Goal: Task Accomplishment & Management: Complete application form

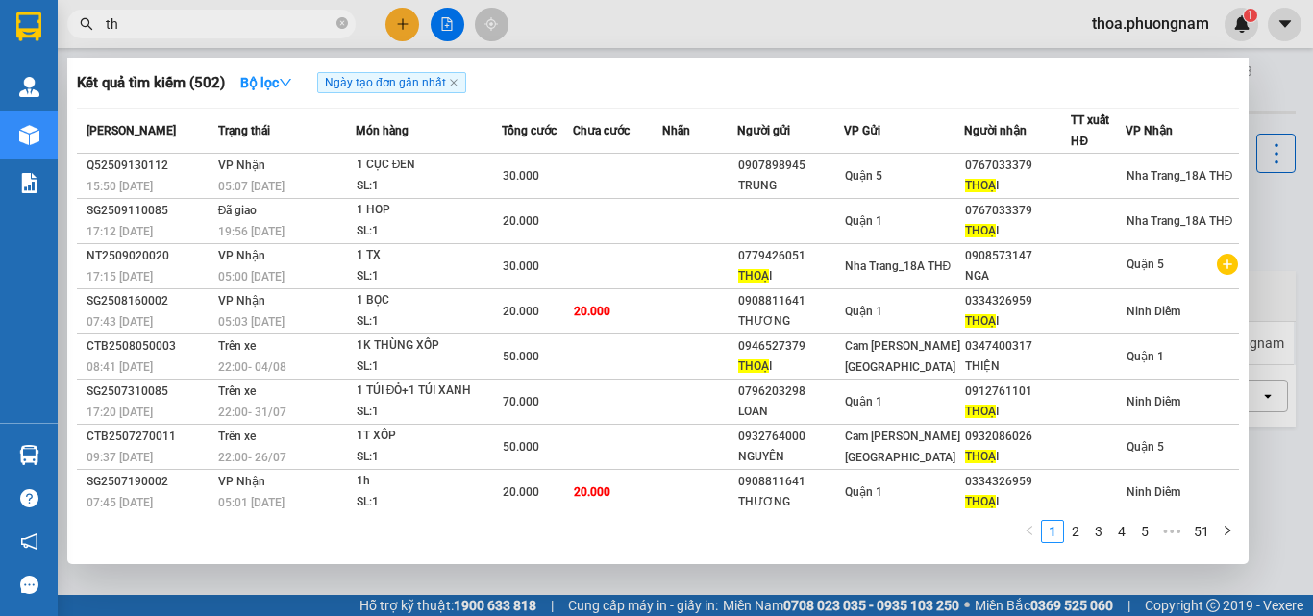
type input "t"
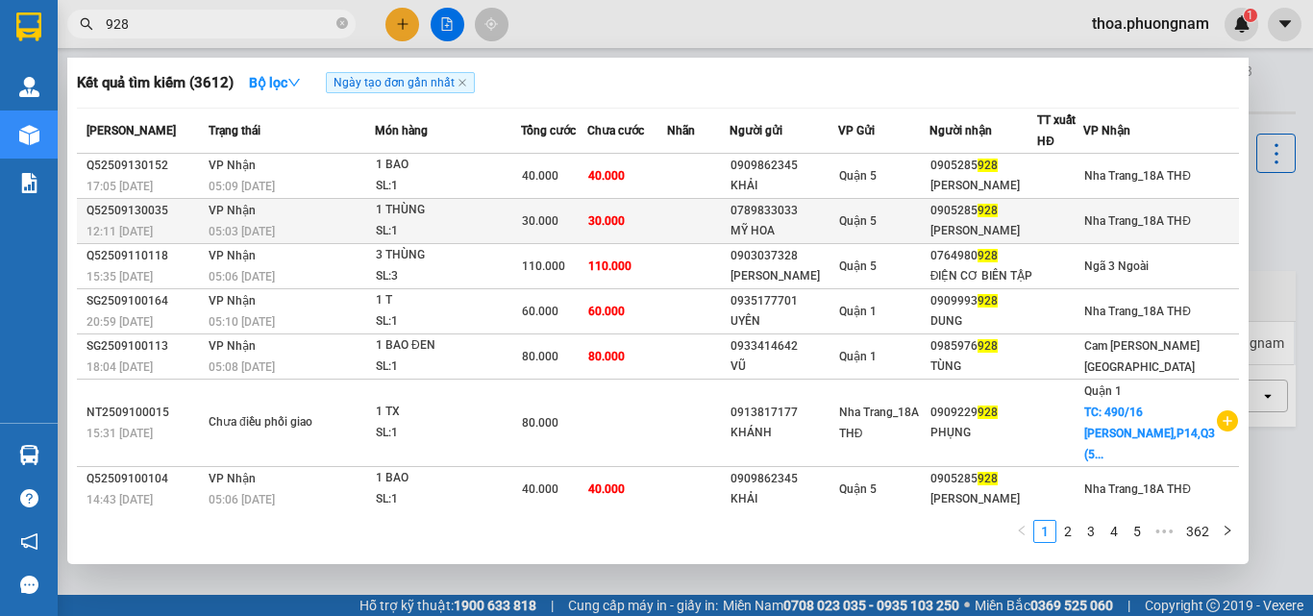
type input "928"
click at [514, 217] on div "1 THÙNG" at bounding box center [448, 210] width 144 height 21
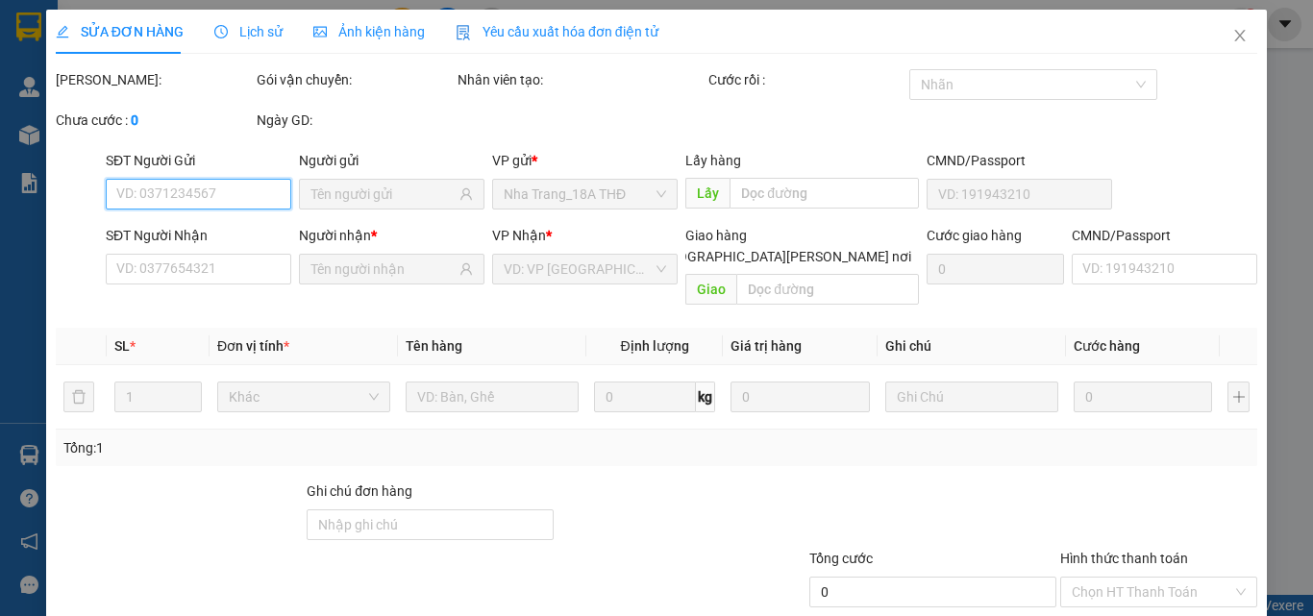
type input "0789833033"
type input "MỸ HOA"
type input "0905285928"
type input "KIỀU LINH"
type input "30.000"
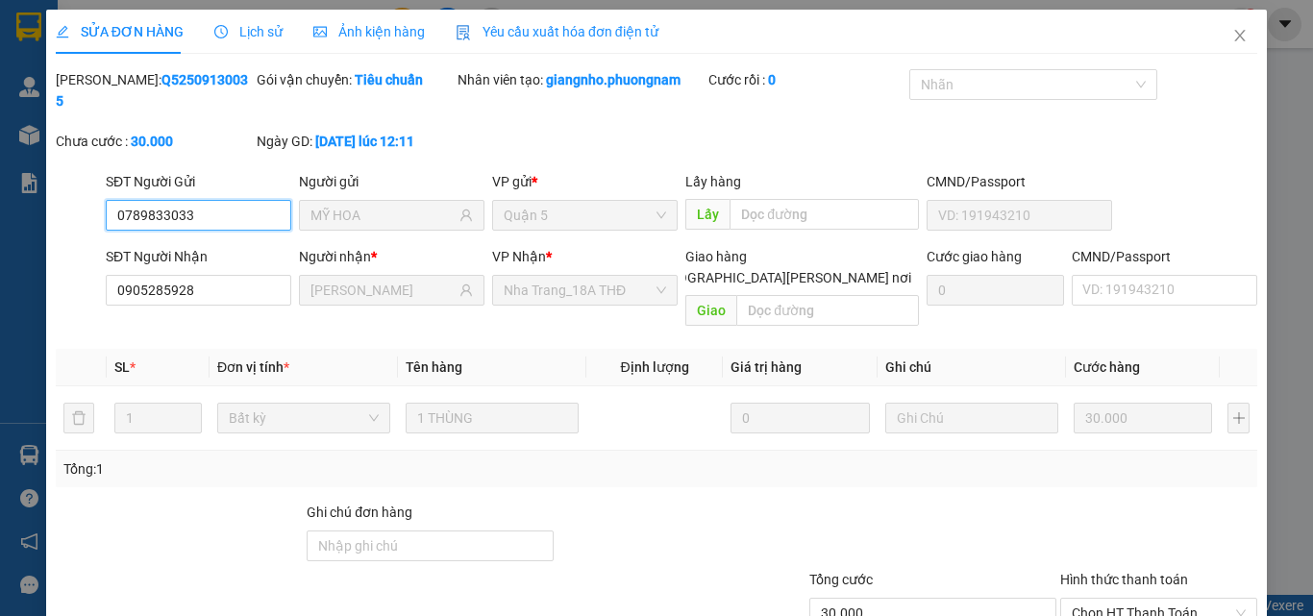
scroll to position [99, 0]
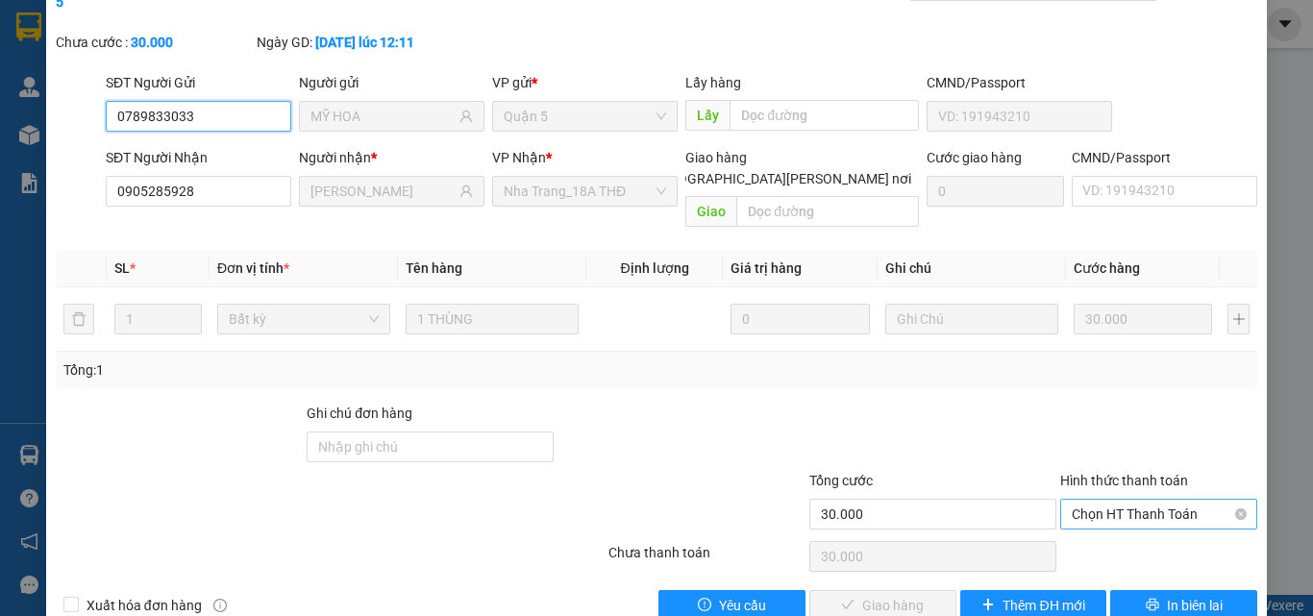
click at [1118, 500] on span "Chọn HT Thanh Toán" at bounding box center [1159, 514] width 174 height 29
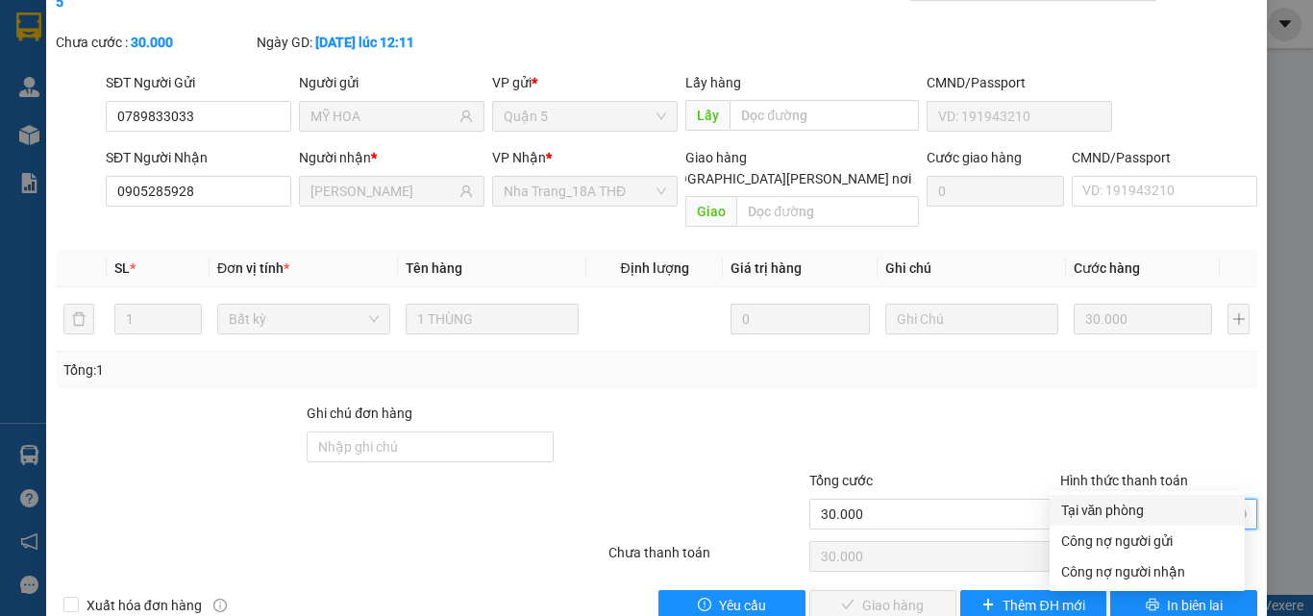
drag, startPoint x: 1097, startPoint y: 476, endPoint x: 1092, endPoint y: 500, distance: 24.5
click at [1098, 500] on span "Chọn HT Thanh Toán" at bounding box center [1159, 514] width 174 height 29
click at [1091, 504] on div "Tại văn phòng" at bounding box center [1147, 510] width 172 height 21
type input "0"
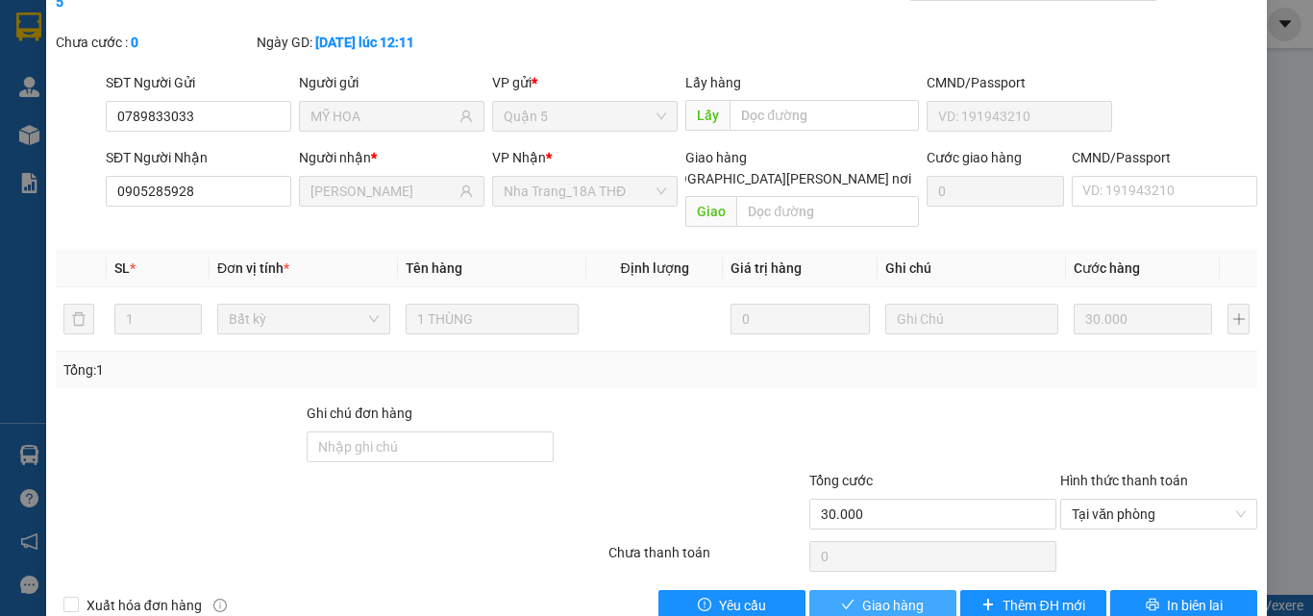
click at [894, 595] on span "Giao hàng" at bounding box center [893, 605] width 62 height 21
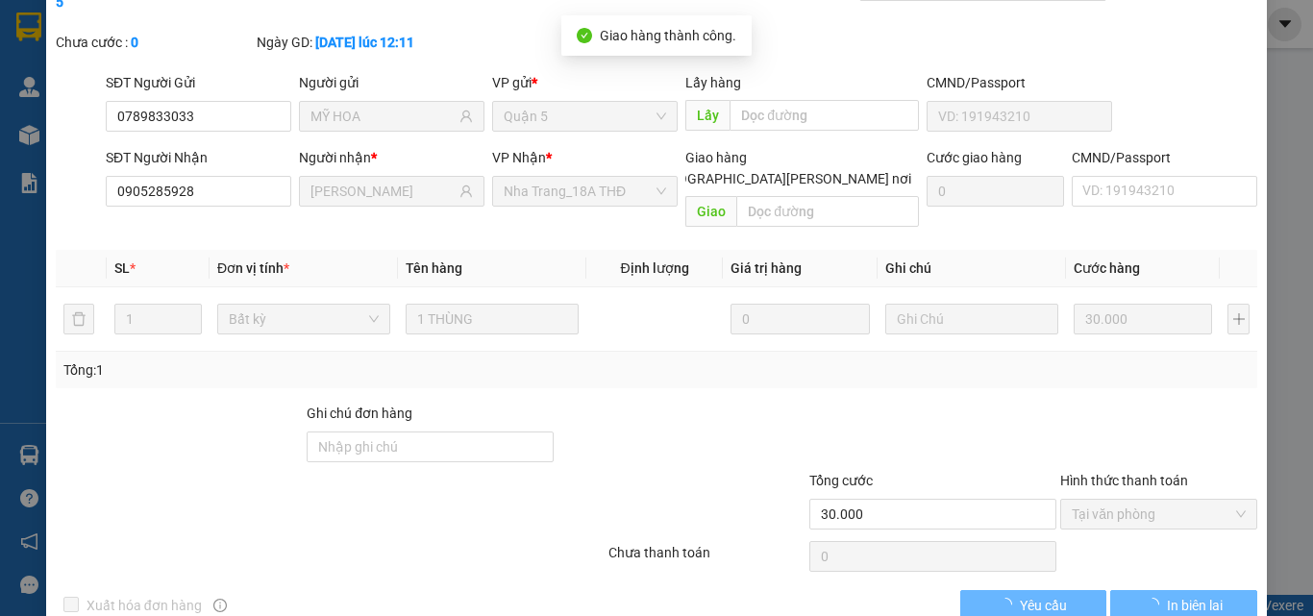
scroll to position [0, 0]
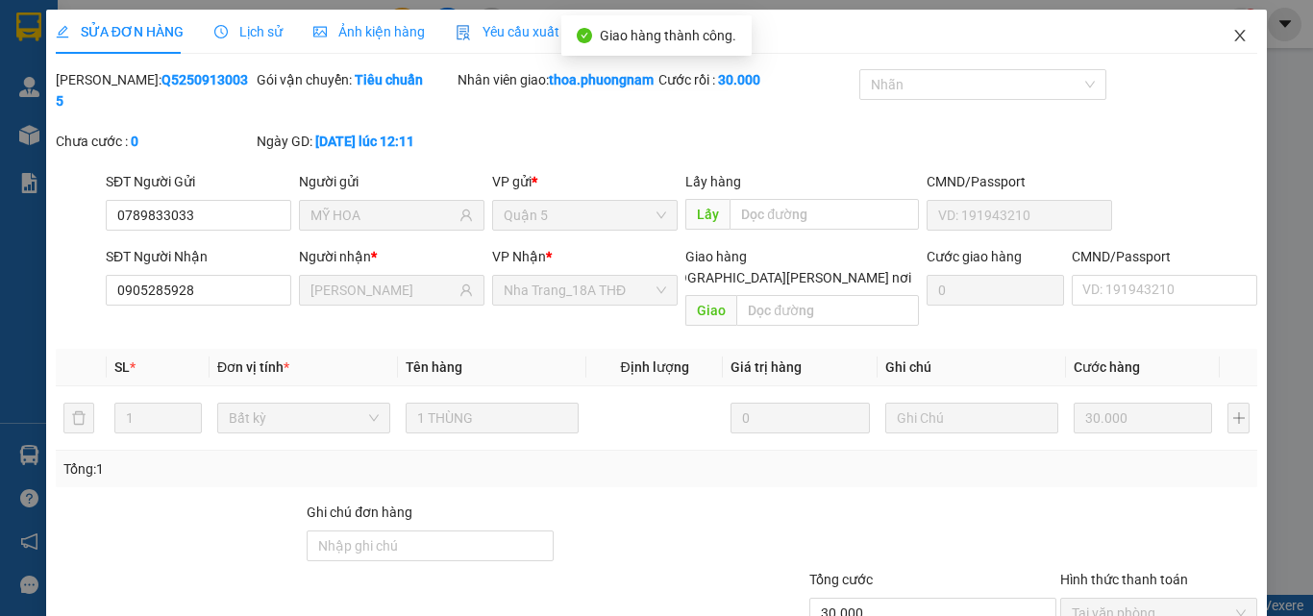
click at [1232, 43] on icon "close" at bounding box center [1239, 35] width 15 height 15
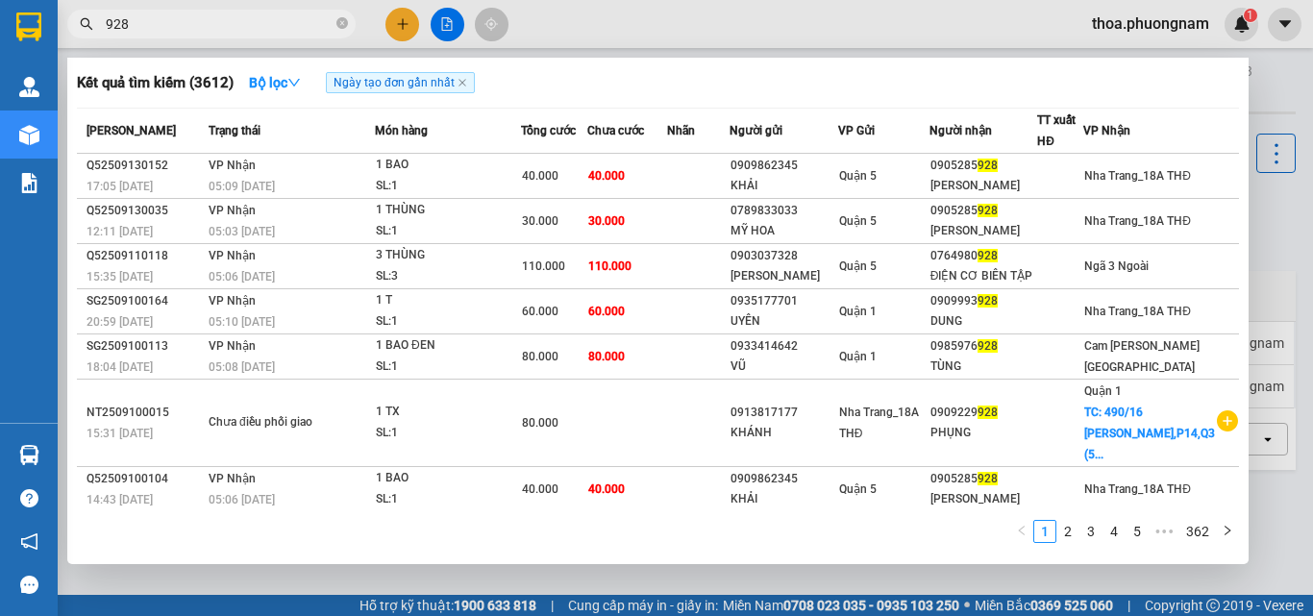
click at [297, 22] on input "928" at bounding box center [219, 23] width 227 height 21
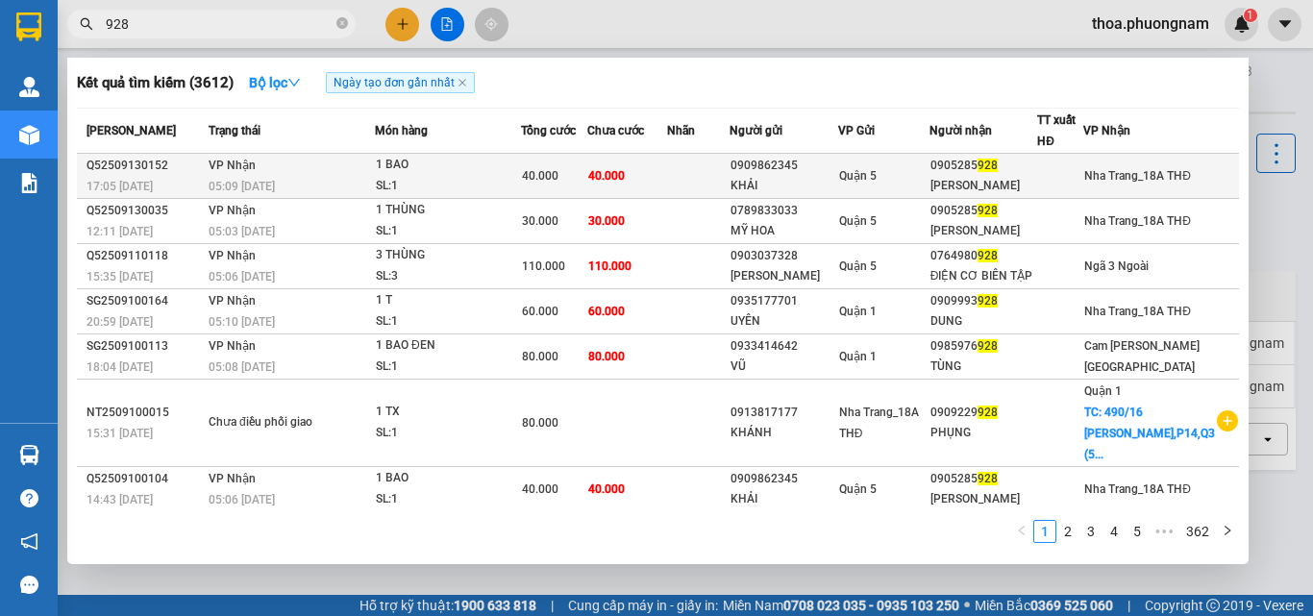
click at [374, 180] on div "05:09 - 14/09" at bounding box center [291, 186] width 165 height 21
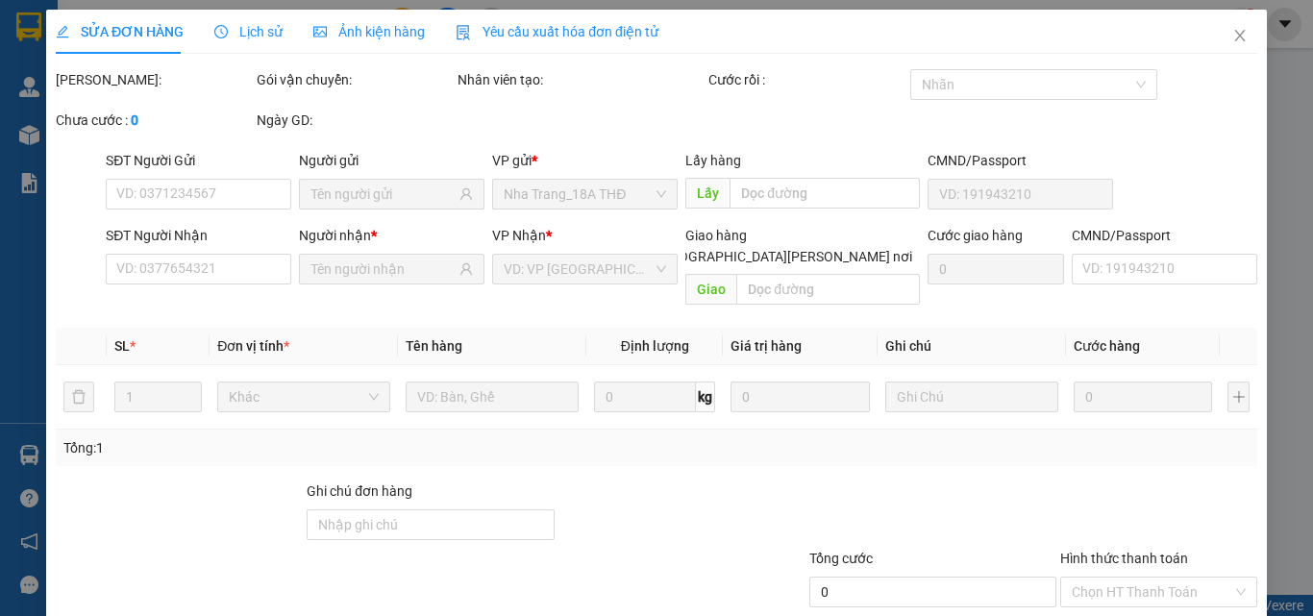
type input "0909862345"
type input "KHẢI"
type input "0905285928"
type input "KIỀU LINH"
type input "40.000"
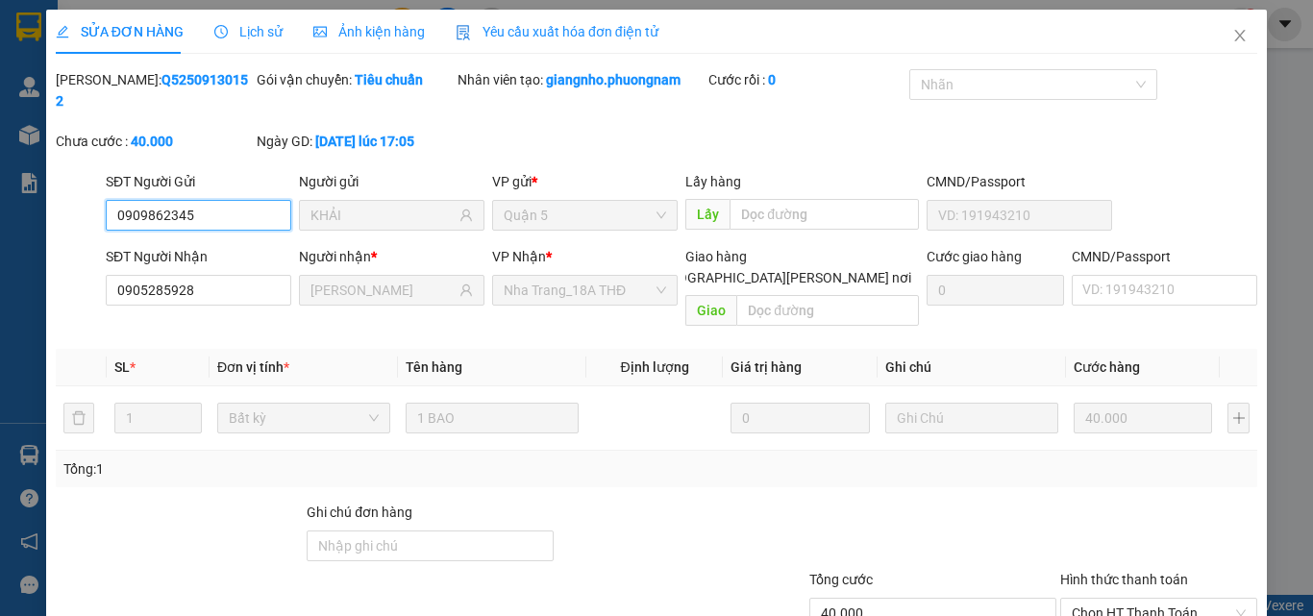
scroll to position [99, 0]
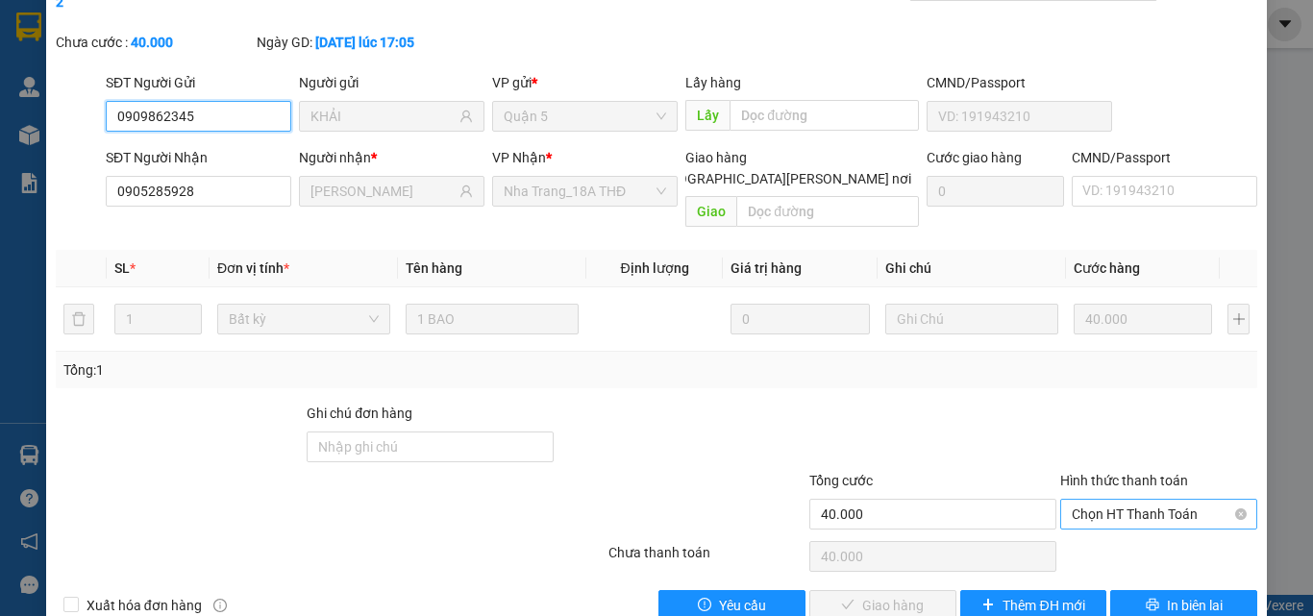
click at [1139, 500] on span "Chọn HT Thanh Toán" at bounding box center [1159, 514] width 174 height 29
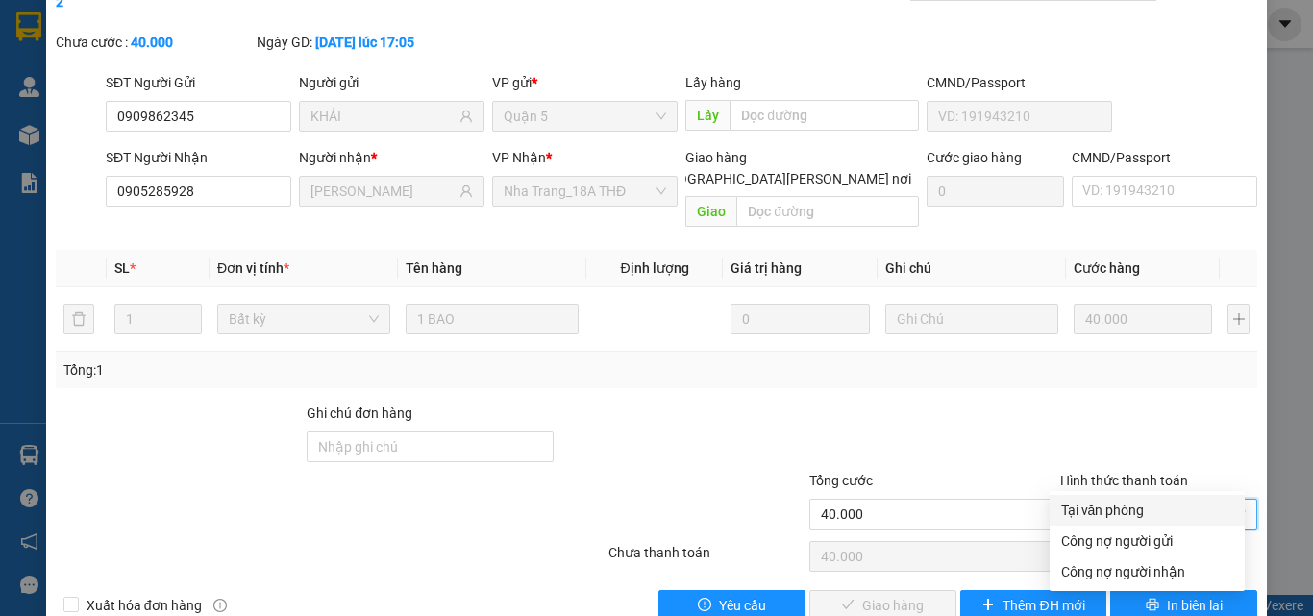
click at [1143, 511] on div "Tại văn phòng" at bounding box center [1147, 510] width 172 height 21
type input "0"
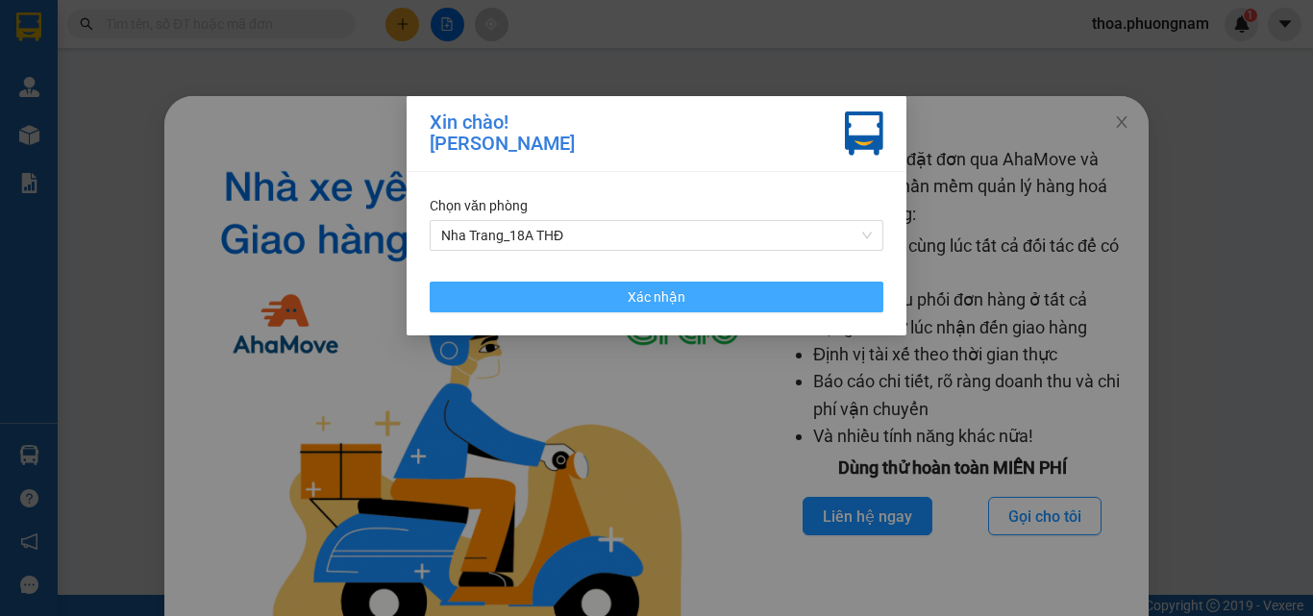
drag, startPoint x: 595, startPoint y: 308, endPoint x: 582, endPoint y: 292, distance: 19.8
click at [594, 308] on button "Xác nhận" at bounding box center [657, 297] width 454 height 31
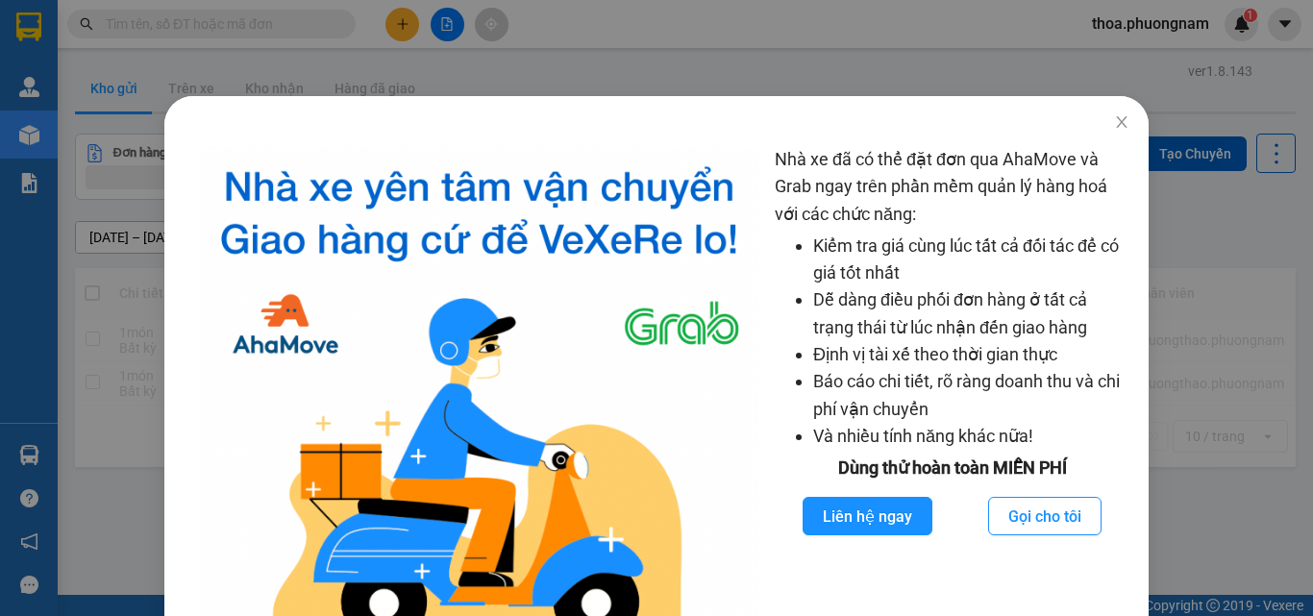
drag, startPoint x: 374, startPoint y: 90, endPoint x: 352, endPoint y: 47, distance: 48.6
click at [373, 88] on div "Nhà xe đã có thể đặt đơn qua AhaMove và Grab ngay trên phần mềm quản lý hàng ho…" at bounding box center [656, 308] width 1313 height 616
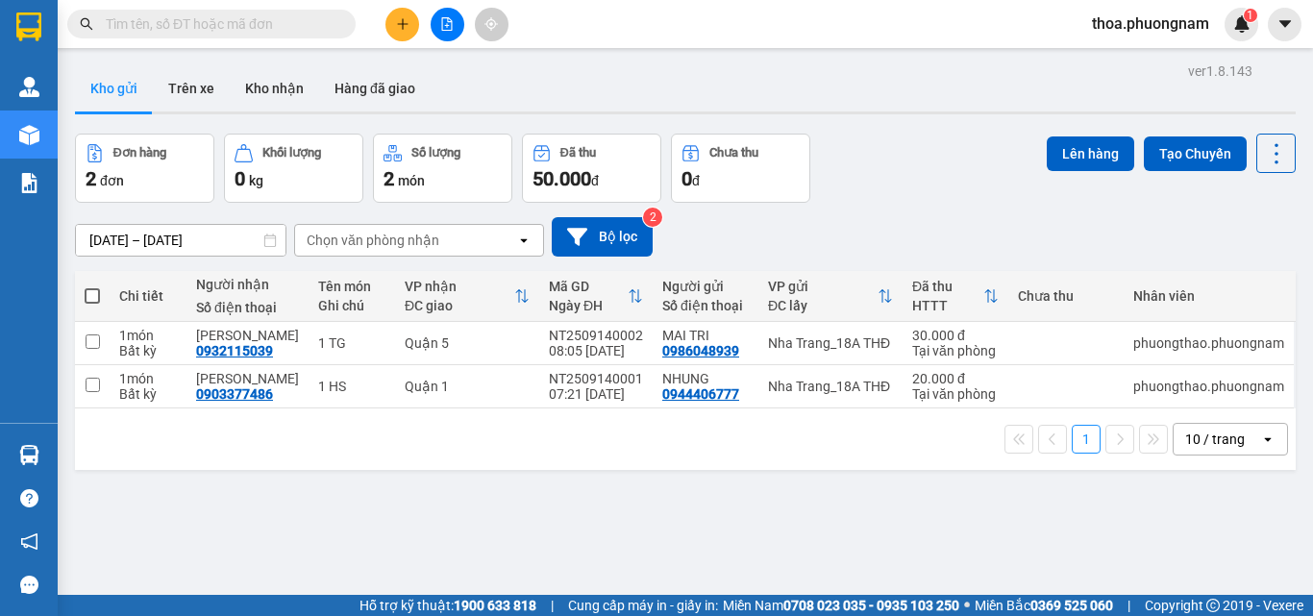
click at [264, 26] on input "text" at bounding box center [219, 23] width 227 height 21
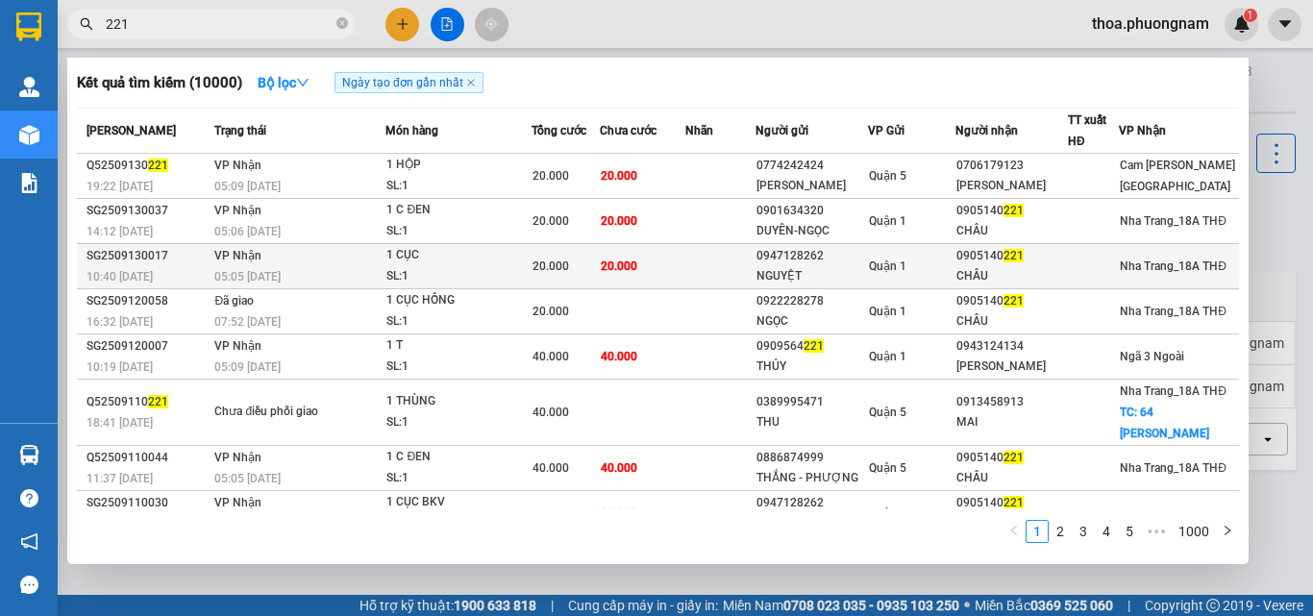
type input "221"
click at [726, 264] on td at bounding box center [720, 266] width 70 height 45
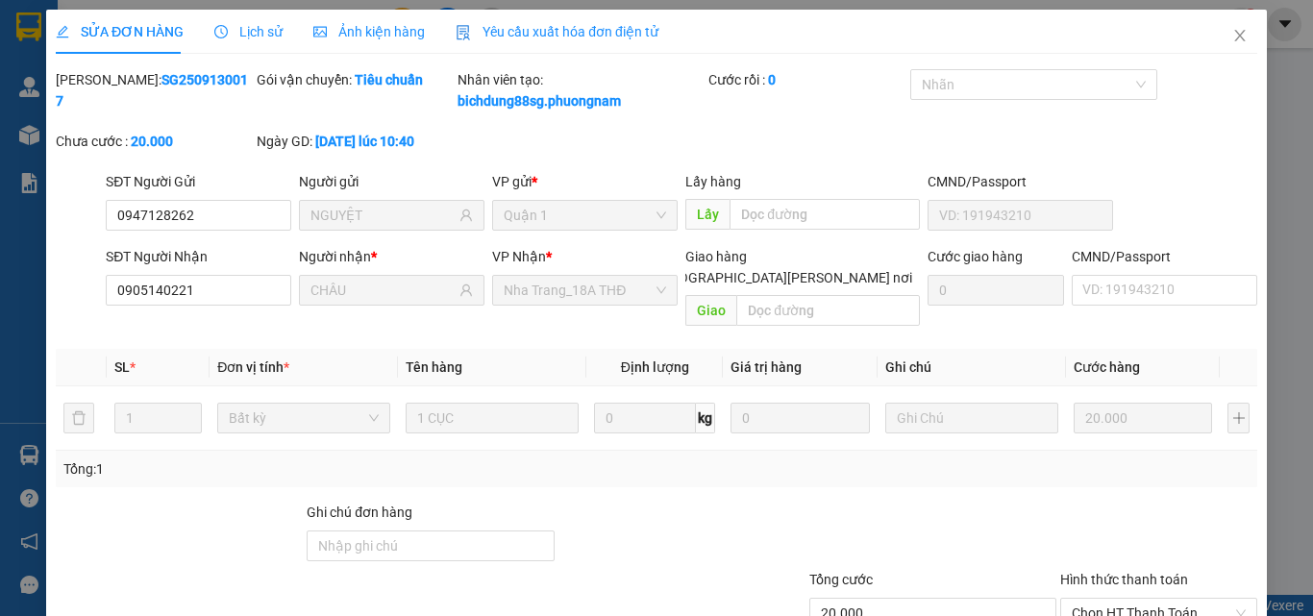
type input "0947128262"
type input "NGUYỆT"
type input "0905140221"
type input "CHÂU"
type input "20.000"
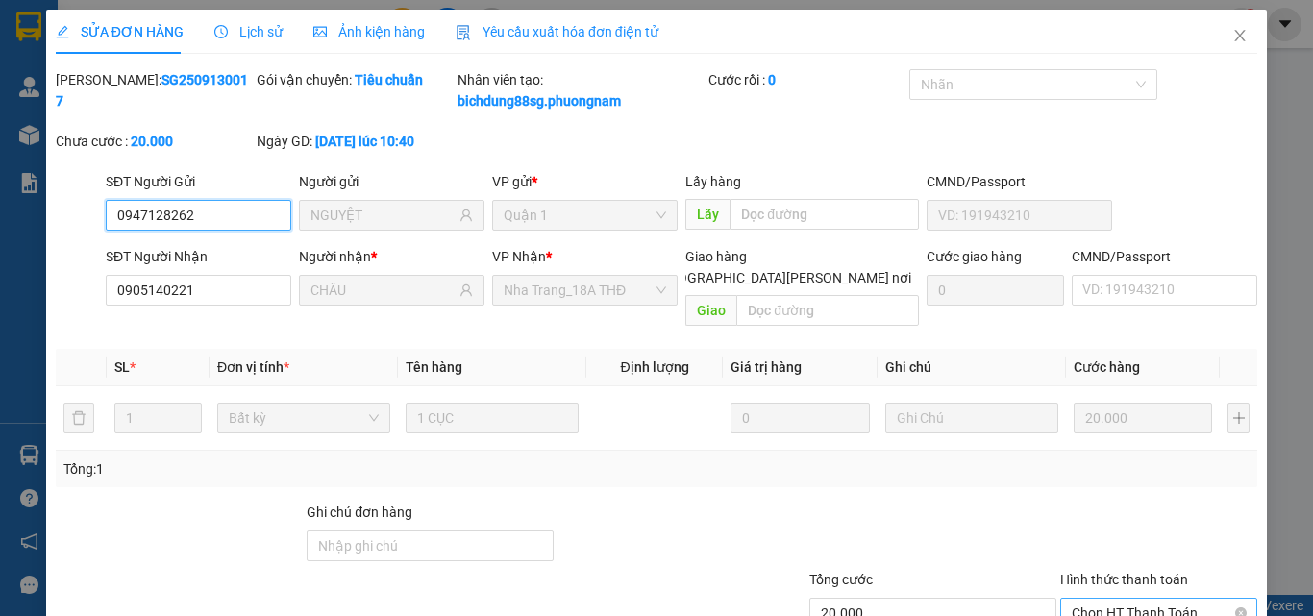
scroll to position [120, 0]
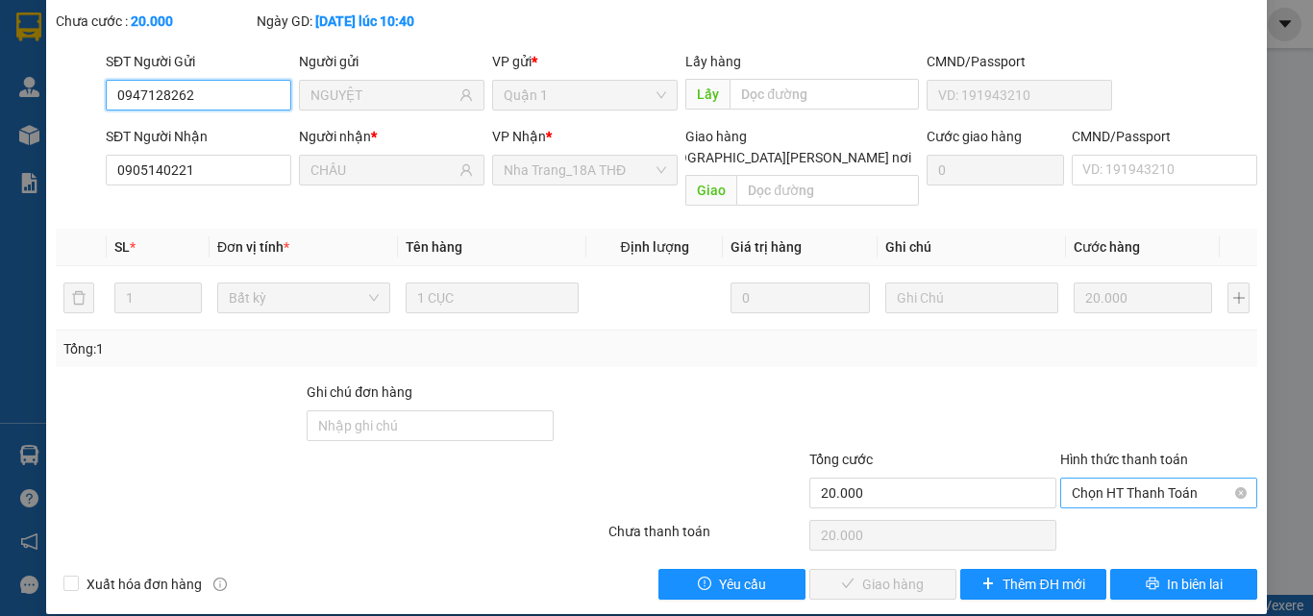
click at [1127, 479] on span "Chọn HT Thanh Toán" at bounding box center [1159, 493] width 174 height 29
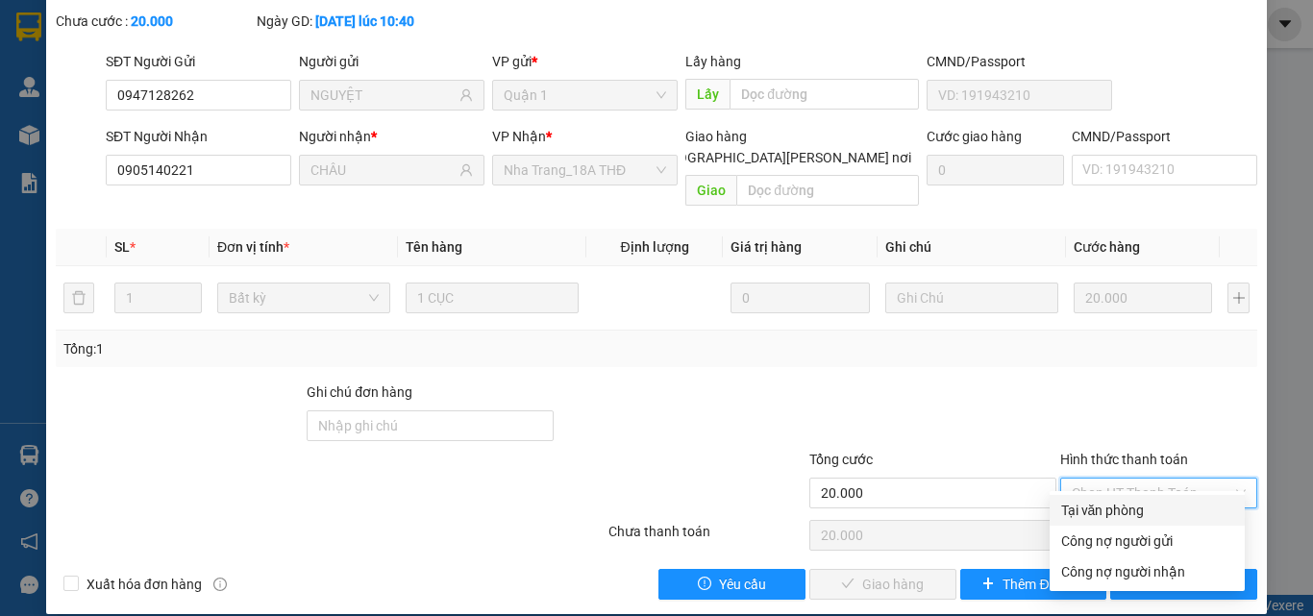
click at [1084, 504] on div "Tại văn phòng" at bounding box center [1147, 510] width 172 height 21
type input "0"
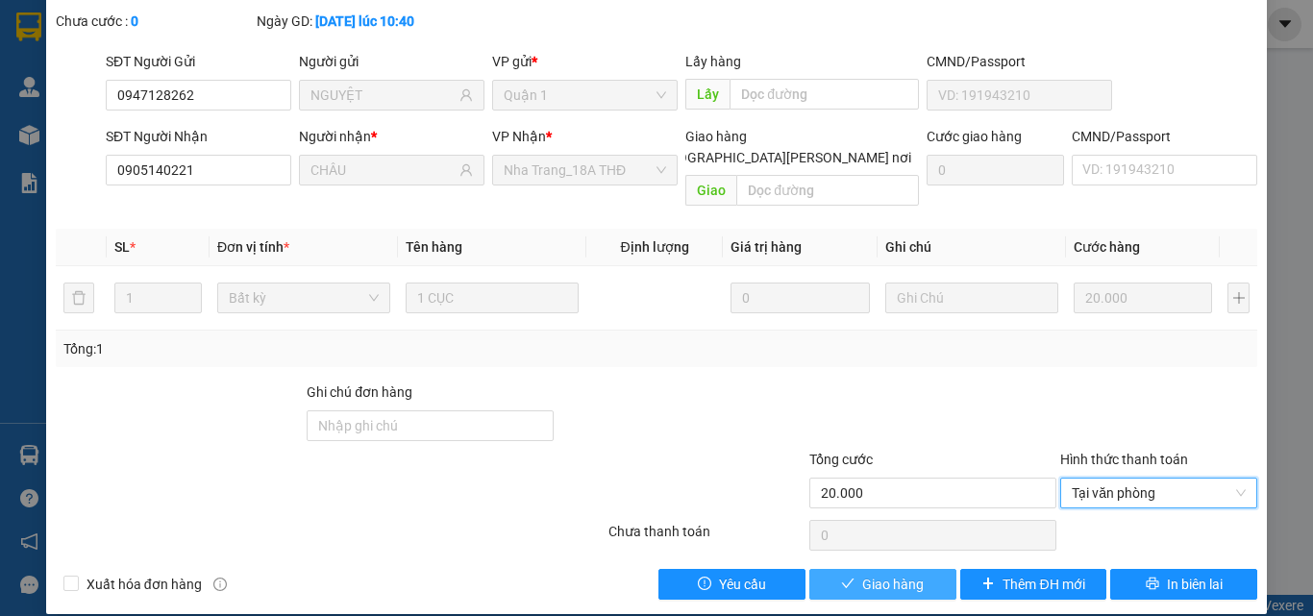
click at [884, 574] on span "Giao hàng" at bounding box center [893, 584] width 62 height 21
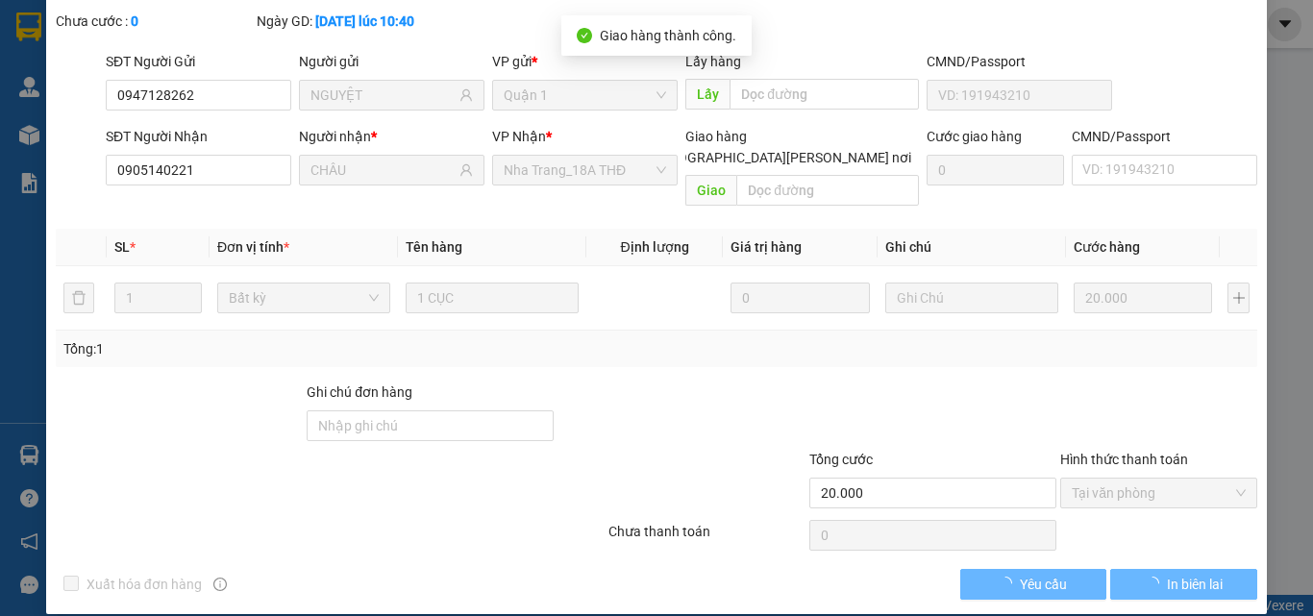
scroll to position [0, 0]
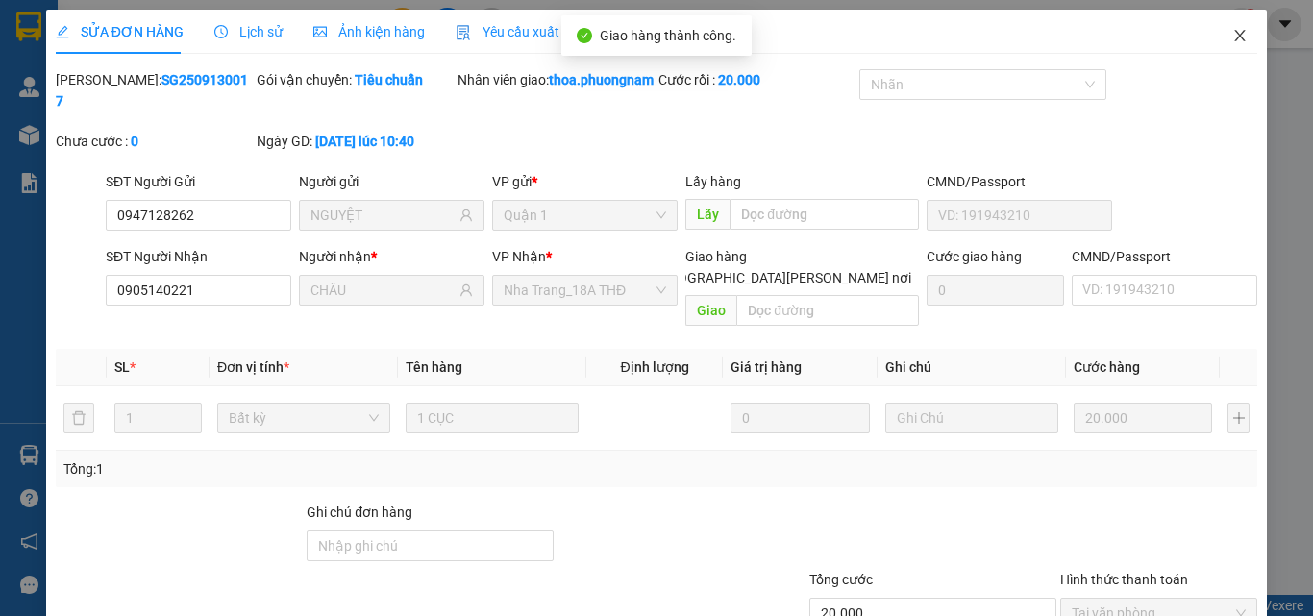
click at [1224, 45] on span "Close" at bounding box center [1240, 37] width 54 height 54
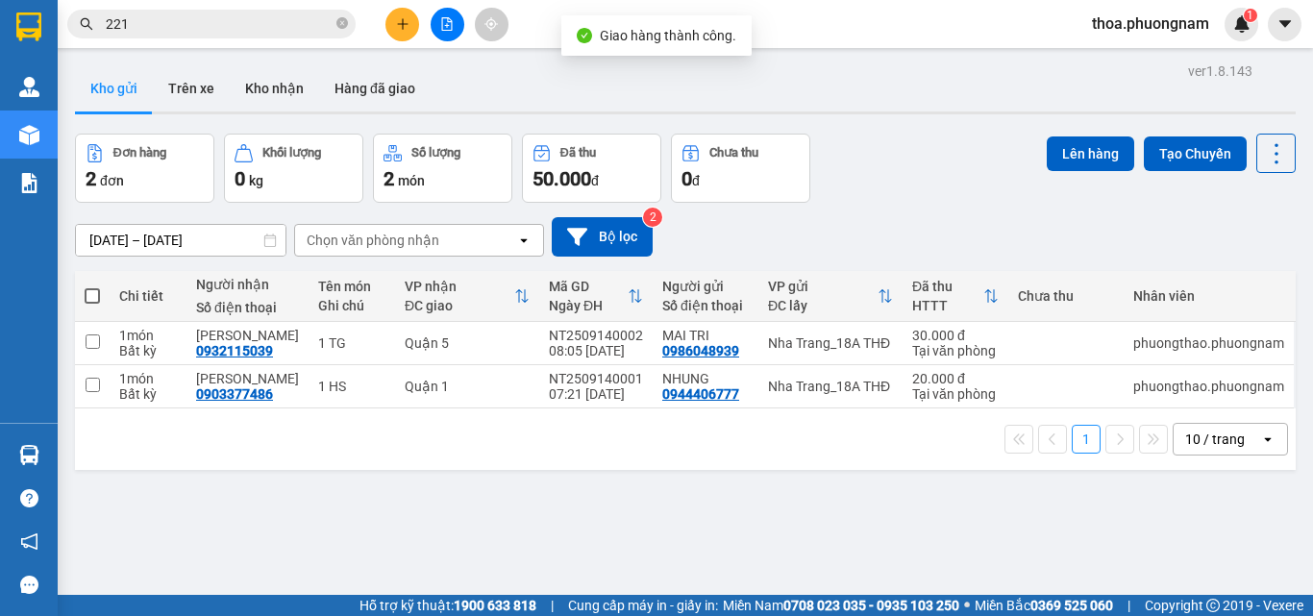
click at [282, 18] on input "221" at bounding box center [219, 23] width 227 height 21
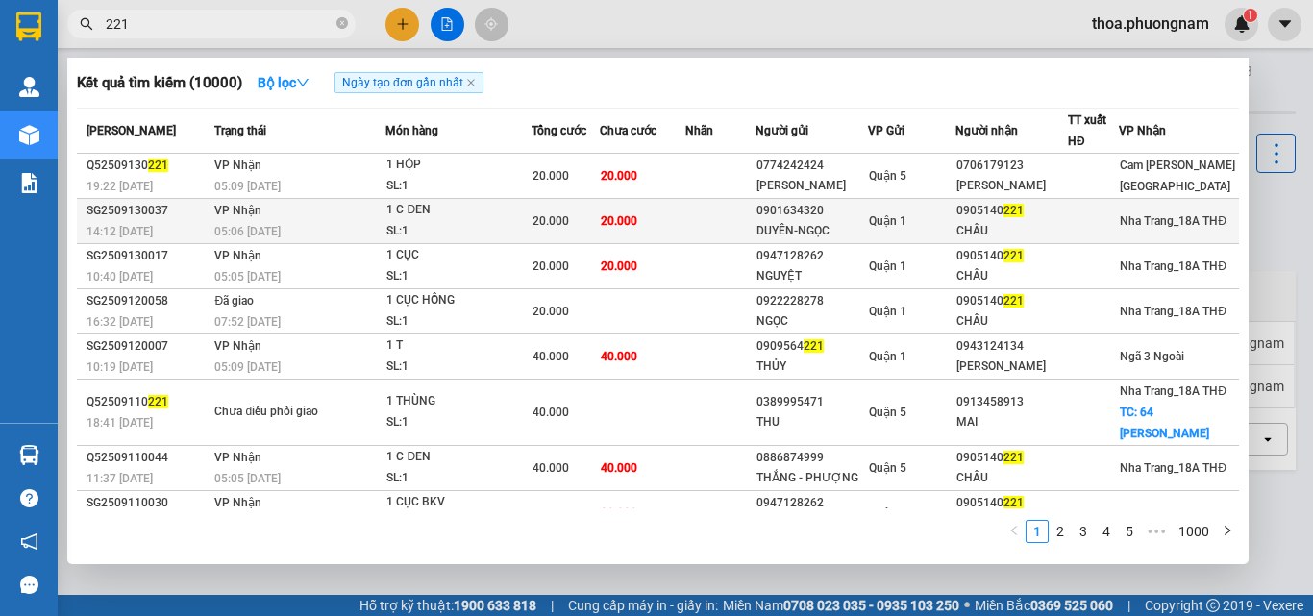
click at [313, 207] on td "VP Nhận 05:06 - 14/09" at bounding box center [298, 221] width 176 height 45
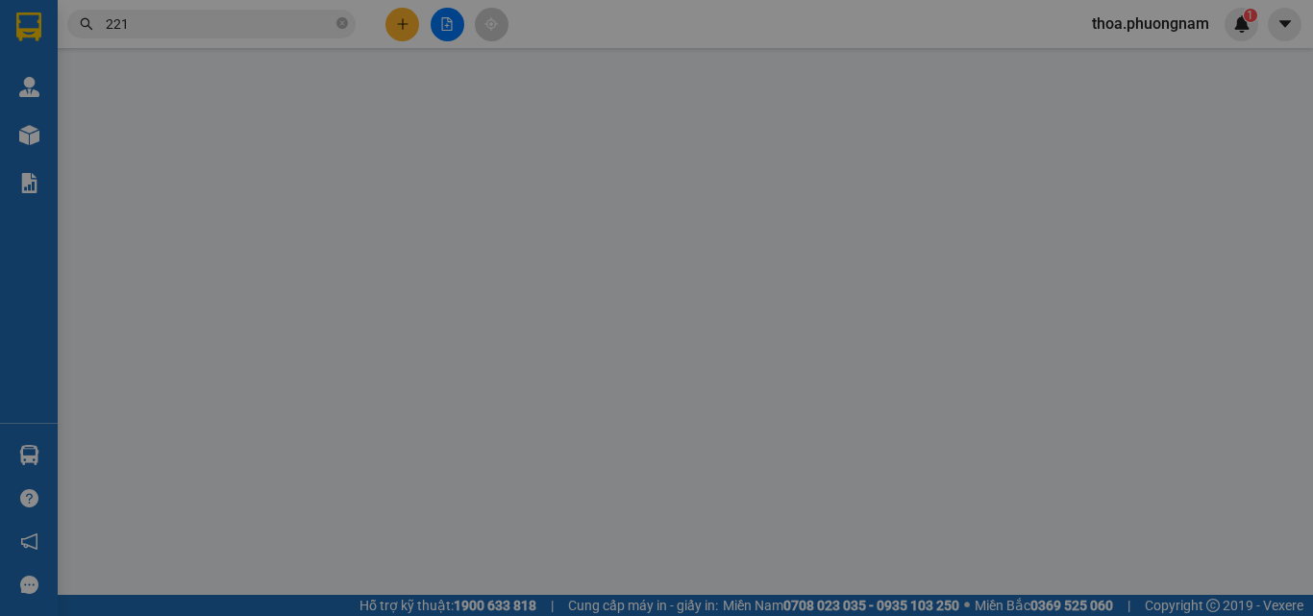
type input "0901634320"
type input "DUYÊN-NGỌC"
type input "0905140221"
type input "CHÂU"
type input "20.000"
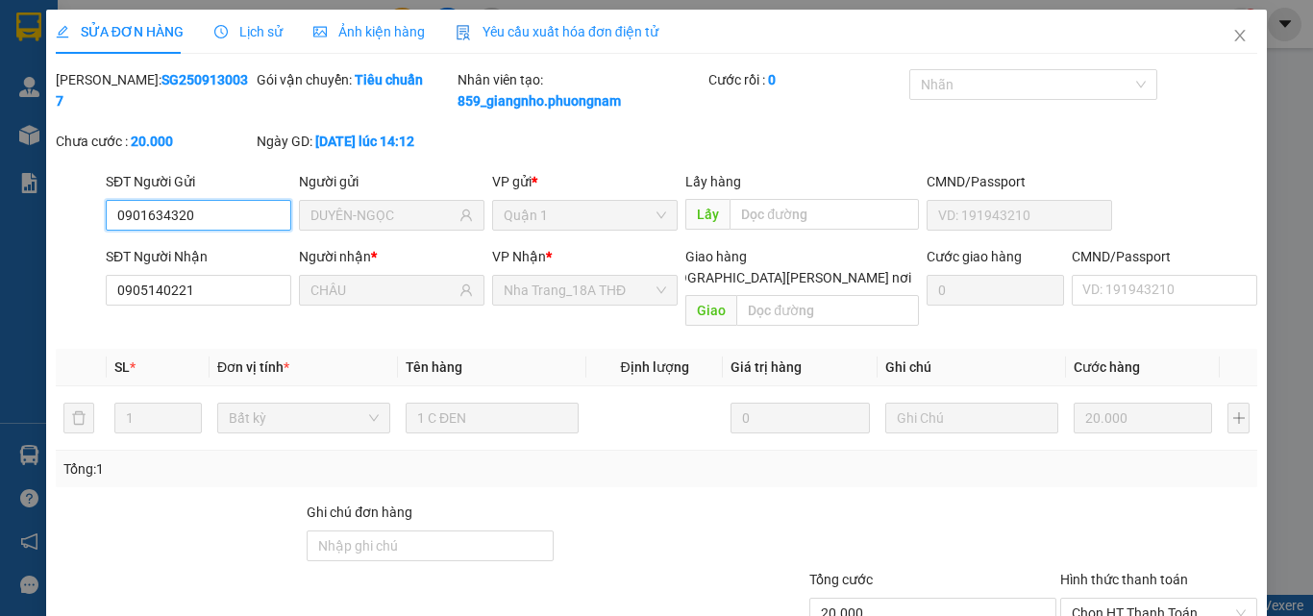
scroll to position [120, 0]
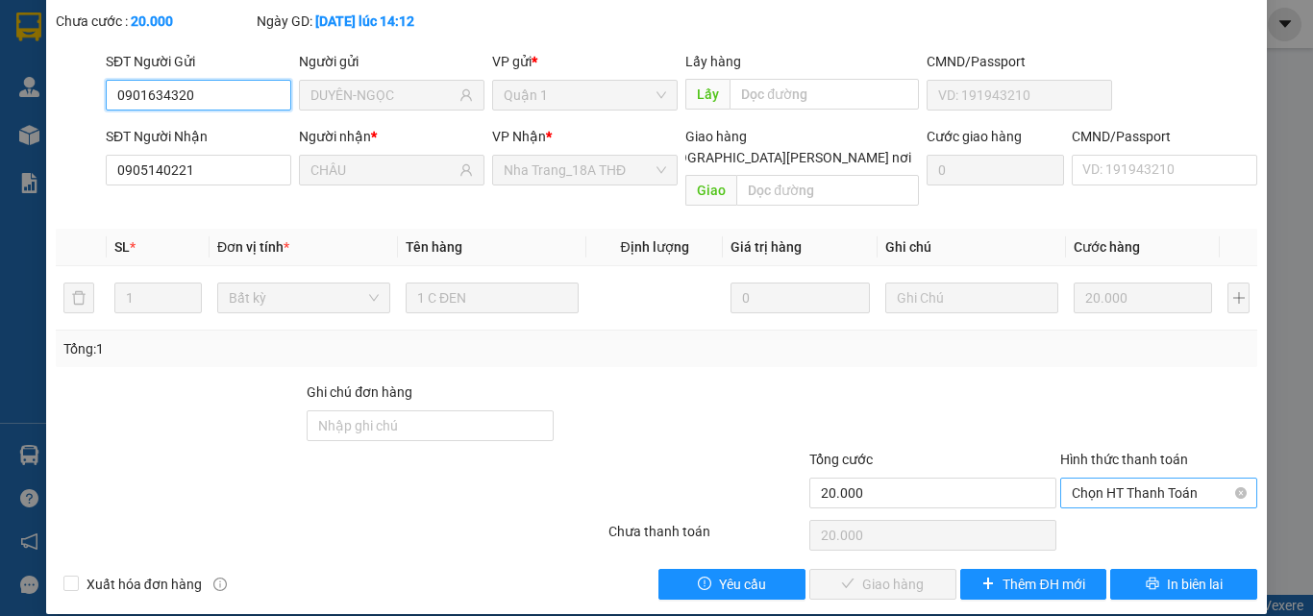
click at [1107, 479] on span "Chọn HT Thanh Toán" at bounding box center [1159, 493] width 174 height 29
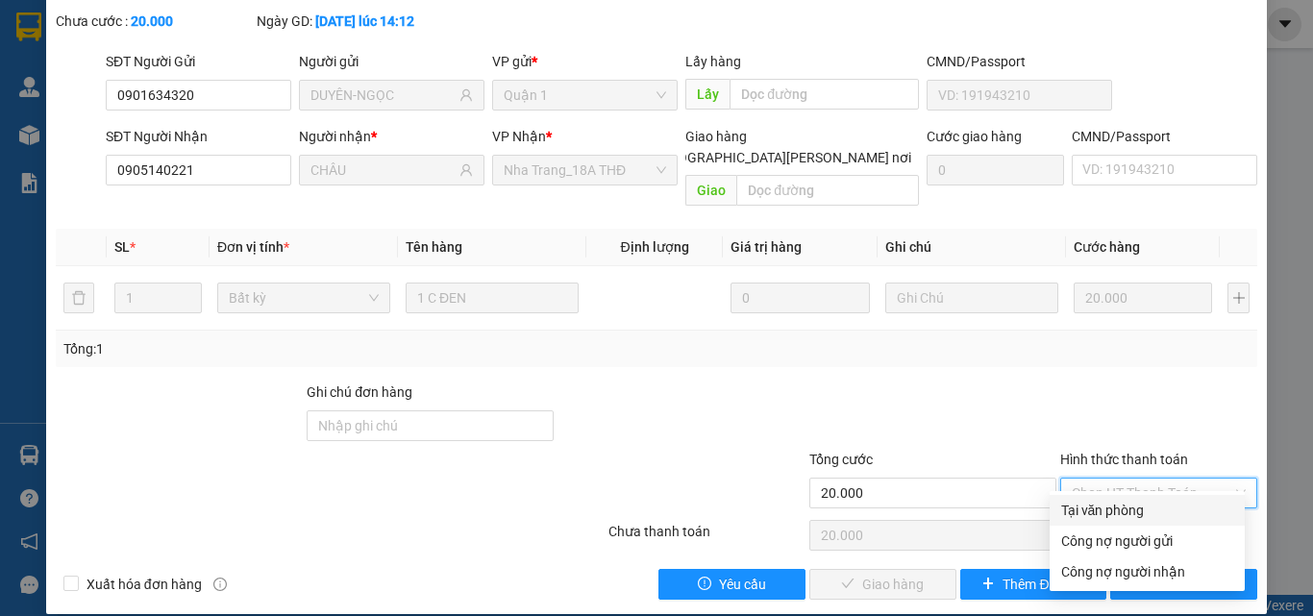
click at [1092, 505] on div "Tại văn phòng" at bounding box center [1147, 510] width 172 height 21
type input "0"
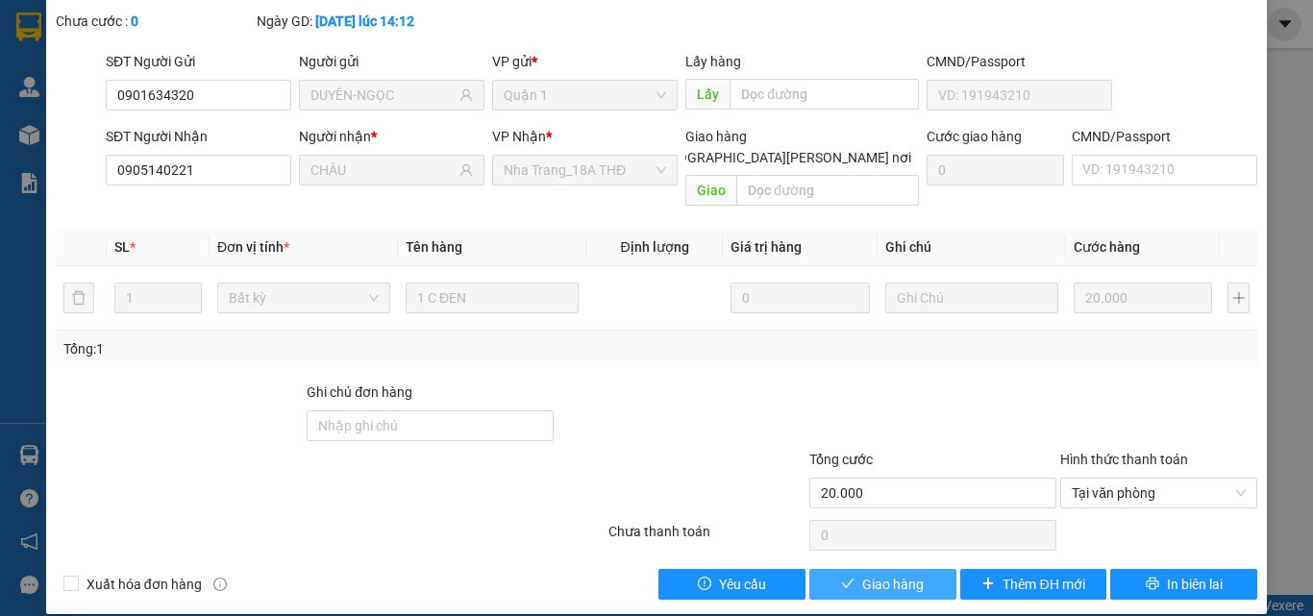
click at [862, 574] on span "Giao hàng" at bounding box center [893, 584] width 62 height 21
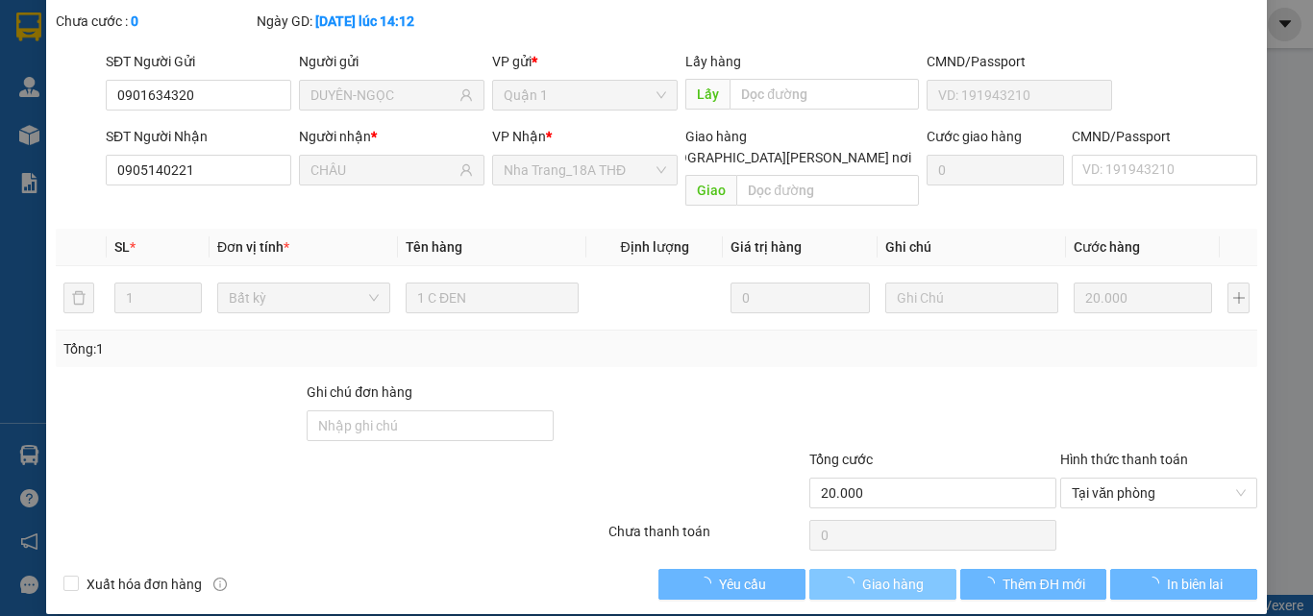
scroll to position [0, 0]
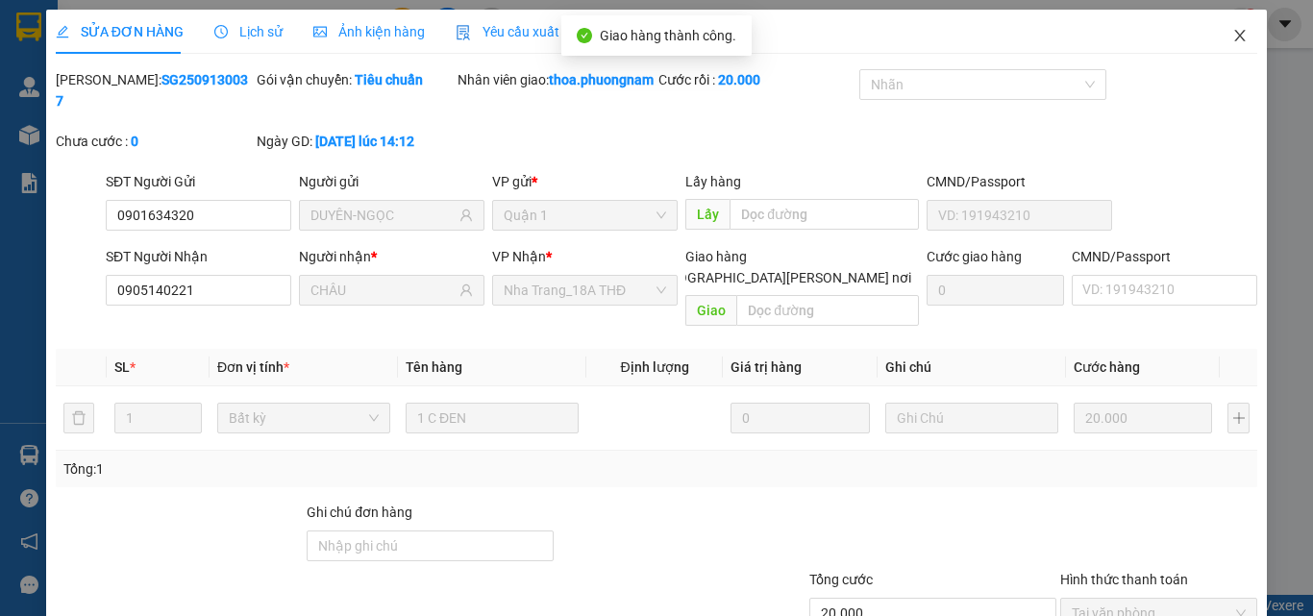
click at [1238, 34] on span "Close" at bounding box center [1240, 37] width 54 height 54
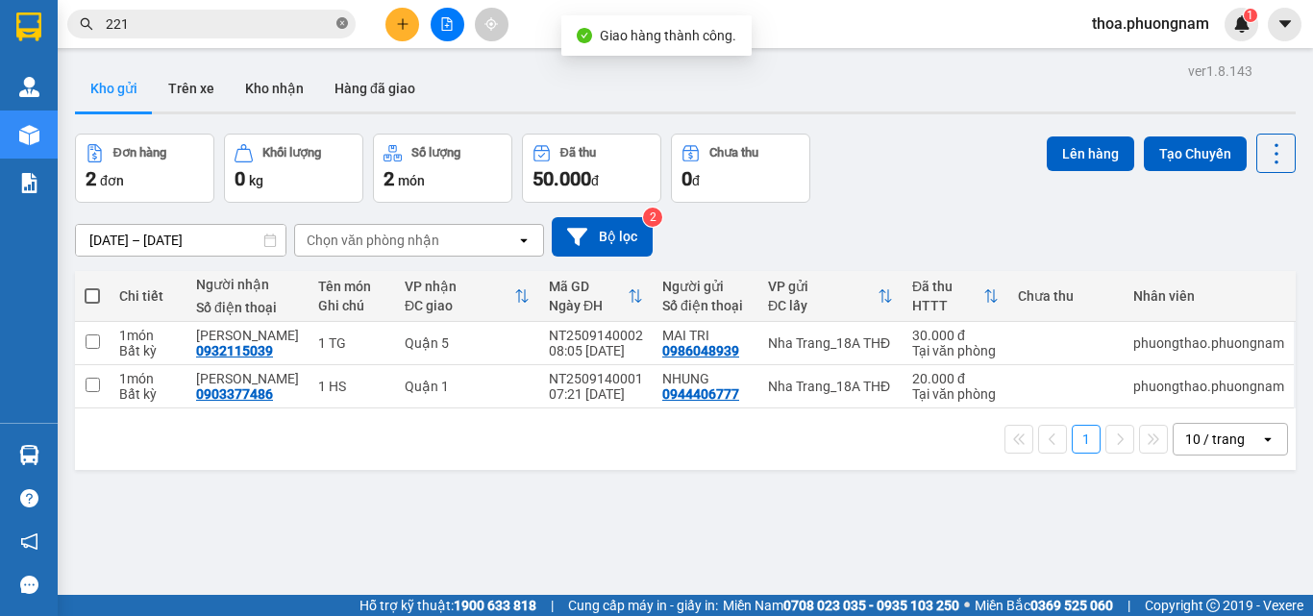
click at [339, 23] on icon "close-circle" at bounding box center [342, 23] width 12 height 12
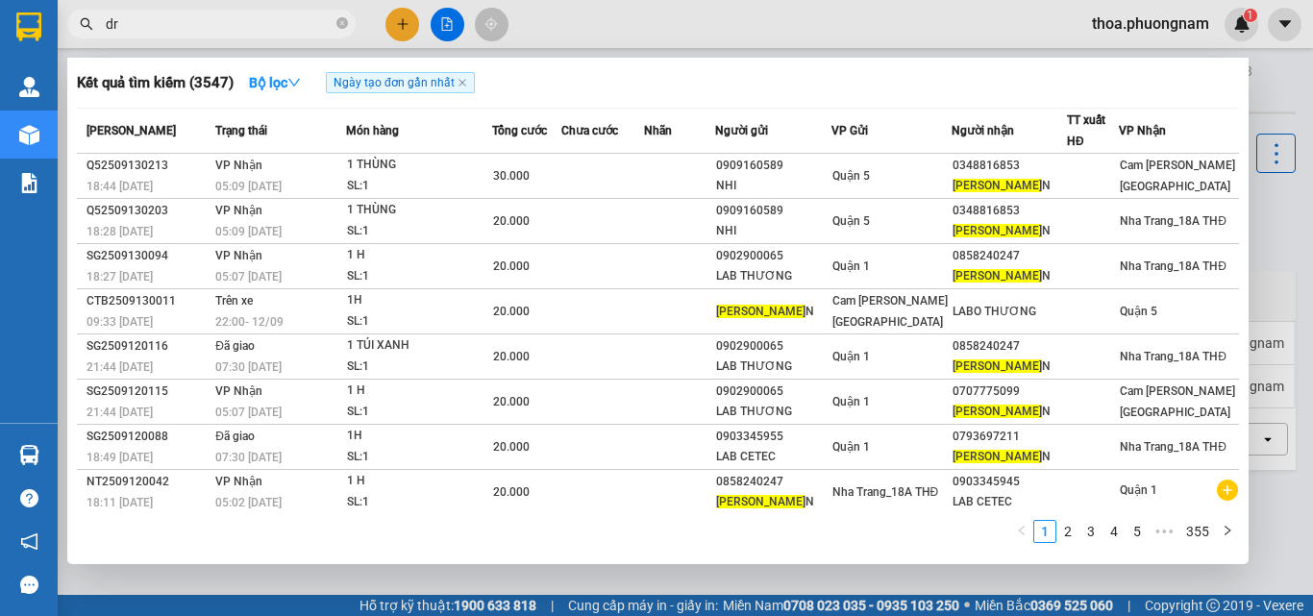
type input "d"
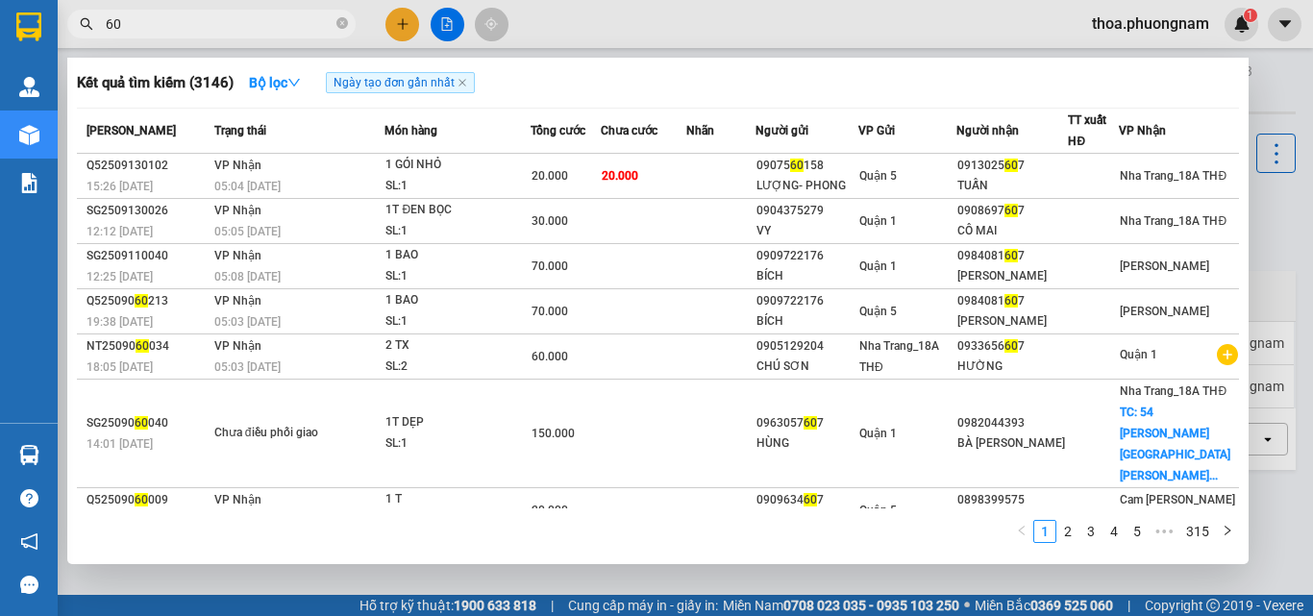
type input "6"
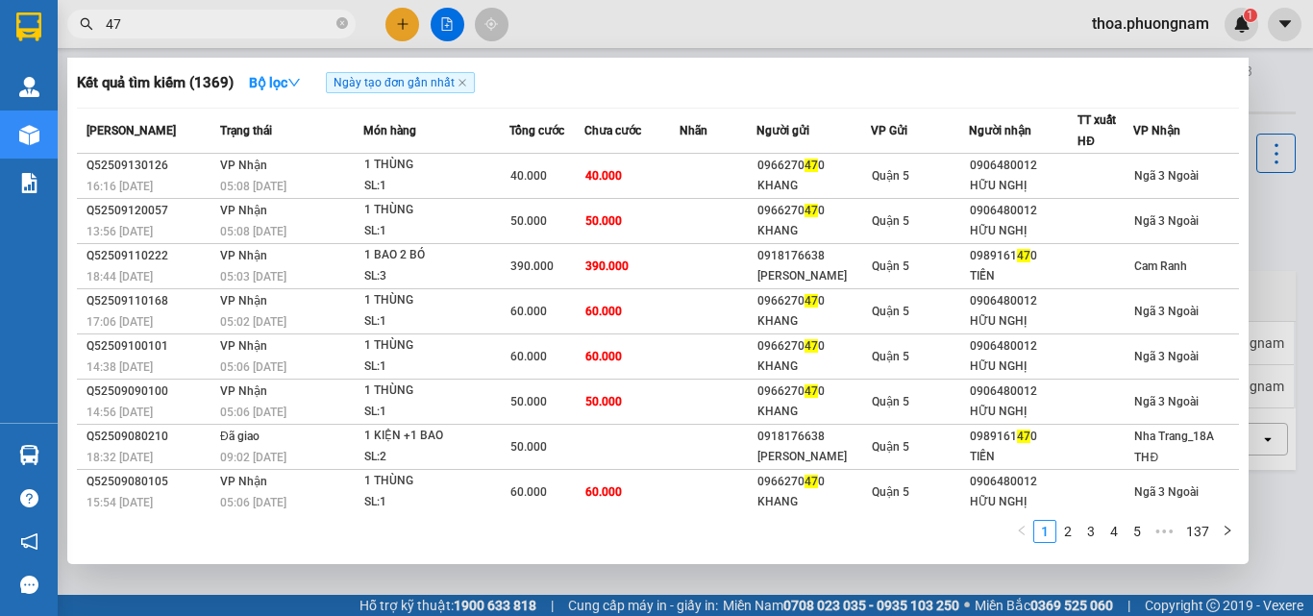
type input "4"
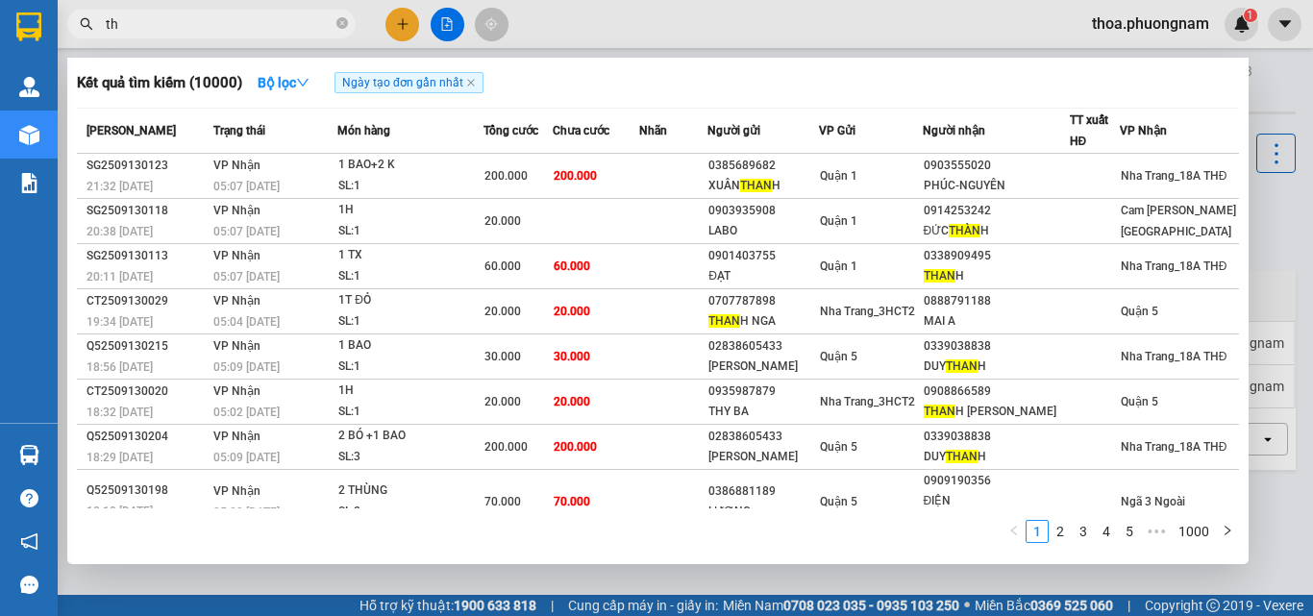
type input "t"
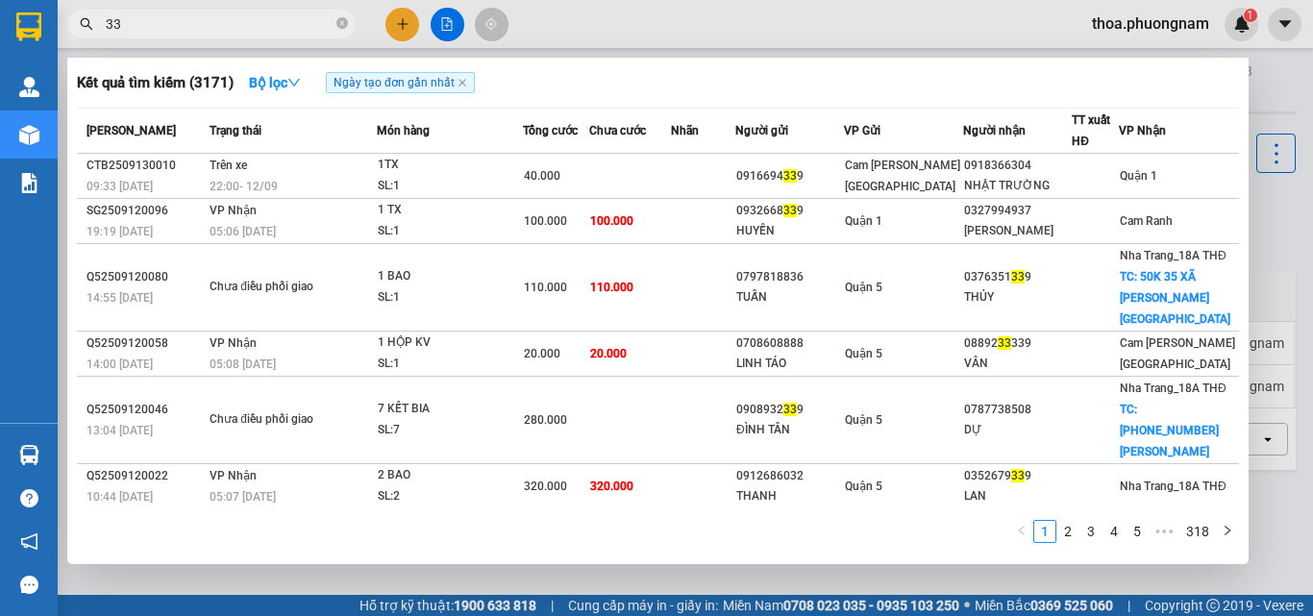
type input "3"
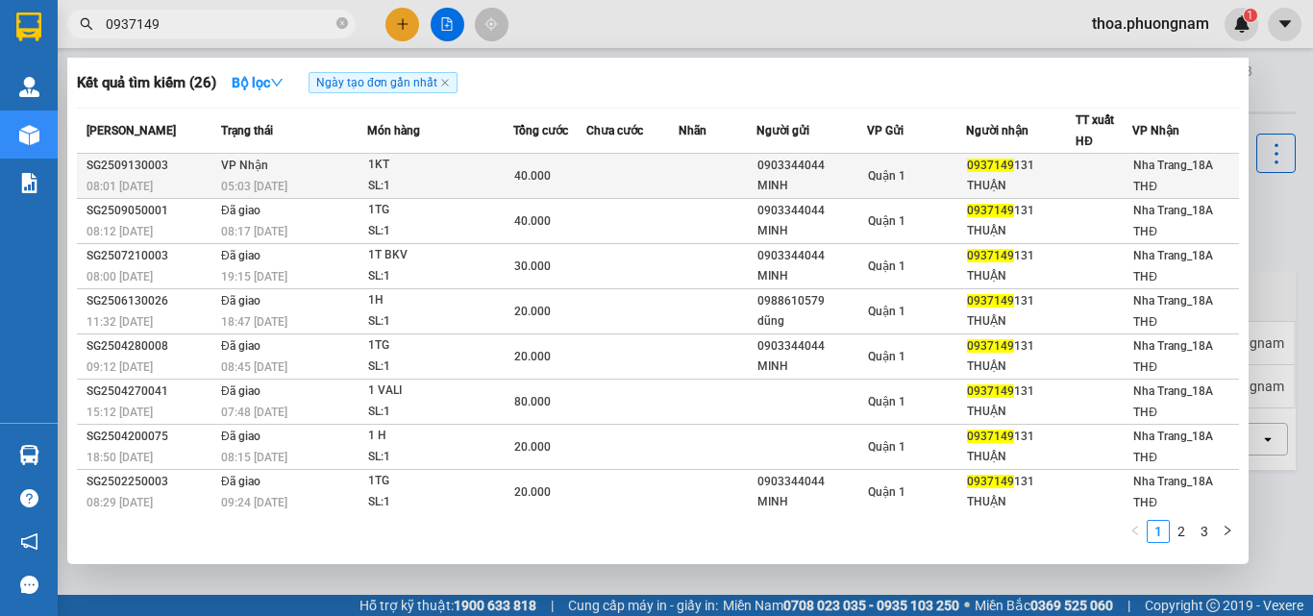
type input "0937149"
click at [620, 175] on td at bounding box center [632, 176] width 92 height 45
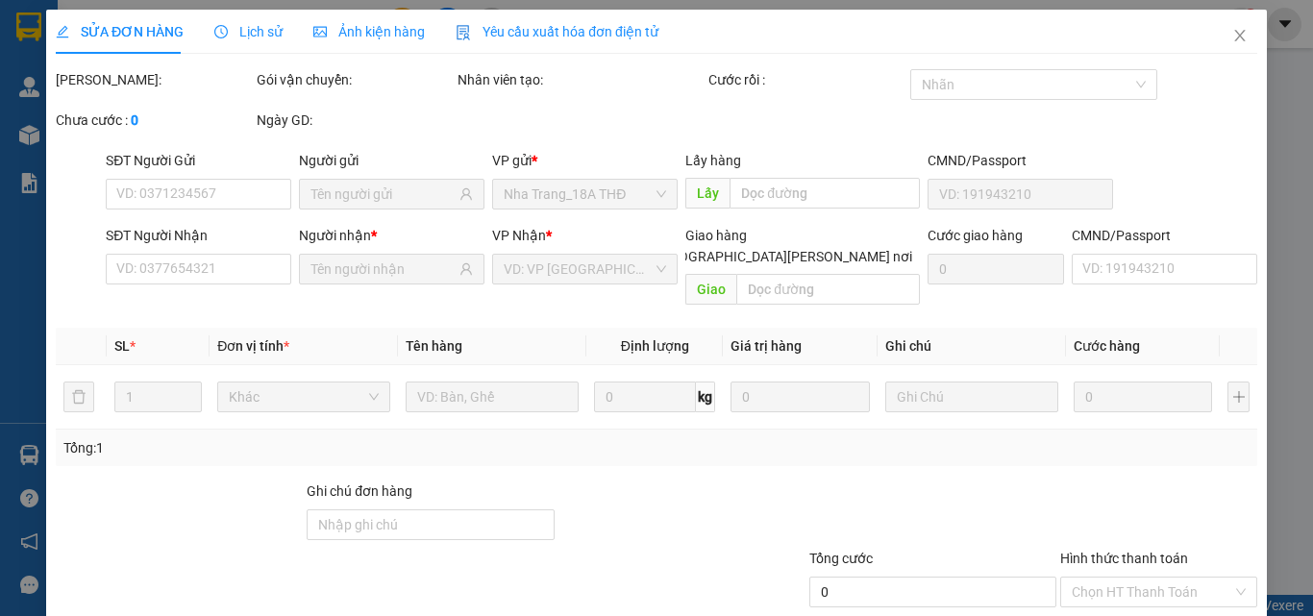
type input "0903344044"
type input "MINH"
type input "0937149131"
type input "THUẬN"
type input "40.000"
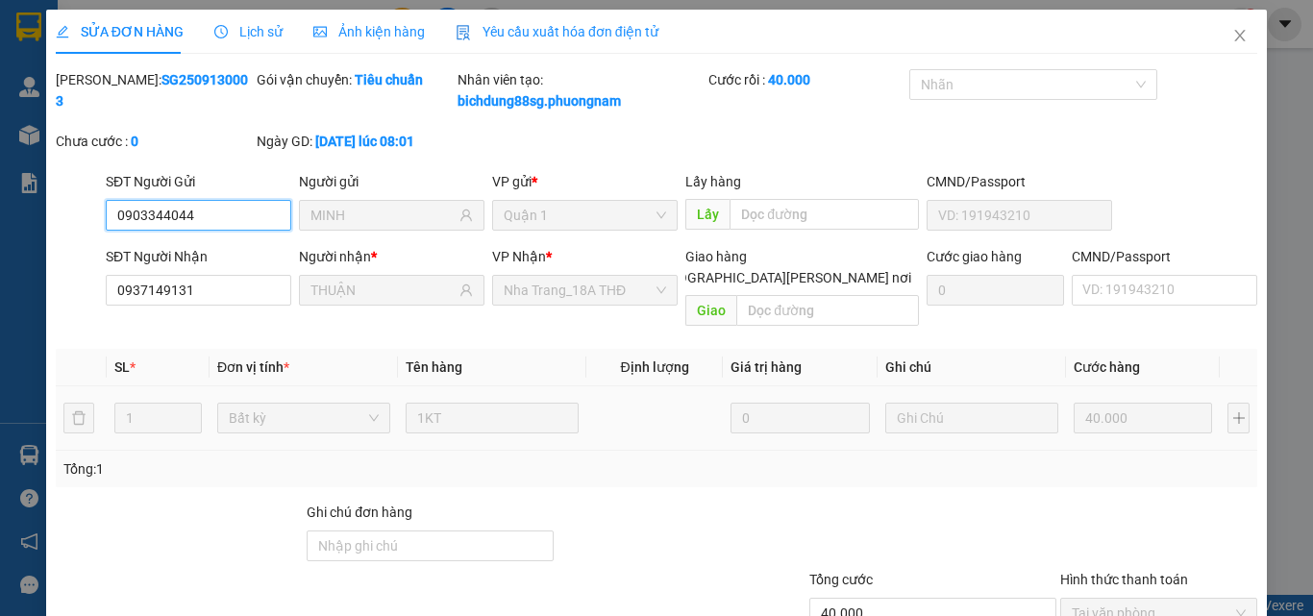
scroll to position [120, 0]
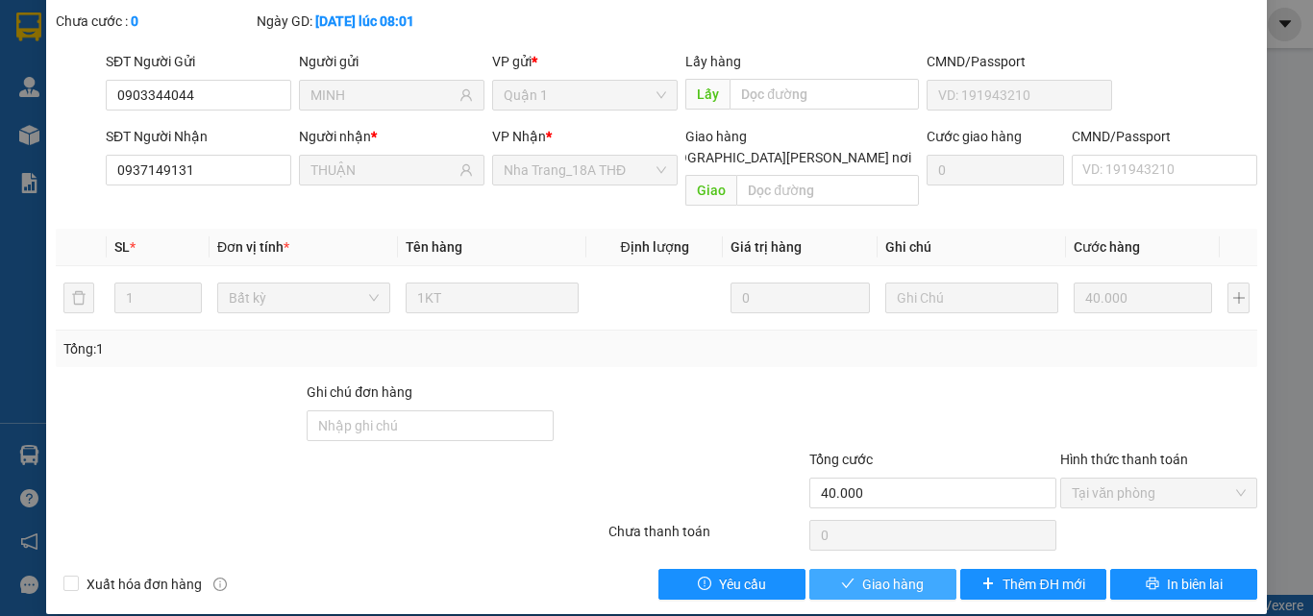
click at [885, 574] on span "Giao hàng" at bounding box center [893, 584] width 62 height 21
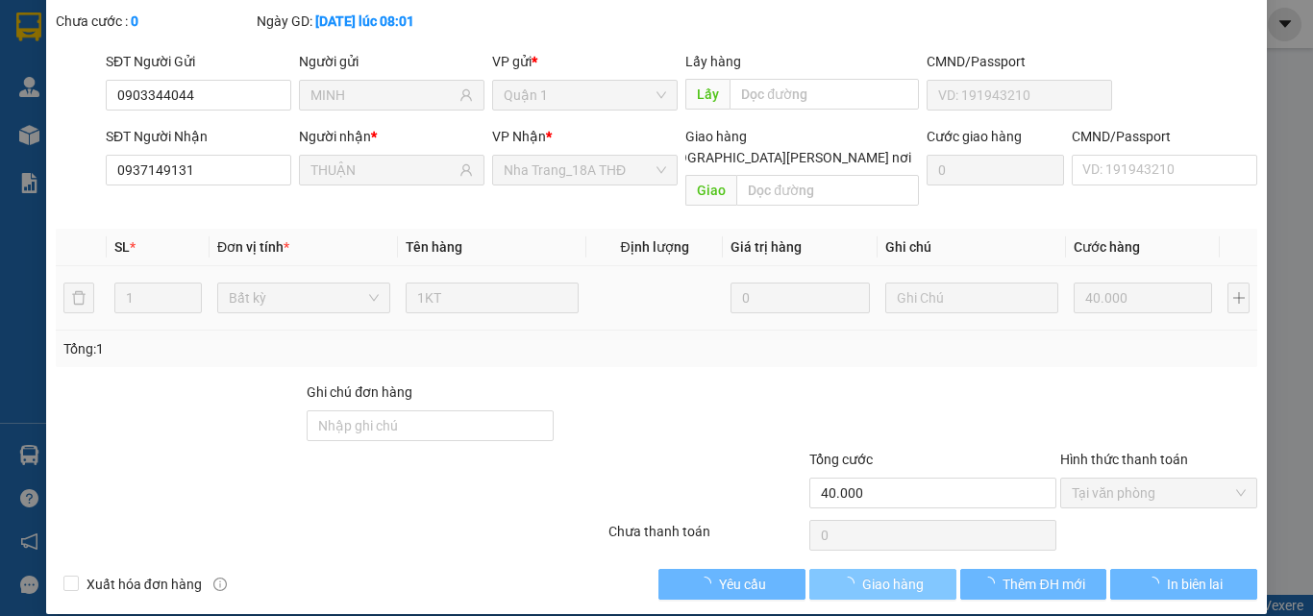
scroll to position [0, 0]
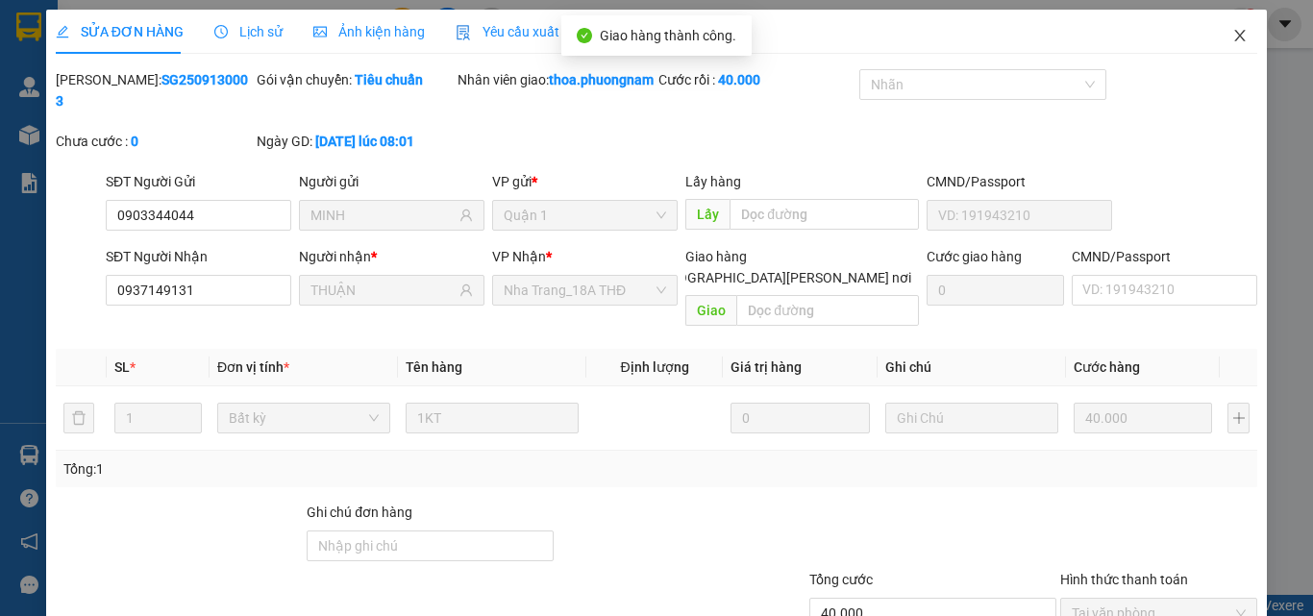
click at [1238, 32] on span "Close" at bounding box center [1240, 37] width 54 height 54
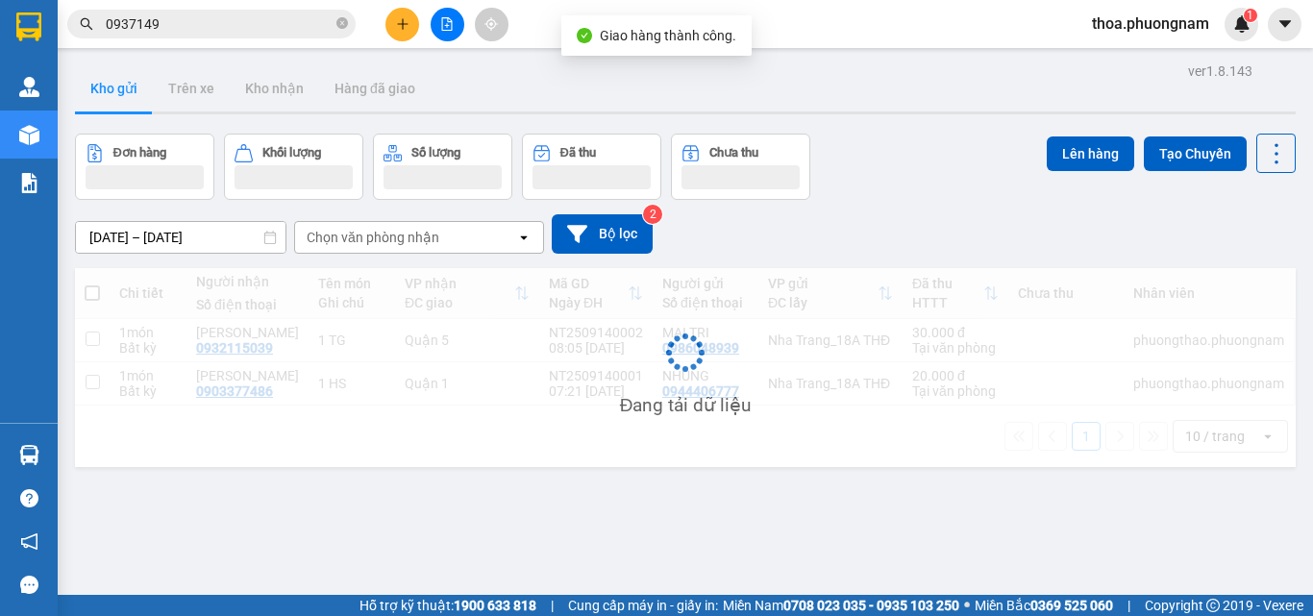
click at [257, 35] on span "0937149" at bounding box center [211, 24] width 288 height 29
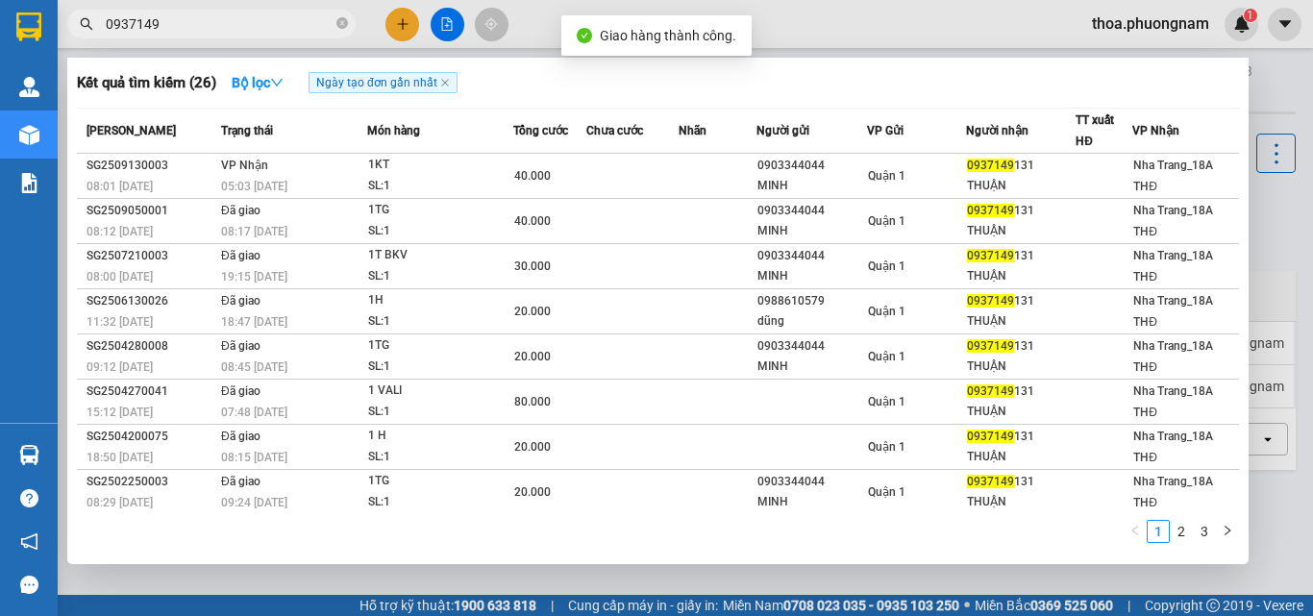
click at [257, 26] on input "0937149" at bounding box center [219, 23] width 227 height 21
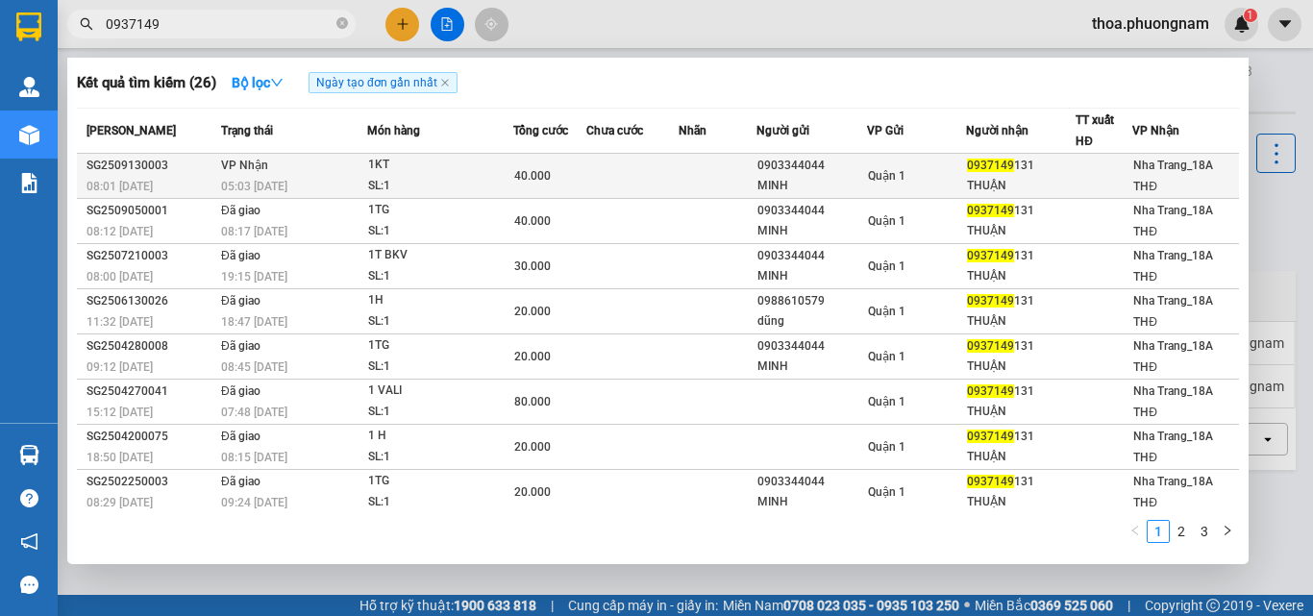
click at [491, 169] on div "1KT" at bounding box center [440, 165] width 144 height 21
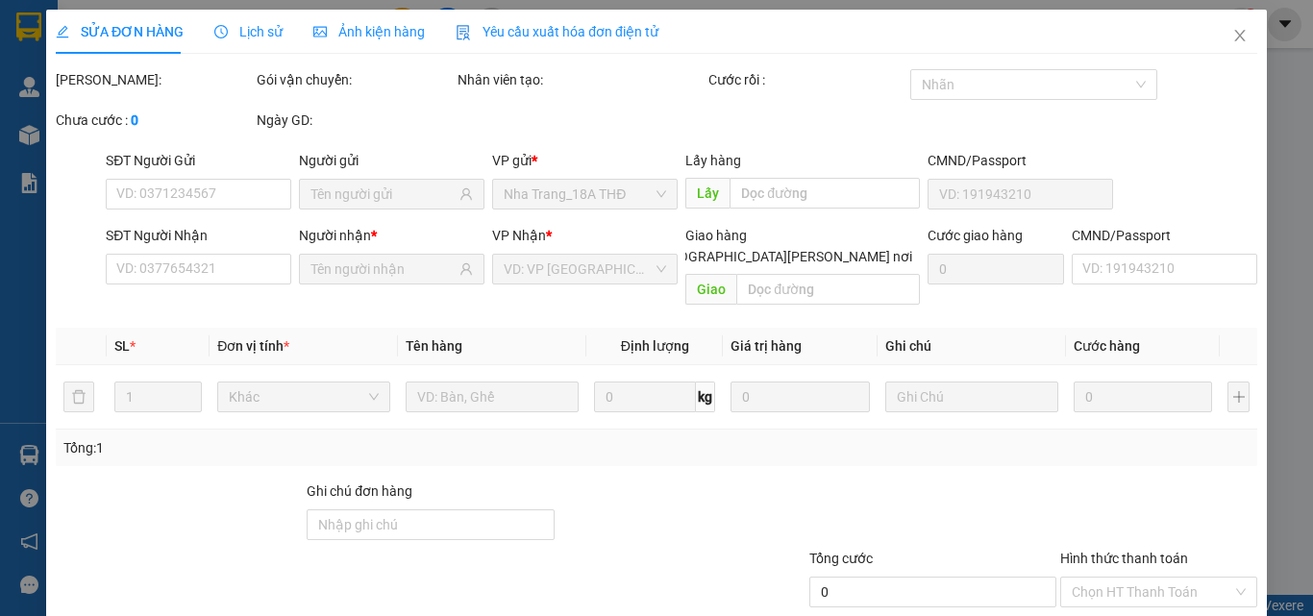
type input "0903344044"
type input "MINH"
type input "0937149131"
type input "THUẬN"
type input "40.000"
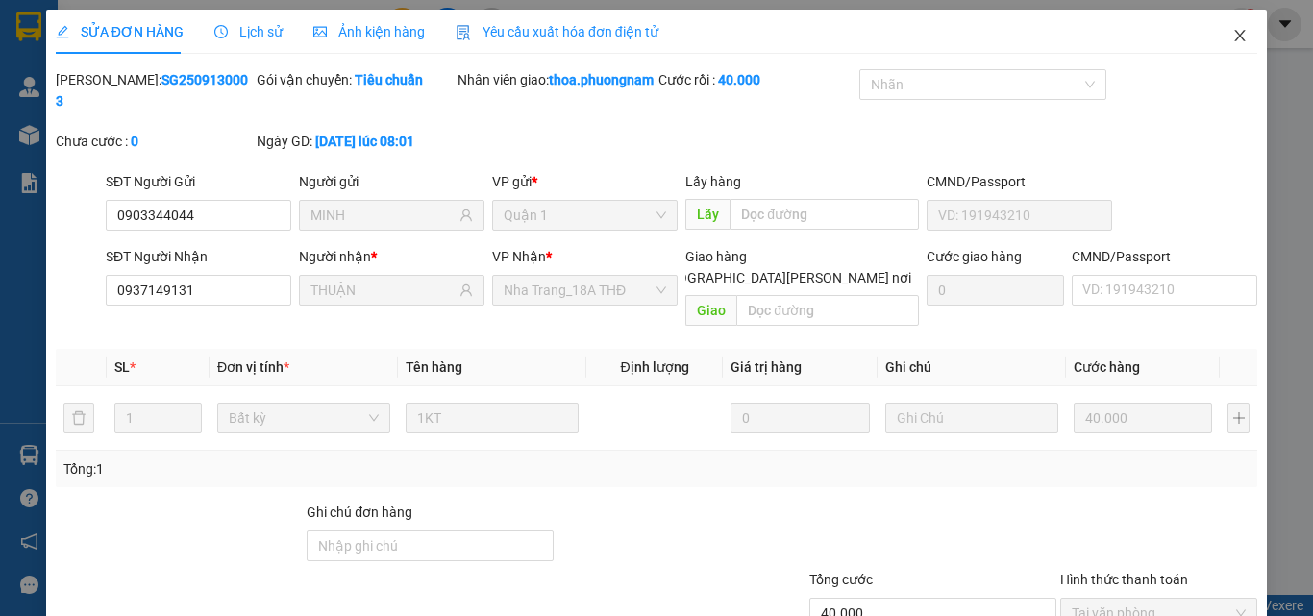
click at [1213, 39] on span "Close" at bounding box center [1240, 37] width 54 height 54
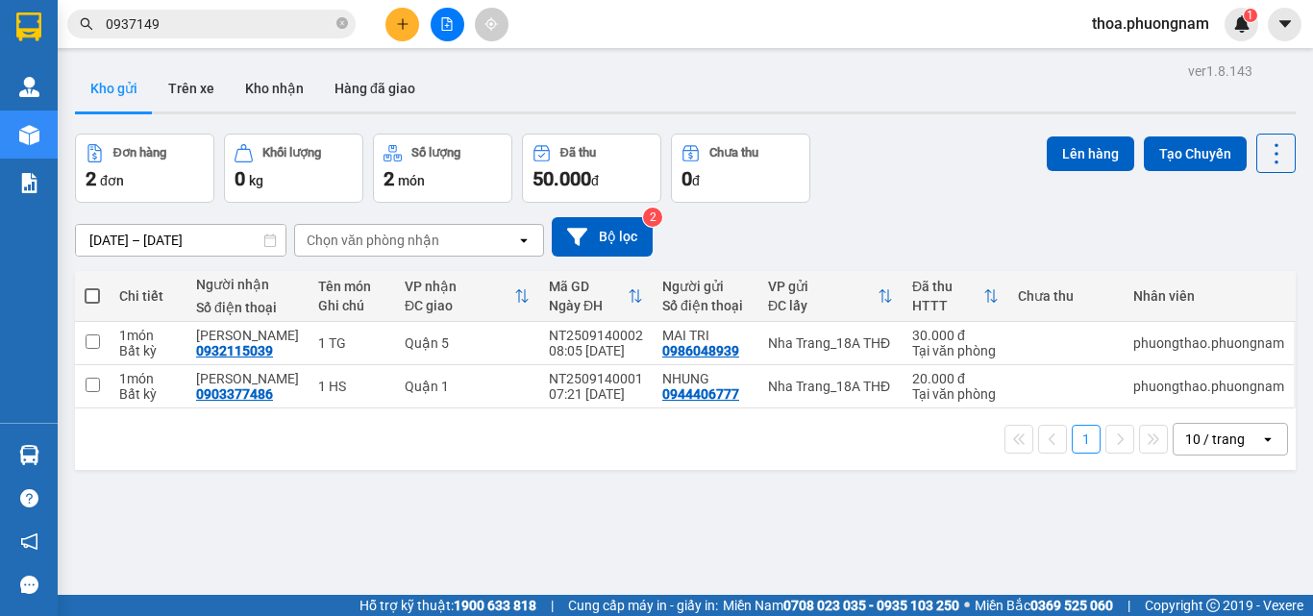
click at [310, 34] on span "0937149" at bounding box center [211, 24] width 288 height 29
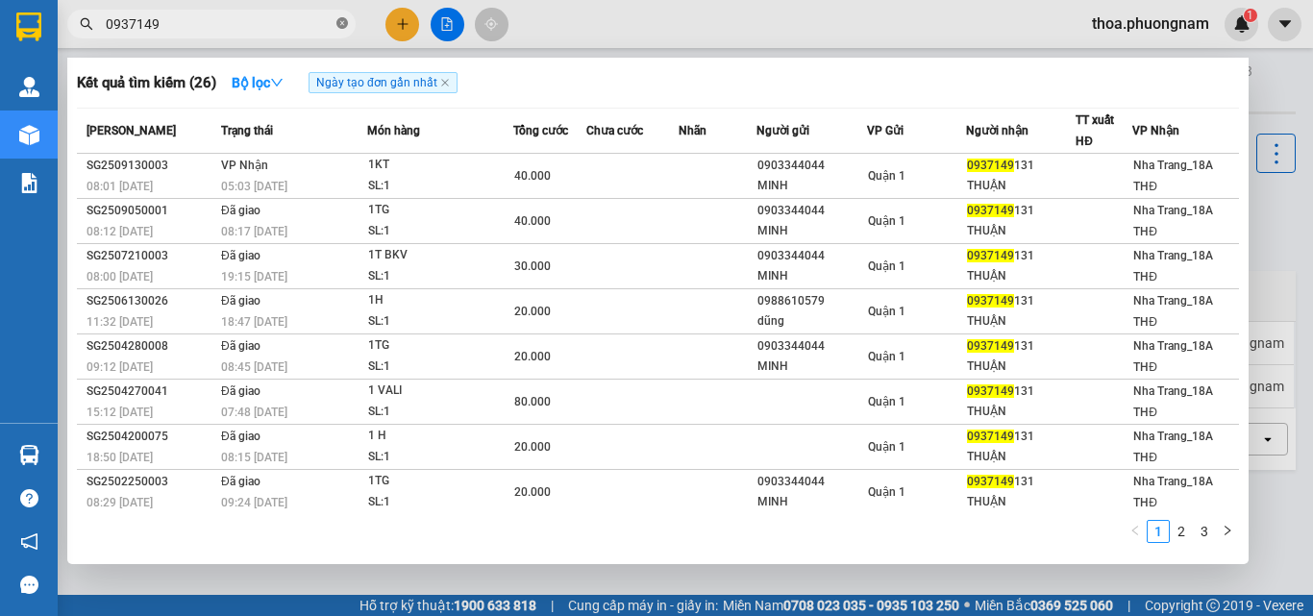
click at [346, 23] on icon "close-circle" at bounding box center [342, 23] width 12 height 12
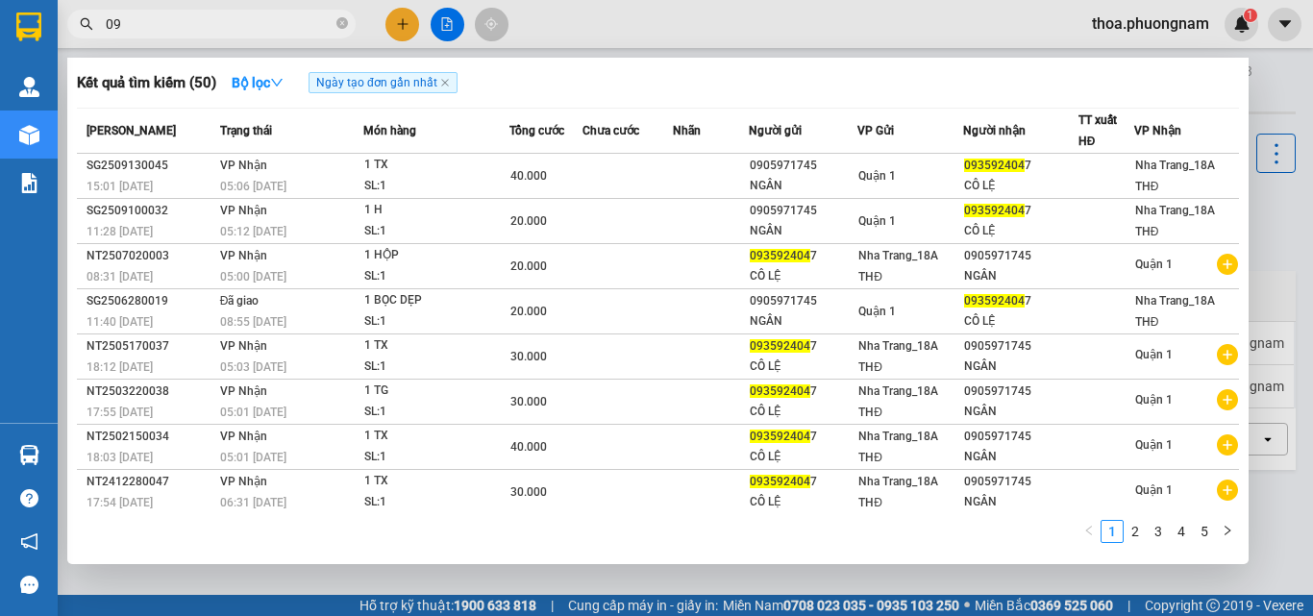
type input "0"
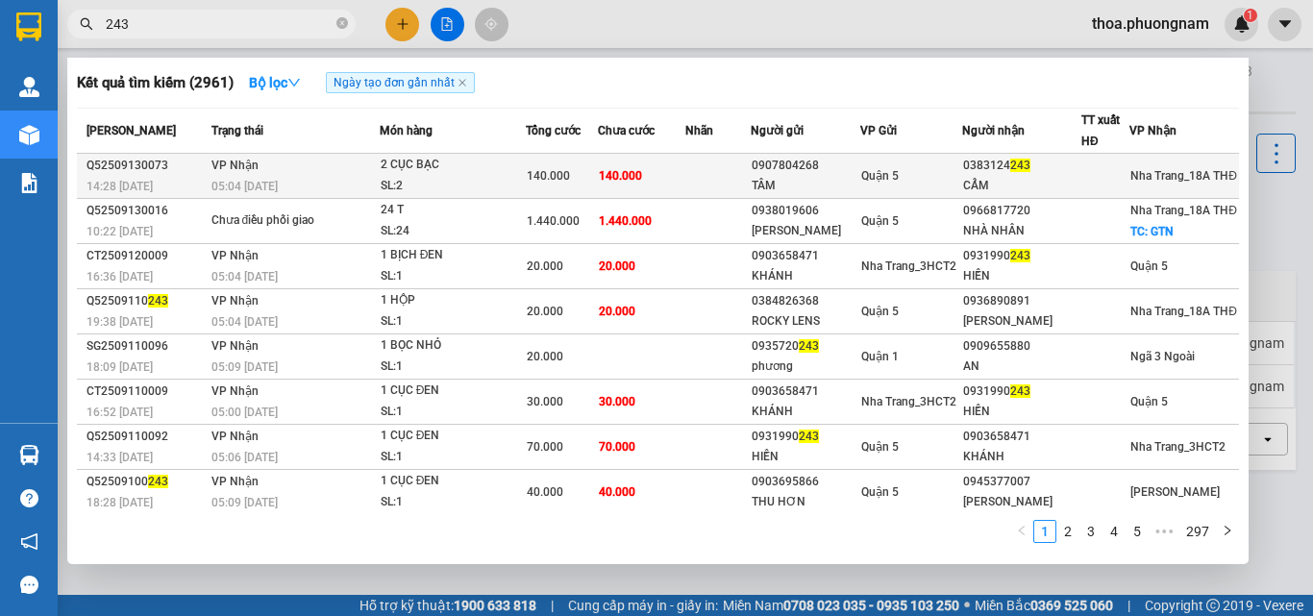
type input "243"
click at [629, 173] on span "140.000" at bounding box center [620, 175] width 43 height 13
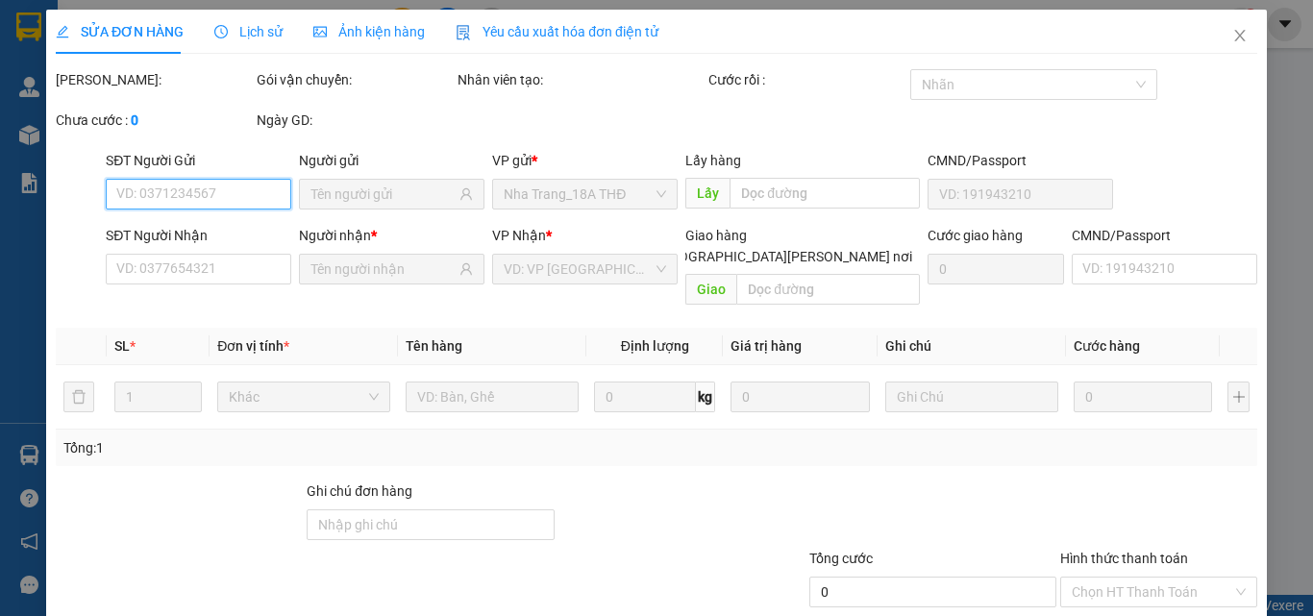
type input "0907804268"
type input "TÂM"
type input "0383124243"
type input "CẨM"
type input "140.000"
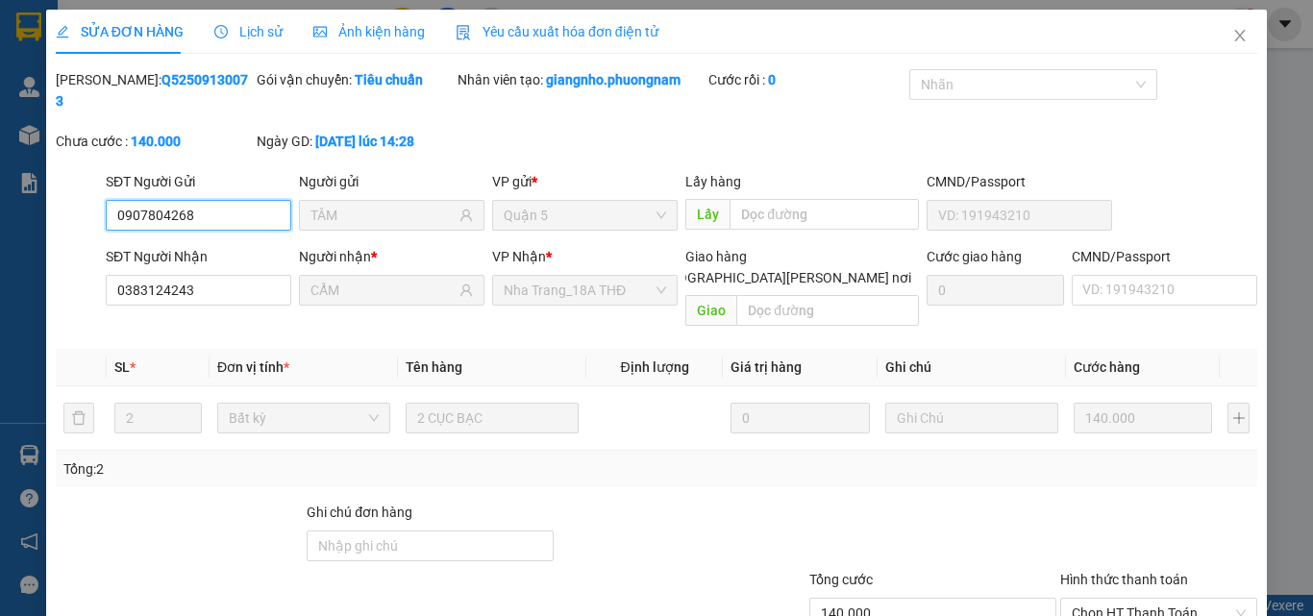
scroll to position [99, 0]
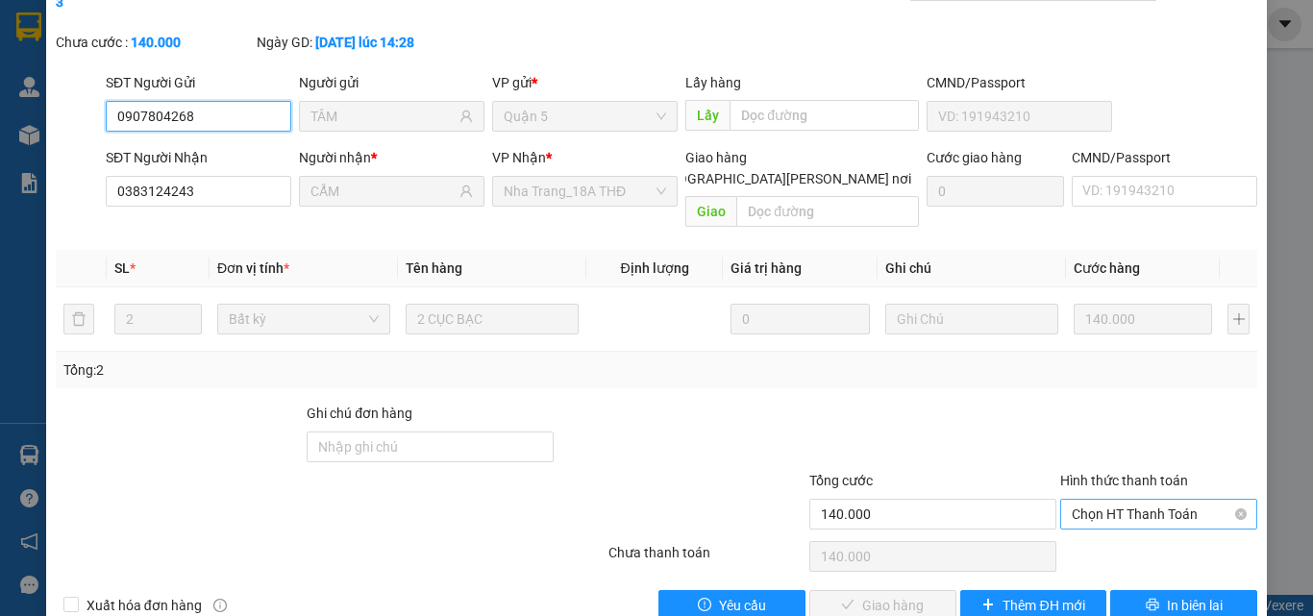
click at [1129, 500] on span "Chọn HT Thanh Toán" at bounding box center [1159, 514] width 174 height 29
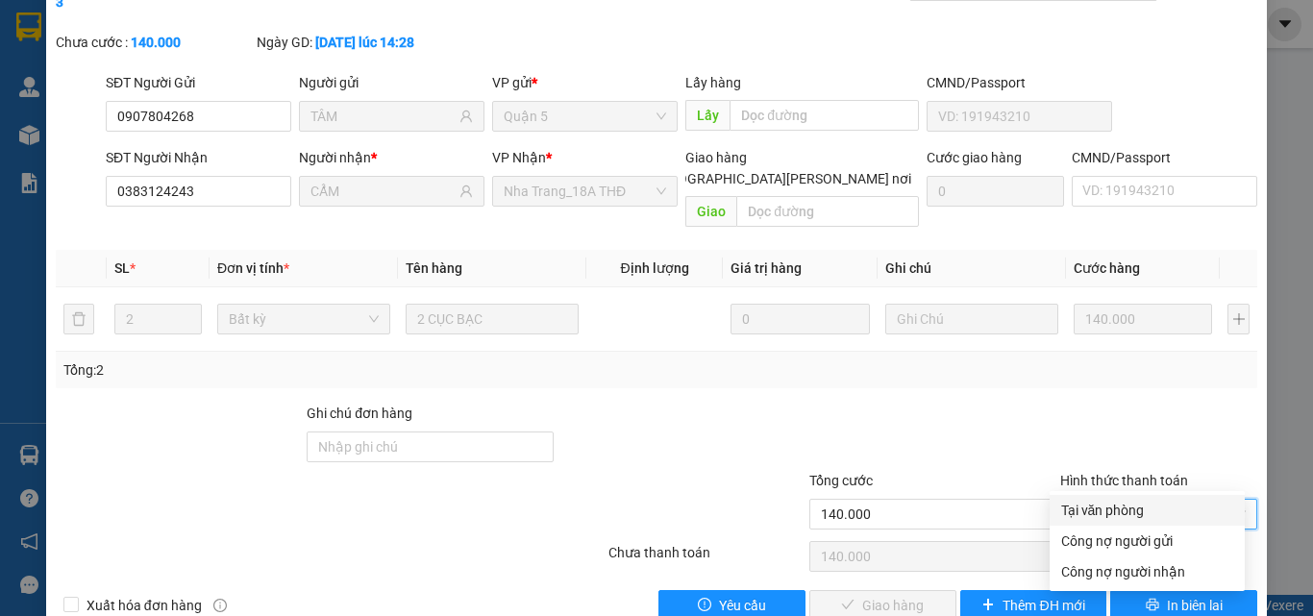
click at [1116, 494] on div "Total Paid Fee 0 Total UnPaid Fee 140.000 Cash Collection Total Fee Mã ĐH: Q525…" at bounding box center [656, 295] width 1201 height 651
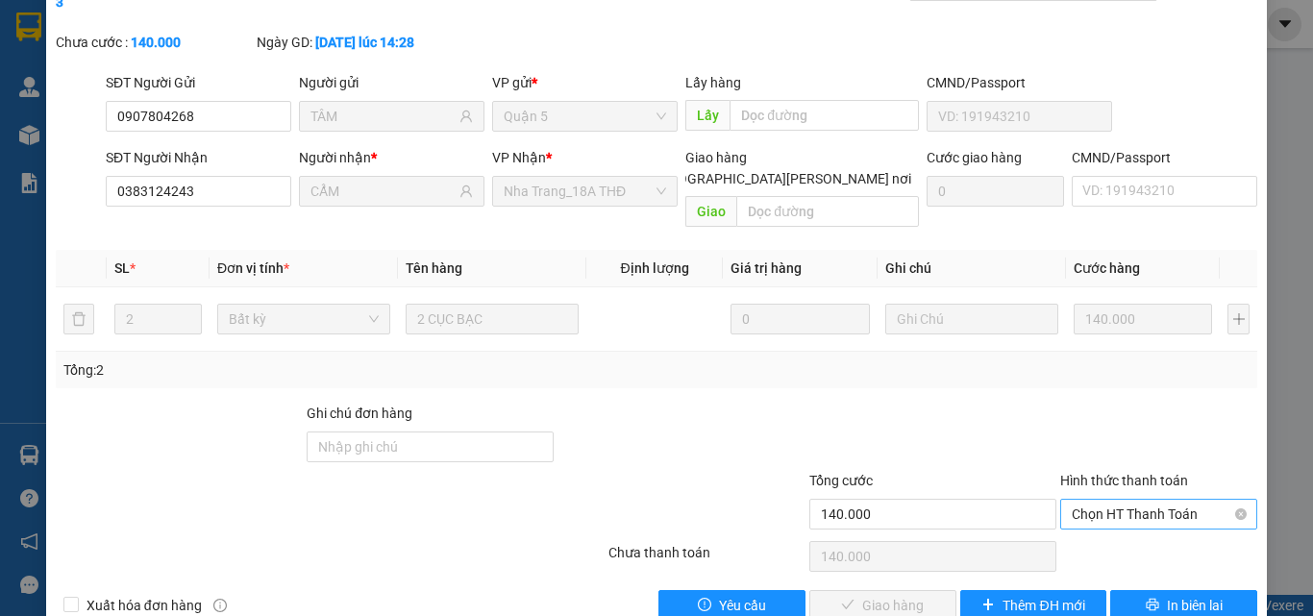
click at [1103, 500] on span "Chọn HT Thanh Toán" at bounding box center [1159, 514] width 174 height 29
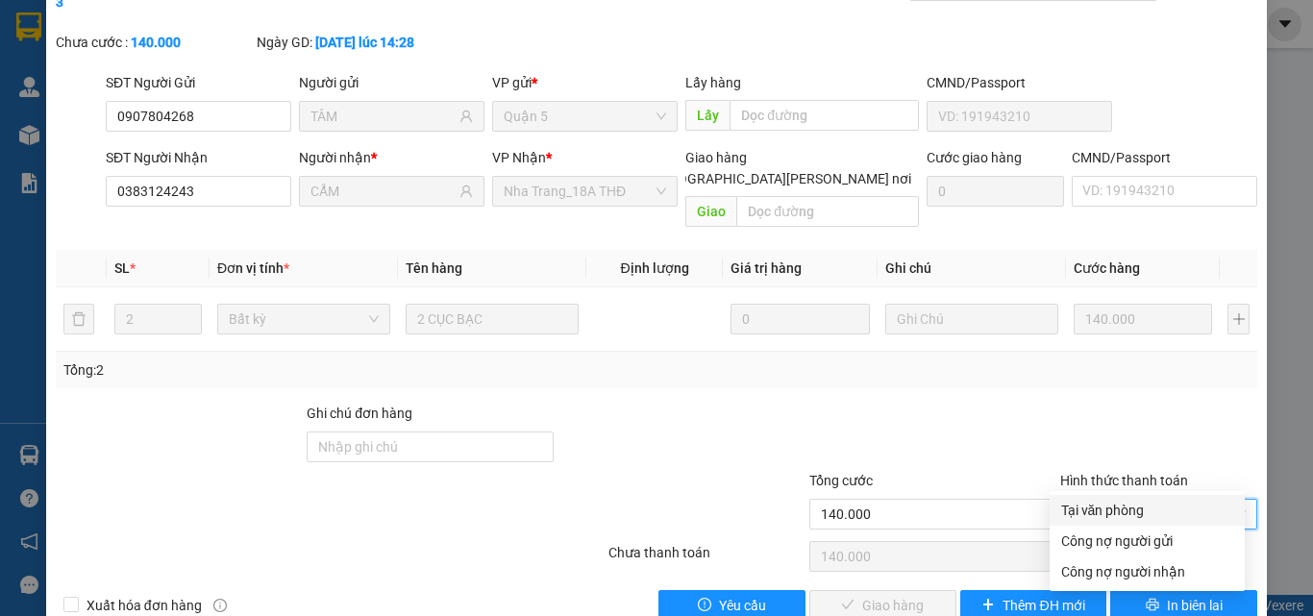
click at [1083, 508] on div "Tại văn phòng" at bounding box center [1147, 510] width 172 height 21
type input "0"
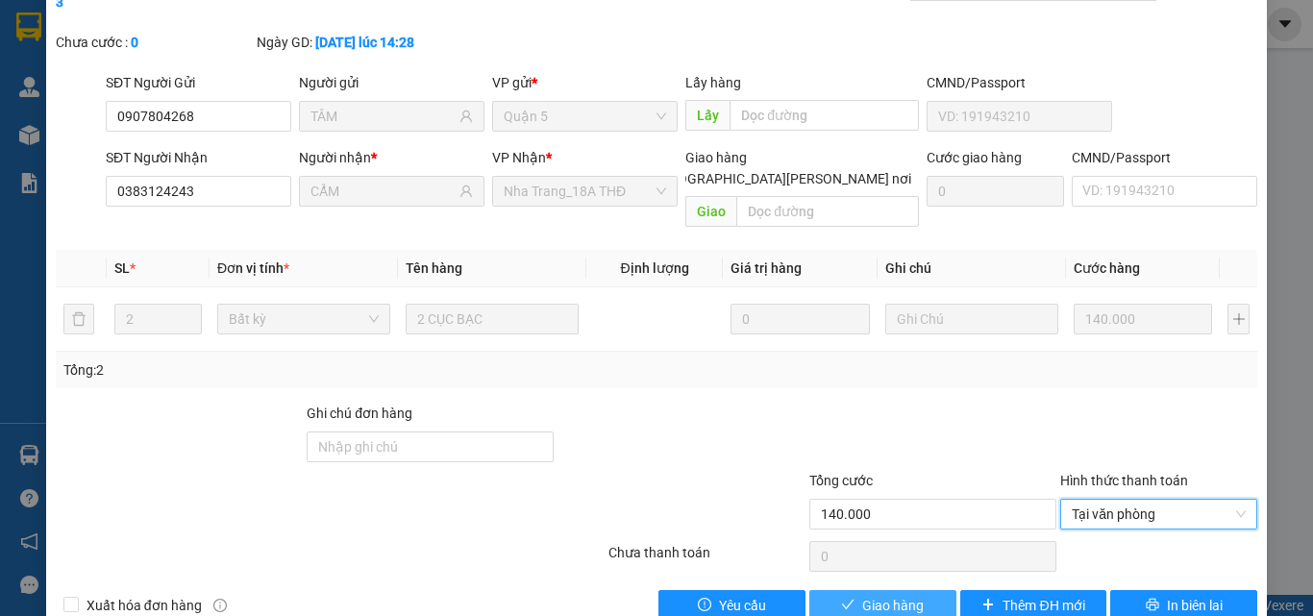
click at [886, 595] on span "Giao hàng" at bounding box center [893, 605] width 62 height 21
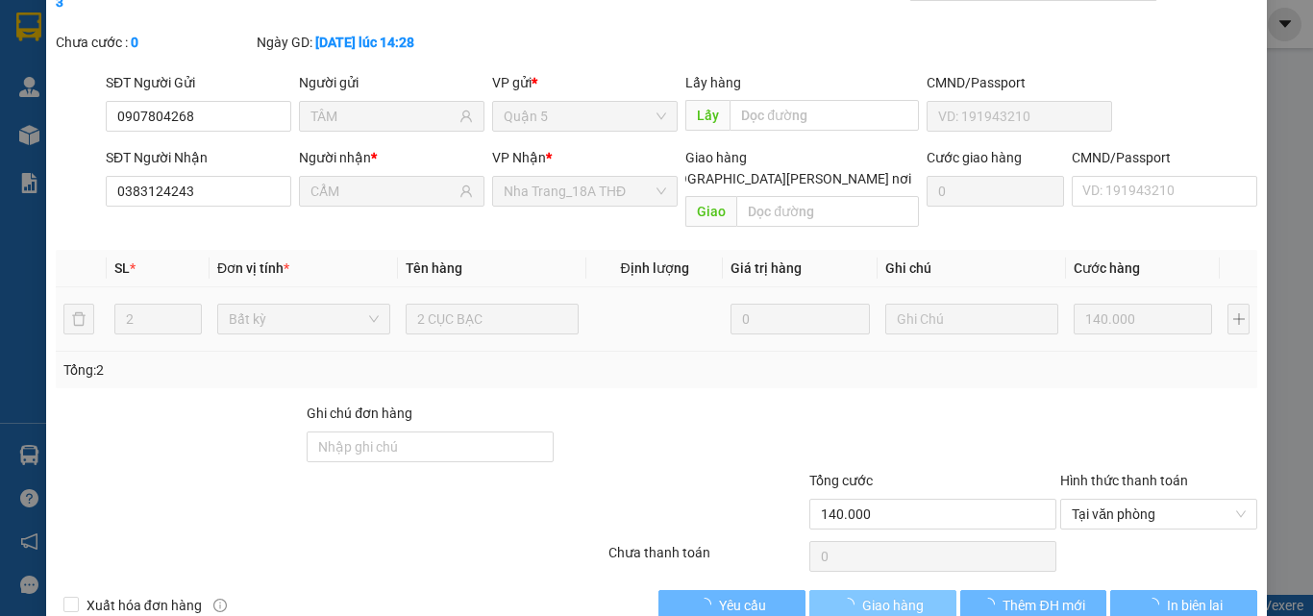
scroll to position [0, 0]
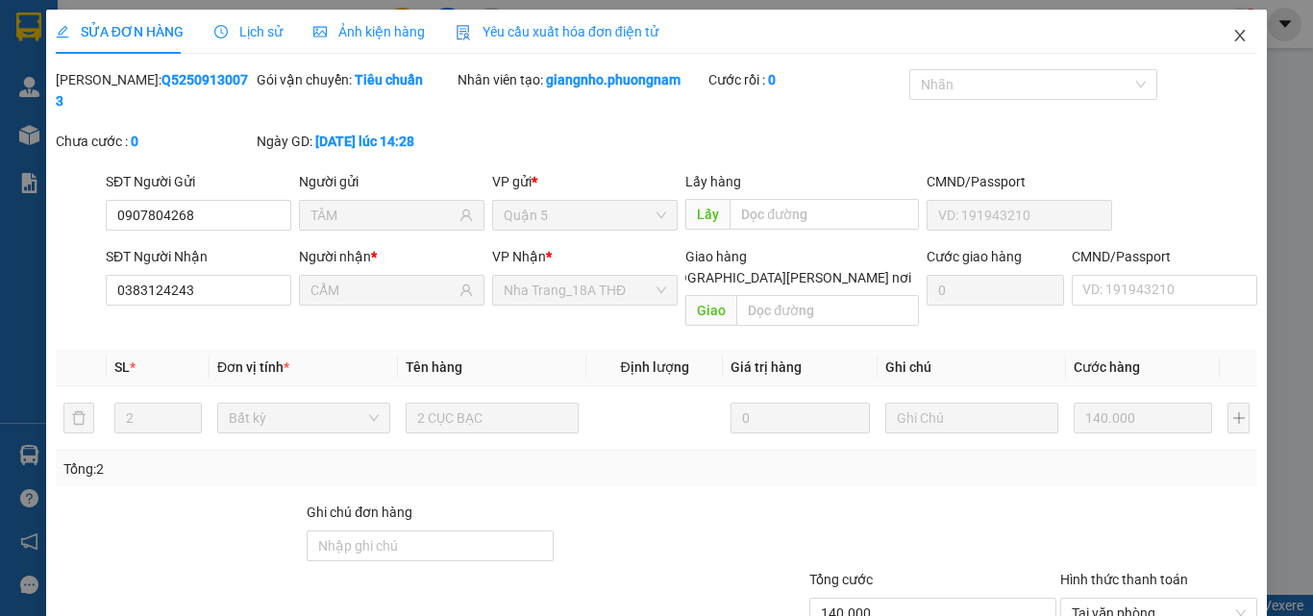
click at [1232, 42] on icon "close" at bounding box center [1239, 35] width 15 height 15
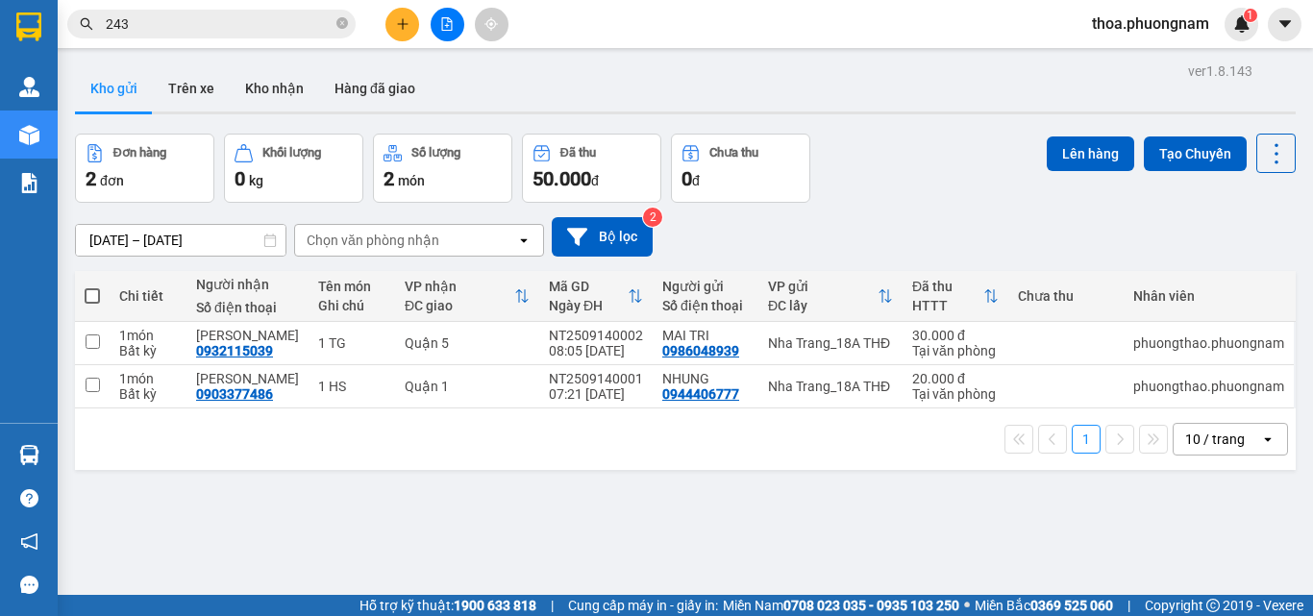
click at [345, 26] on icon "close-circle" at bounding box center [342, 23] width 12 height 12
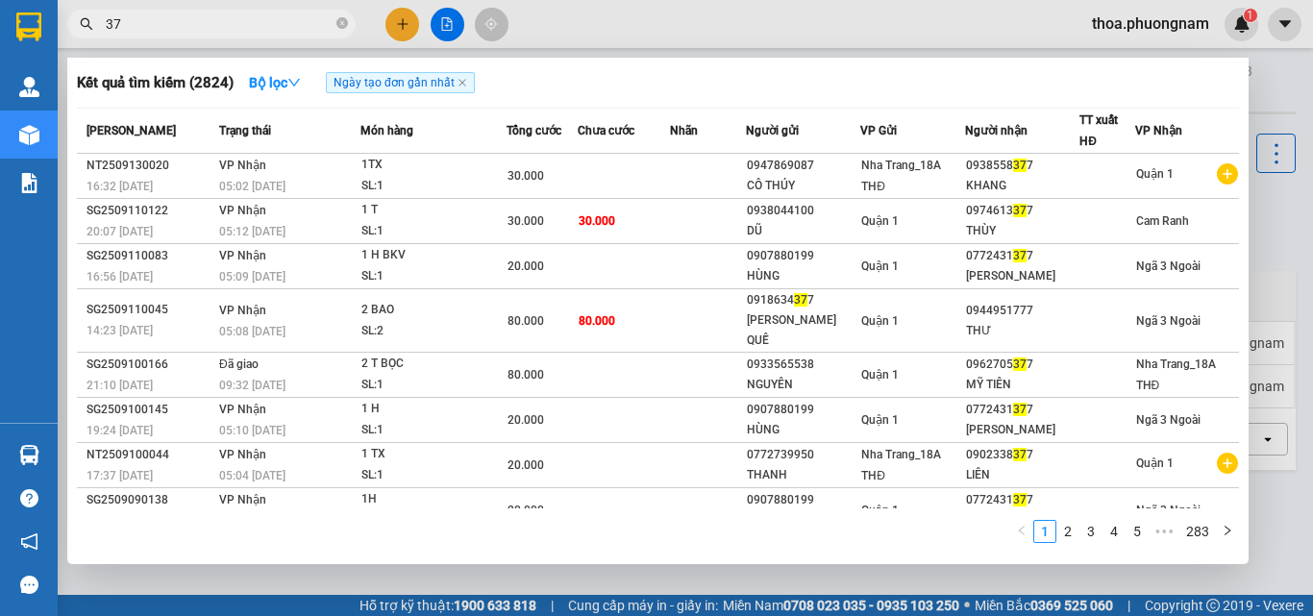
type input "3"
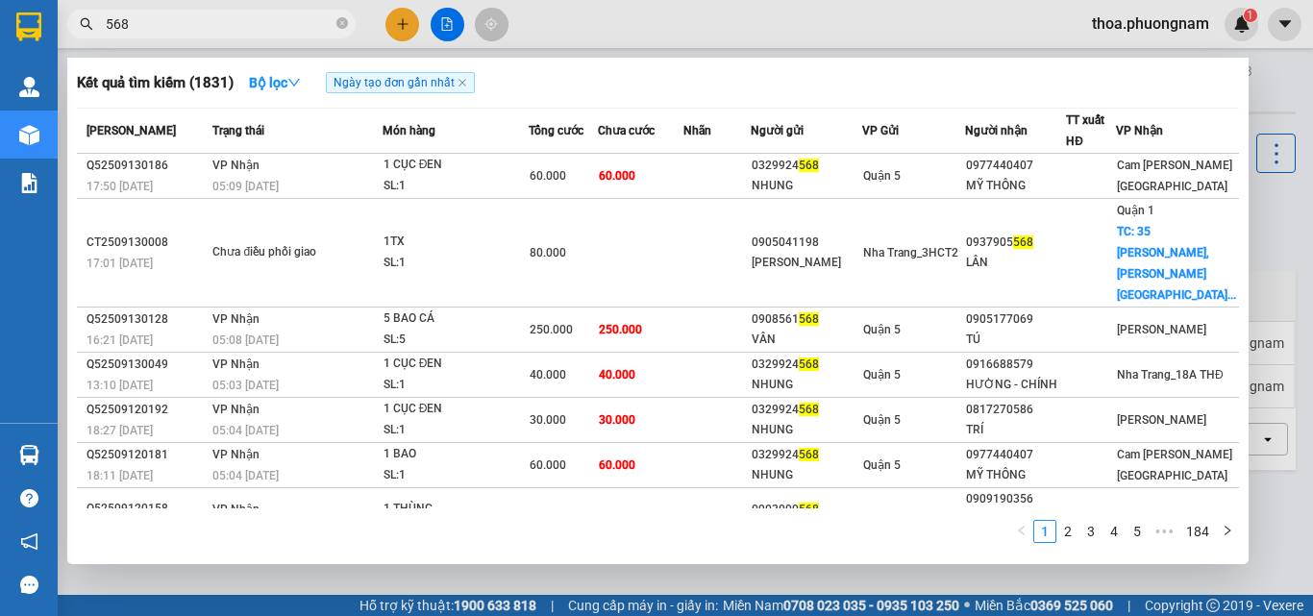
click at [119, 17] on input "568" at bounding box center [219, 23] width 227 height 21
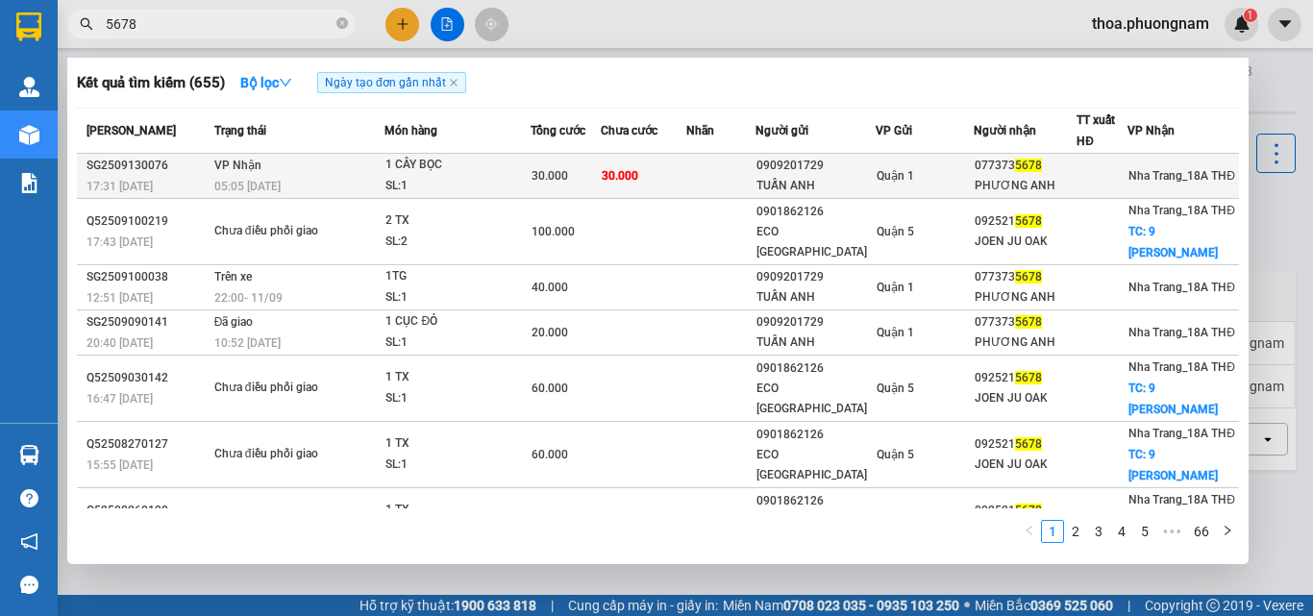
type input "5678"
click at [699, 184] on td at bounding box center [720, 176] width 69 height 45
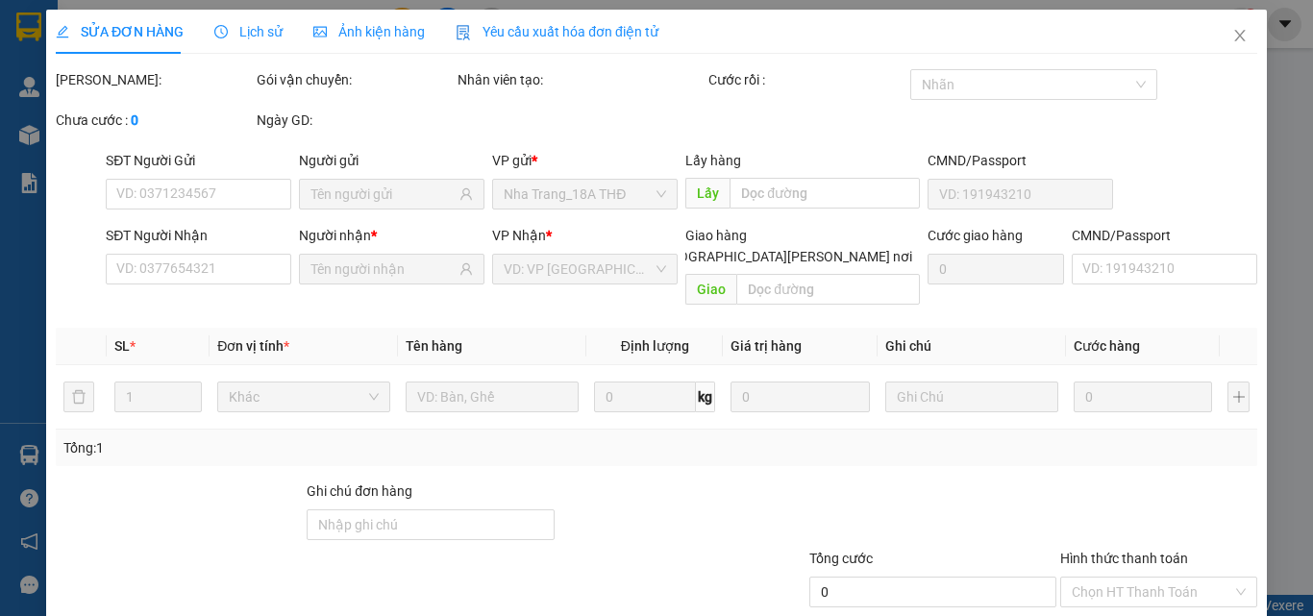
type input "0909201729"
type input "TUẤN ANH"
type input "0773735678"
type input "PHƯƠNG ANH"
type input "30.000"
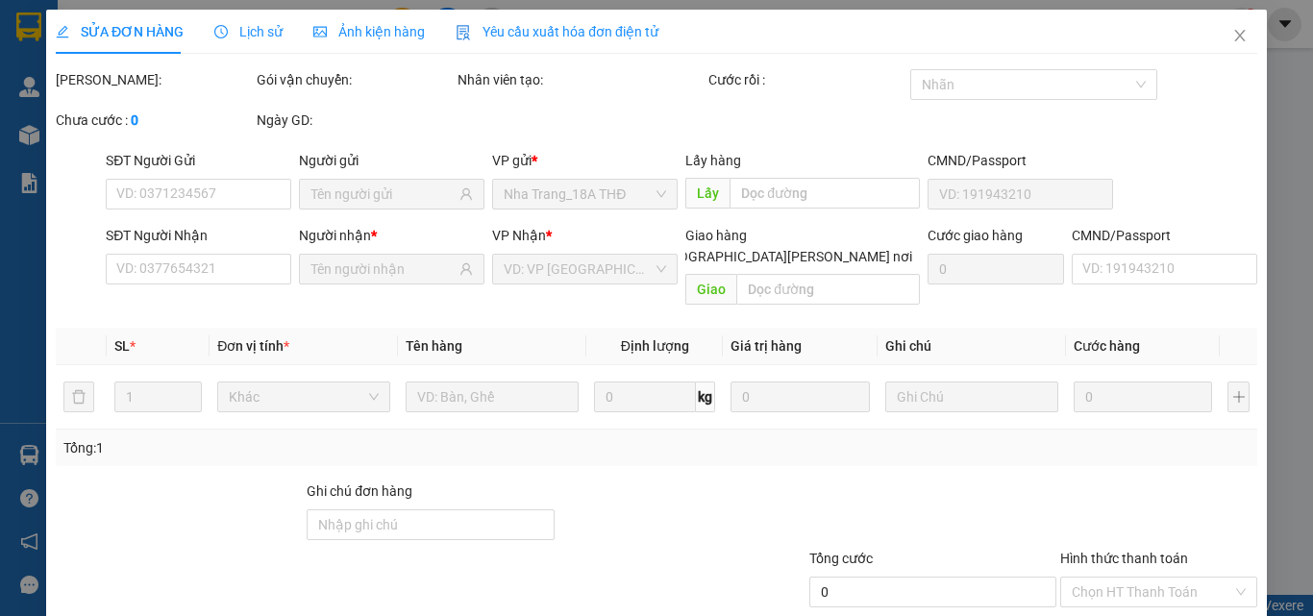
type input "30.000"
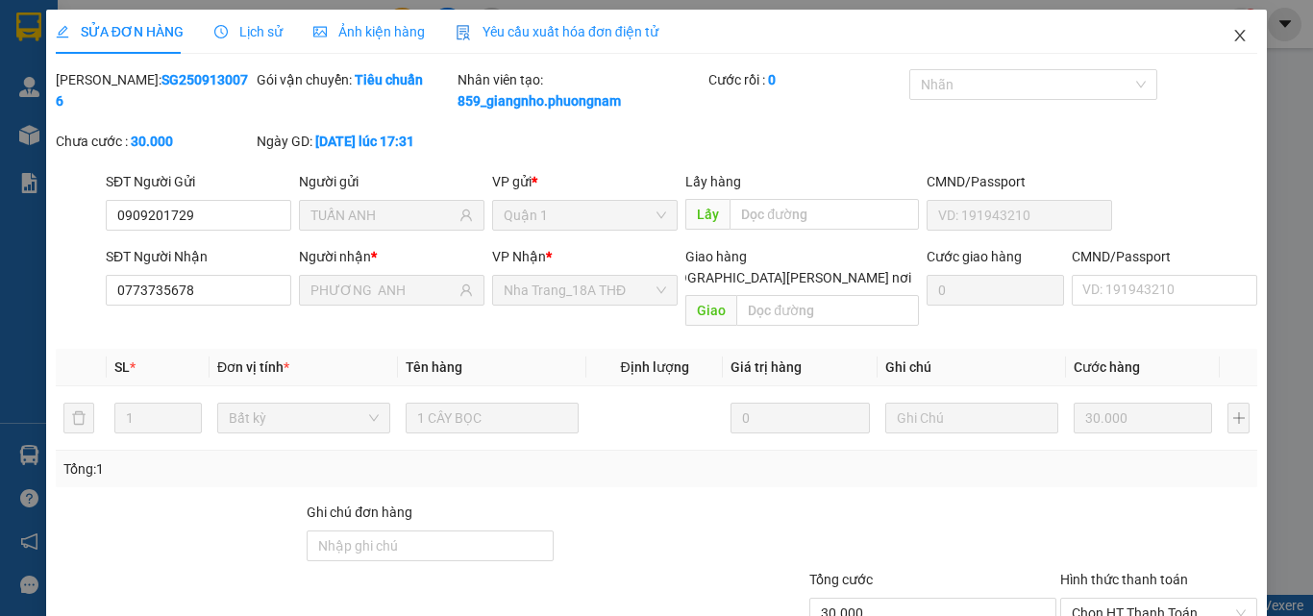
click at [1232, 32] on icon "close" at bounding box center [1239, 35] width 15 height 15
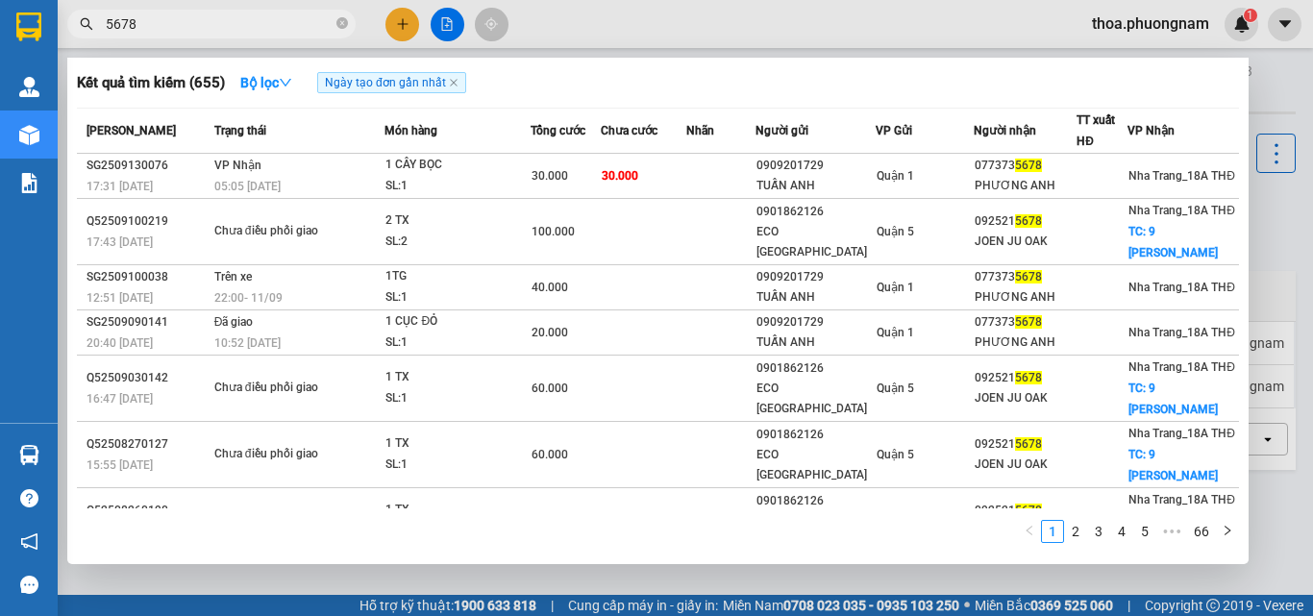
click at [290, 23] on input "5678" at bounding box center [219, 23] width 227 height 21
click at [337, 17] on span at bounding box center [342, 24] width 12 height 18
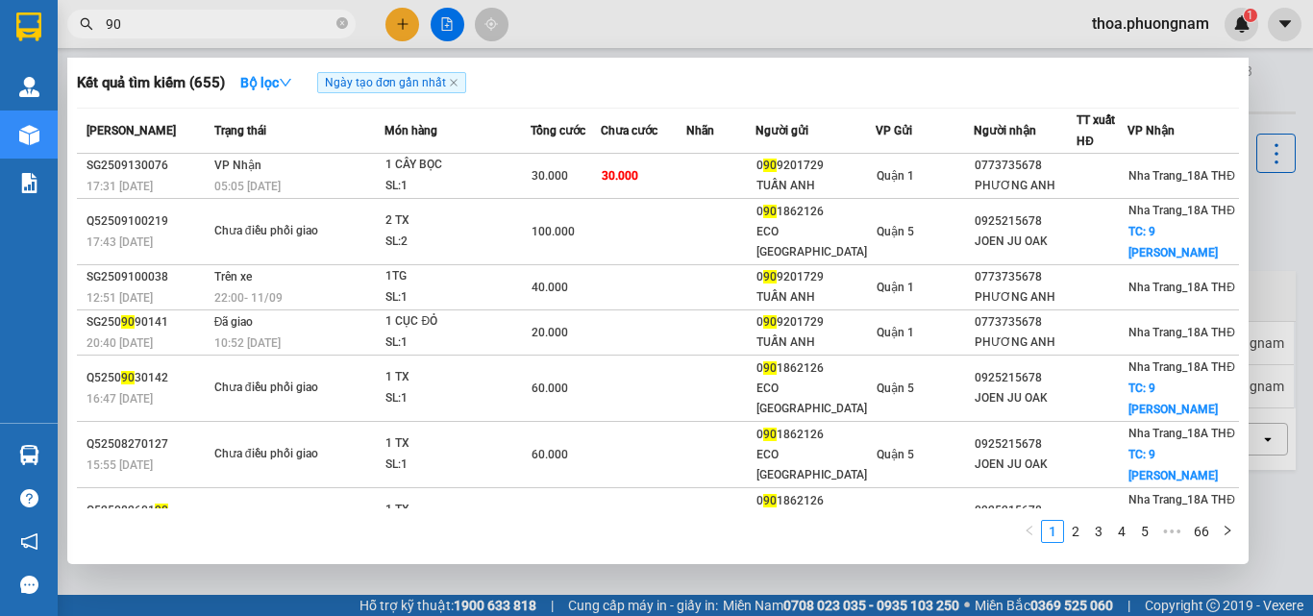
type input "9"
type input "6455"
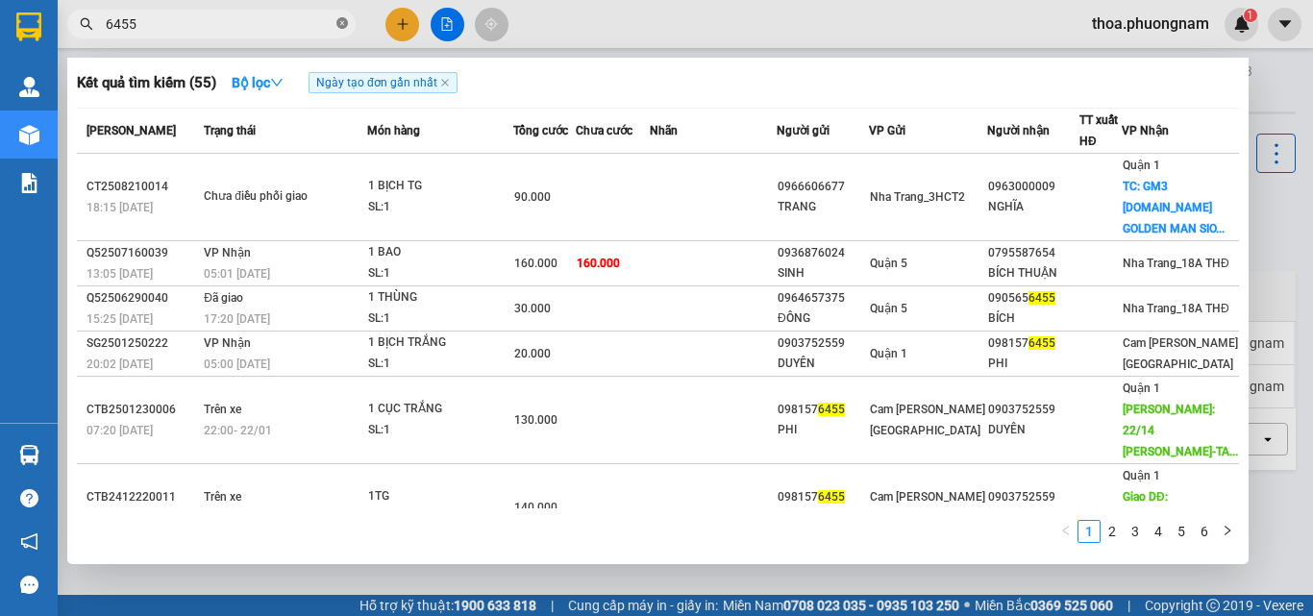
click at [344, 23] on icon "close-circle" at bounding box center [342, 23] width 12 height 12
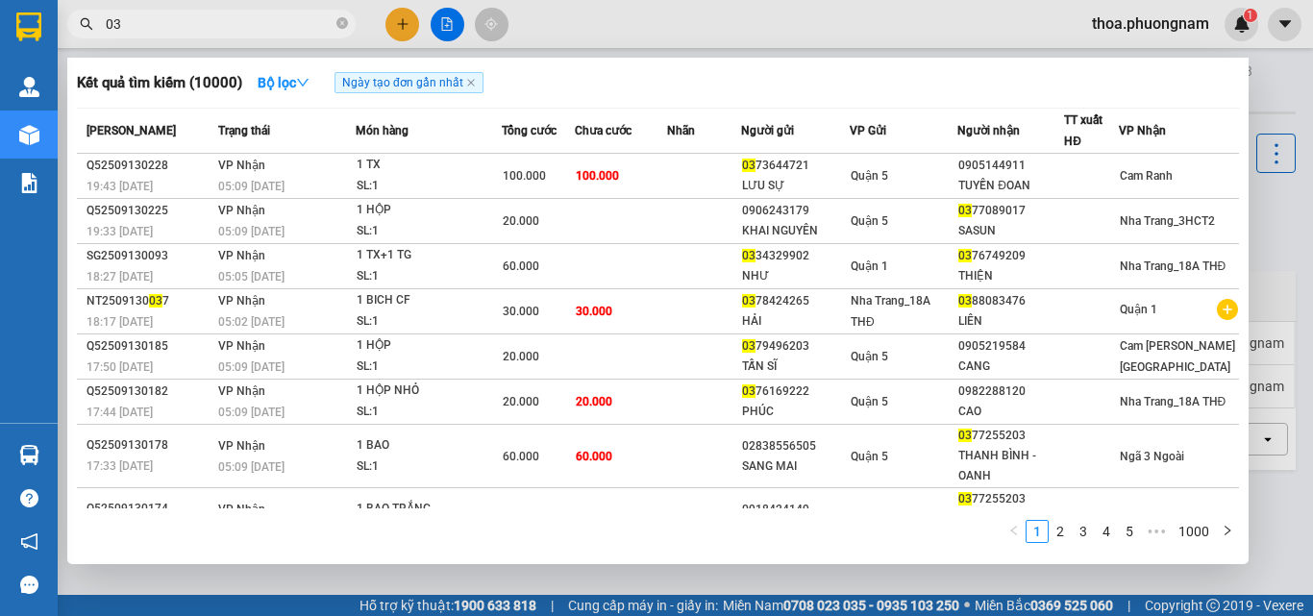
type input "0"
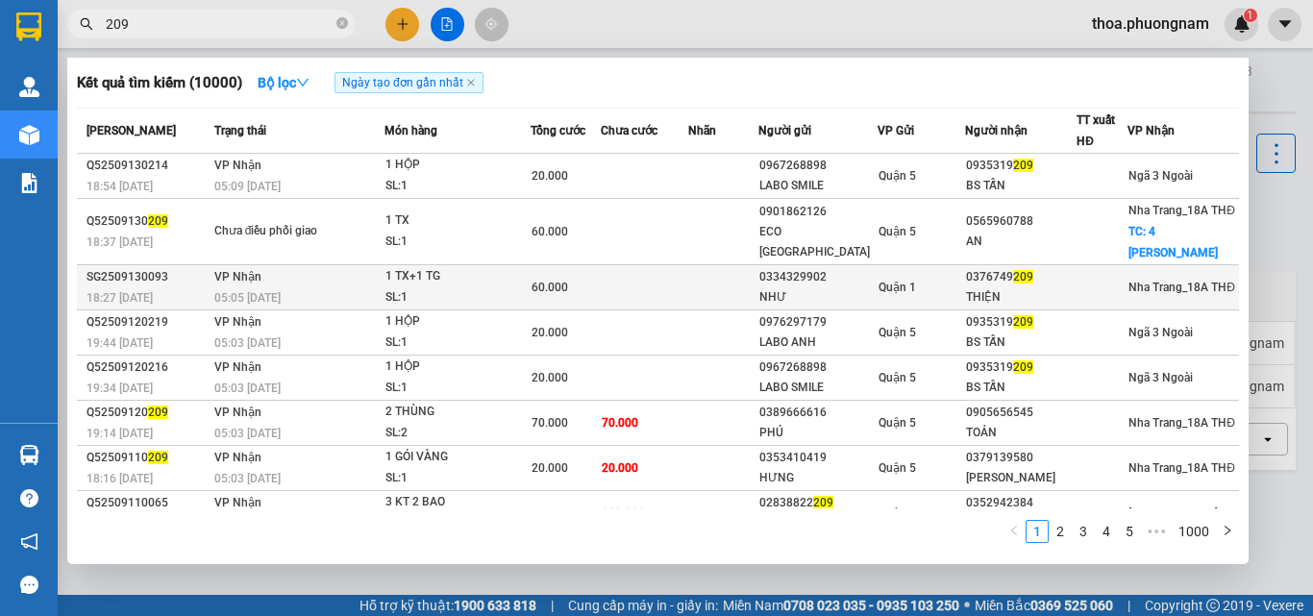
type input "209"
click at [495, 281] on div "1 TX+1 TG" at bounding box center [457, 276] width 144 height 21
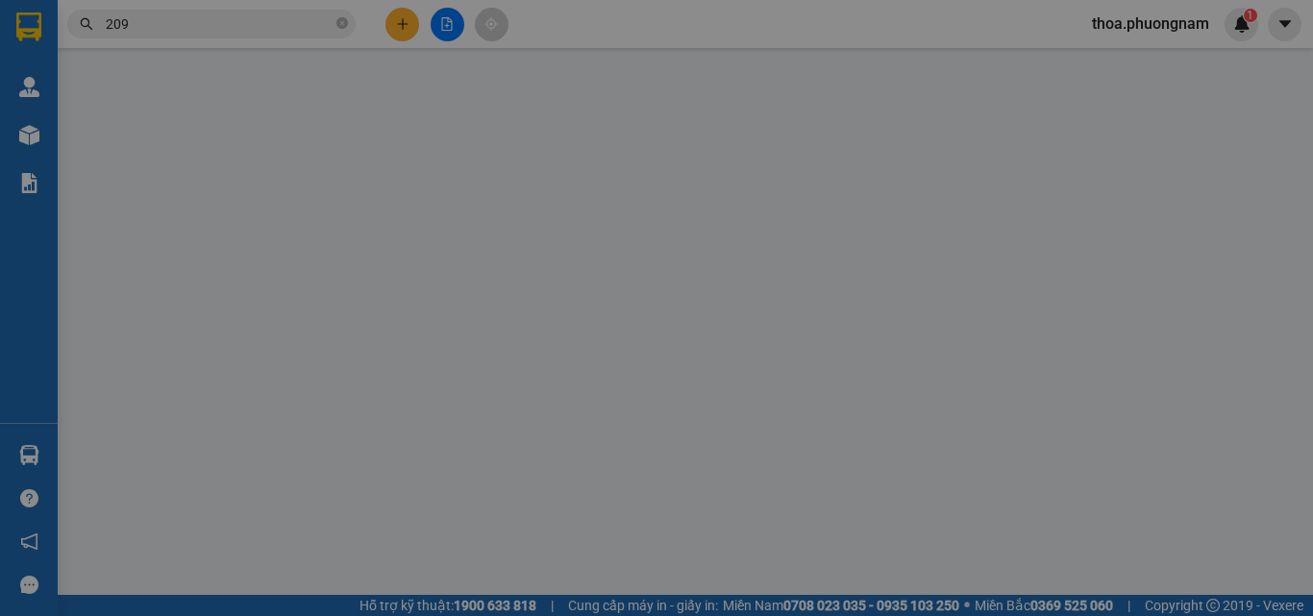
type input "0334329902"
type input "NHƯ"
type input "0376749209"
type input "THIỆN"
type input "60.000"
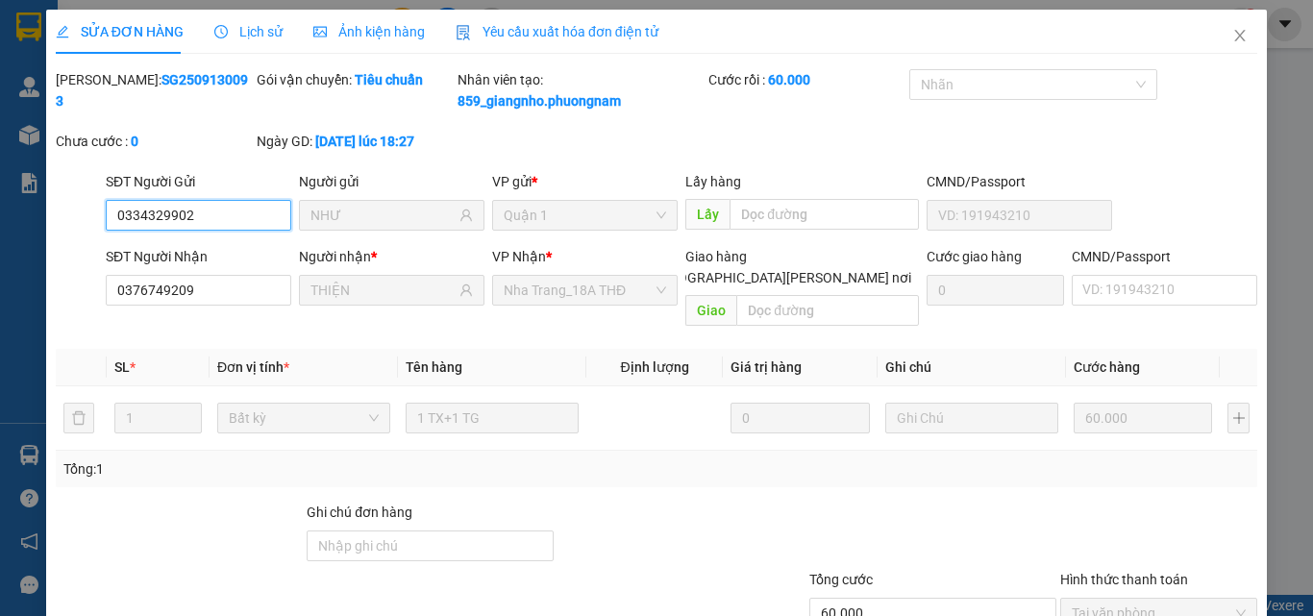
scroll to position [120, 0]
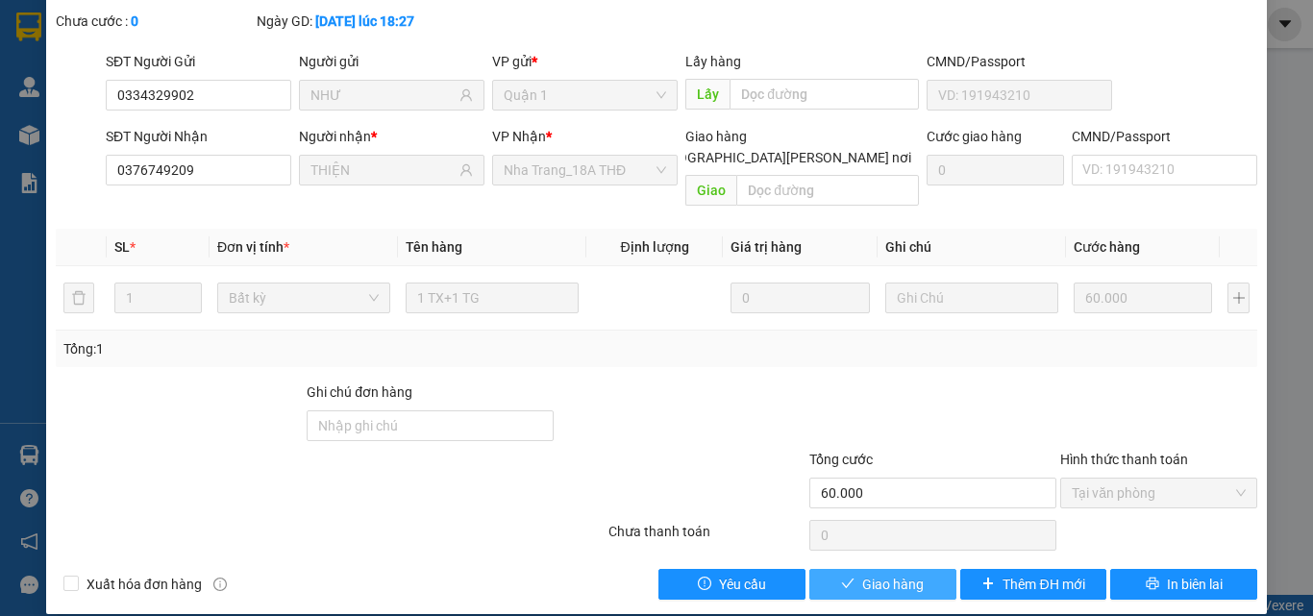
click at [848, 569] on button "Giao hàng" at bounding box center [882, 584] width 147 height 31
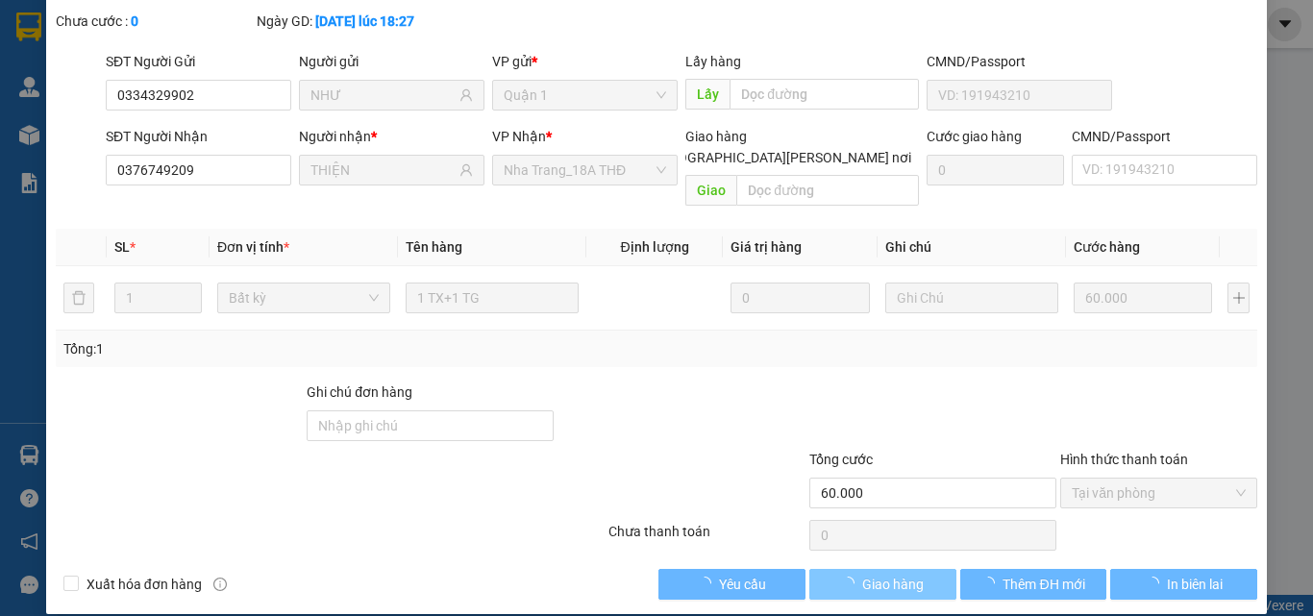
scroll to position [0, 0]
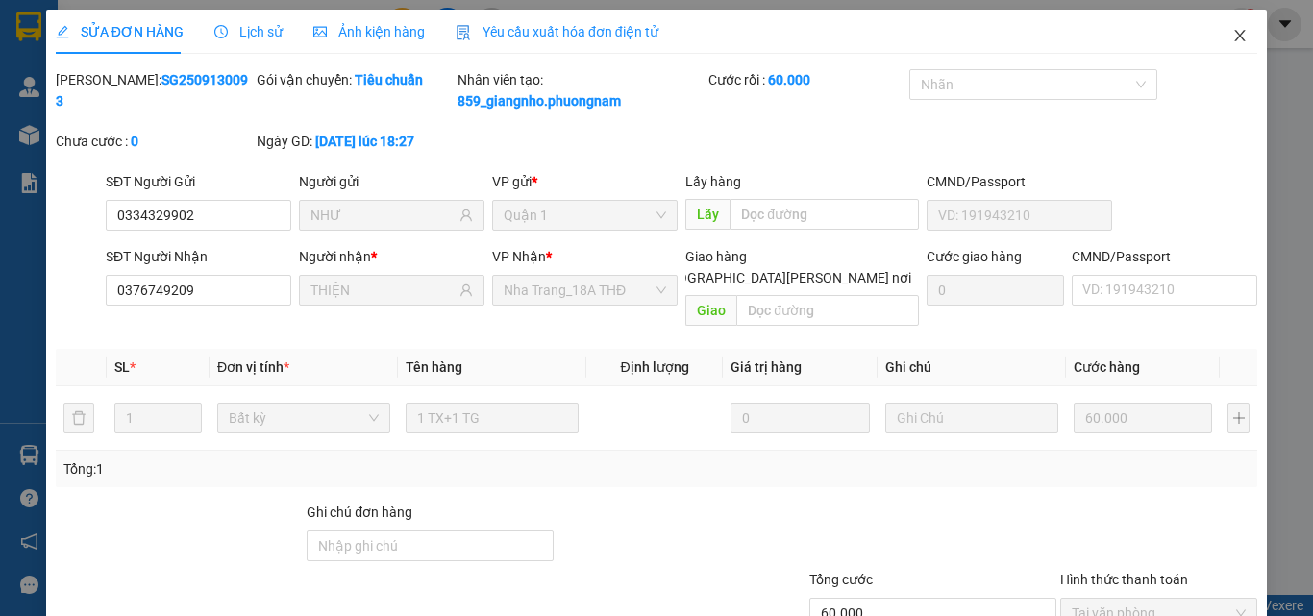
click at [1241, 37] on span "Close" at bounding box center [1240, 37] width 54 height 54
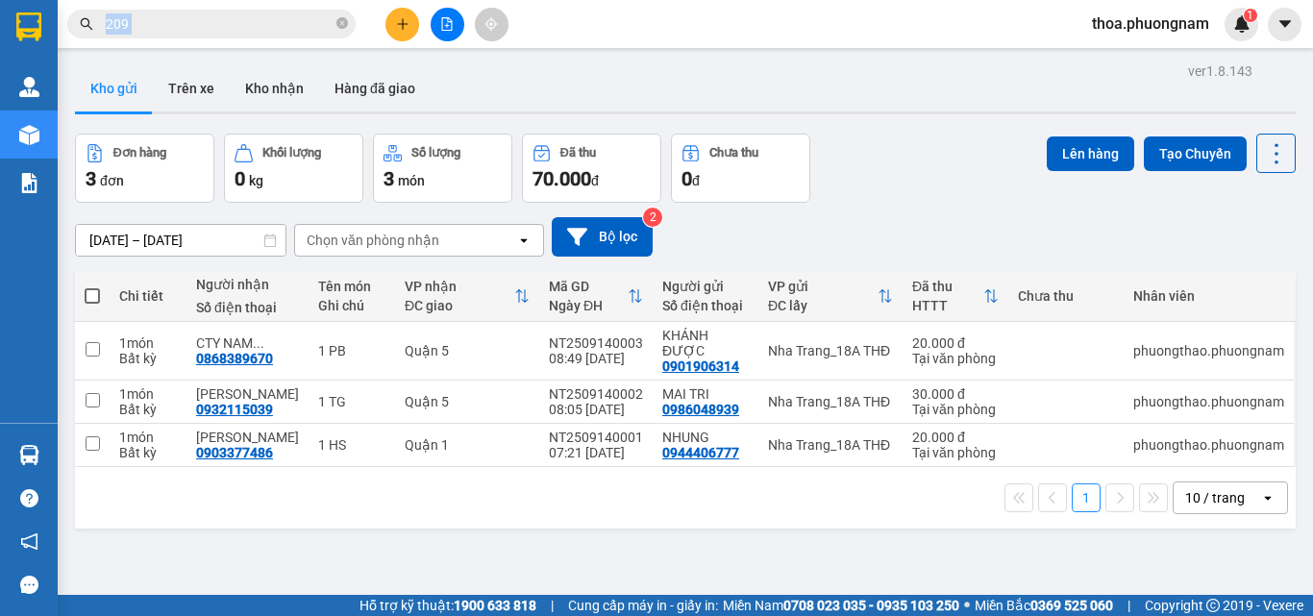
click at [319, 32] on span "209" at bounding box center [211, 24] width 288 height 29
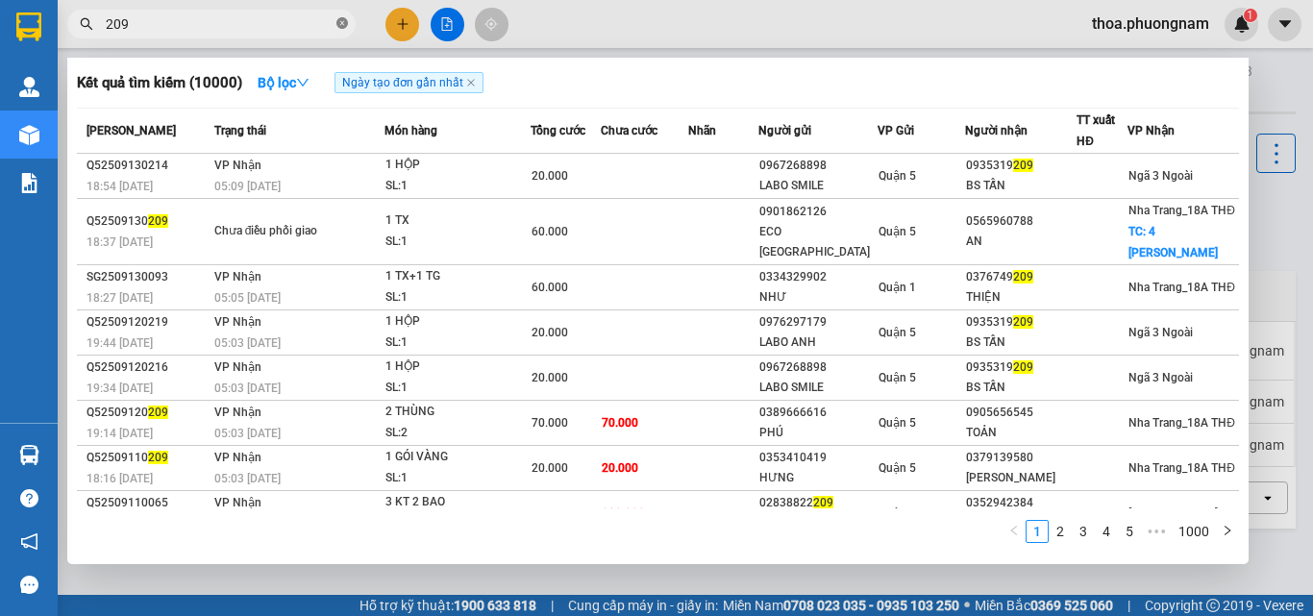
click at [345, 19] on icon "close-circle" at bounding box center [342, 23] width 12 height 12
type input "sanh"
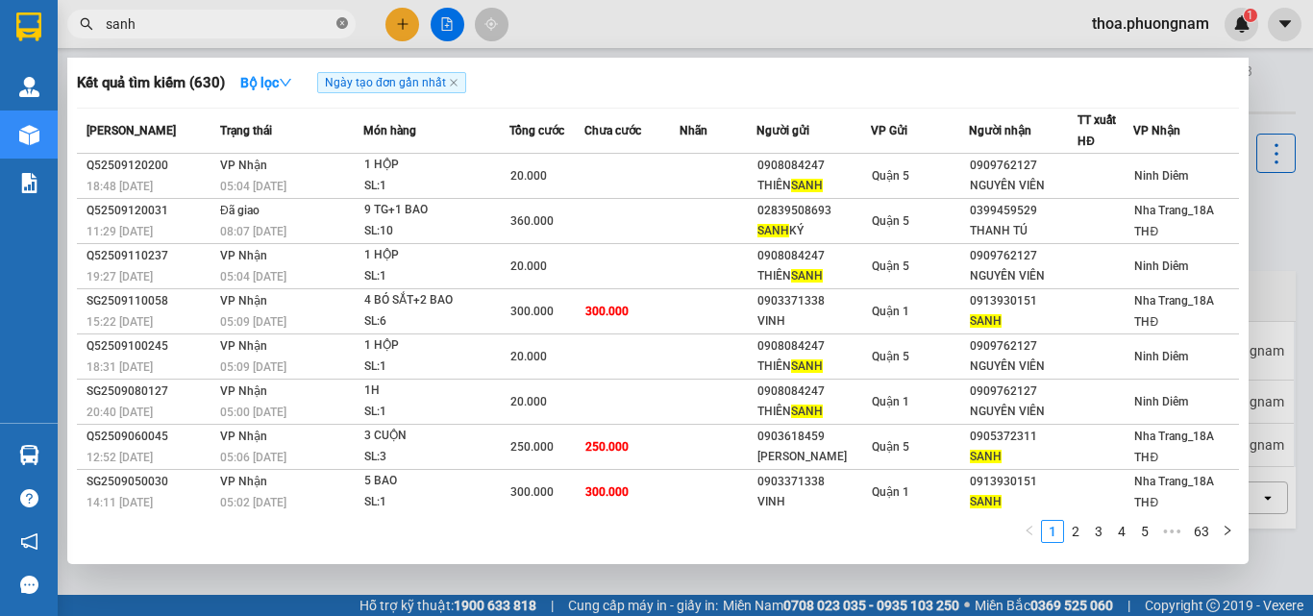
click at [340, 26] on icon "close-circle" at bounding box center [342, 23] width 12 height 12
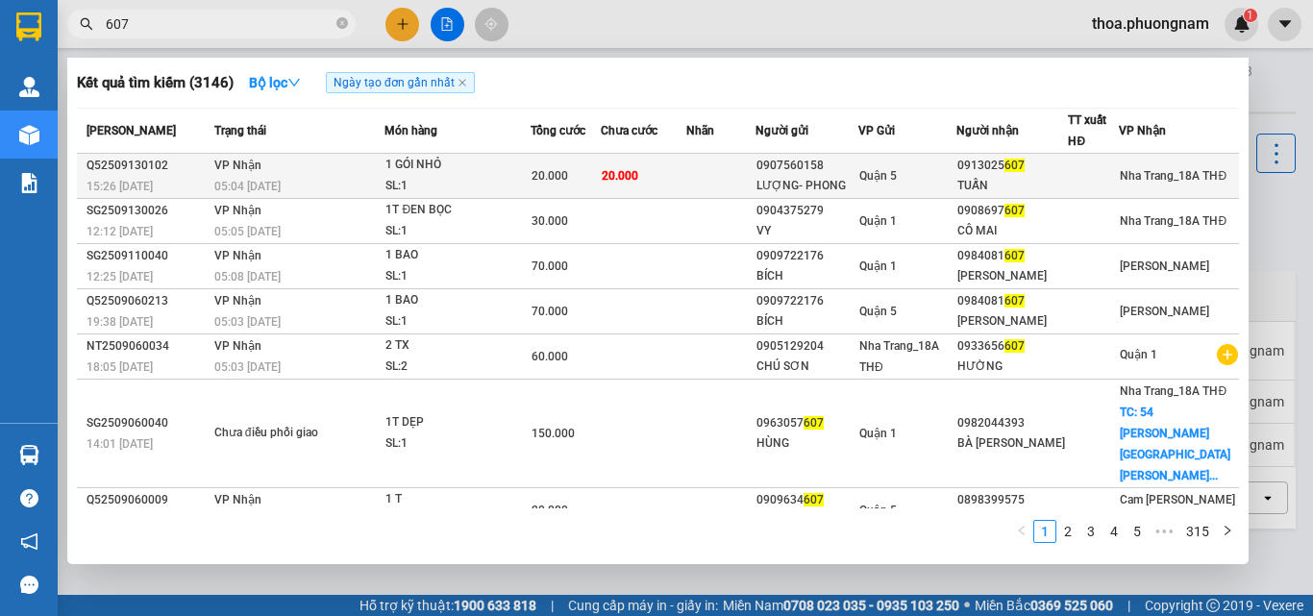
type input "607"
click at [560, 179] on span "20.000" at bounding box center [549, 175] width 37 height 13
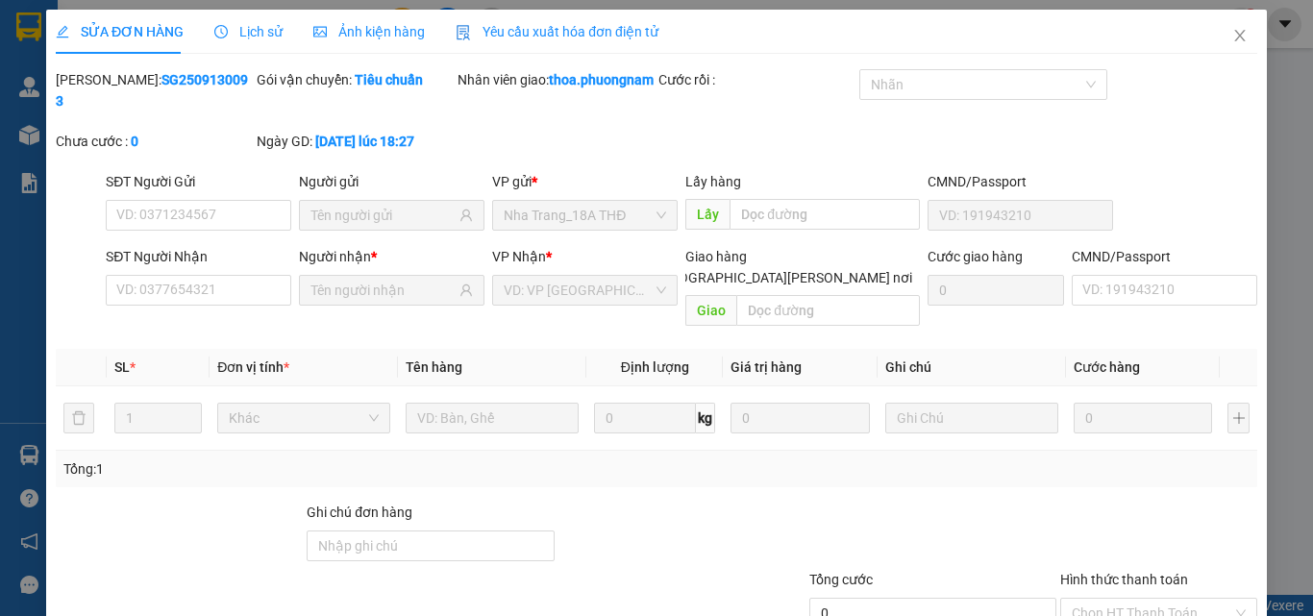
type input "0907560158"
type input "LƯỢNG- PHONG"
type input "0913025607"
type input "TUẤN"
type input "20.000"
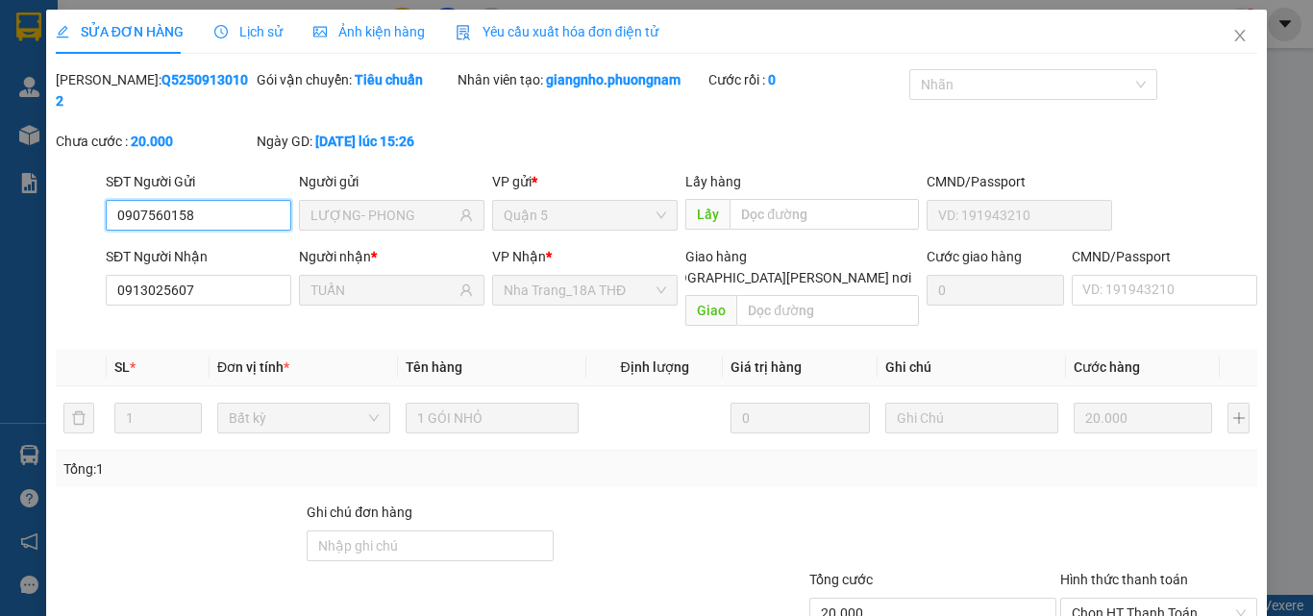
scroll to position [99, 0]
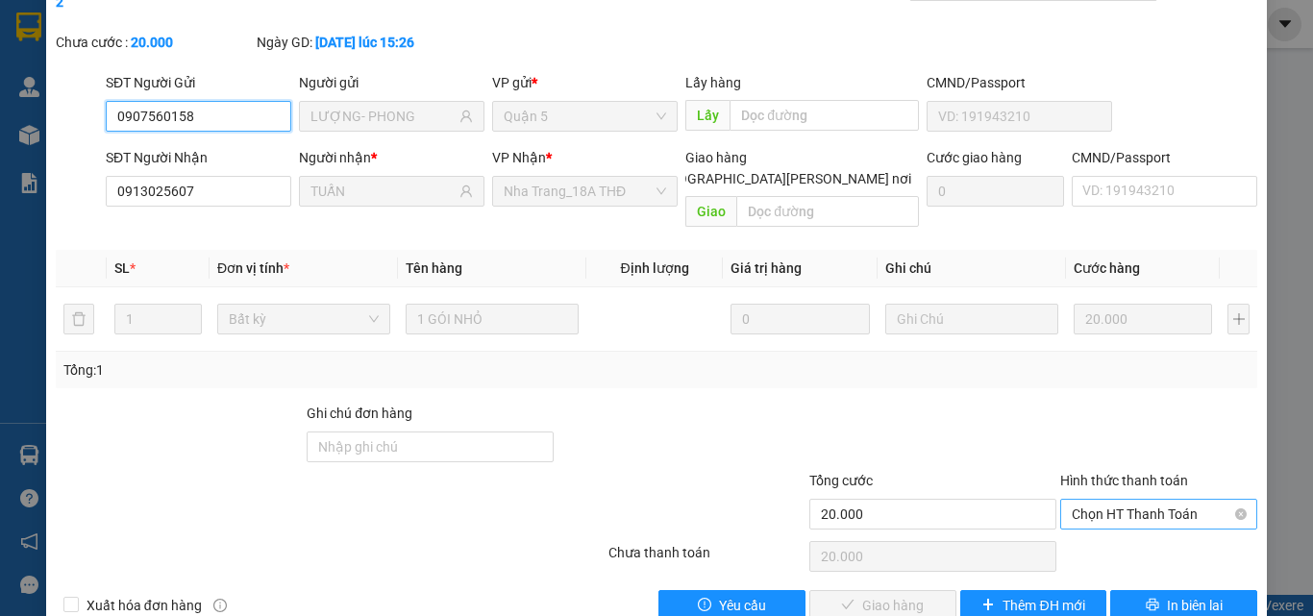
click at [1142, 500] on span "Chọn HT Thanh Toán" at bounding box center [1159, 514] width 174 height 29
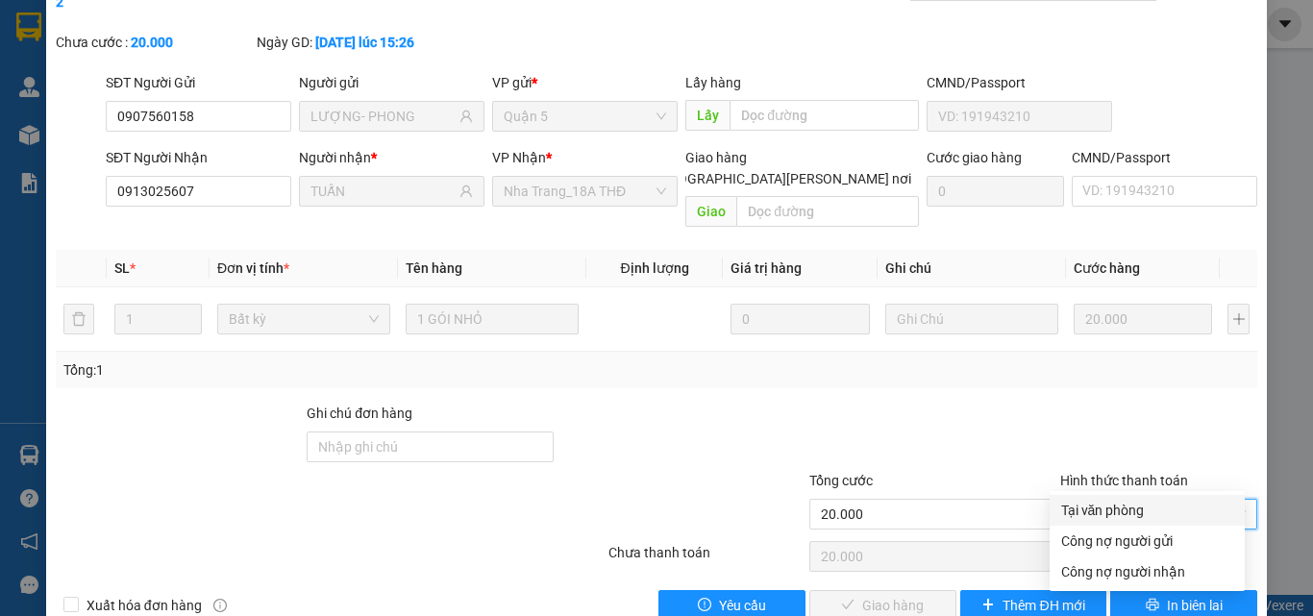
click at [1120, 505] on div "Tại văn phòng" at bounding box center [1147, 510] width 172 height 21
type input "0"
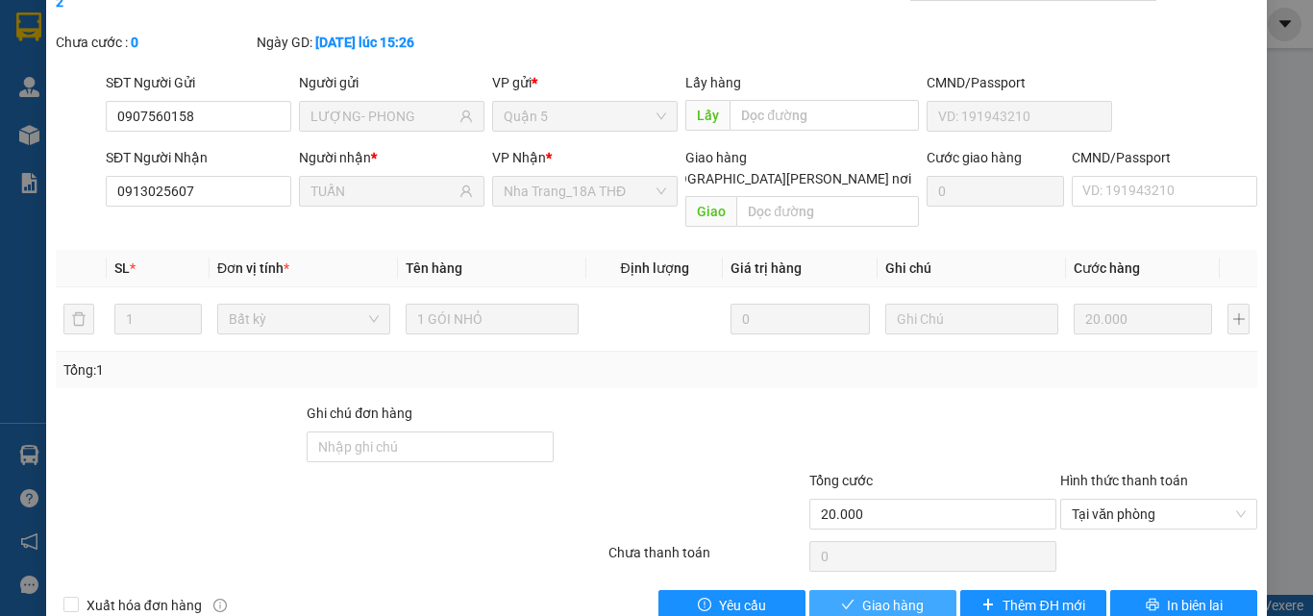
click at [883, 595] on span "Giao hàng" at bounding box center [893, 605] width 62 height 21
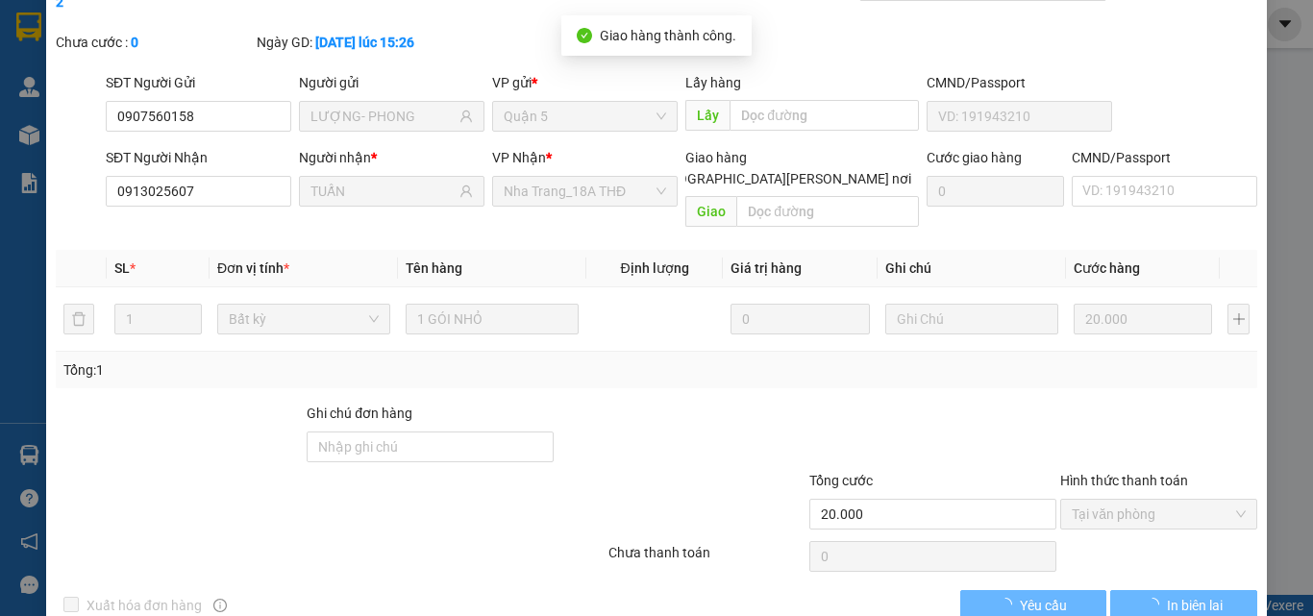
scroll to position [0, 0]
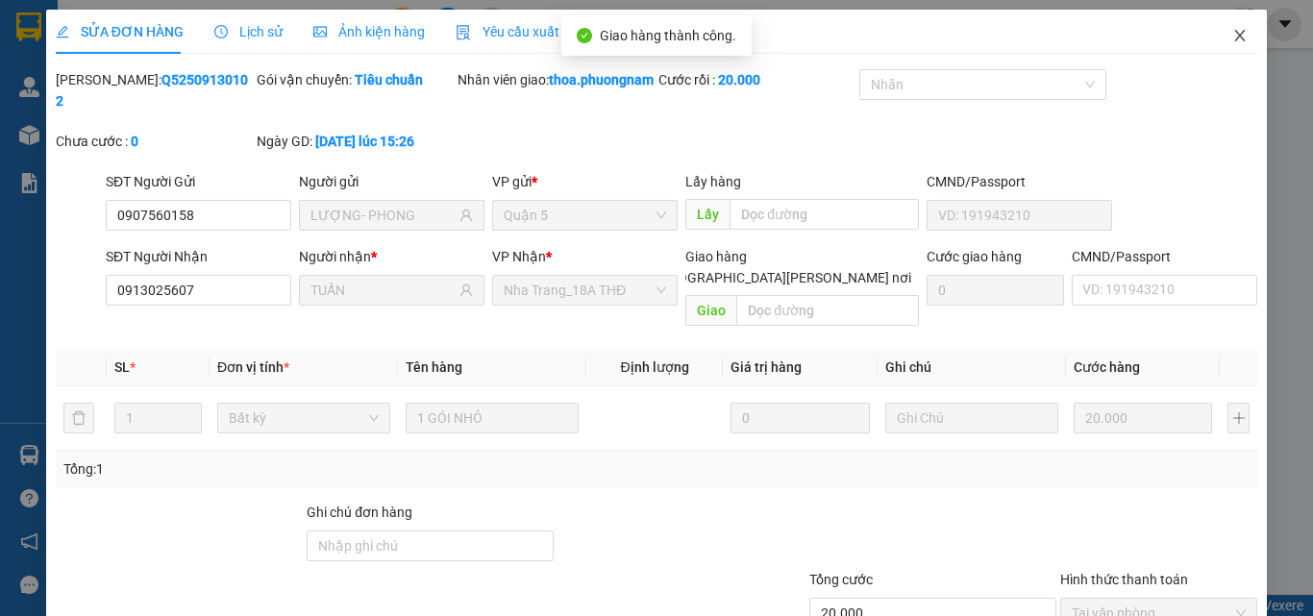
click at [1232, 32] on icon "close" at bounding box center [1239, 35] width 15 height 15
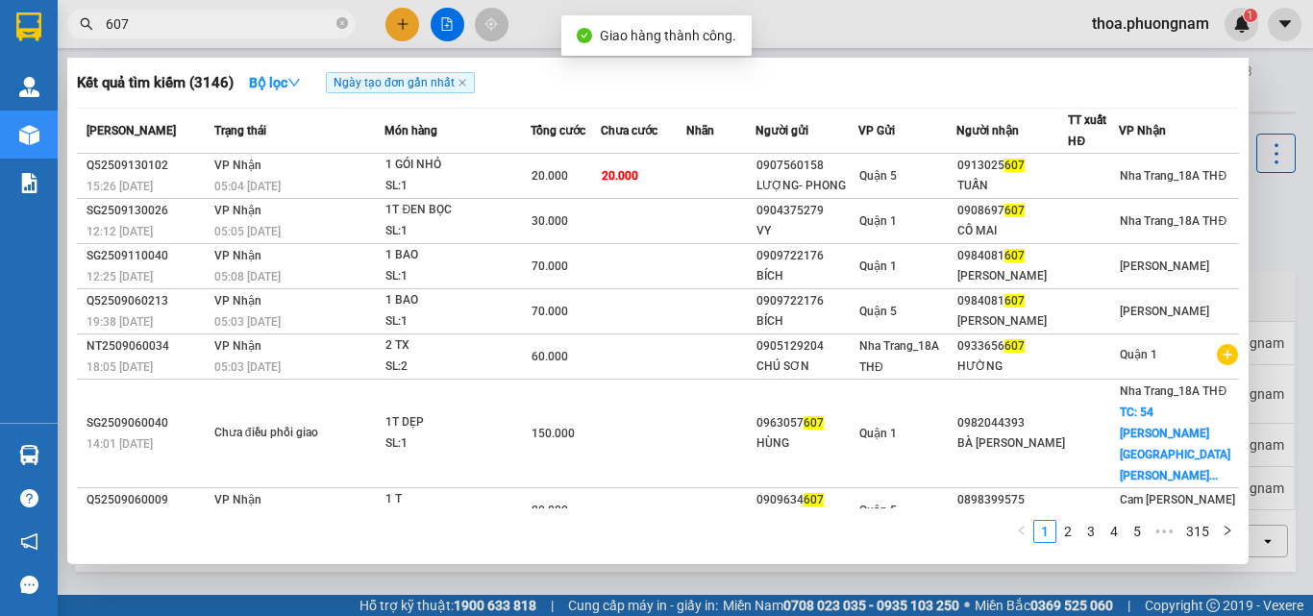
click at [276, 36] on span "607" at bounding box center [211, 24] width 288 height 29
click at [394, 25] on div at bounding box center [656, 308] width 1313 height 616
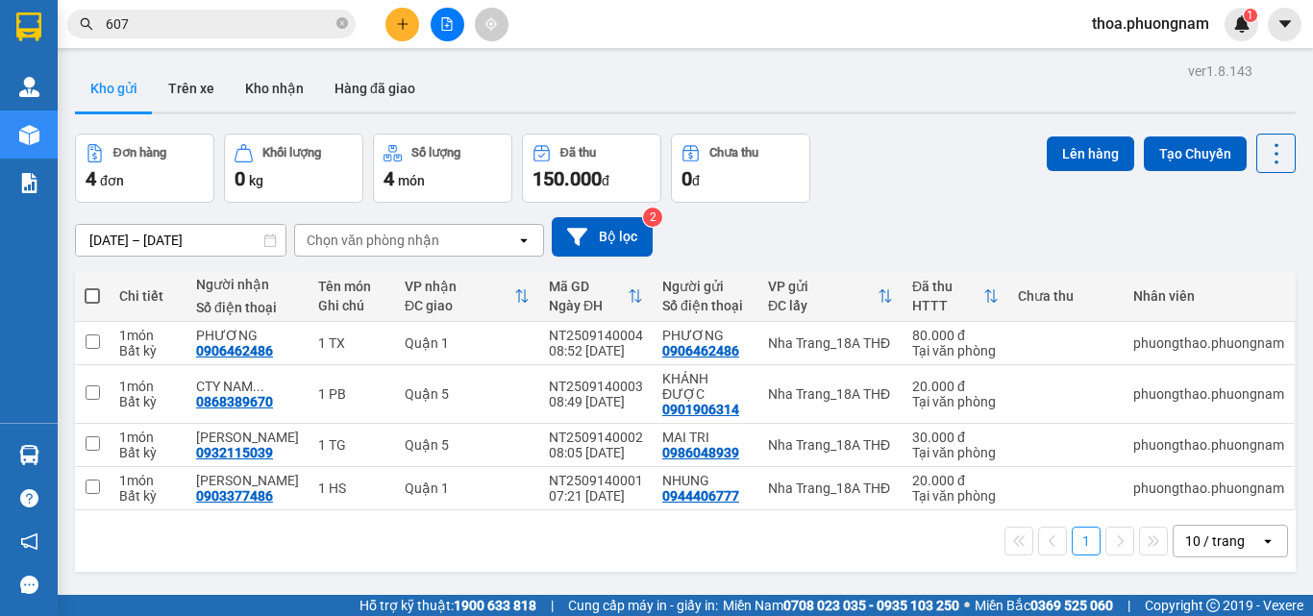
click at [394, 25] on button at bounding box center [402, 25] width 34 height 34
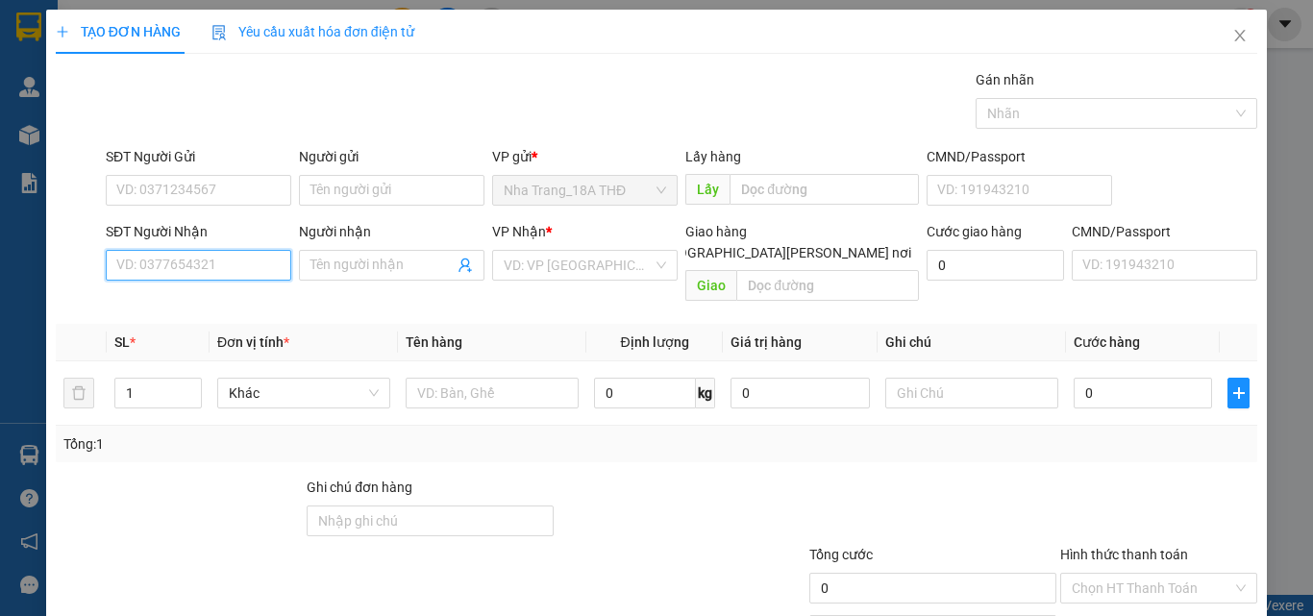
click at [244, 260] on input "SĐT Người Nhận" at bounding box center [198, 265] width 185 height 31
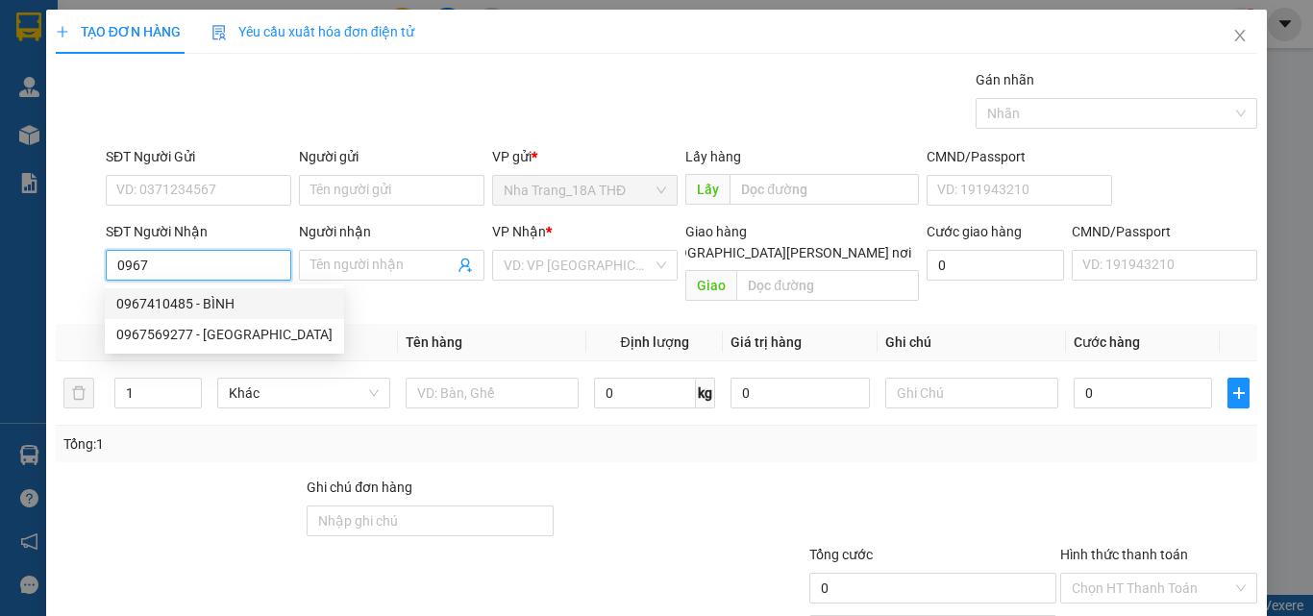
click at [210, 300] on div "0967410485 - BÌNH" at bounding box center [224, 303] width 216 height 21
type input "0967410485"
type input "BÌNH"
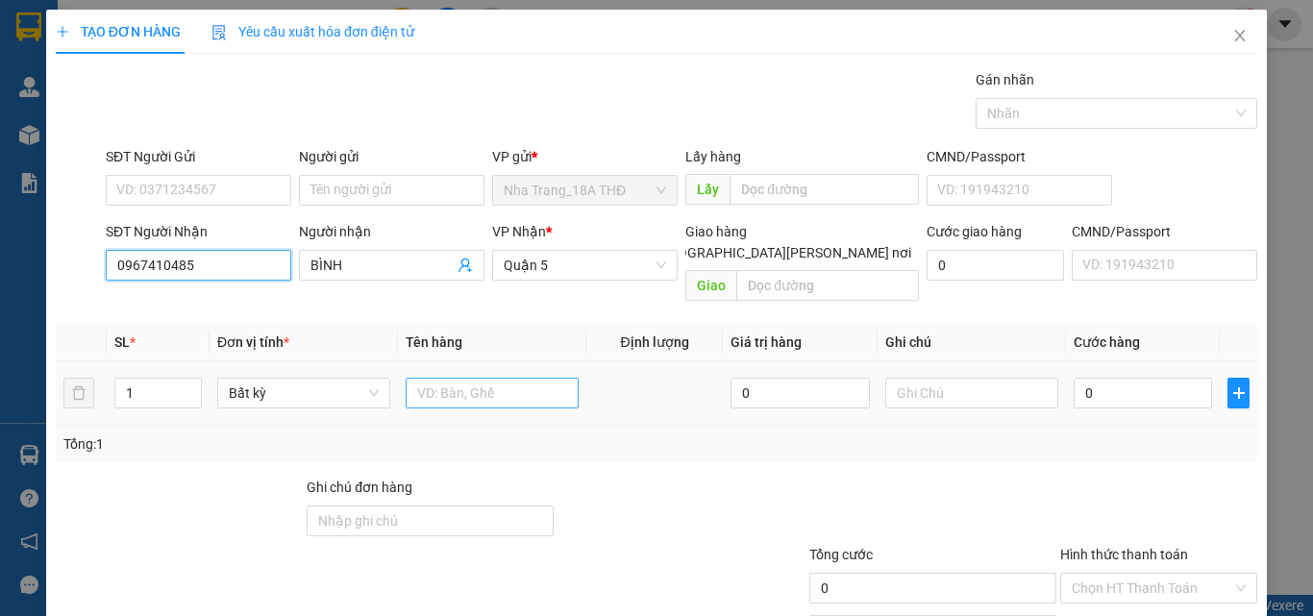
type input "0967410485"
click at [438, 378] on input "text" at bounding box center [492, 393] width 173 height 31
type input "1 tx"
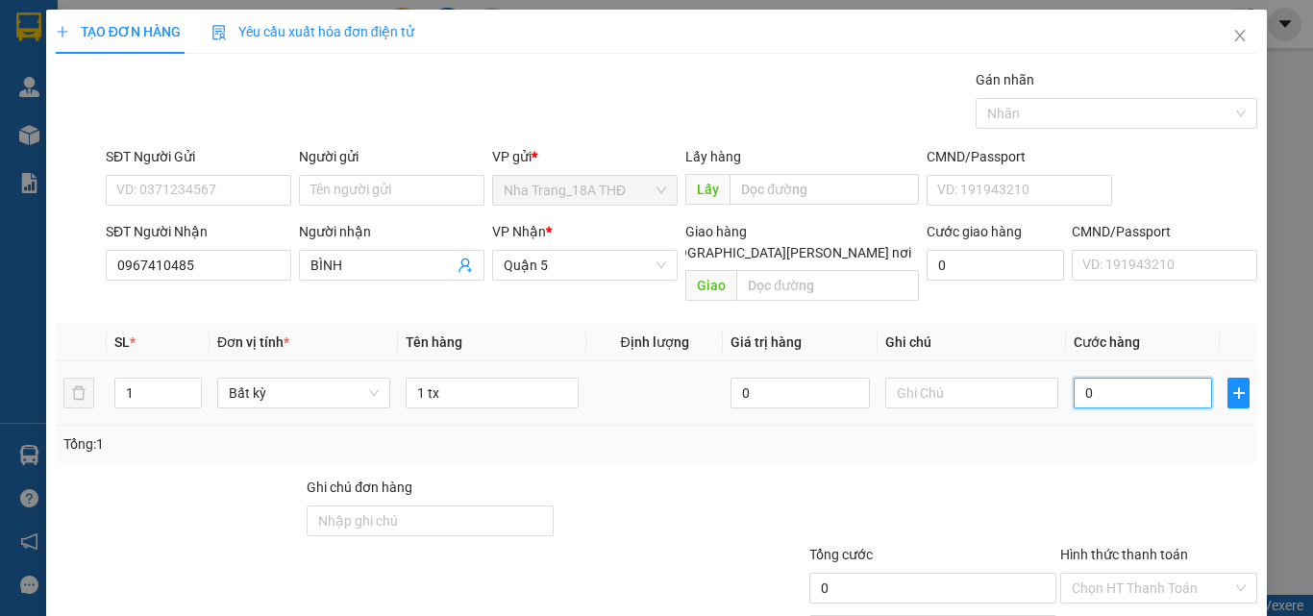
click at [1123, 378] on input "0" at bounding box center [1143, 393] width 138 height 31
type input "9"
type input "90"
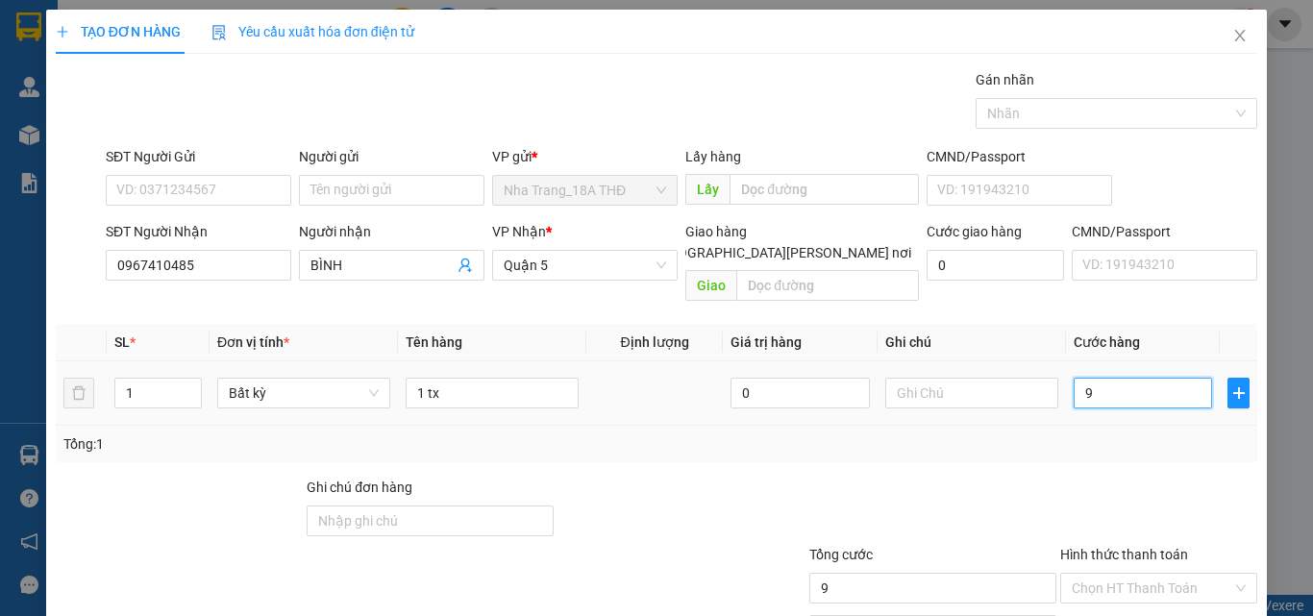
type input "90"
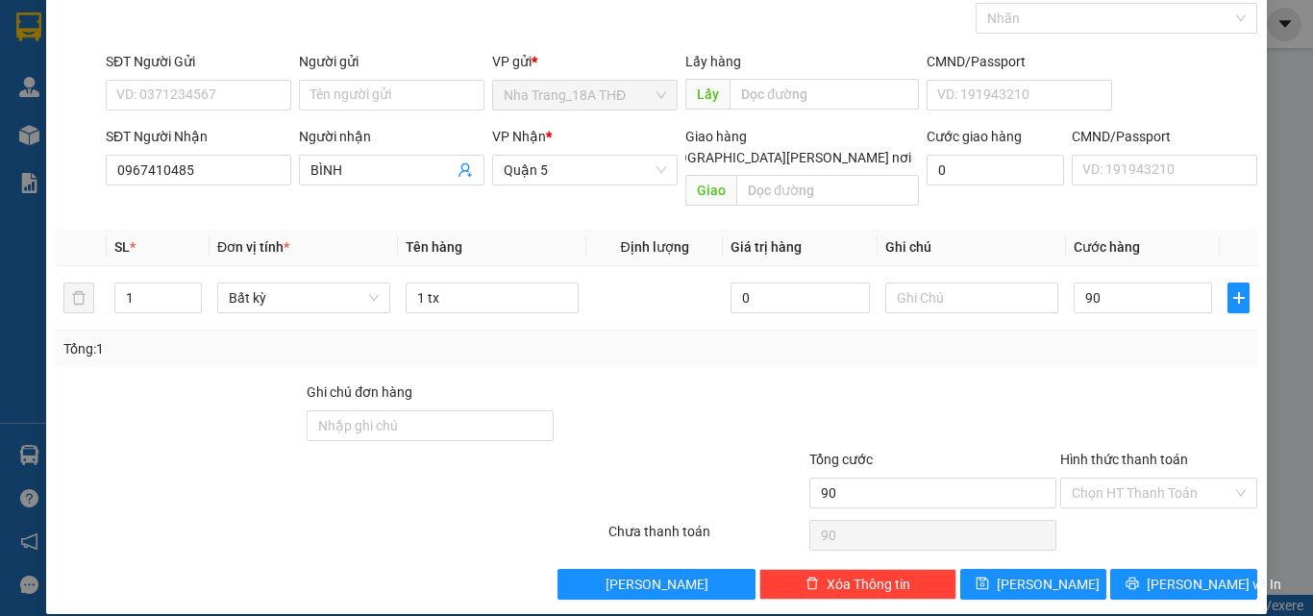
click at [1143, 236] on table "SL * Đơn vị tính * Tên hàng Định lượng Giá trị hàng Ghi chú Cước hàng 1 Bất kỳ …" at bounding box center [656, 280] width 1201 height 102
type input "90.000"
click at [1102, 479] on input "Hình thức thanh toán" at bounding box center [1152, 493] width 160 height 29
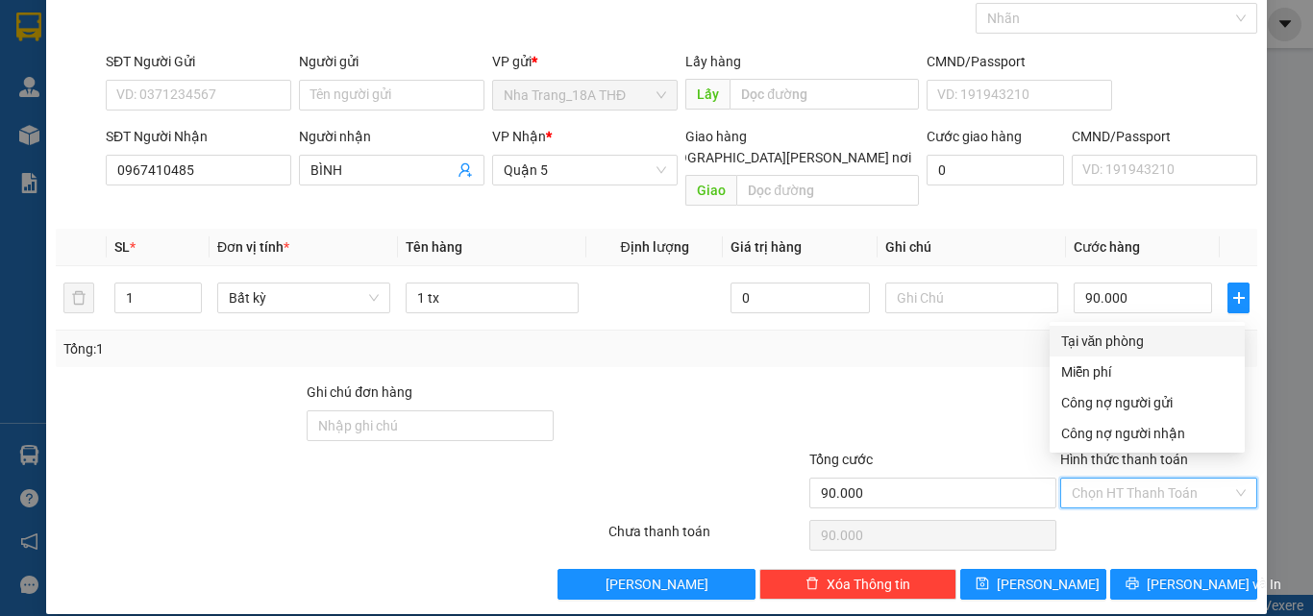
click at [1132, 338] on div "Tại văn phòng" at bounding box center [1147, 341] width 172 height 21
type input "0"
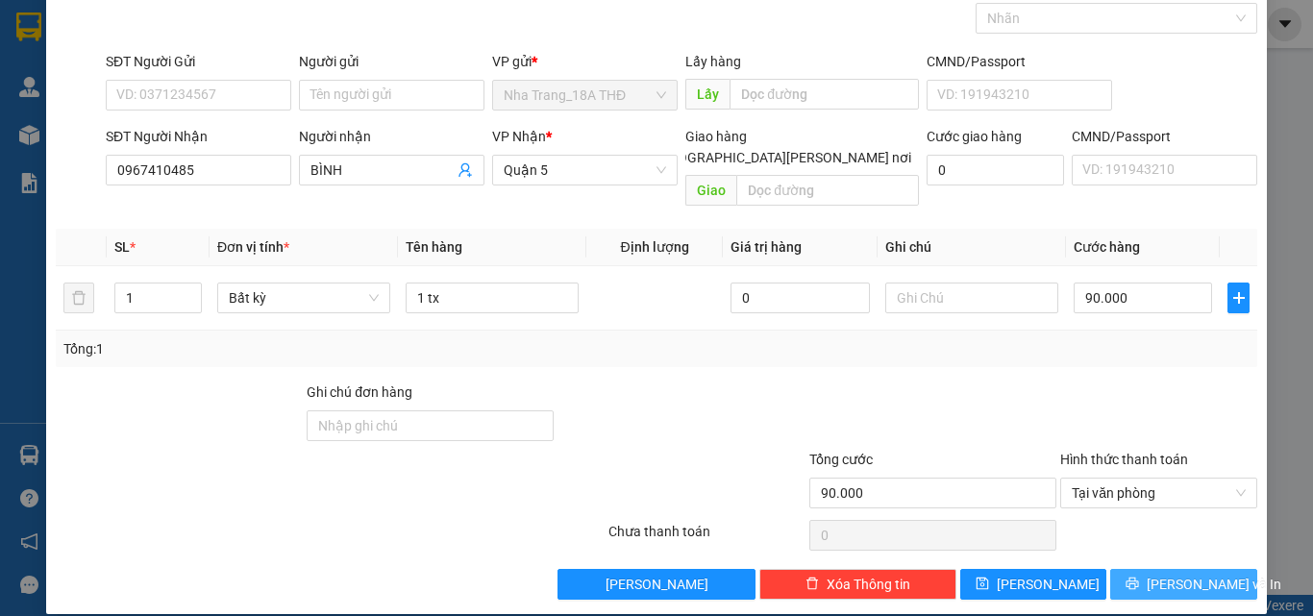
click at [1168, 574] on span "Lưu và In" at bounding box center [1214, 584] width 135 height 21
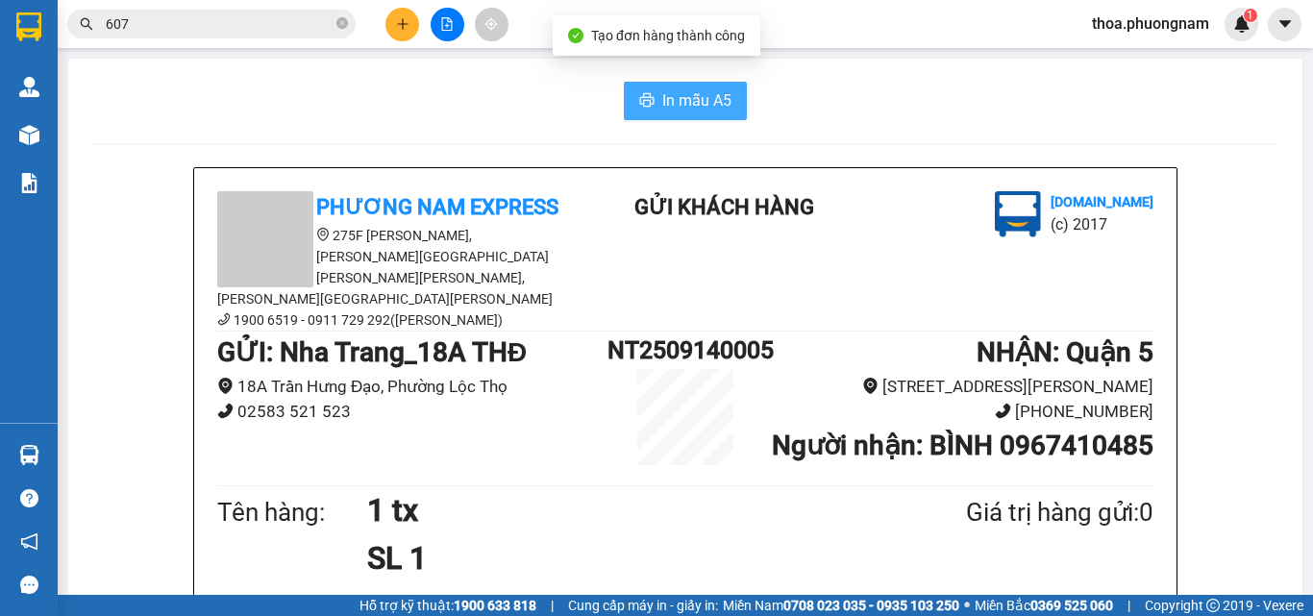
click at [706, 107] on span "In mẫu A5" at bounding box center [696, 100] width 69 height 24
click at [341, 24] on icon "close-circle" at bounding box center [342, 23] width 12 height 12
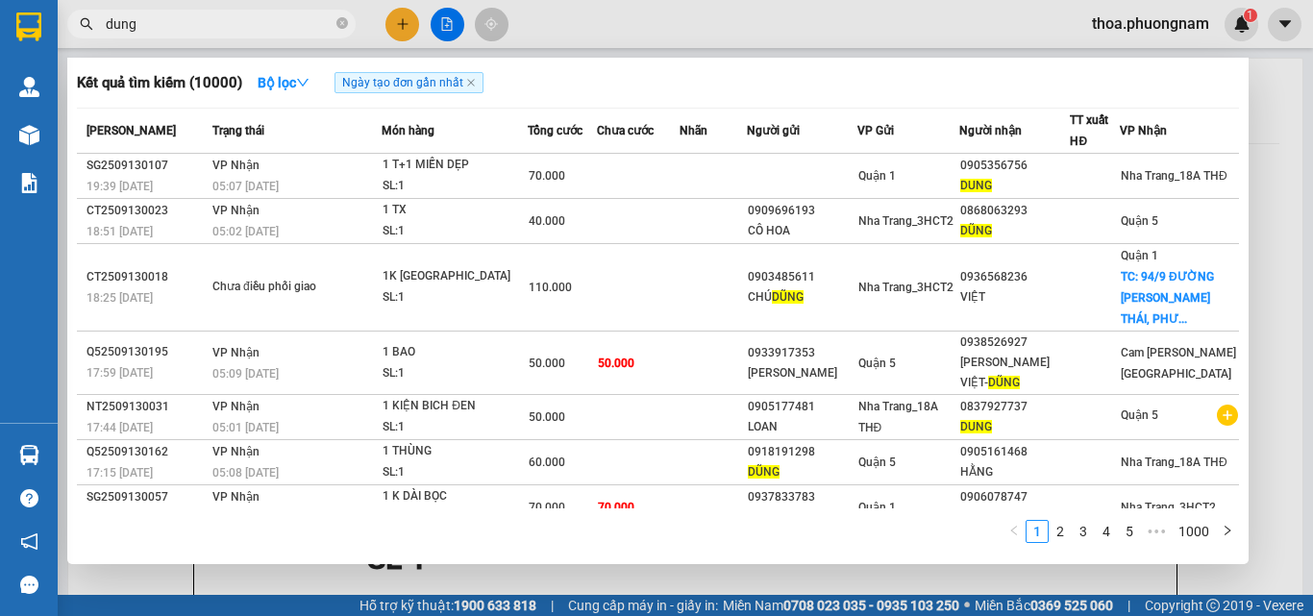
type input "dung"
click at [407, 22] on div at bounding box center [656, 308] width 1313 height 616
click at [247, 33] on input "dung" at bounding box center [219, 23] width 227 height 21
click at [397, 20] on div at bounding box center [656, 308] width 1313 height 616
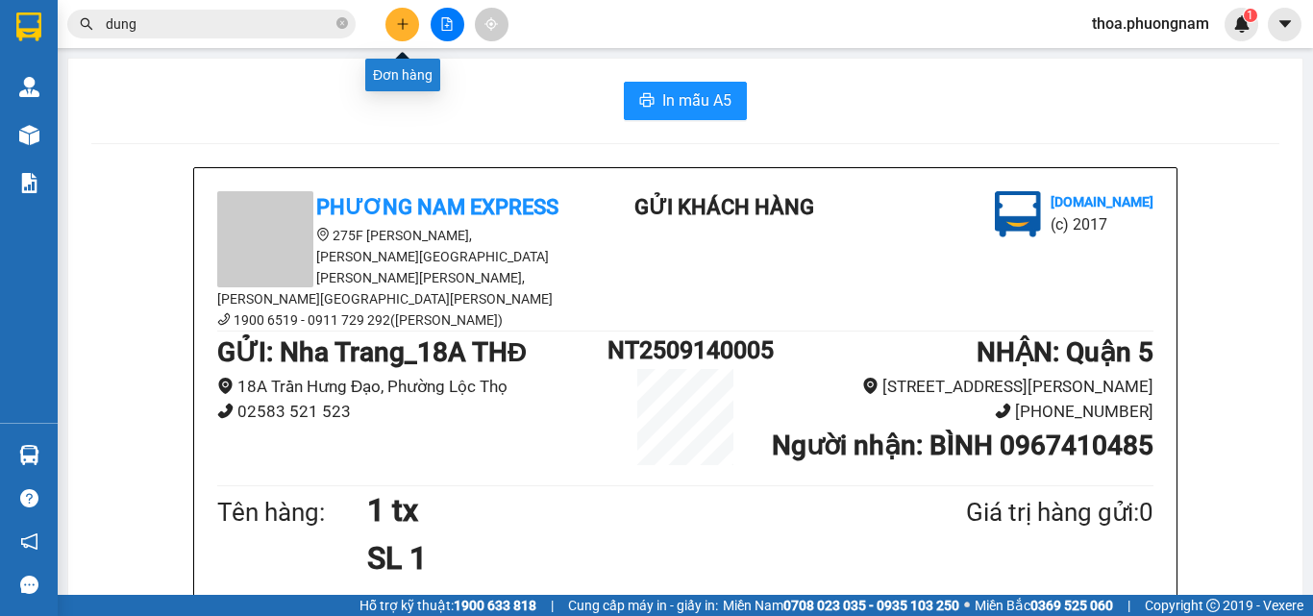
click at [397, 20] on icon "plus" at bounding box center [402, 23] width 13 height 13
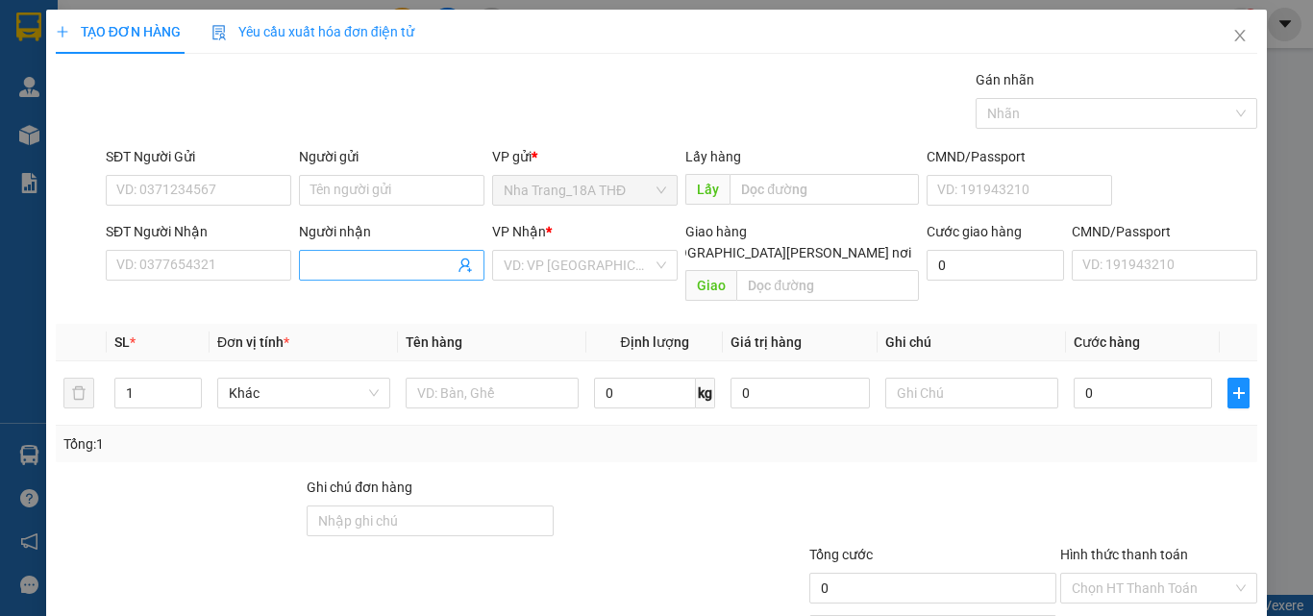
click at [329, 270] on input "Người nhận" at bounding box center [381, 265] width 143 height 21
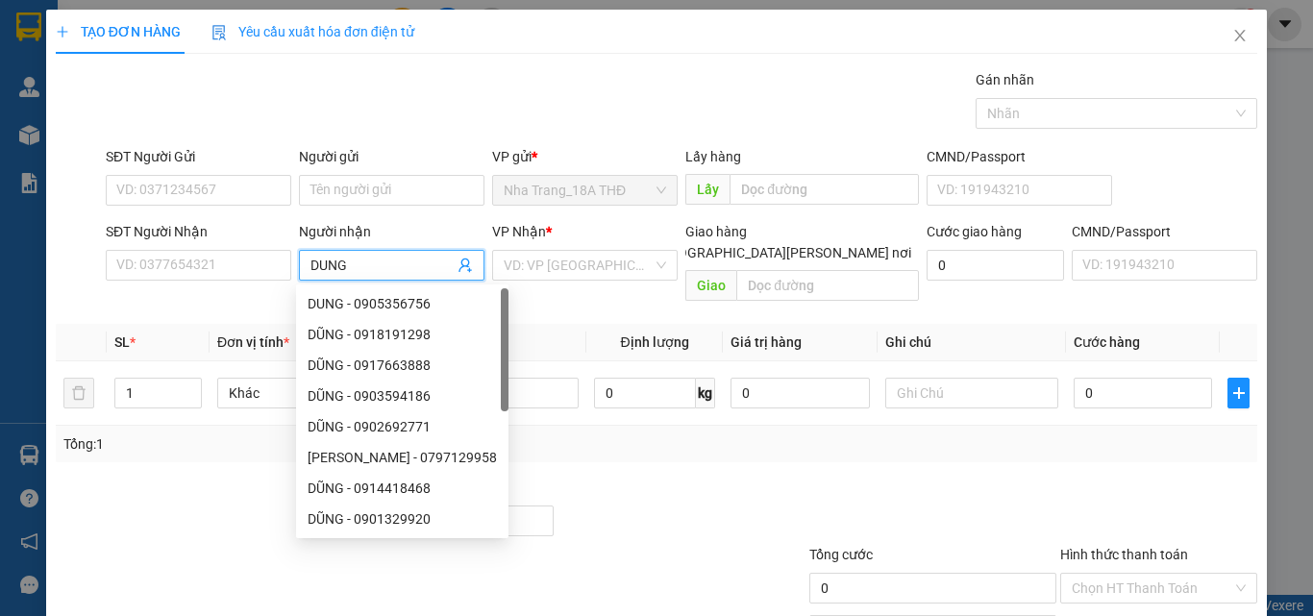
type input "DUNG"
click at [566, 282] on div "VP Nhận * VD: VP Sài Gòn" at bounding box center [584, 254] width 185 height 67
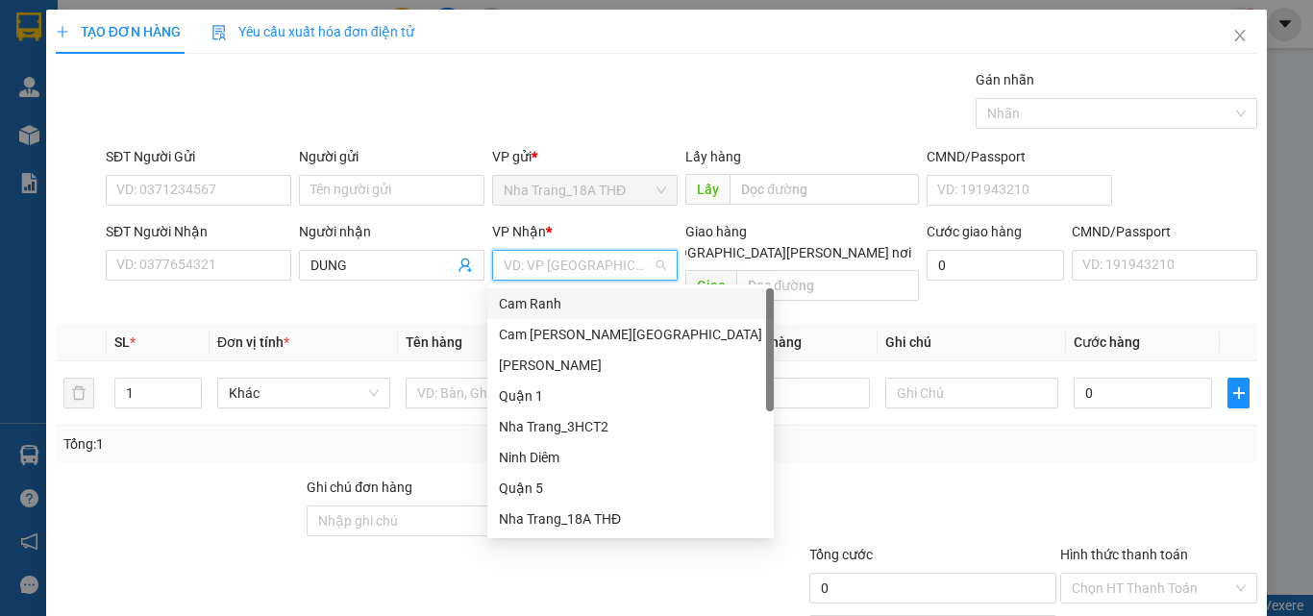
click at [564, 259] on input "search" at bounding box center [578, 265] width 149 height 29
drag, startPoint x: 539, startPoint y: 485, endPoint x: 488, endPoint y: 436, distance: 70.7
click at [539, 480] on div "Quận 5" at bounding box center [630, 488] width 263 height 21
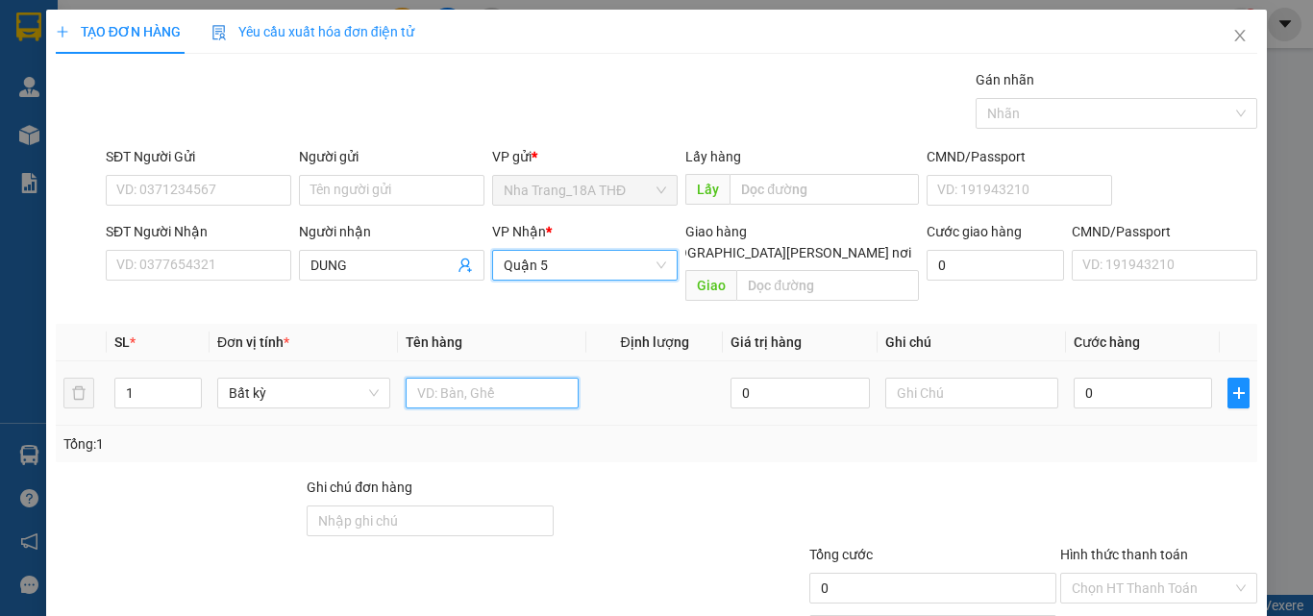
click at [442, 378] on input "text" at bounding box center [492, 393] width 173 height 31
type input "1TX"
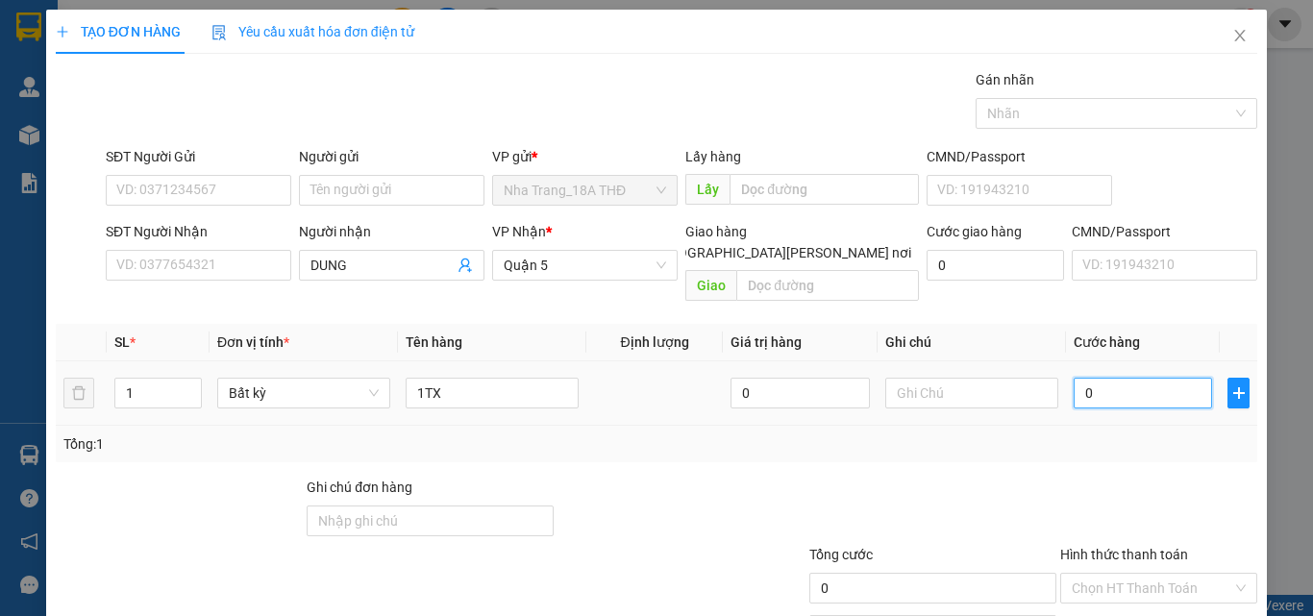
click at [1097, 378] on input "0" at bounding box center [1143, 393] width 138 height 31
type input "9"
type input "90"
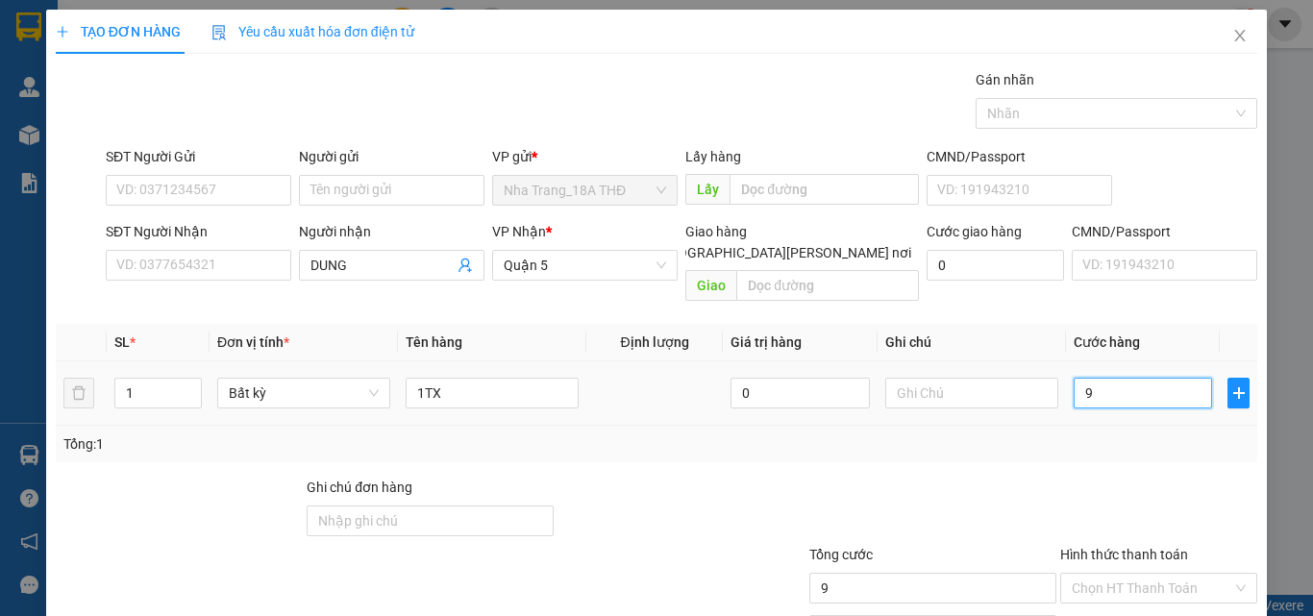
type input "90"
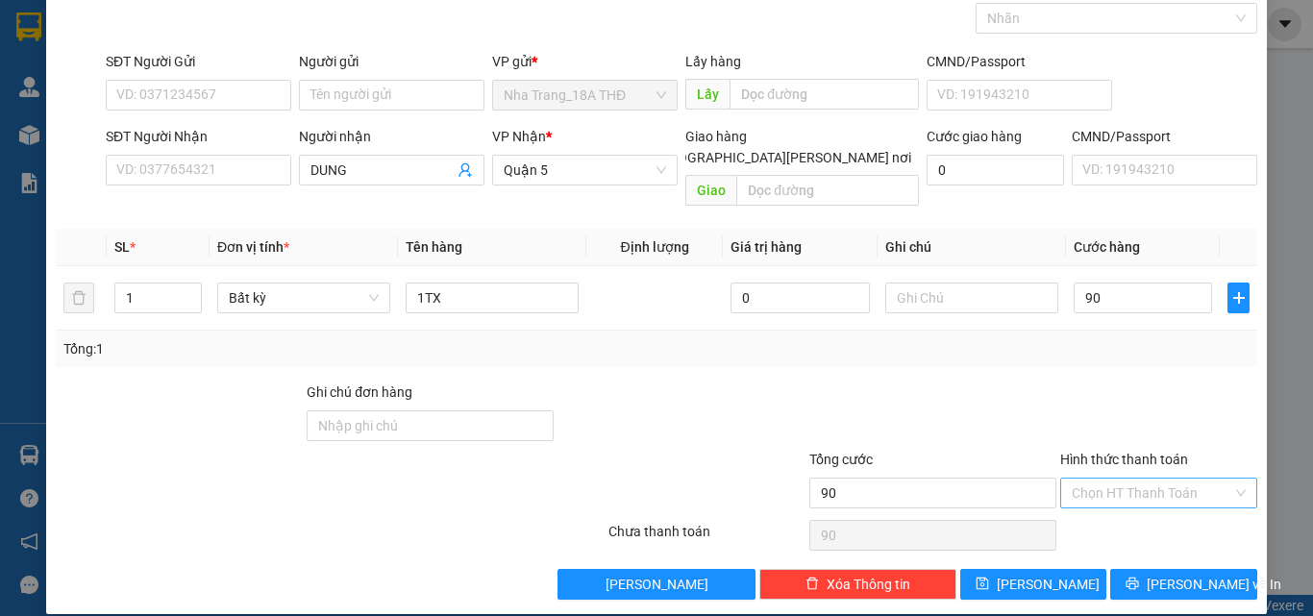
type input "90.000"
click at [1120, 479] on input "Hình thức thanh toán" at bounding box center [1152, 493] width 160 height 29
click at [1132, 324] on div "Transit Pickup Surcharge Ids Transit Deliver Surcharge Ids Transit Deliver Surc…" at bounding box center [656, 287] width 1201 height 626
click at [1149, 484] on input "Hình thức thanh toán" at bounding box center [1152, 493] width 160 height 29
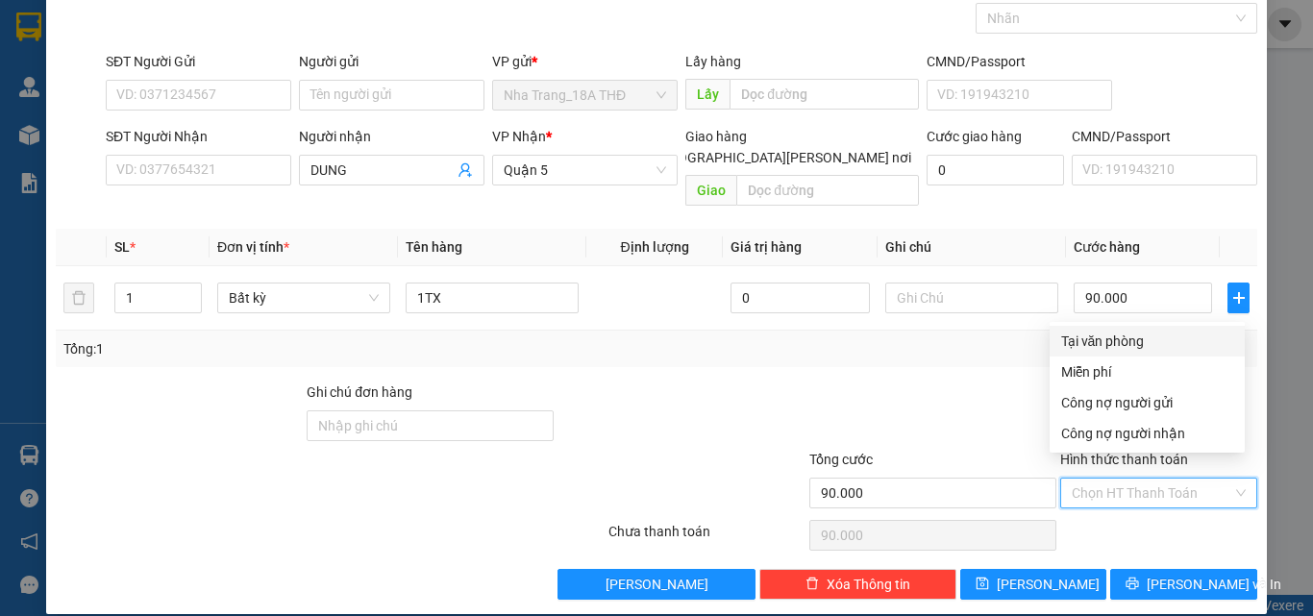
click at [1156, 349] on div "Tại văn phòng" at bounding box center [1147, 341] width 172 height 21
type input "0"
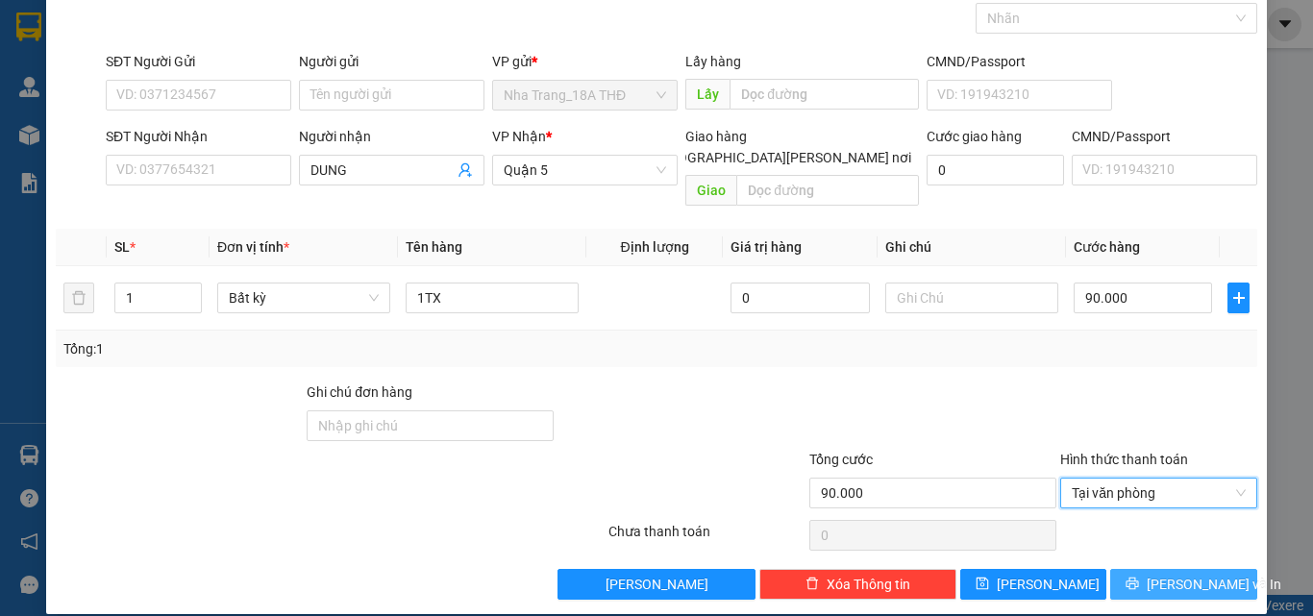
click at [1203, 574] on span "Lưu và In" at bounding box center [1214, 584] width 135 height 21
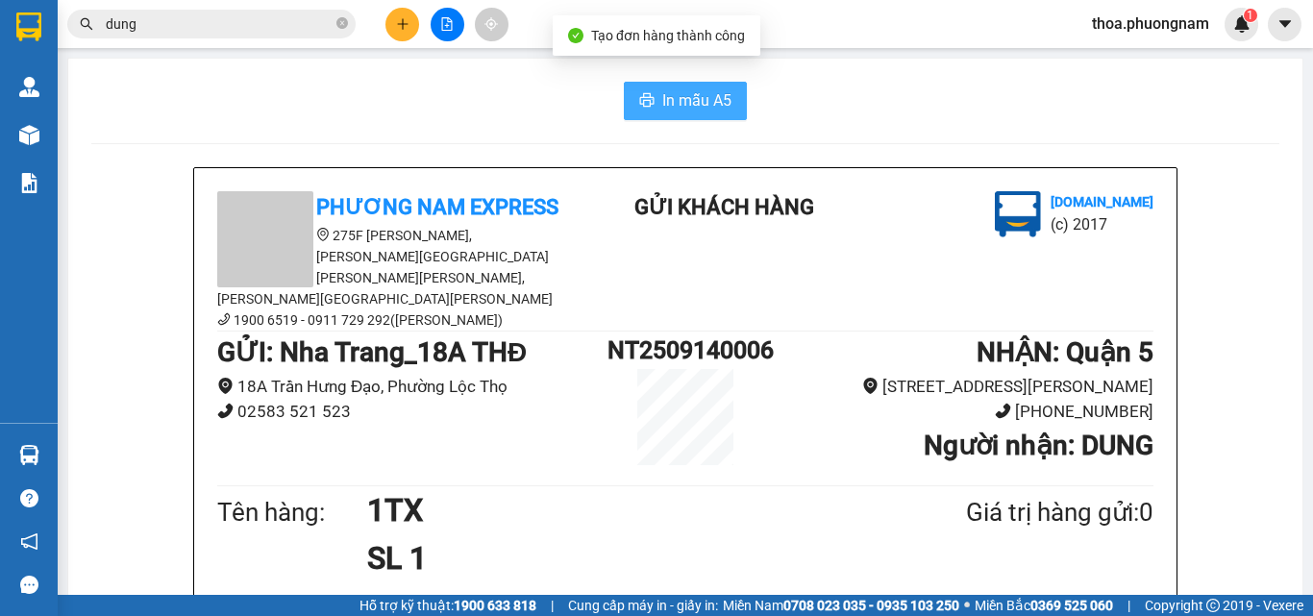
click at [640, 99] on icon "printer" at bounding box center [647, 99] width 14 height 13
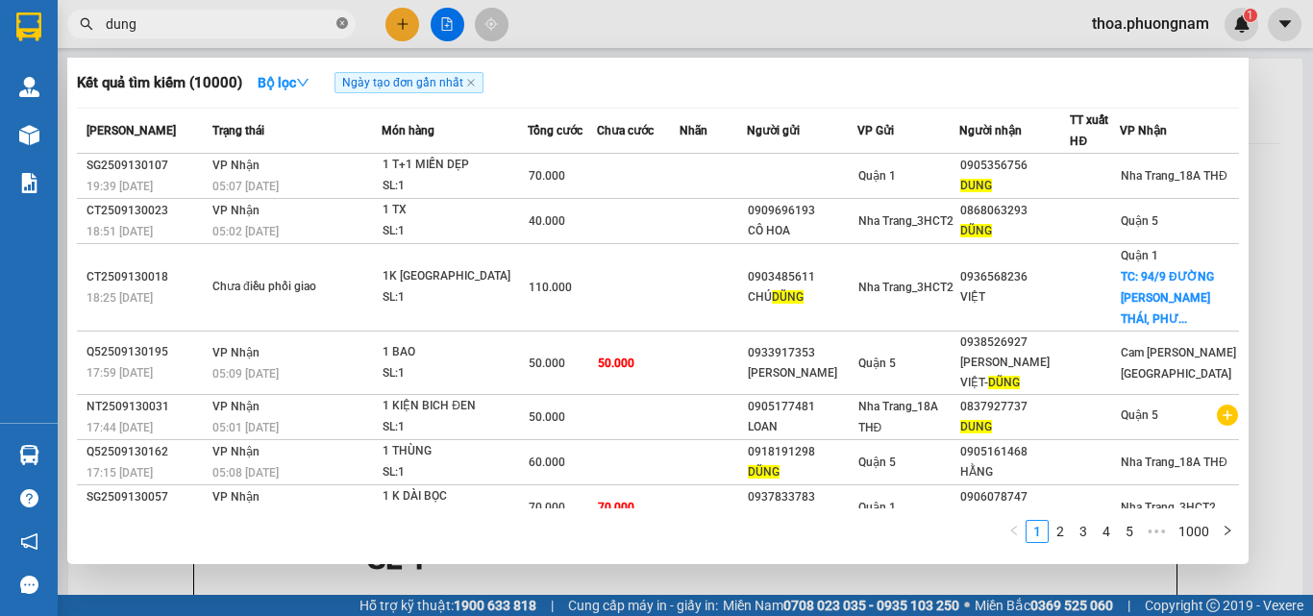
click at [343, 22] on icon "close-circle" at bounding box center [342, 23] width 12 height 12
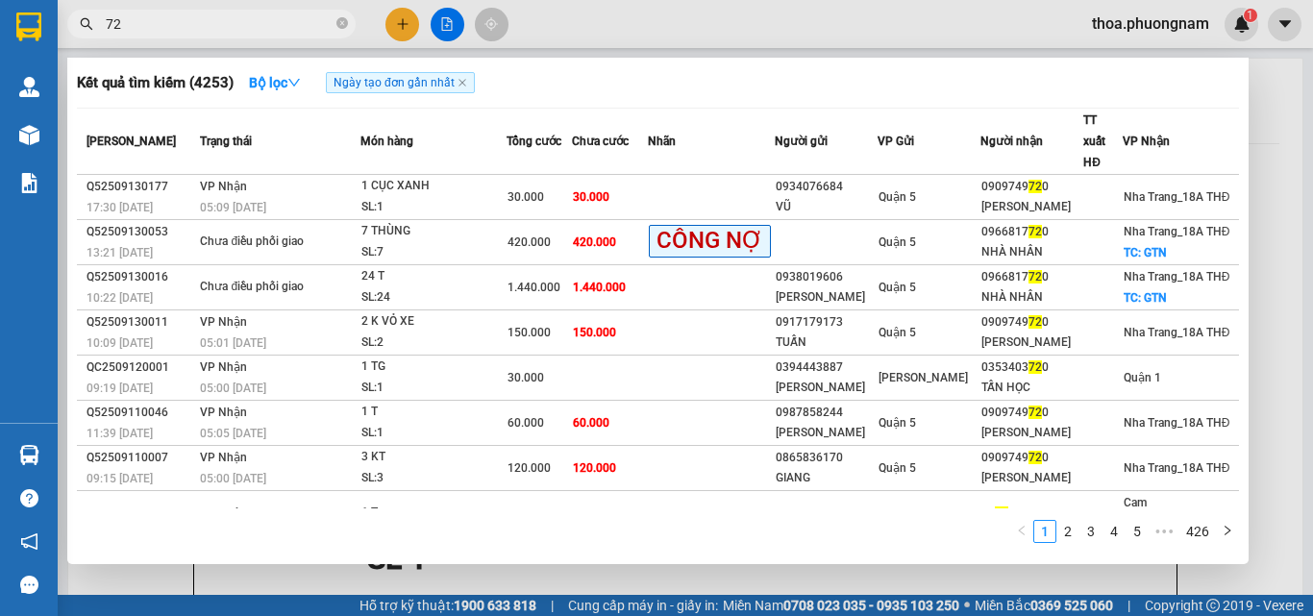
type input "7"
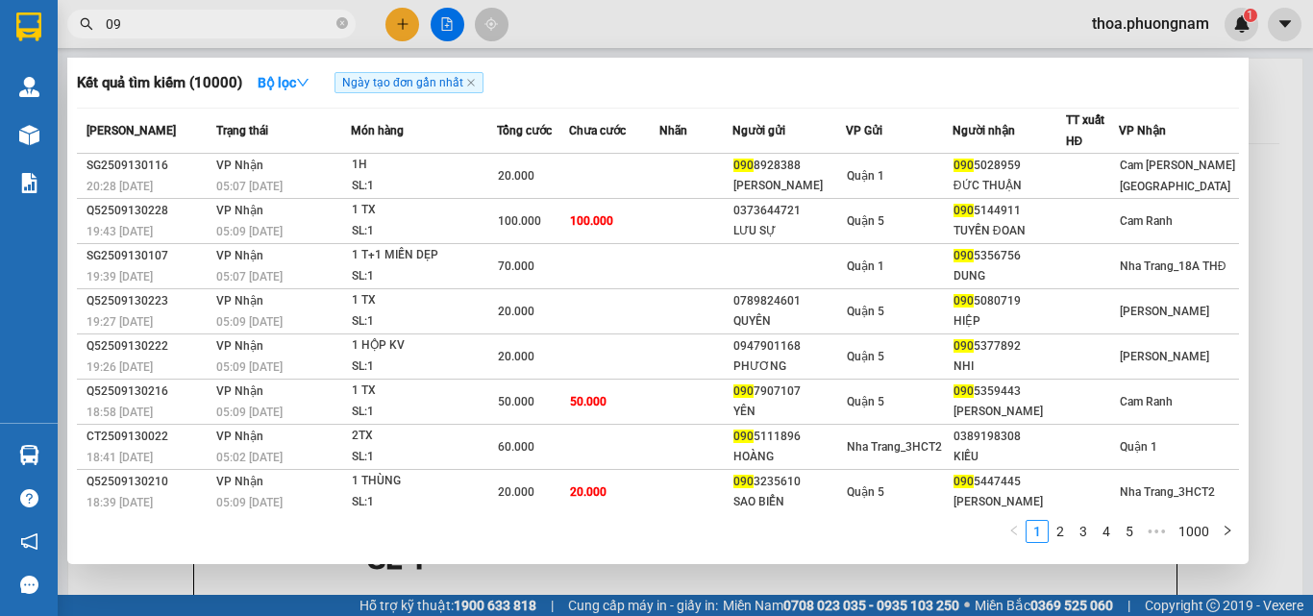
type input "0"
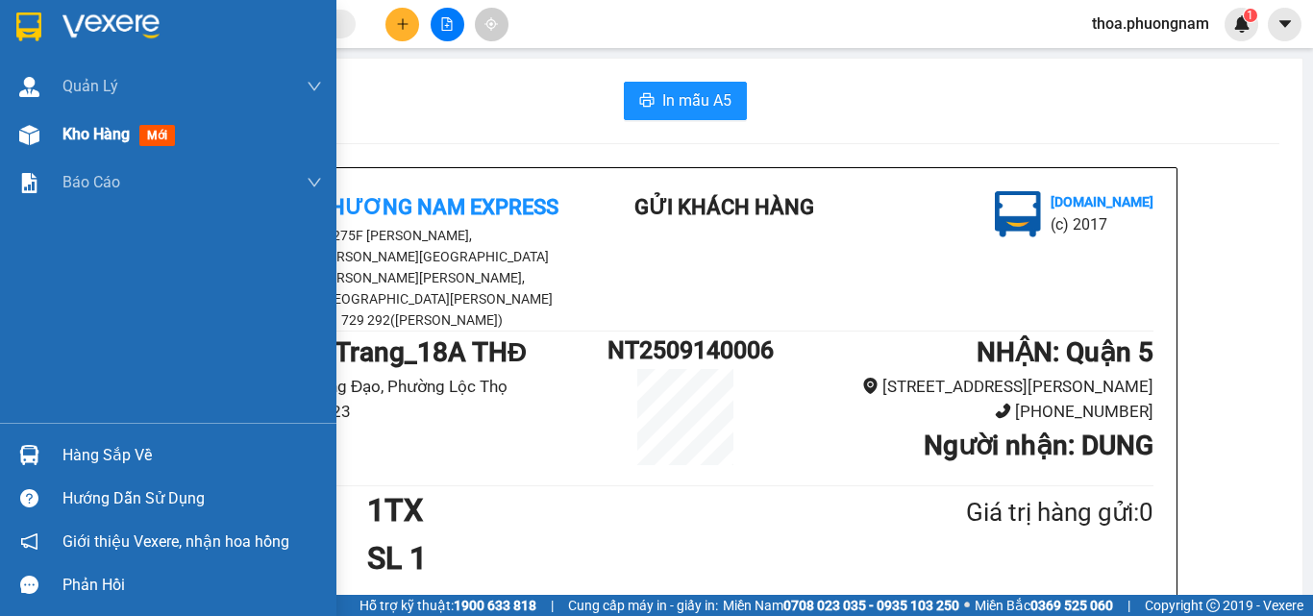
click at [153, 142] on span "mới" at bounding box center [157, 135] width 36 height 21
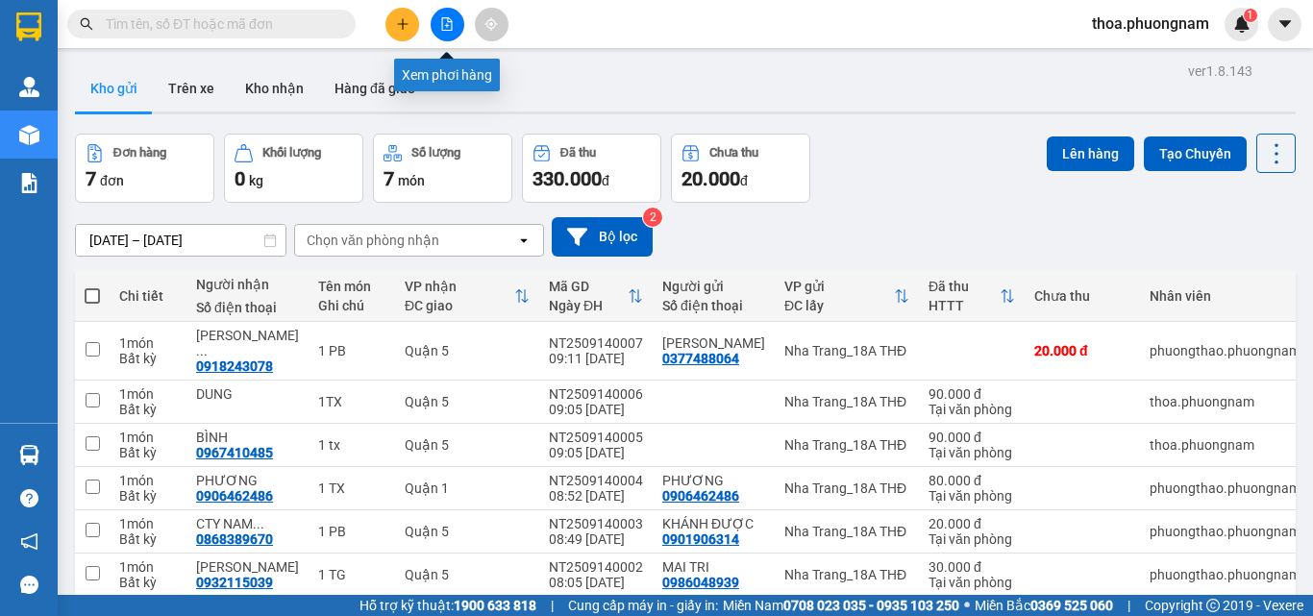
click at [448, 34] on button at bounding box center [448, 25] width 34 height 34
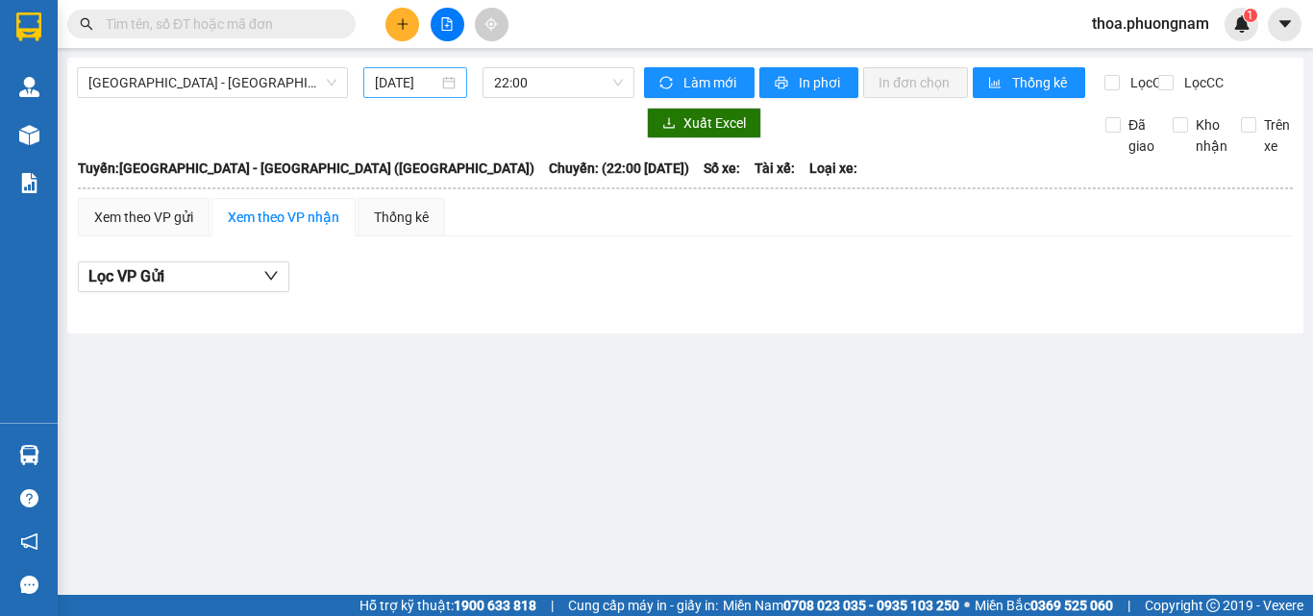
click at [400, 73] on input "14/09/2025" at bounding box center [406, 82] width 63 height 21
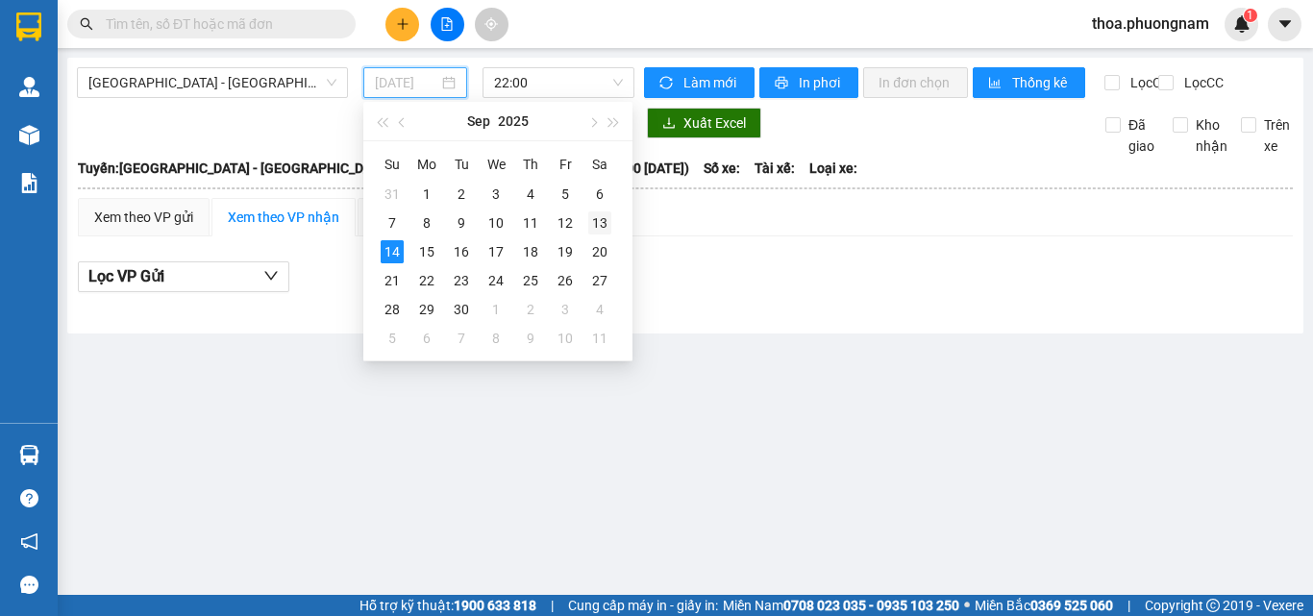
click at [605, 223] on div "13" at bounding box center [599, 222] width 23 height 23
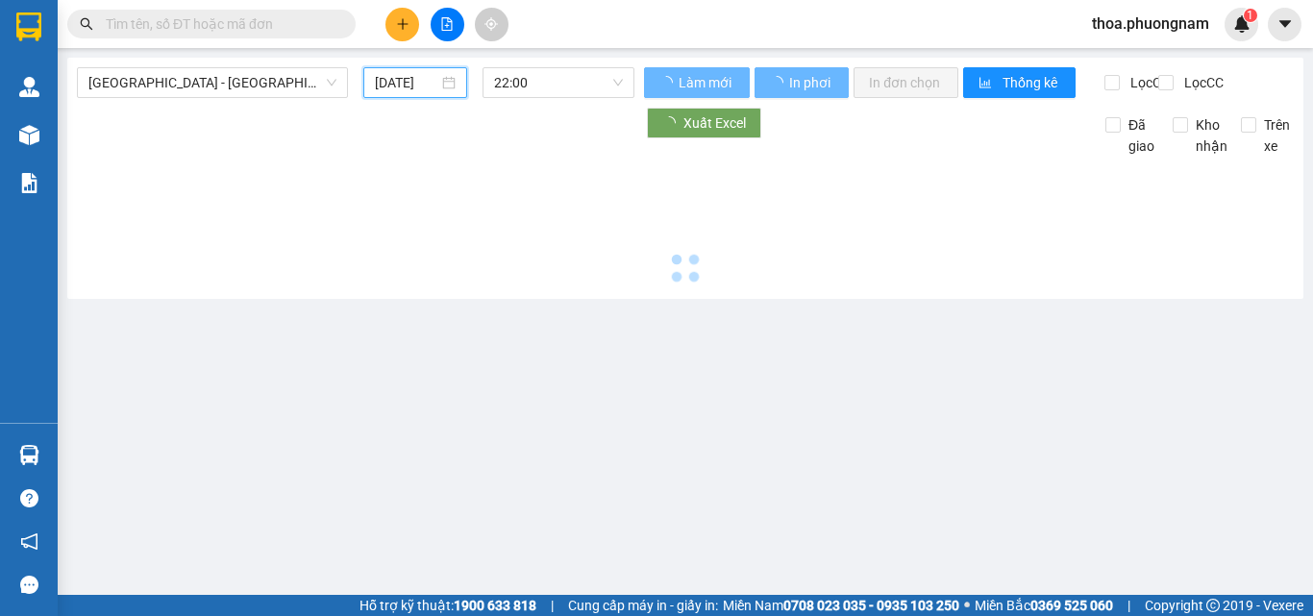
type input "13/09/2025"
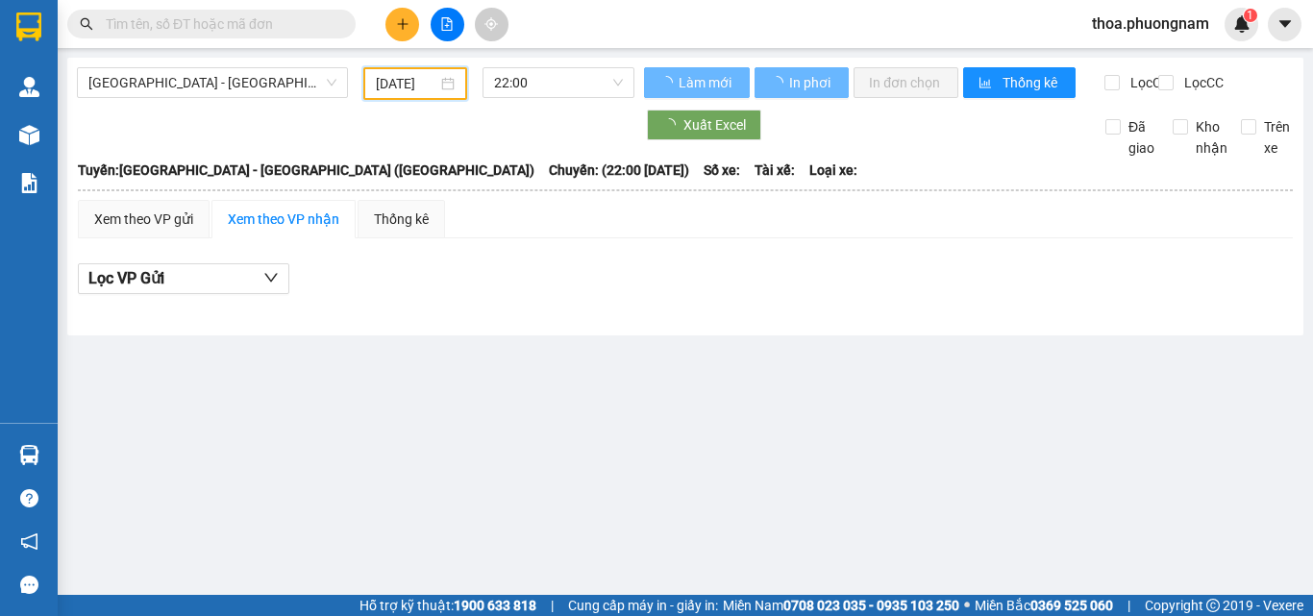
click at [1176, 80] on span "Lọc CC" at bounding box center [1201, 82] width 50 height 21
click at [1165, 80] on input "Lọc CC" at bounding box center [1167, 82] width 18 height 15
checkbox input "true"
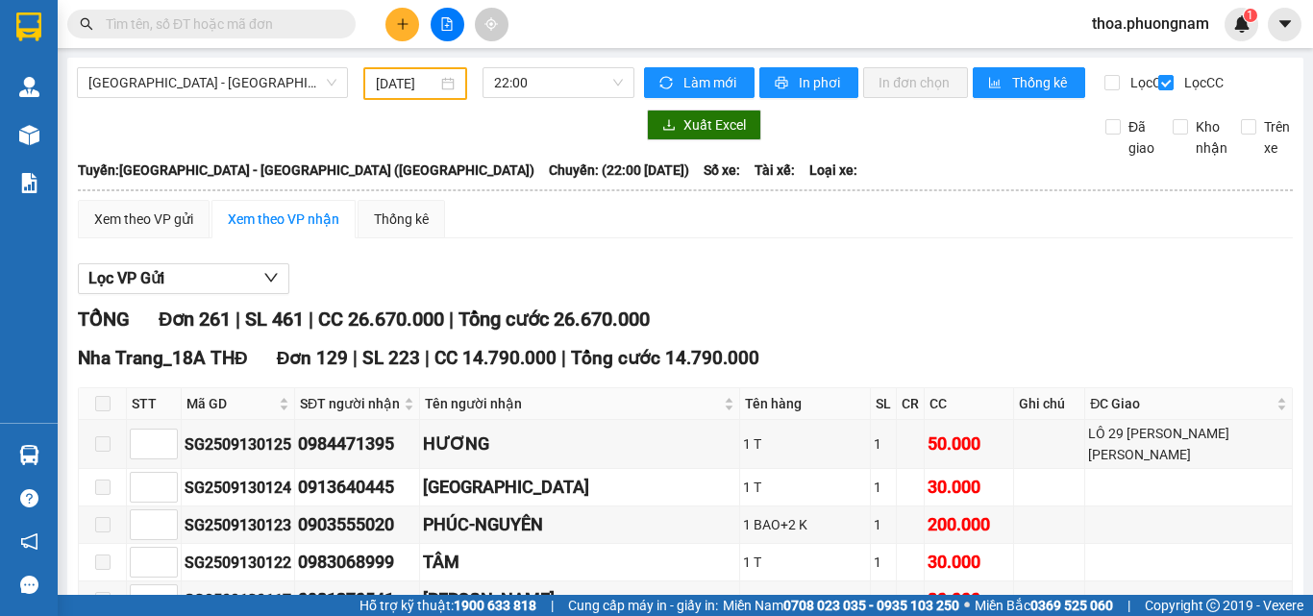
click at [219, 12] on span at bounding box center [211, 24] width 288 height 29
click at [220, 17] on input "text" at bounding box center [219, 23] width 227 height 21
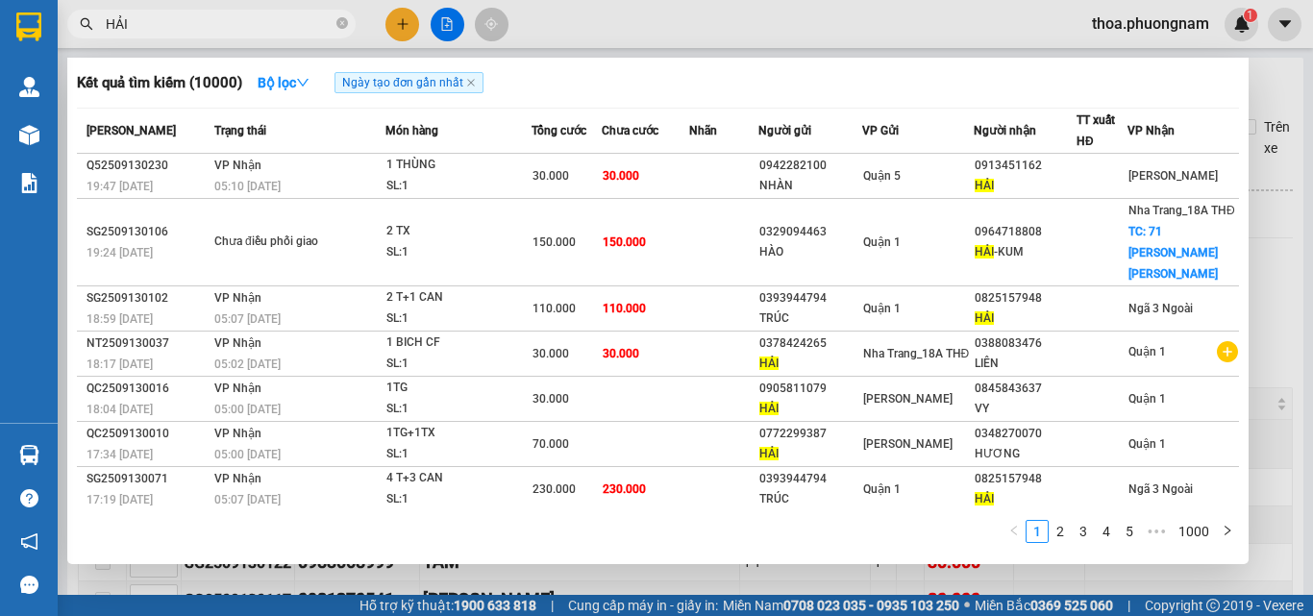
scroll to position [159, 0]
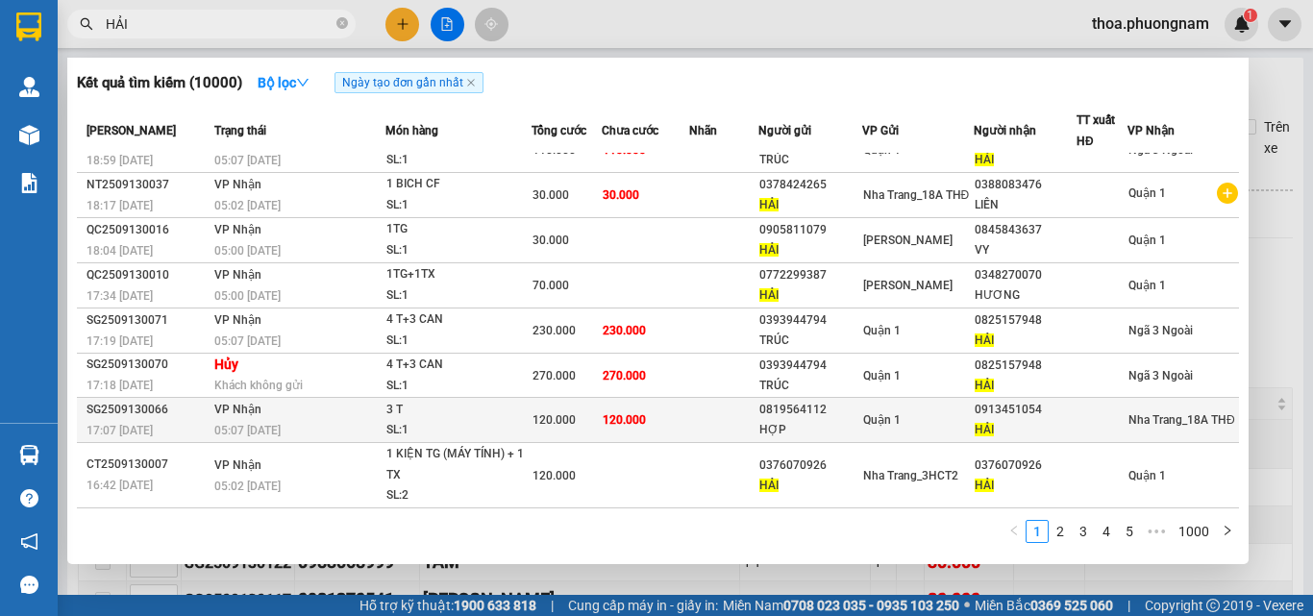
type input "HẢI"
click at [631, 420] on span "120.000" at bounding box center [624, 419] width 43 height 13
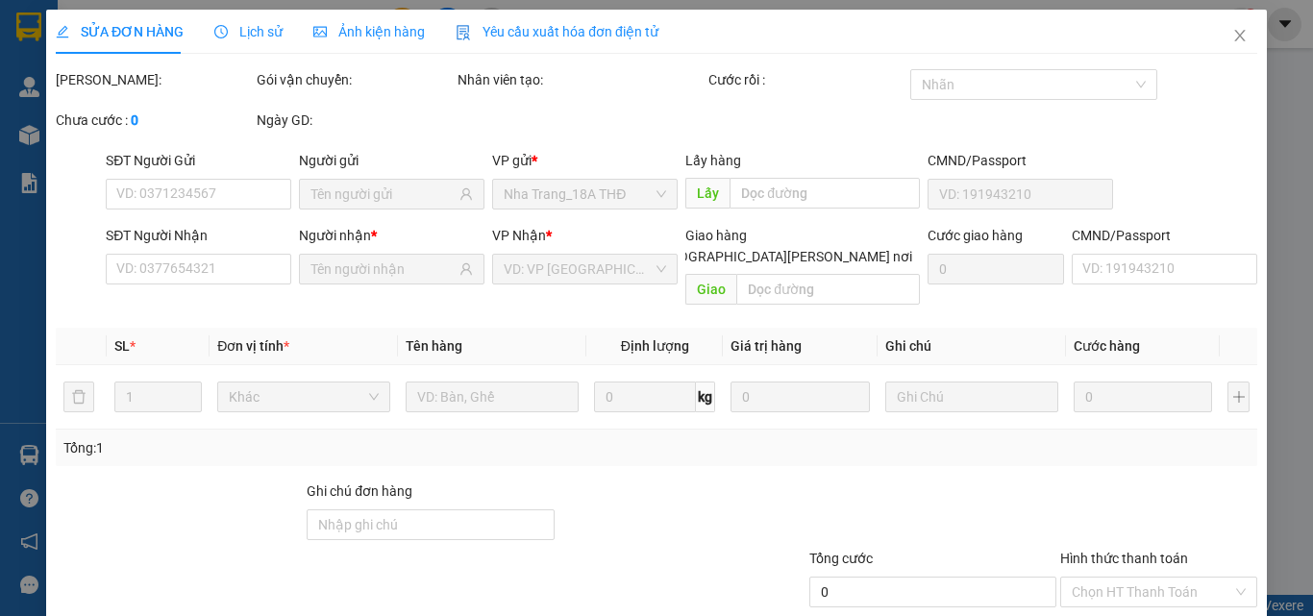
type input "0819564112"
type input "HỢP"
type input "0913451054"
type input "HẢI"
type input "120.000"
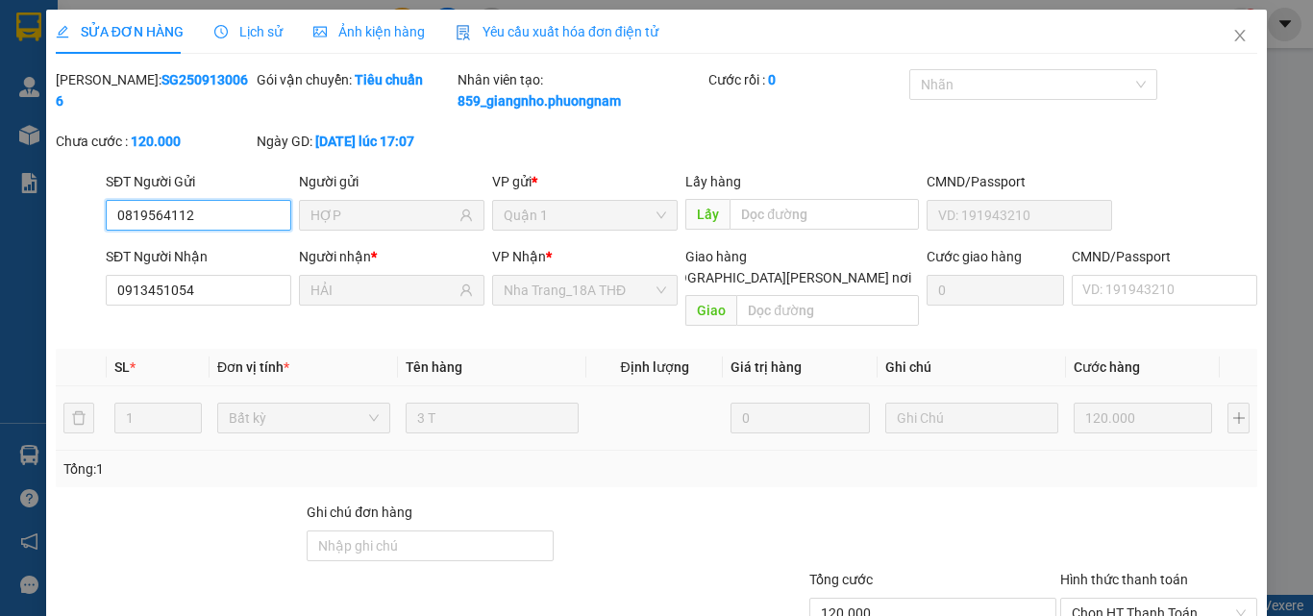
scroll to position [120, 0]
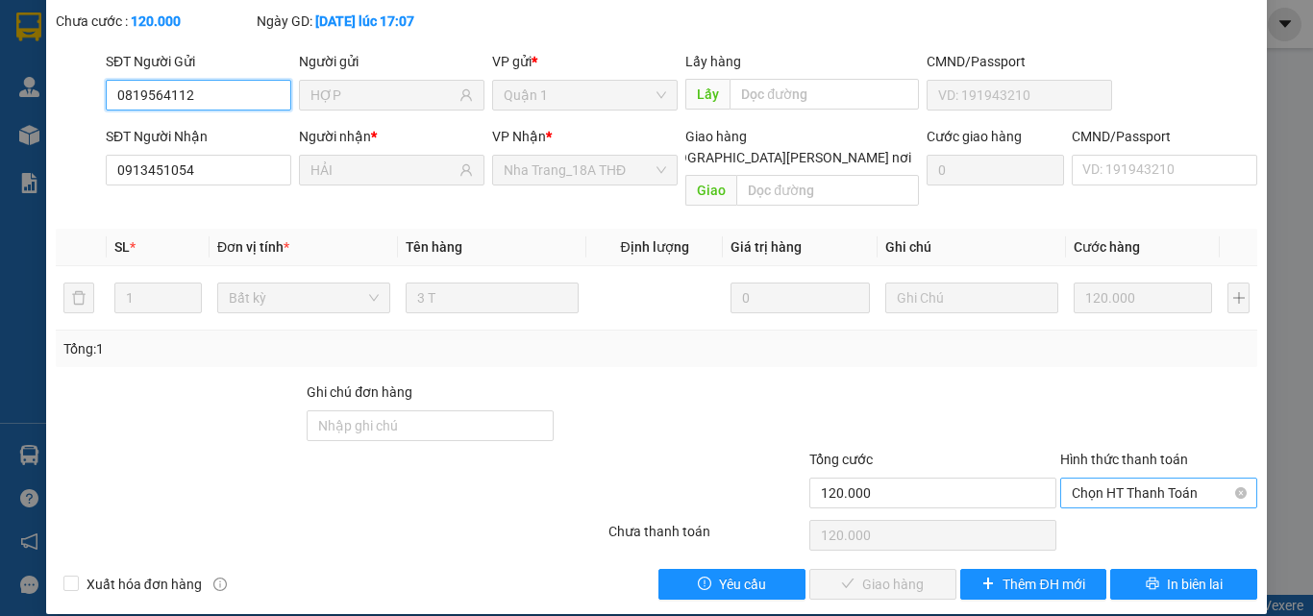
click at [1072, 479] on span "Chọn HT Thanh Toán" at bounding box center [1159, 493] width 174 height 29
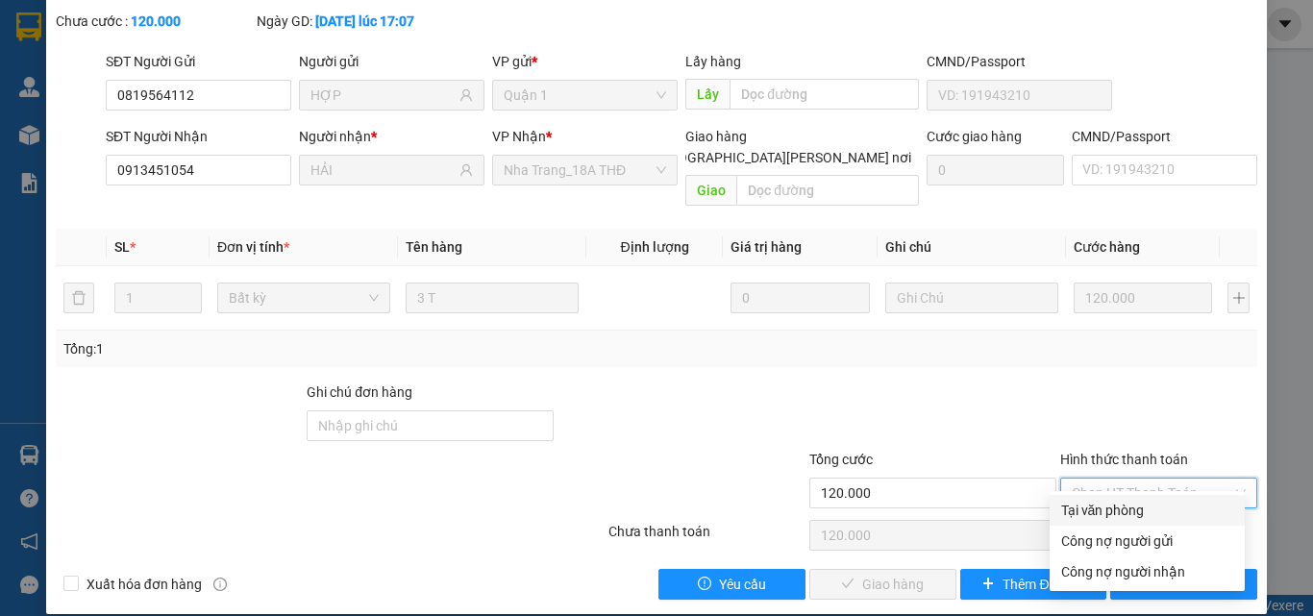
click at [1138, 505] on div "Tại văn phòng" at bounding box center [1147, 510] width 172 height 21
type input "0"
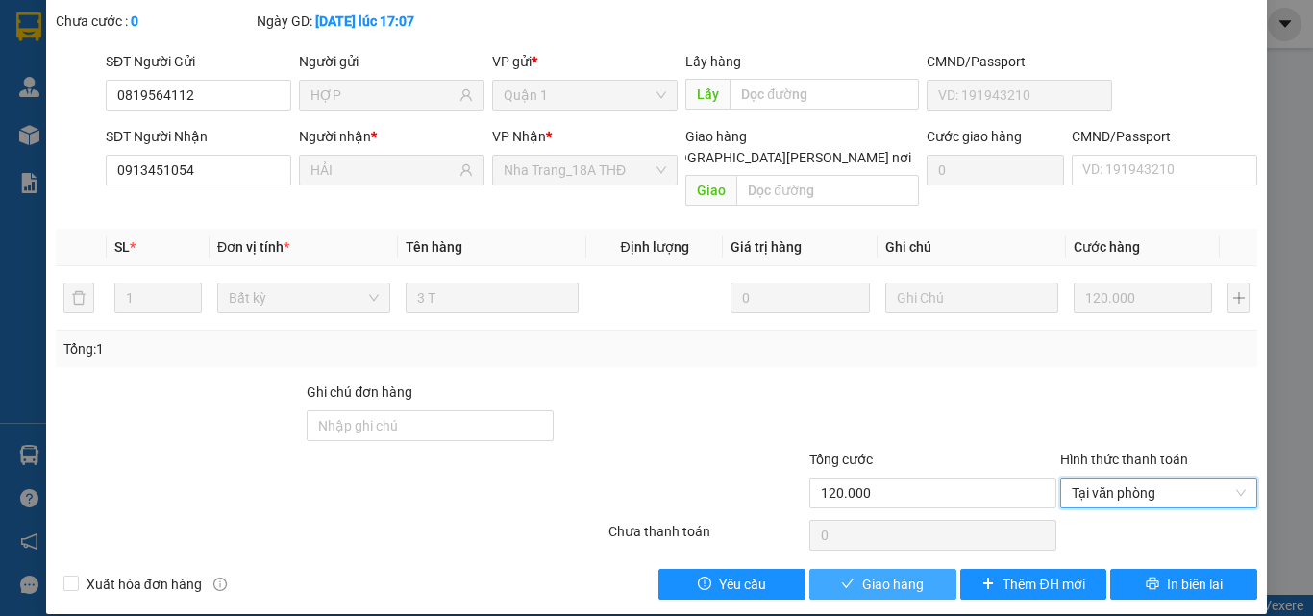
drag, startPoint x: 884, startPoint y: 557, endPoint x: 940, endPoint y: 529, distance: 62.8
click at [883, 574] on span "Giao hàng" at bounding box center [893, 584] width 62 height 21
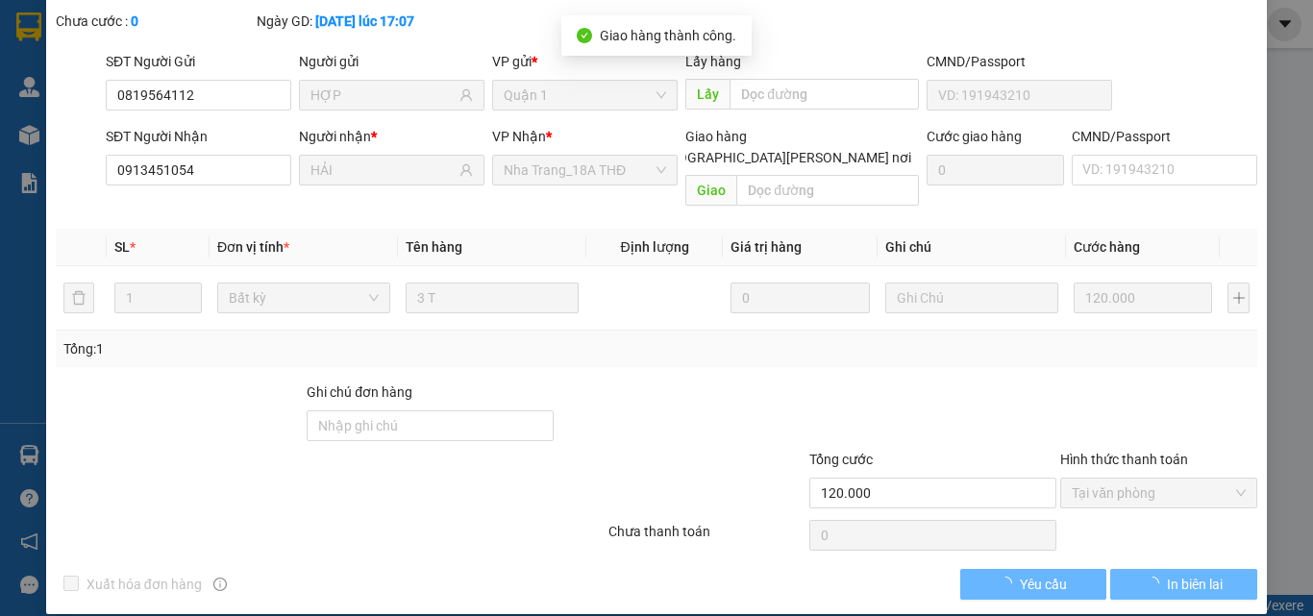
scroll to position [0, 0]
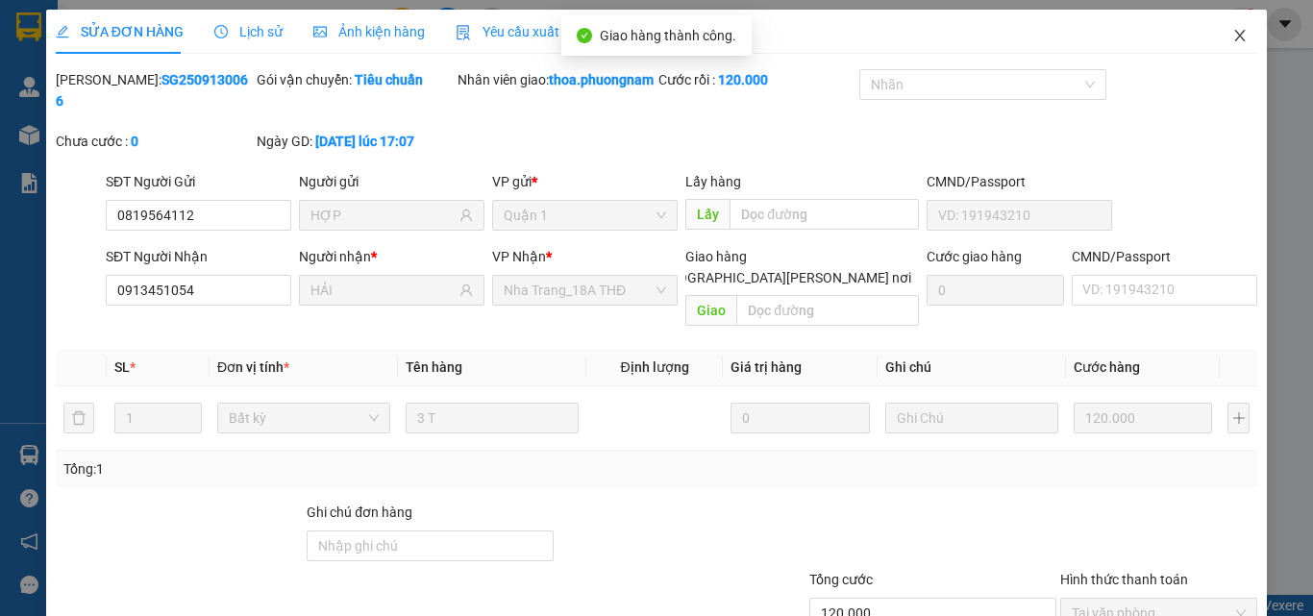
click at [1230, 27] on span "Close" at bounding box center [1240, 37] width 54 height 54
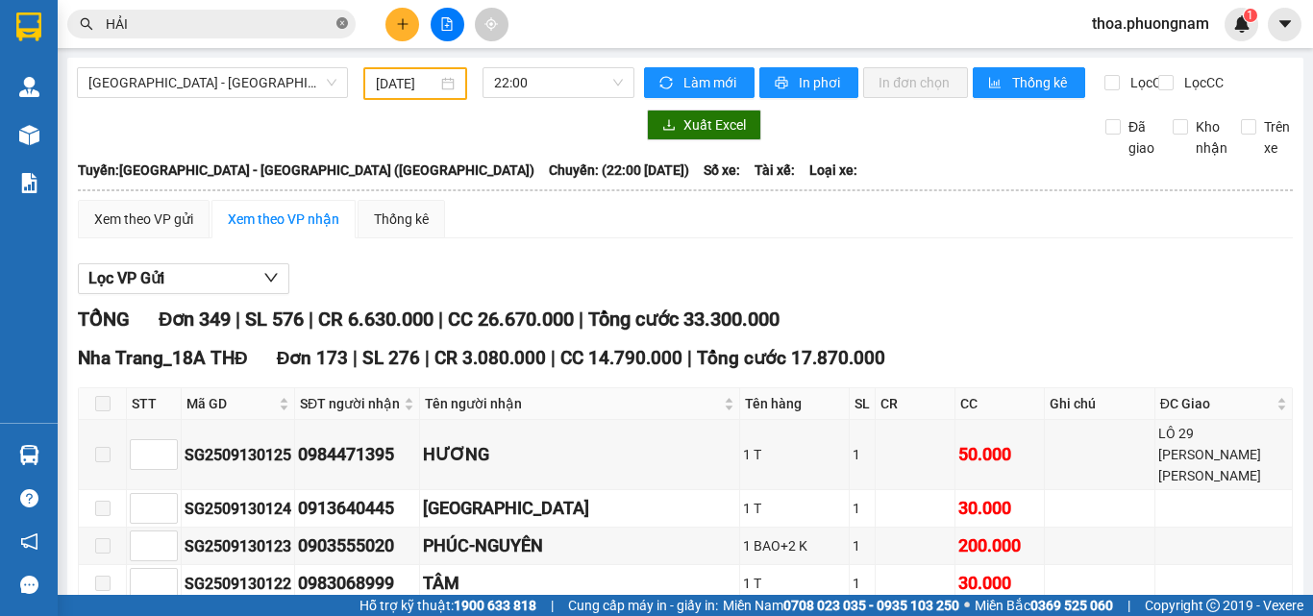
click at [344, 19] on icon "close-circle" at bounding box center [342, 23] width 12 height 12
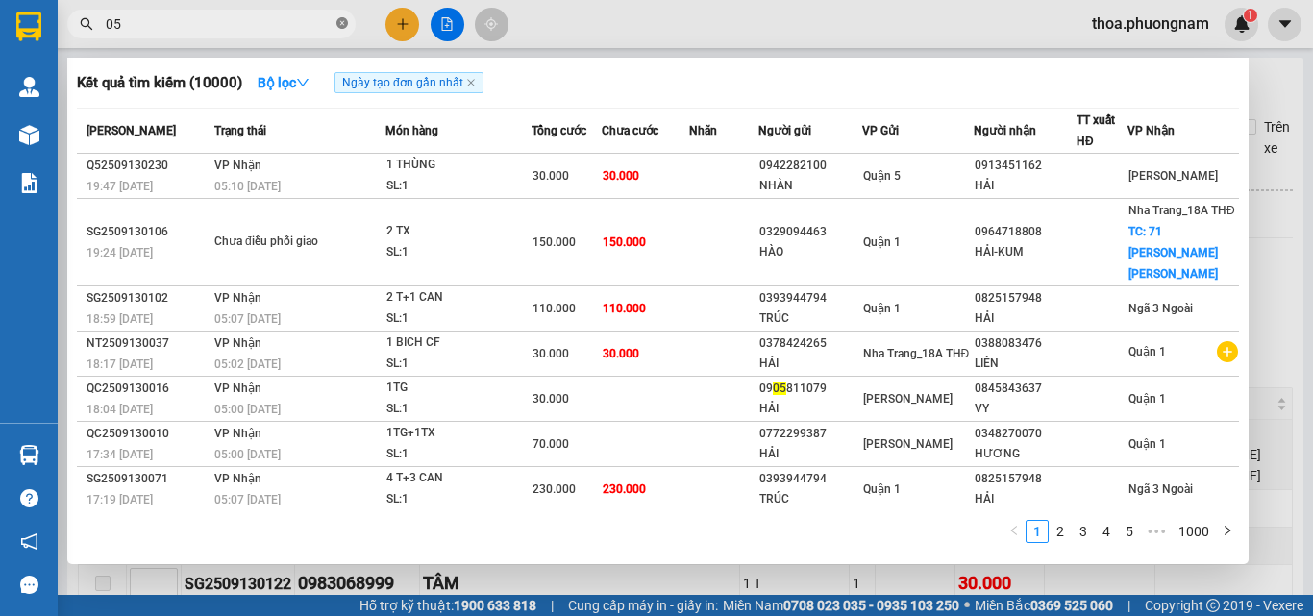
type input "055"
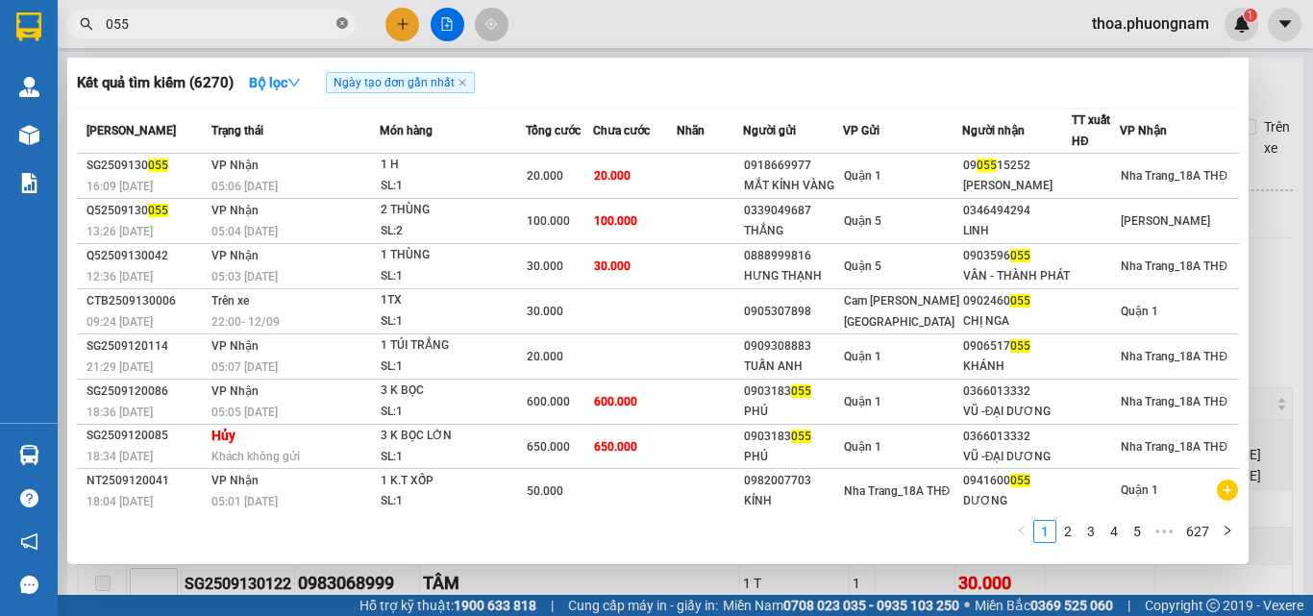
click at [343, 21] on icon "close-circle" at bounding box center [342, 23] width 12 height 12
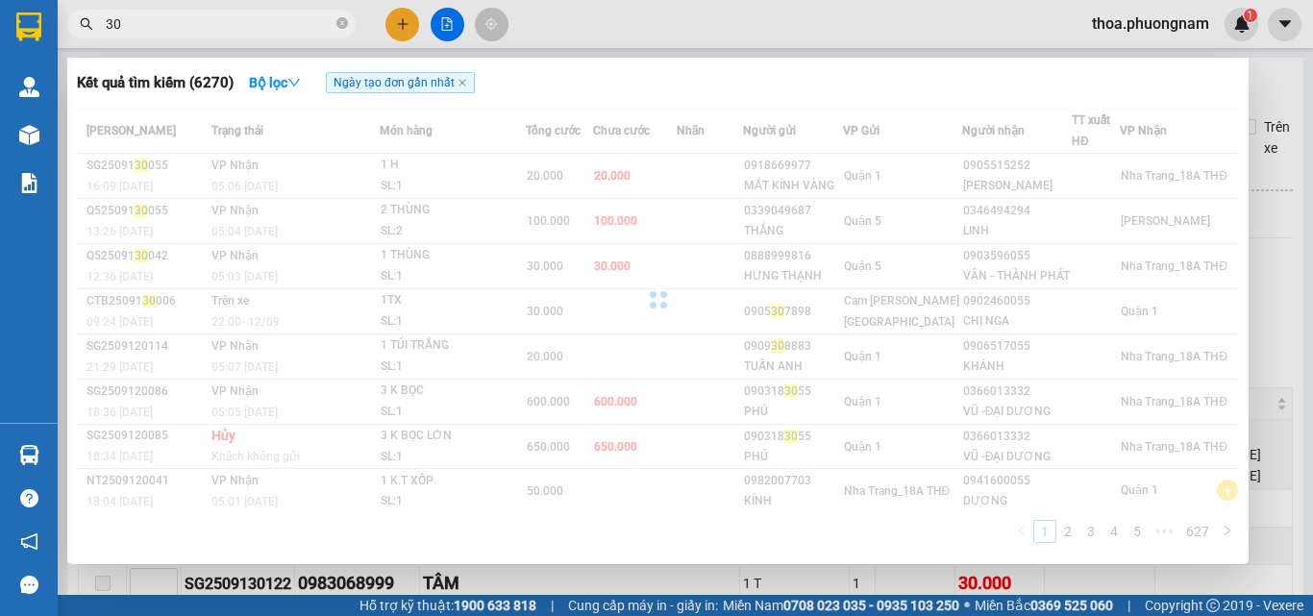
type input "3"
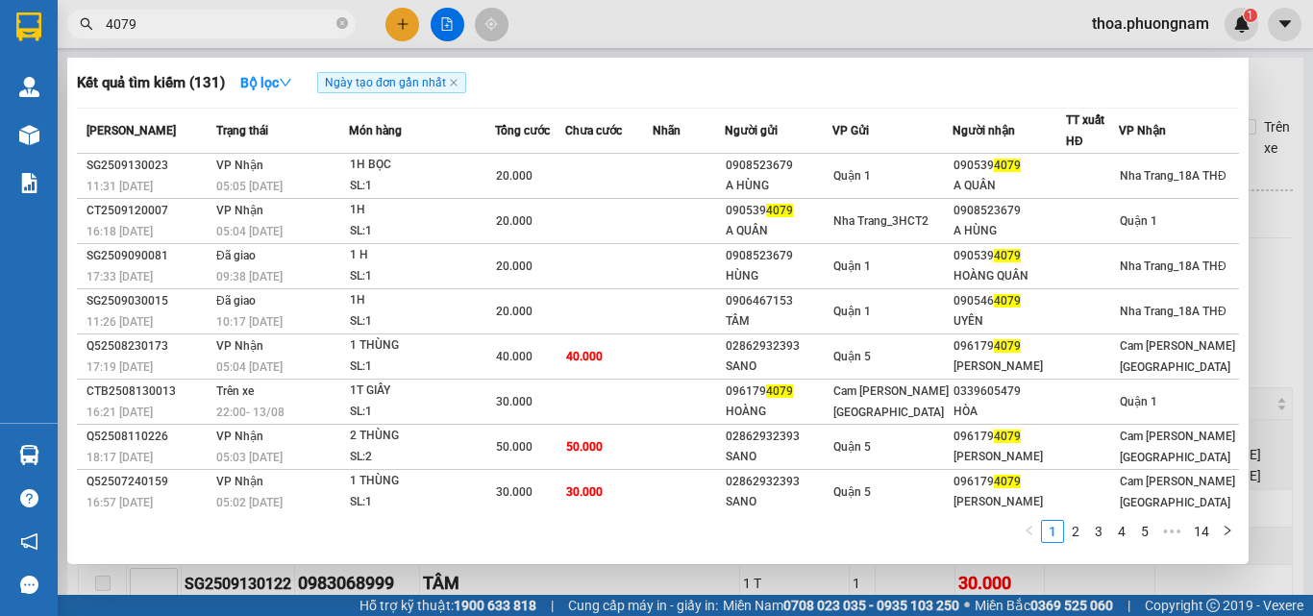
type input "4079"
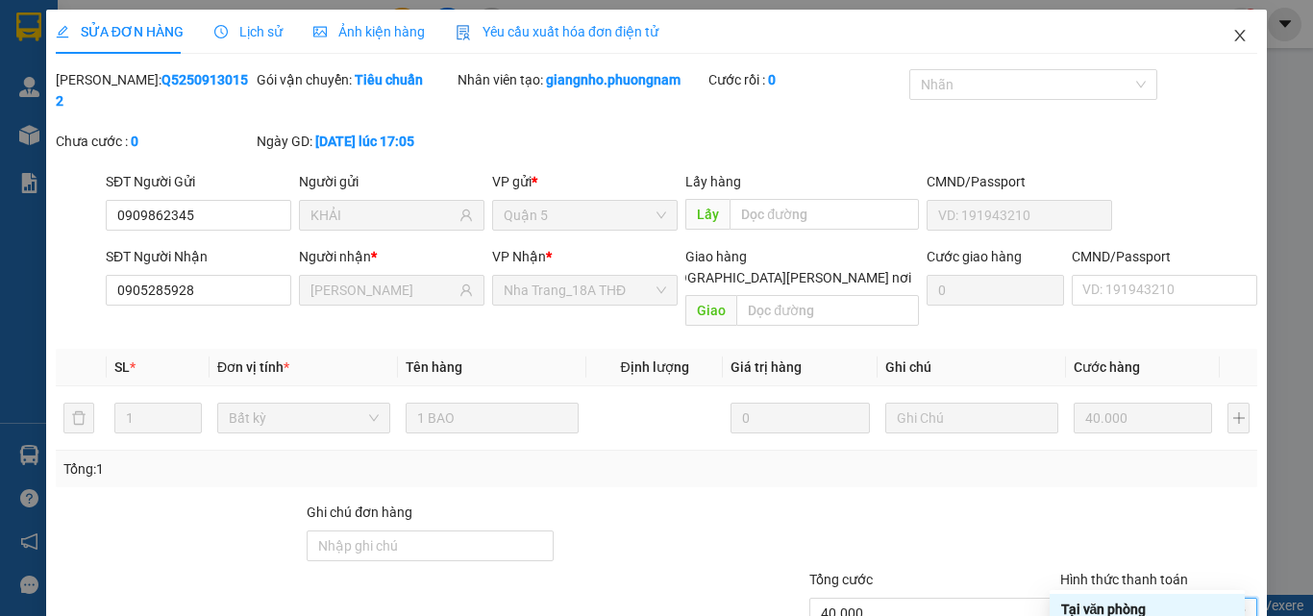
drag, startPoint x: 1225, startPoint y: 39, endPoint x: 589, endPoint y: 12, distance: 636.8
click at [1232, 40] on icon "close" at bounding box center [1239, 35] width 15 height 15
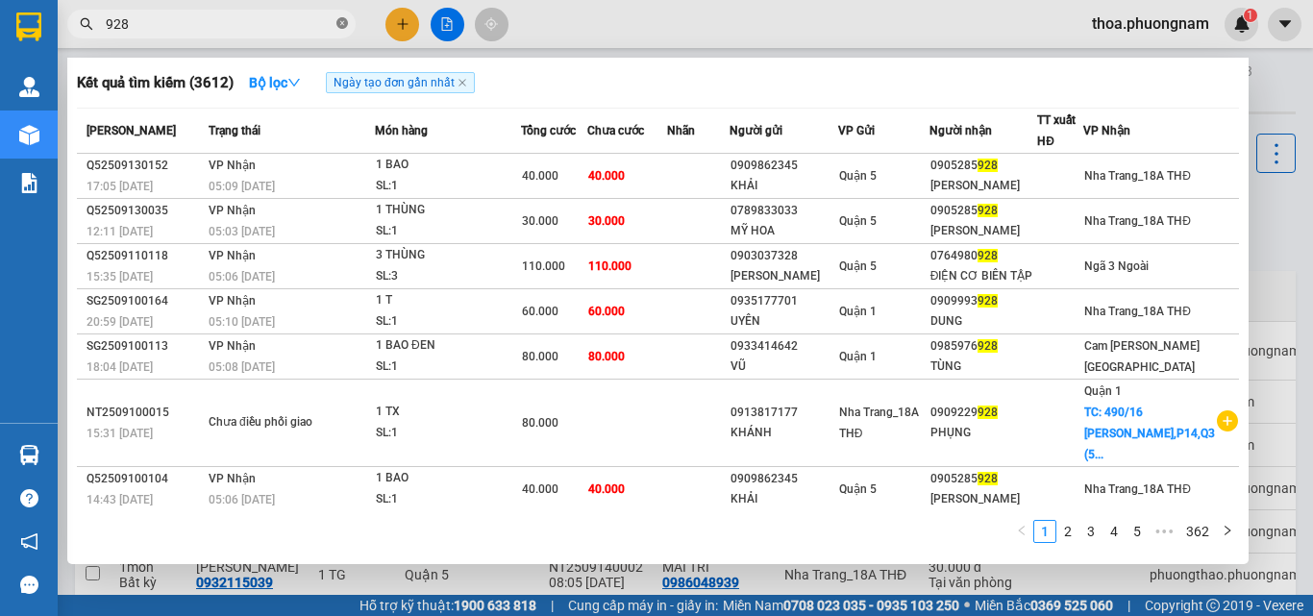
click at [345, 22] on icon "close-circle" at bounding box center [342, 23] width 12 height 12
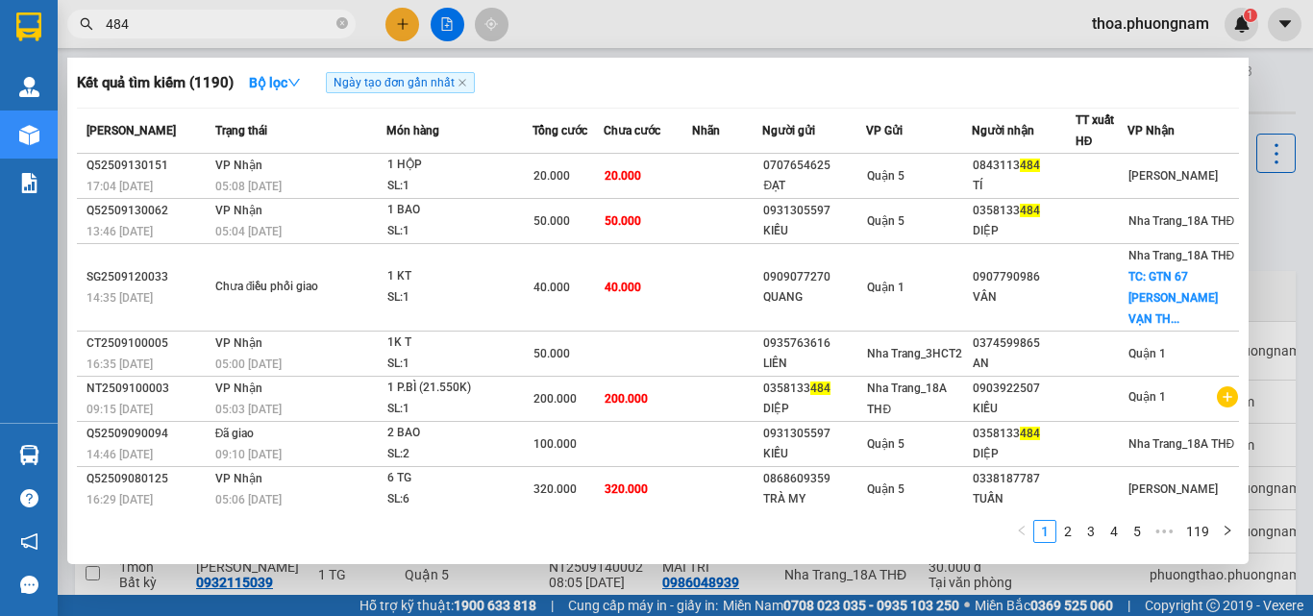
type input "484"
drag, startPoint x: 420, startPoint y: 26, endPoint x: 403, endPoint y: 28, distance: 17.4
click at [413, 25] on div at bounding box center [656, 308] width 1313 height 616
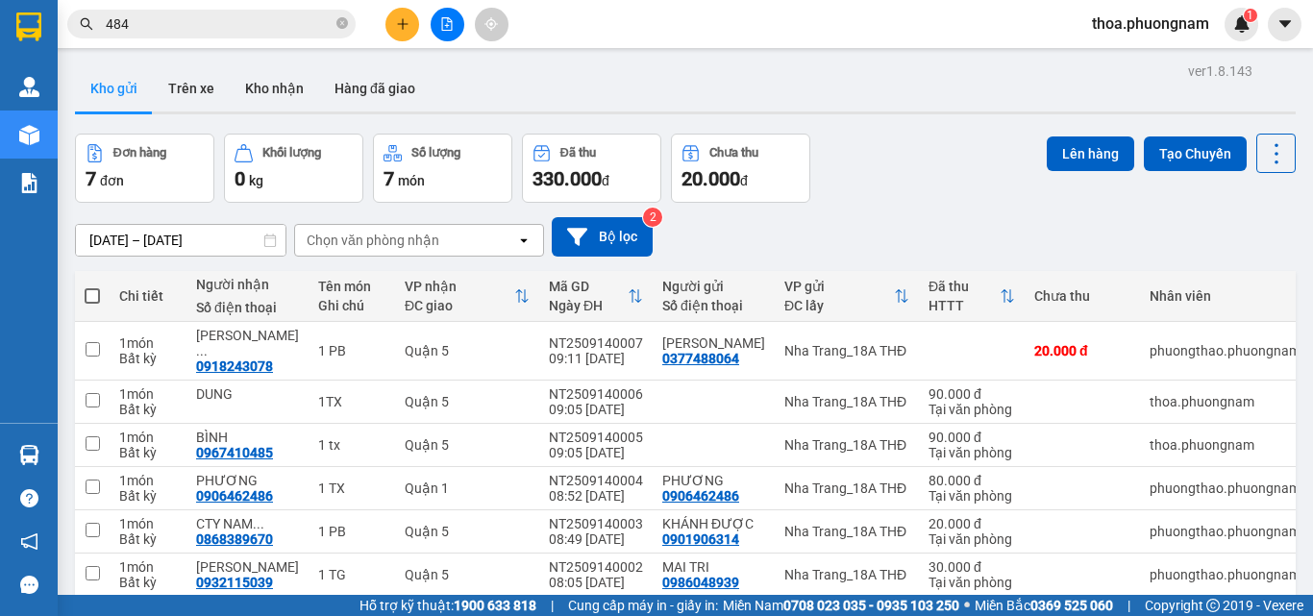
click at [403, 28] on icon "plus" at bounding box center [402, 23] width 1 height 11
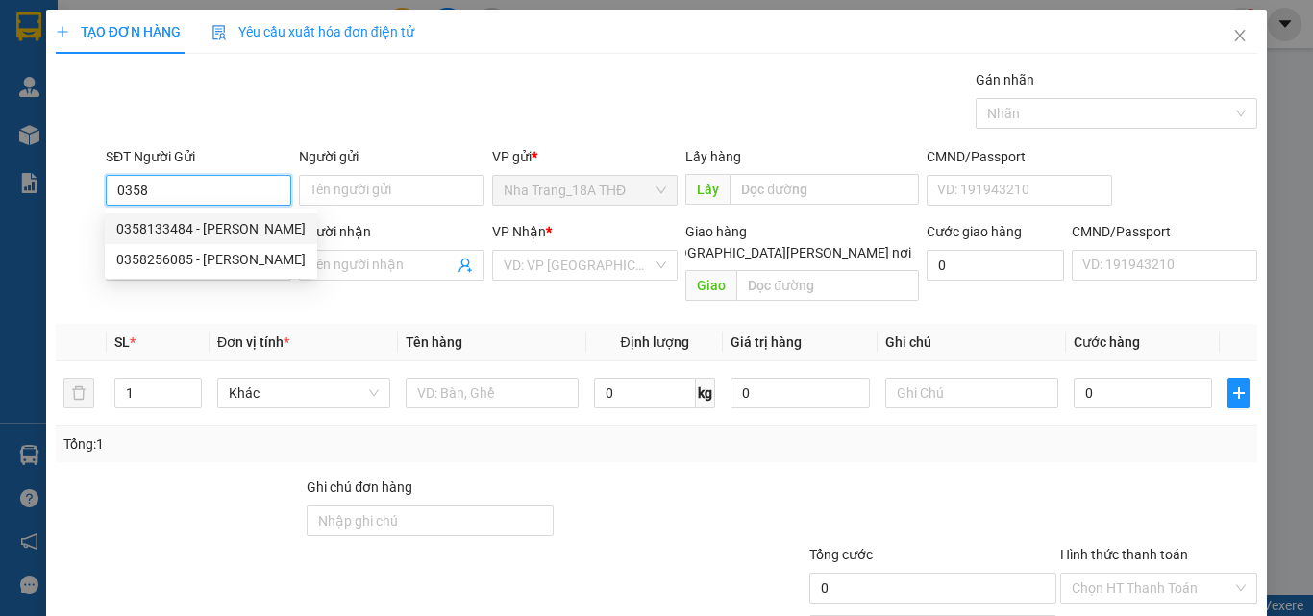
click at [199, 229] on div "0358133484 - DIỆP" at bounding box center [210, 228] width 189 height 21
type input "0358133484"
type input "DIỆP"
type input "0903922507"
type input "KIỀU"
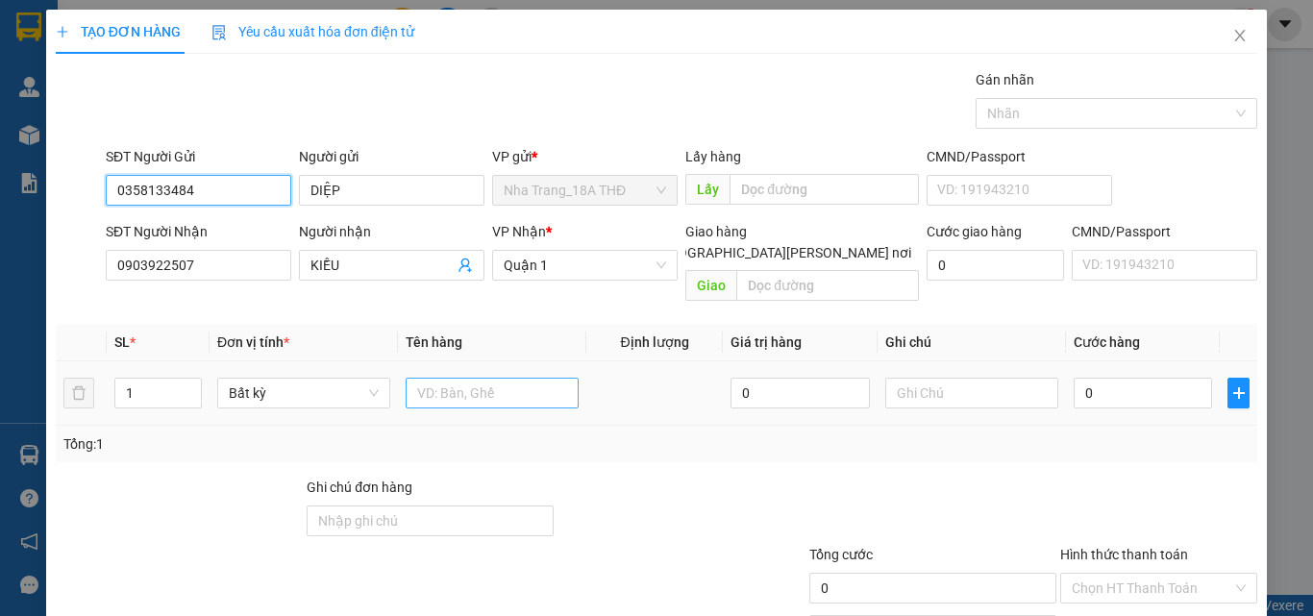
type input "0358133484"
click at [518, 378] on input "text" at bounding box center [492, 393] width 173 height 31
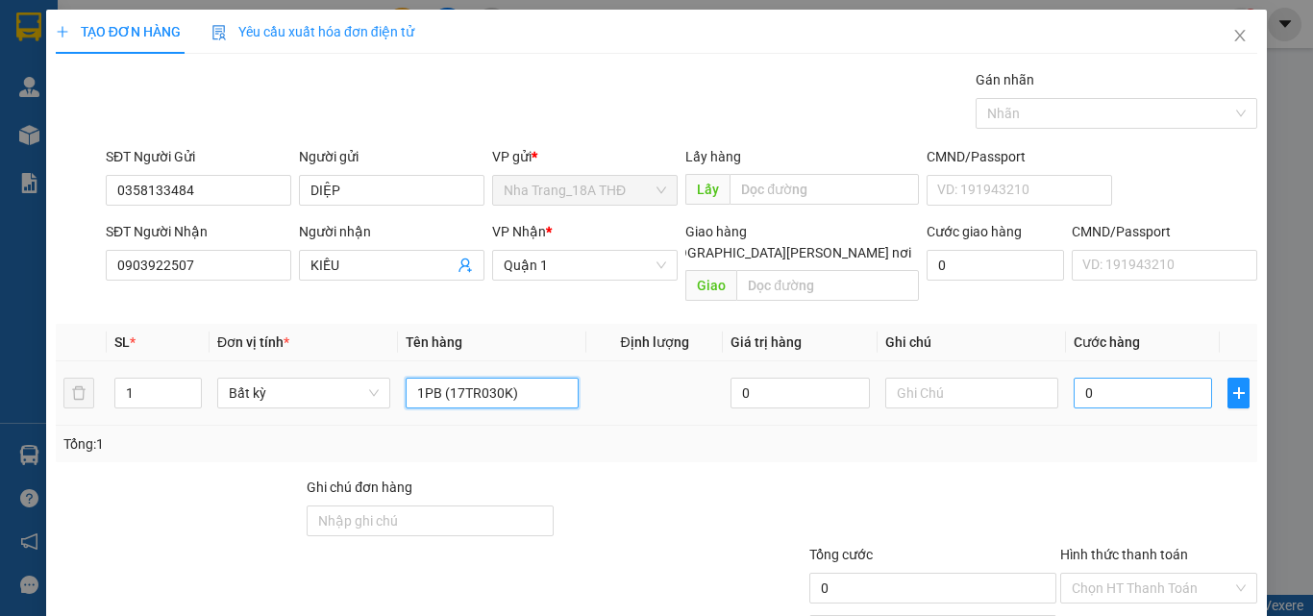
type input "1PB (17TR030K)"
click at [1124, 383] on input "0" at bounding box center [1143, 393] width 138 height 31
type input "1"
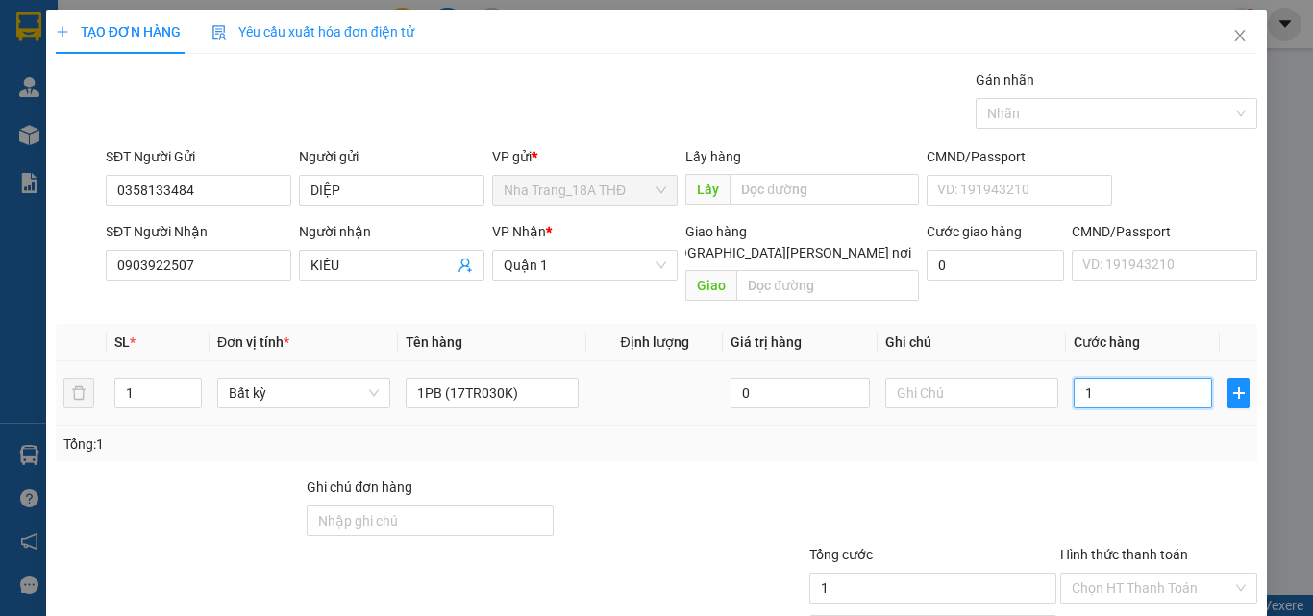
type input "17"
type input "170"
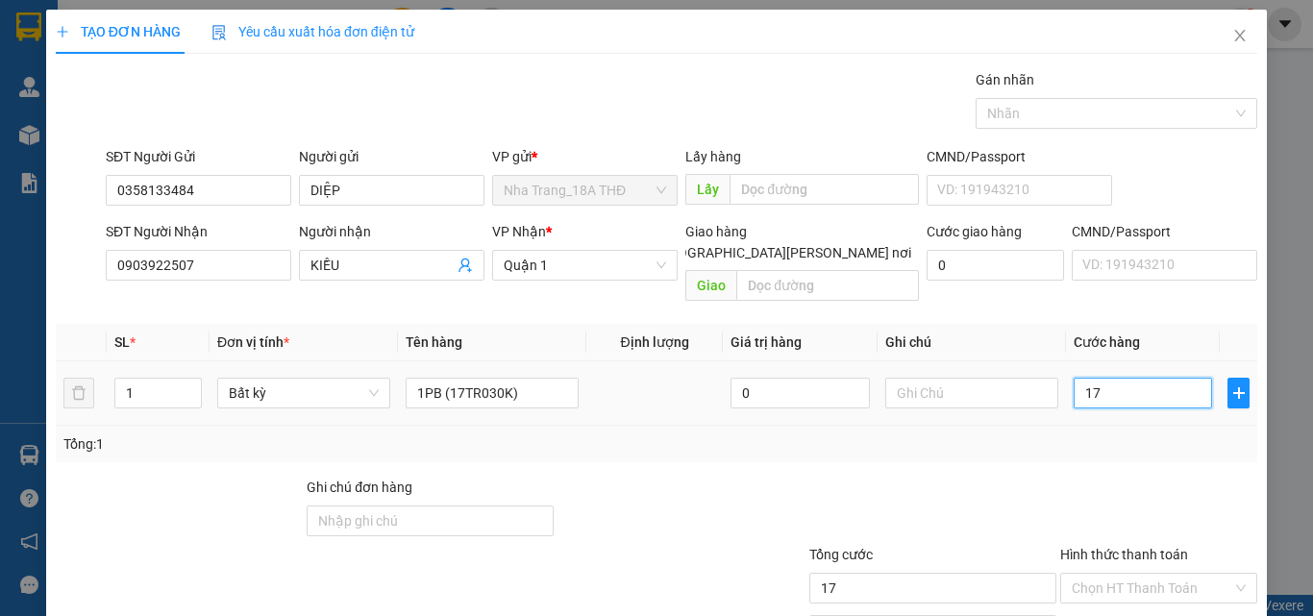
type input "170"
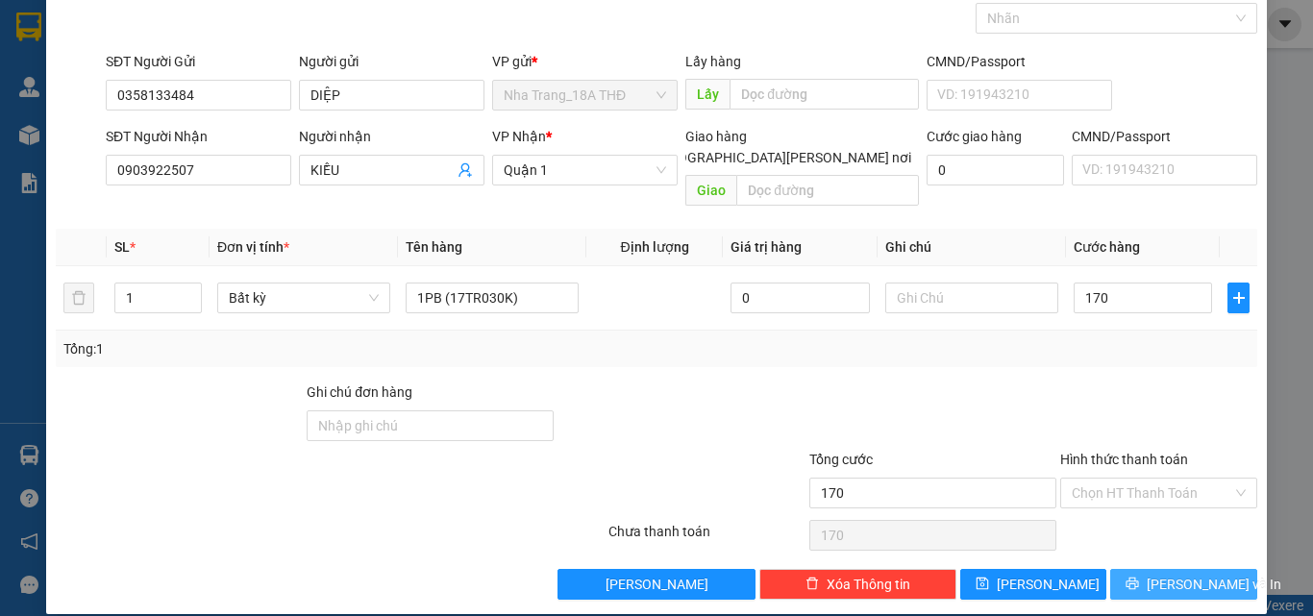
type input "170.000"
drag, startPoint x: 1152, startPoint y: 562, endPoint x: 881, endPoint y: 444, distance: 295.7
click at [1151, 569] on button "Lưu và In" at bounding box center [1183, 584] width 147 height 31
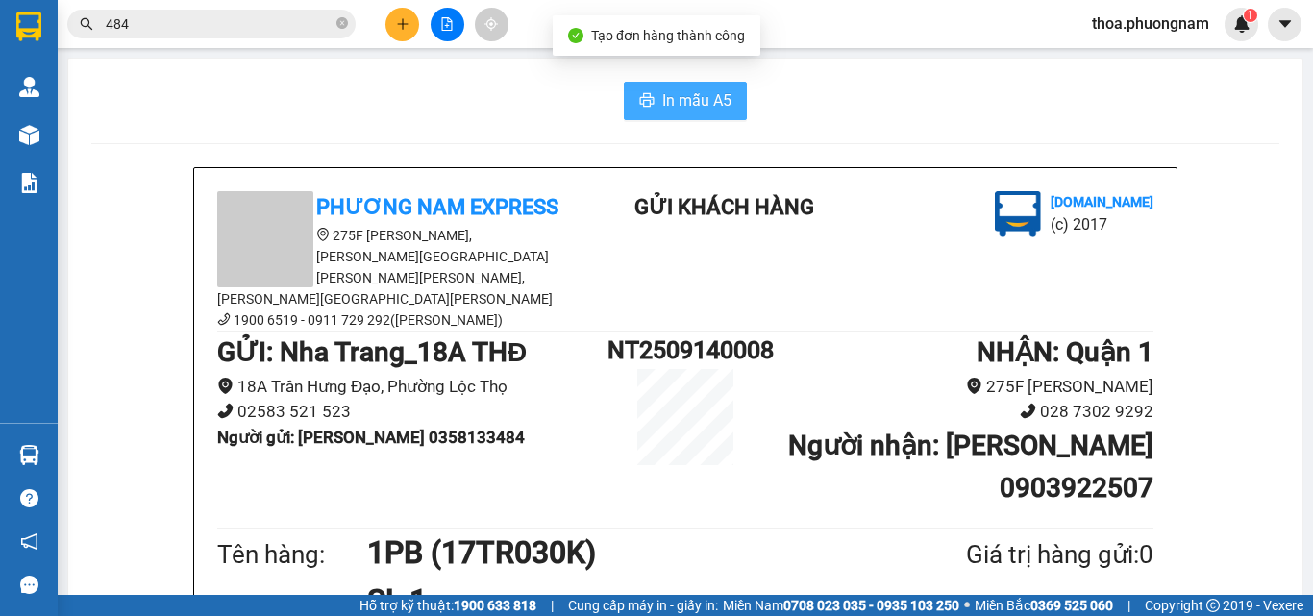
click at [662, 105] on span "In mẫu A5" at bounding box center [696, 100] width 69 height 24
click at [341, 24] on icon "close-circle" at bounding box center [342, 23] width 12 height 12
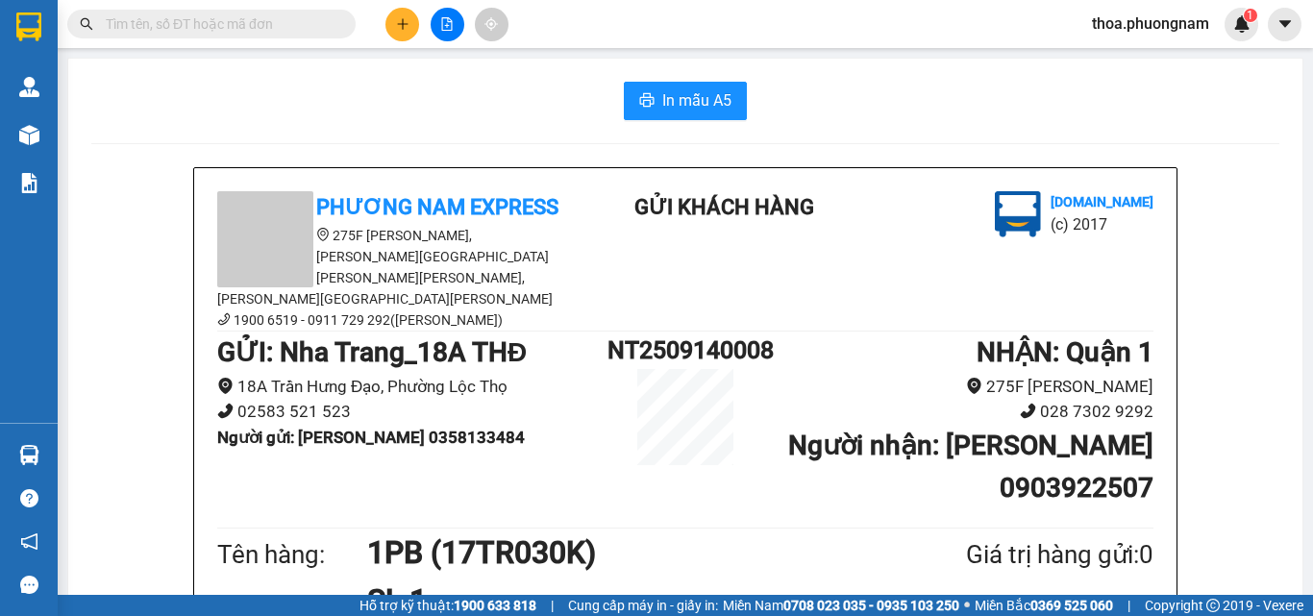
click at [674, 99] on span "In mẫu A5" at bounding box center [696, 100] width 69 height 24
click at [269, 18] on input "text" at bounding box center [219, 23] width 227 height 21
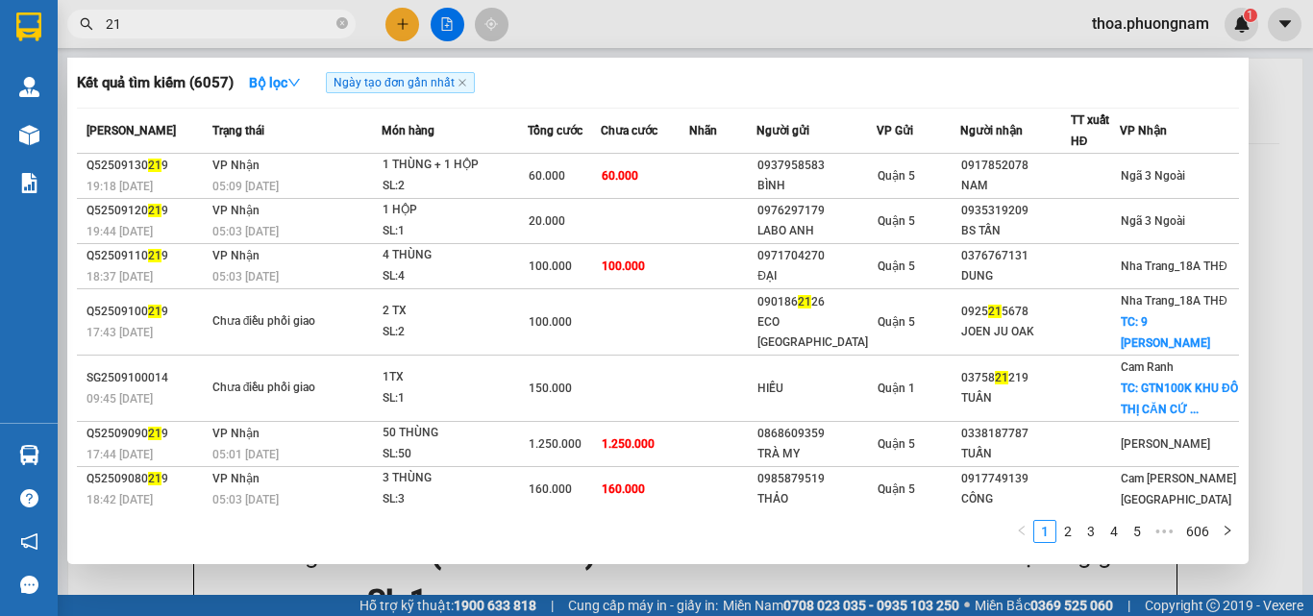
type input "2"
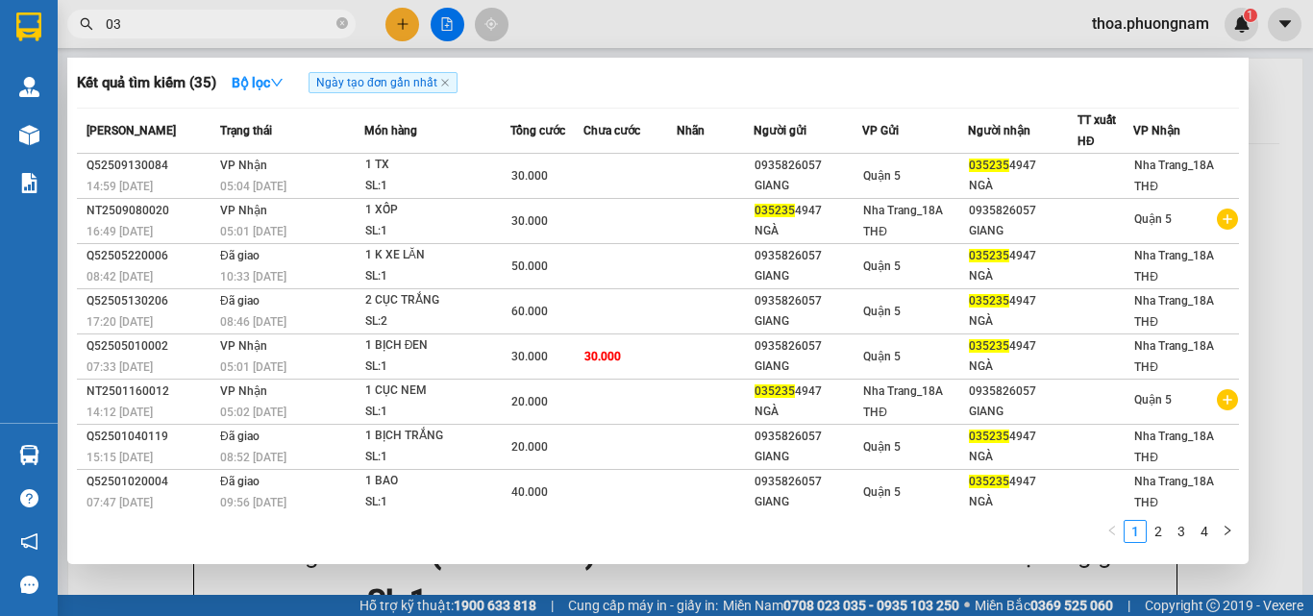
type input "0"
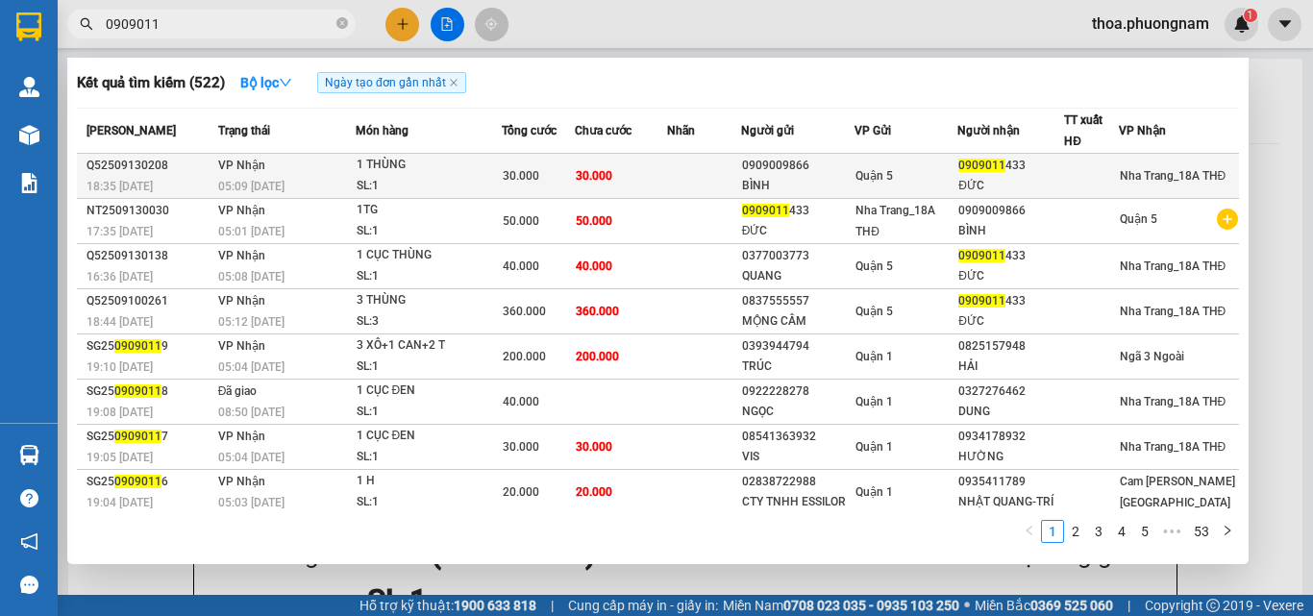
type input "0909011"
click at [643, 169] on td "30.000" at bounding box center [621, 176] width 92 height 45
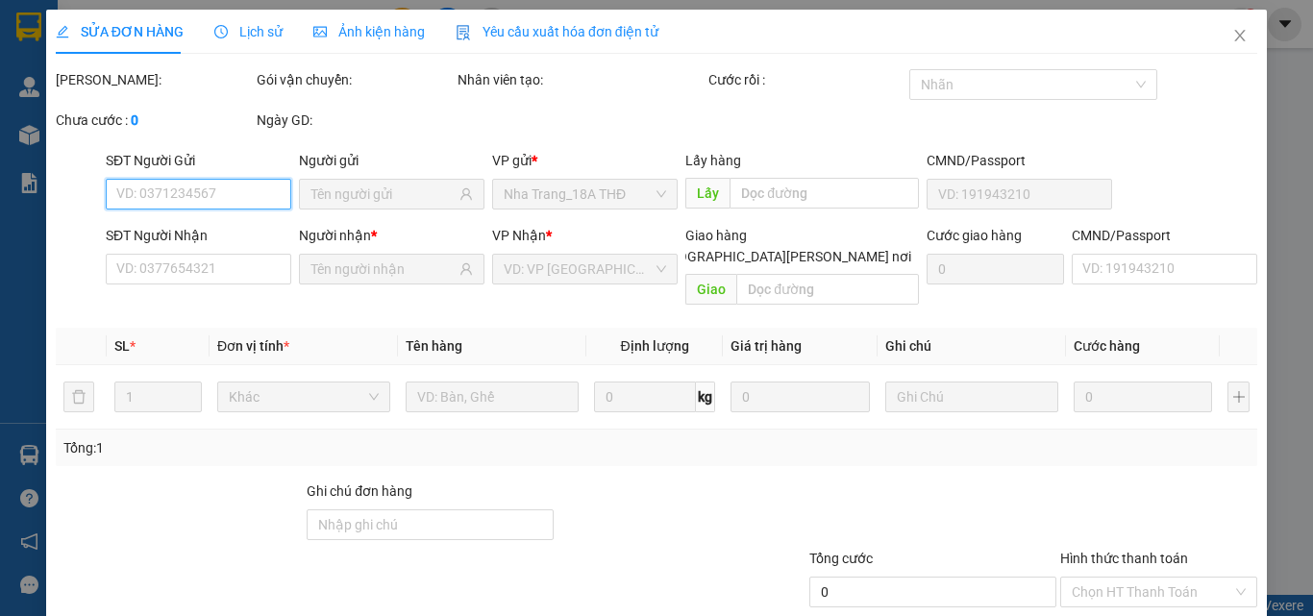
type input "0909009866"
type input "BÌNH"
type input "0909011433"
type input "ĐỨC"
type input "30.000"
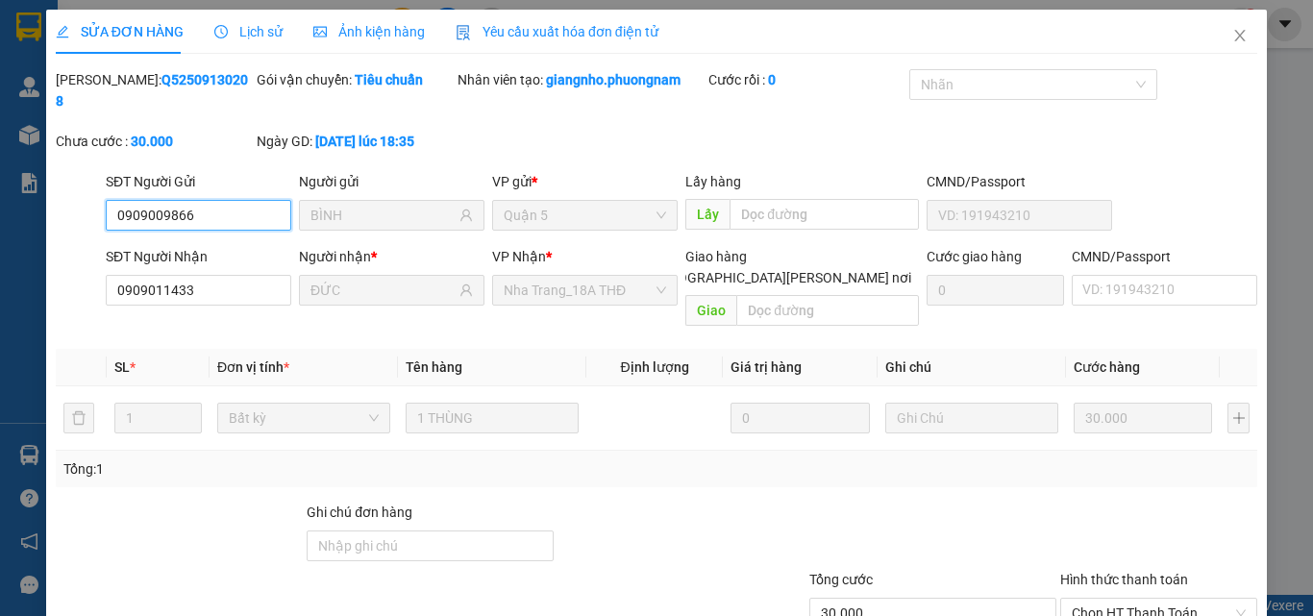
scroll to position [99, 0]
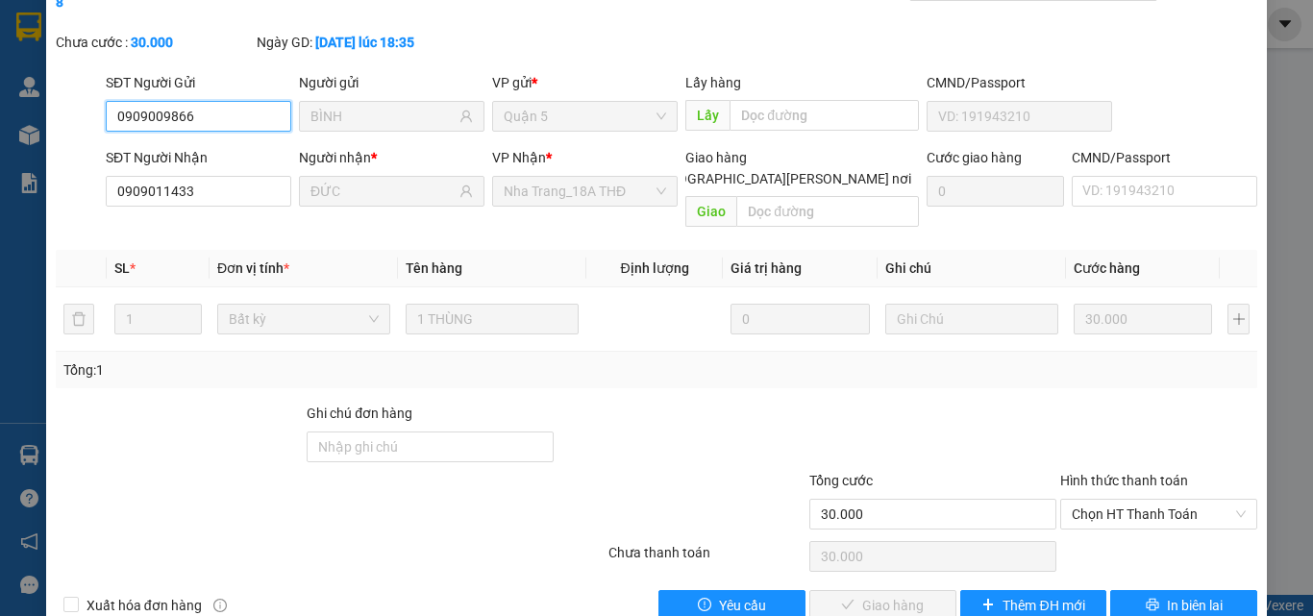
drag, startPoint x: 1098, startPoint y: 472, endPoint x: 1012, endPoint y: 509, distance: 93.4
click at [1099, 500] on span "Chọn HT Thanh Toán" at bounding box center [1159, 514] width 174 height 29
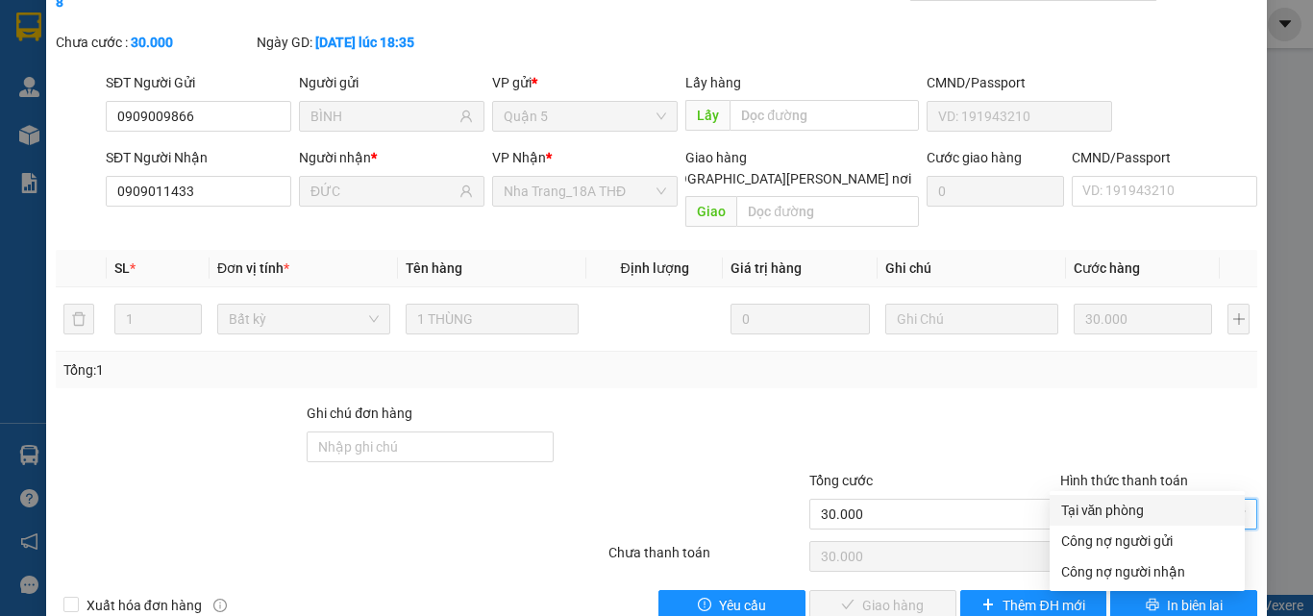
click at [1098, 509] on div "Tại văn phòng" at bounding box center [1147, 510] width 172 height 21
type input "0"
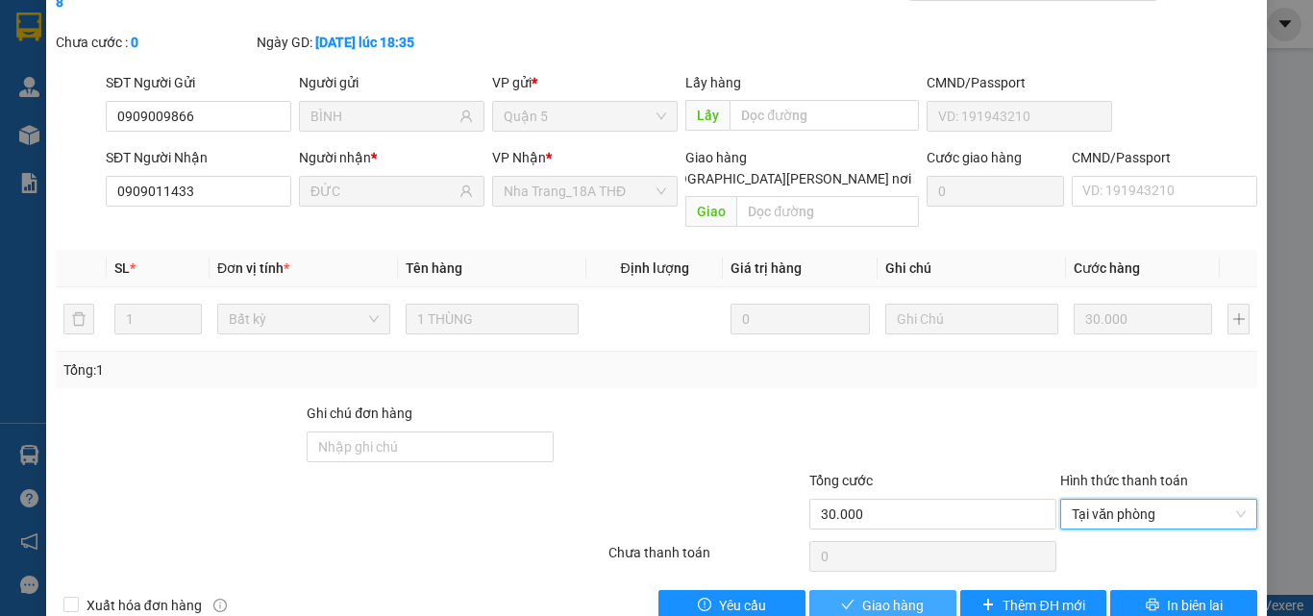
click at [881, 595] on span "Giao hàng" at bounding box center [893, 605] width 62 height 21
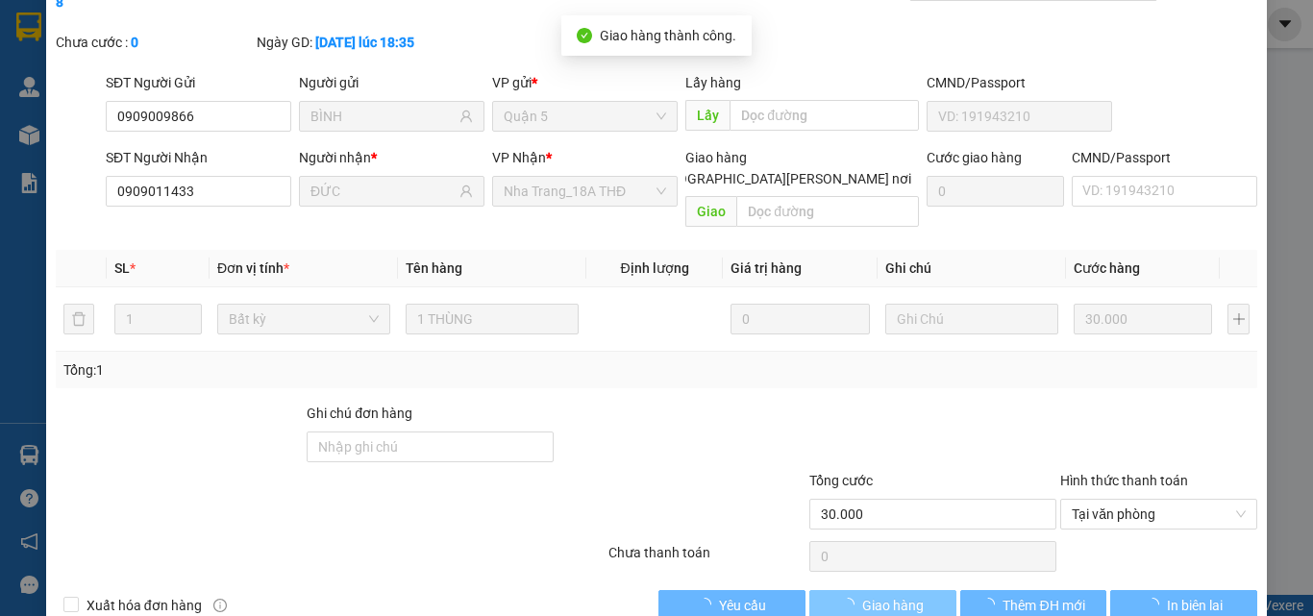
scroll to position [0, 0]
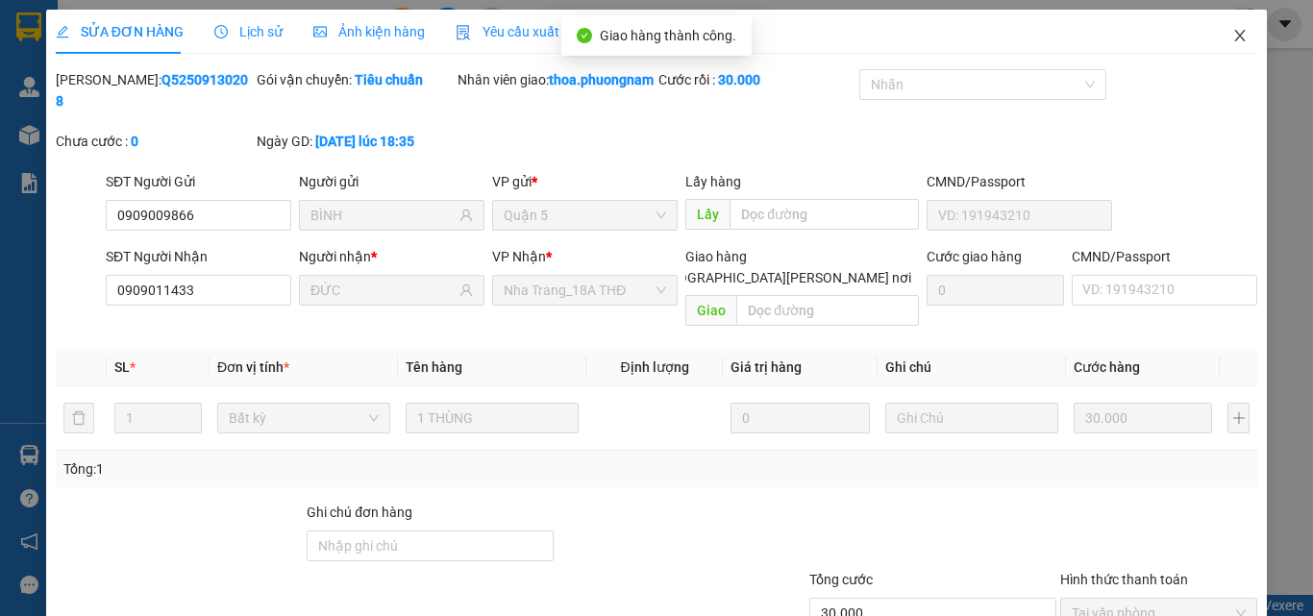
click at [1237, 38] on span "Close" at bounding box center [1240, 37] width 54 height 54
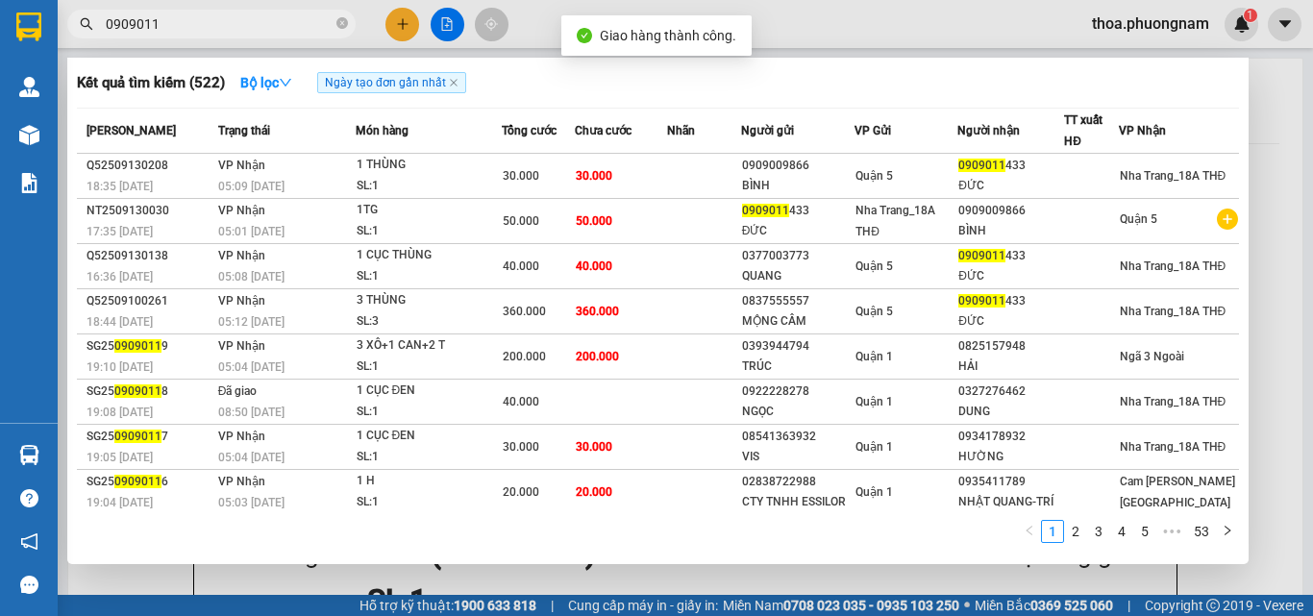
click at [274, 22] on input "0909011" at bounding box center [219, 23] width 227 height 21
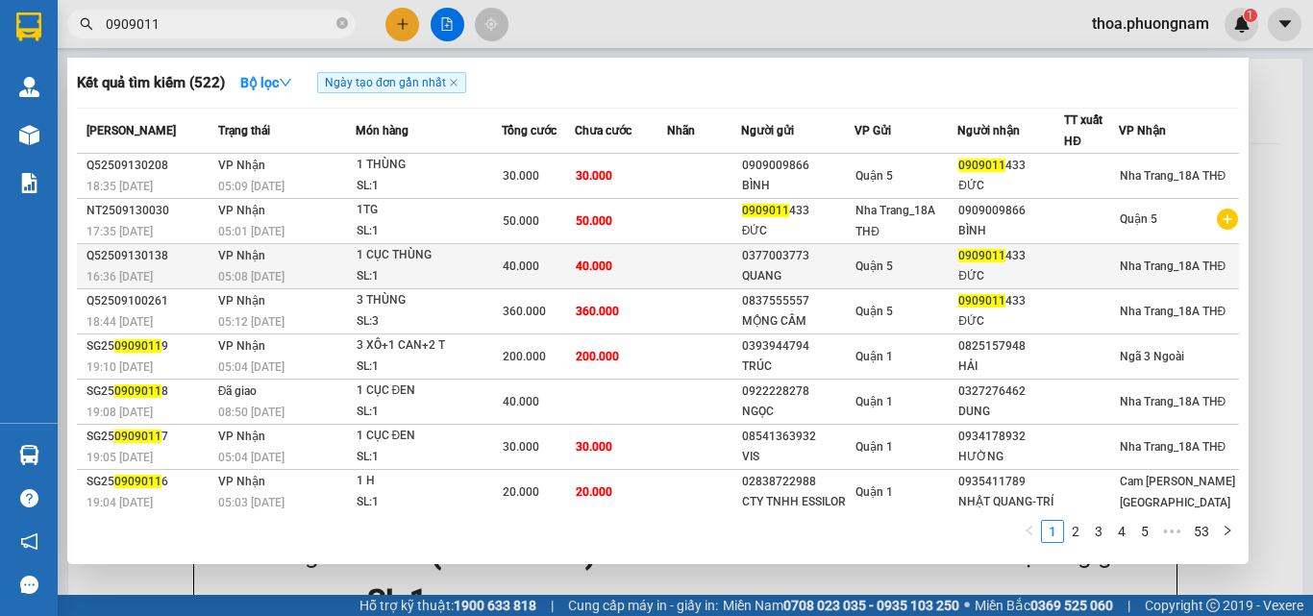
click at [484, 265] on div "1 CỤC THÙNG" at bounding box center [429, 255] width 144 height 21
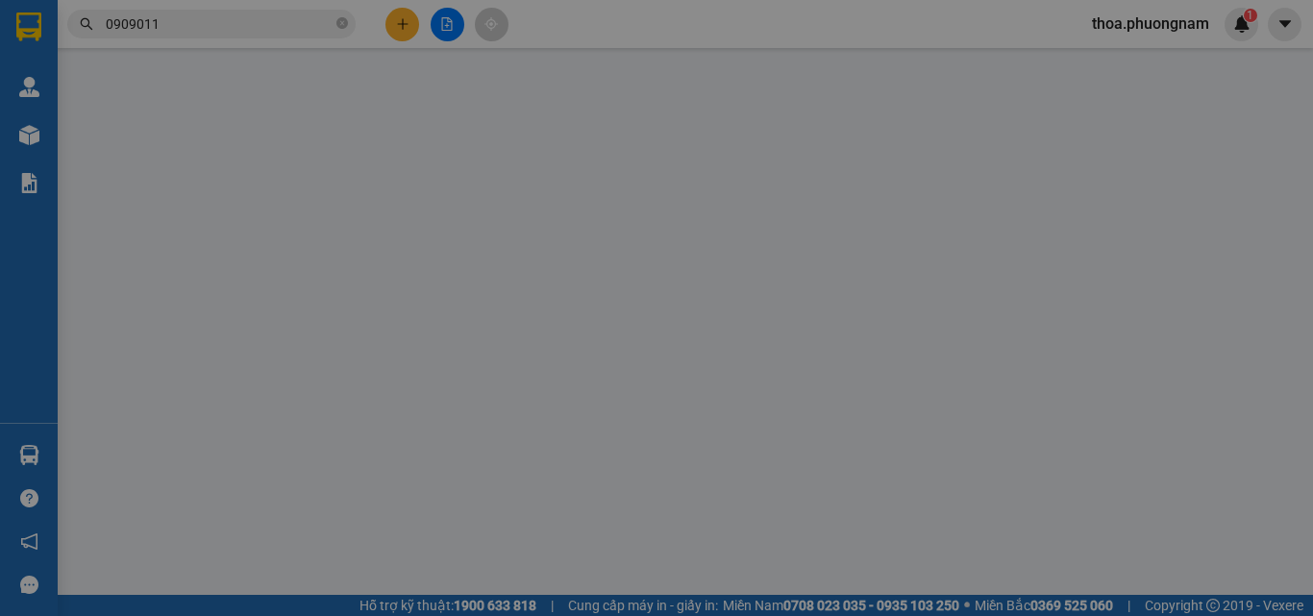
type input "0377003773"
type input "QUANG"
type input "0909011433"
type input "ĐỨC"
type input "40.000"
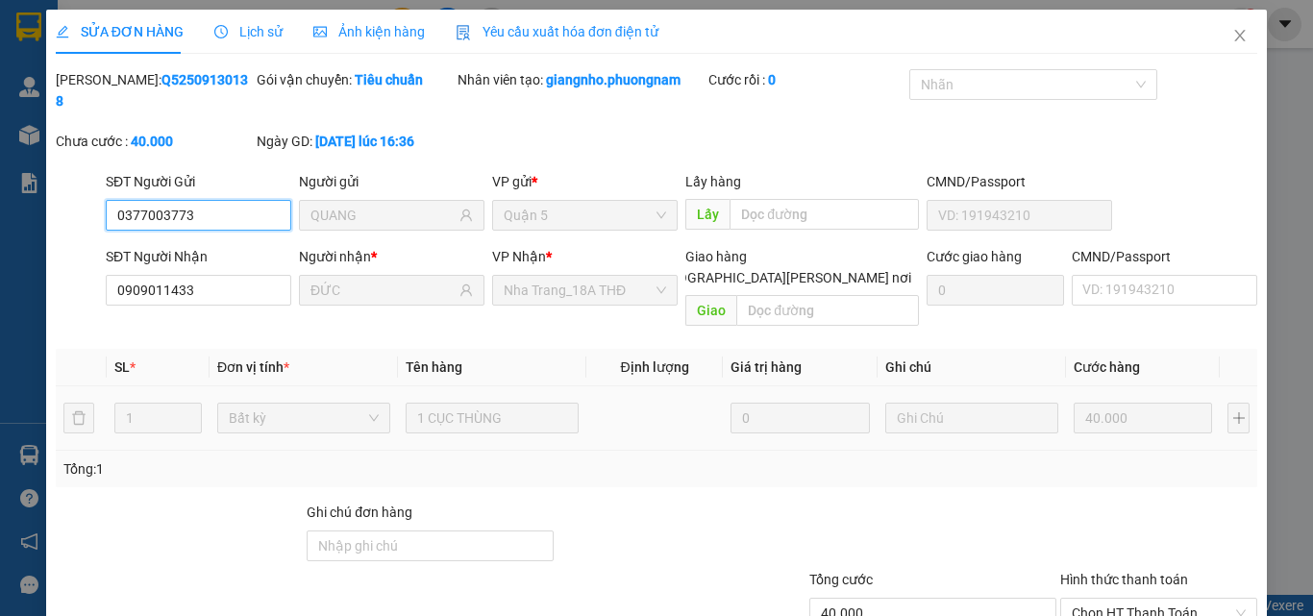
scroll to position [99, 0]
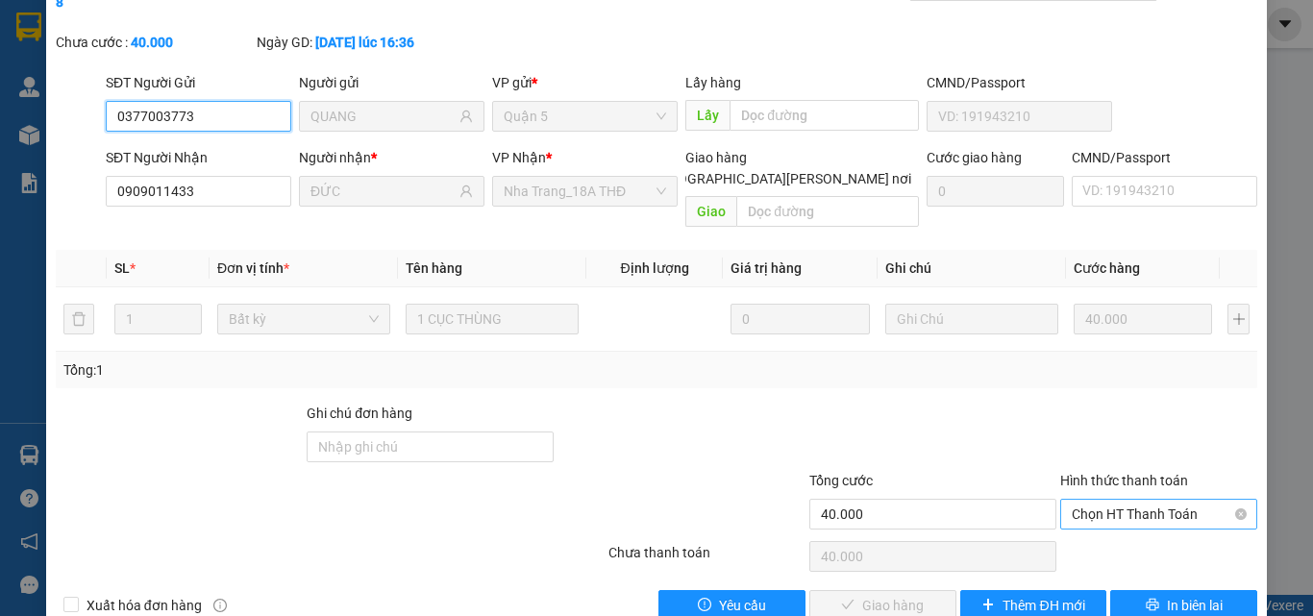
click at [1157, 500] on span "Chọn HT Thanh Toán" at bounding box center [1159, 514] width 174 height 29
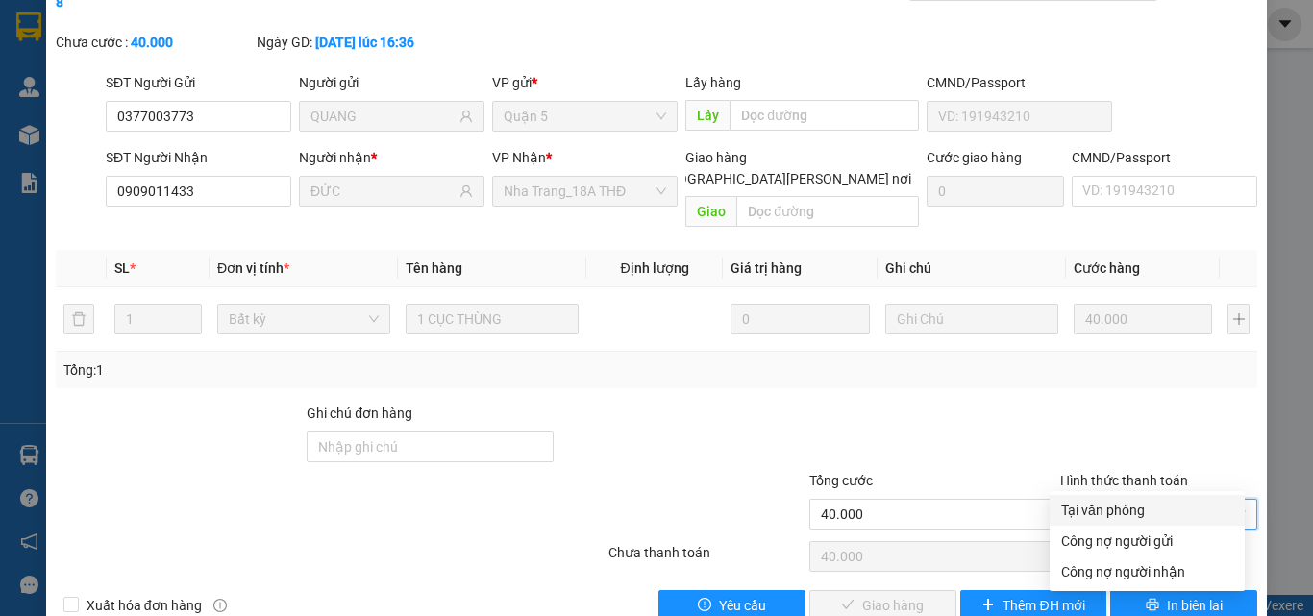
click at [1123, 508] on div "Tại văn phòng" at bounding box center [1147, 510] width 172 height 21
type input "0"
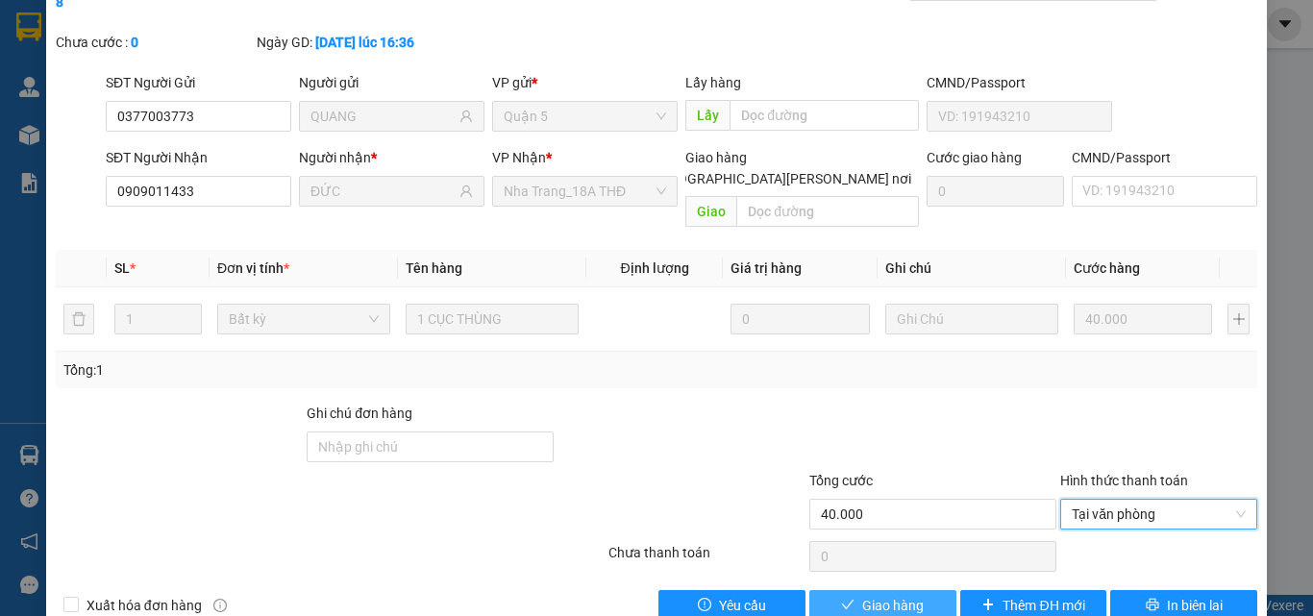
click at [899, 595] on span "Giao hàng" at bounding box center [893, 605] width 62 height 21
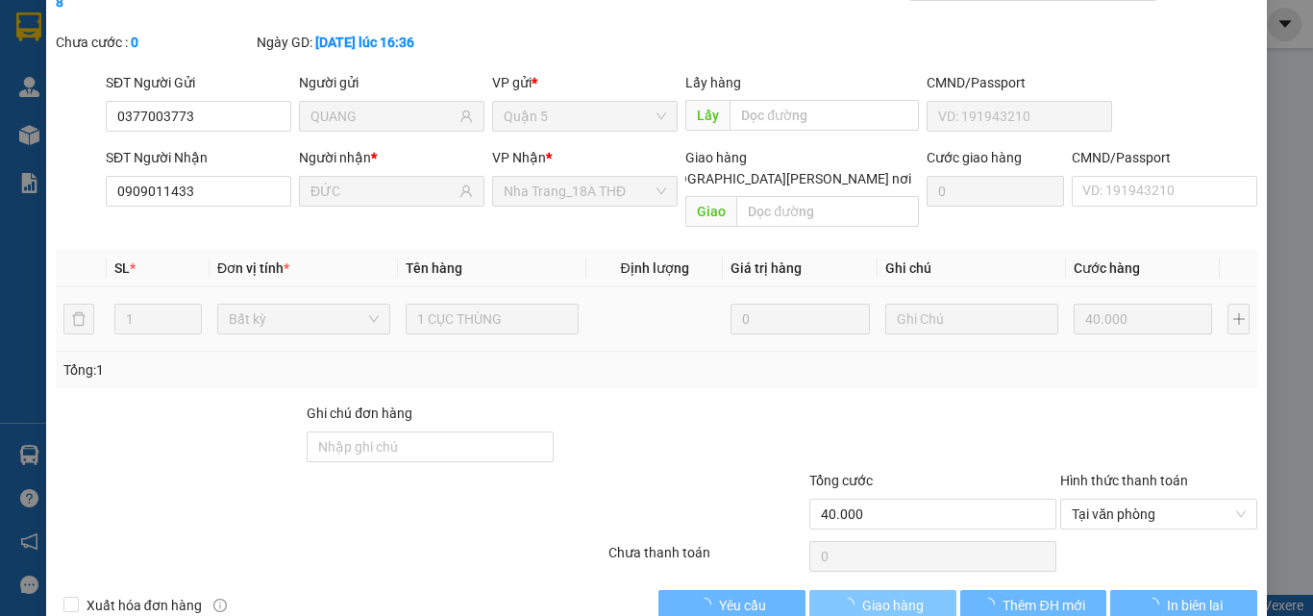
scroll to position [0, 0]
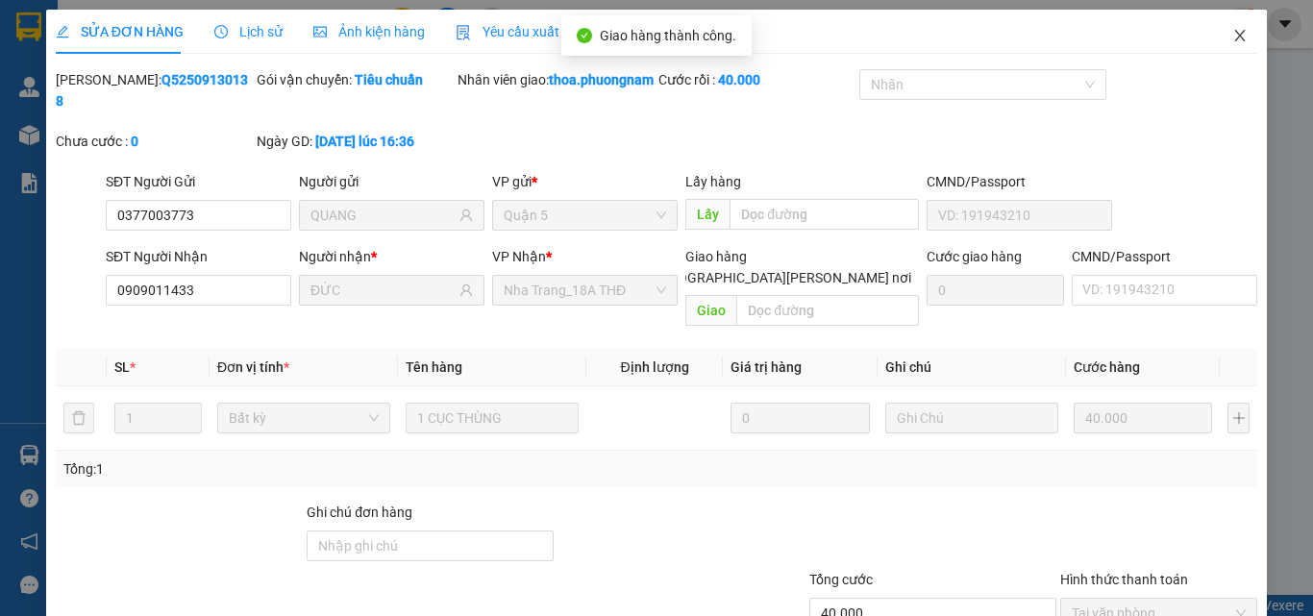
click at [1222, 21] on span "Close" at bounding box center [1240, 37] width 54 height 54
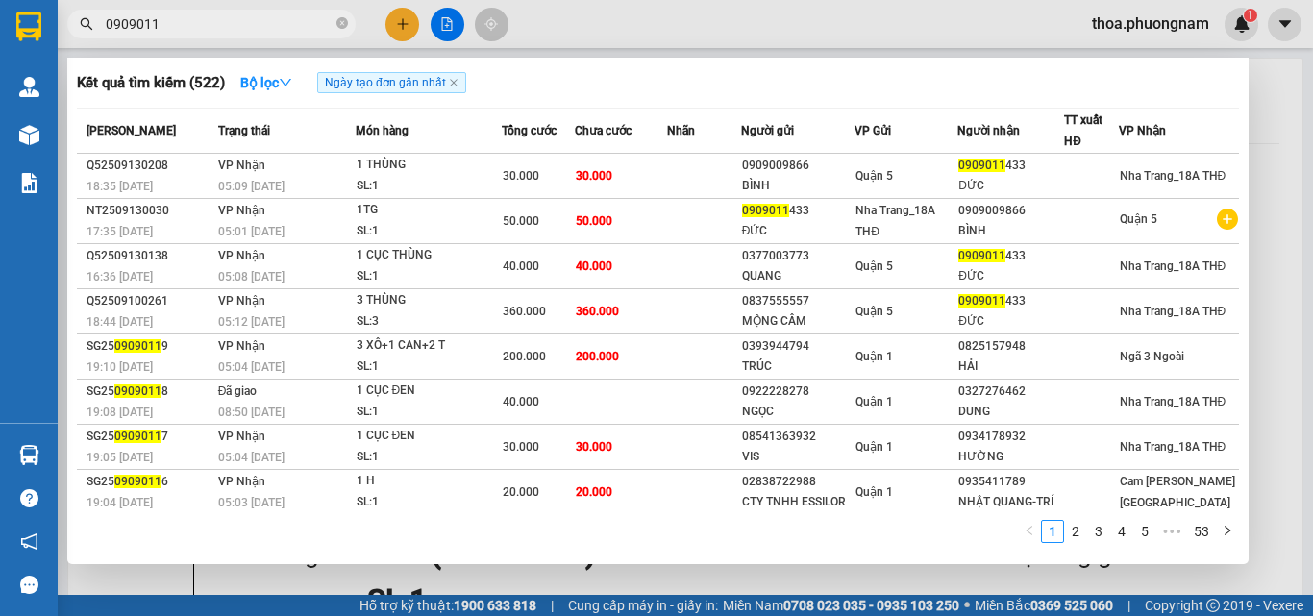
click at [208, 30] on input "0909011" at bounding box center [219, 23] width 227 height 21
click at [1108, 22] on div at bounding box center [656, 308] width 1313 height 616
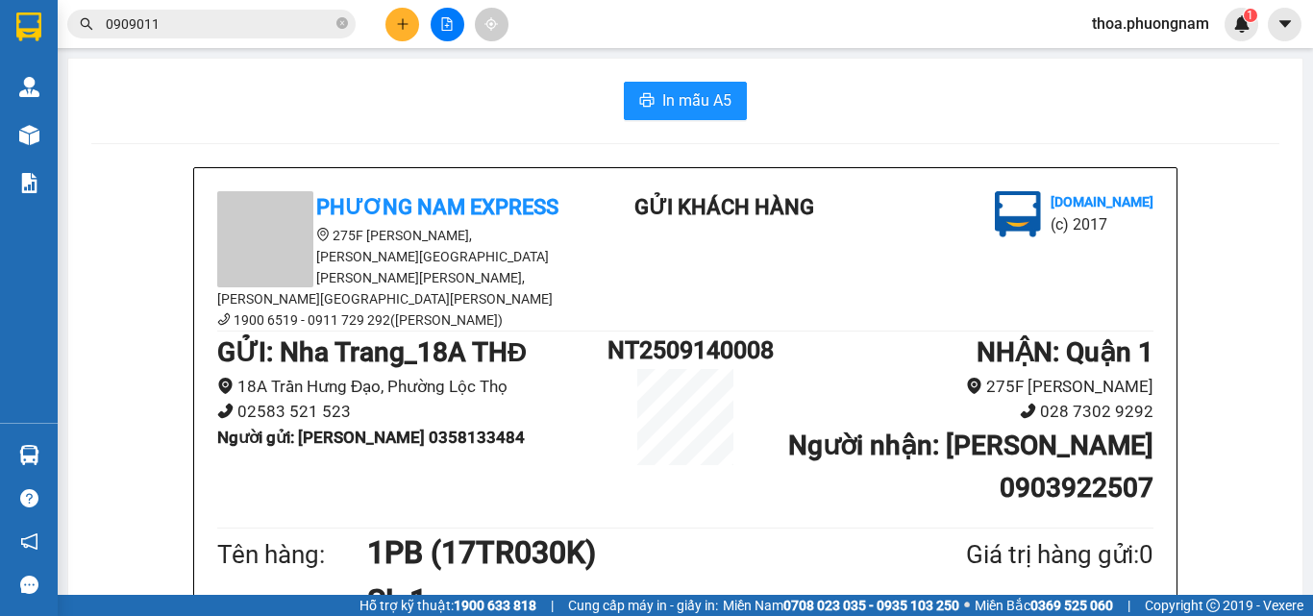
click at [1207, 26] on span "thoa.phuongnam" at bounding box center [1150, 24] width 148 height 24
click at [1139, 61] on span "Đăng xuất" at bounding box center [1158, 59] width 109 height 21
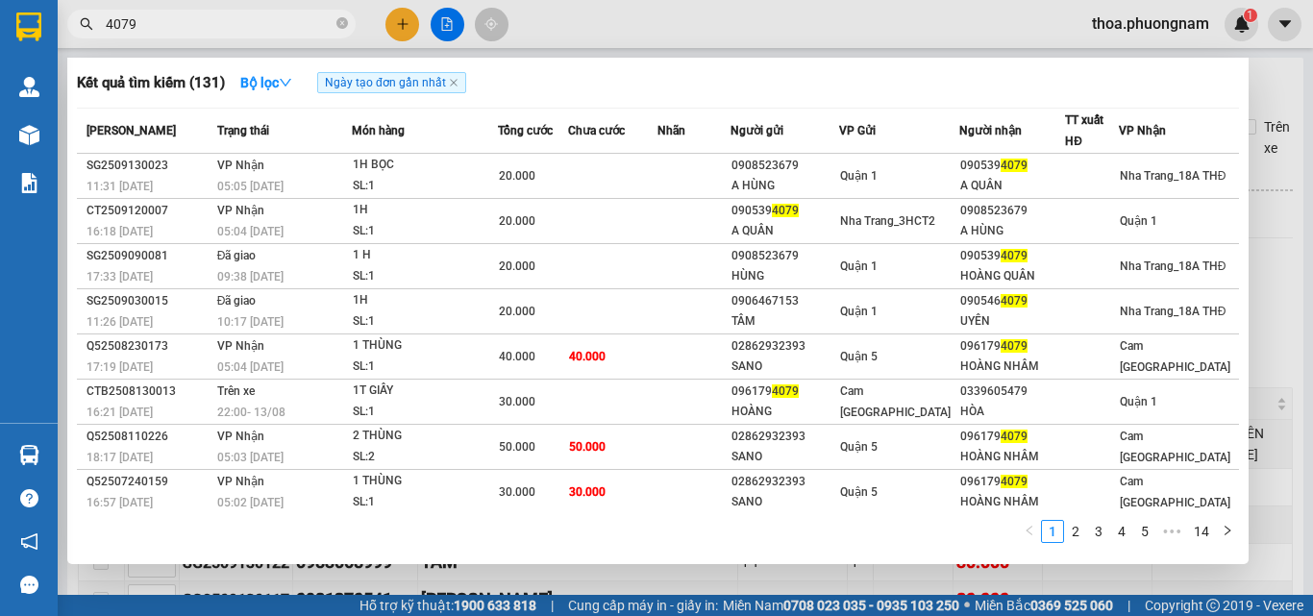
click at [1129, 16] on div at bounding box center [656, 308] width 1313 height 616
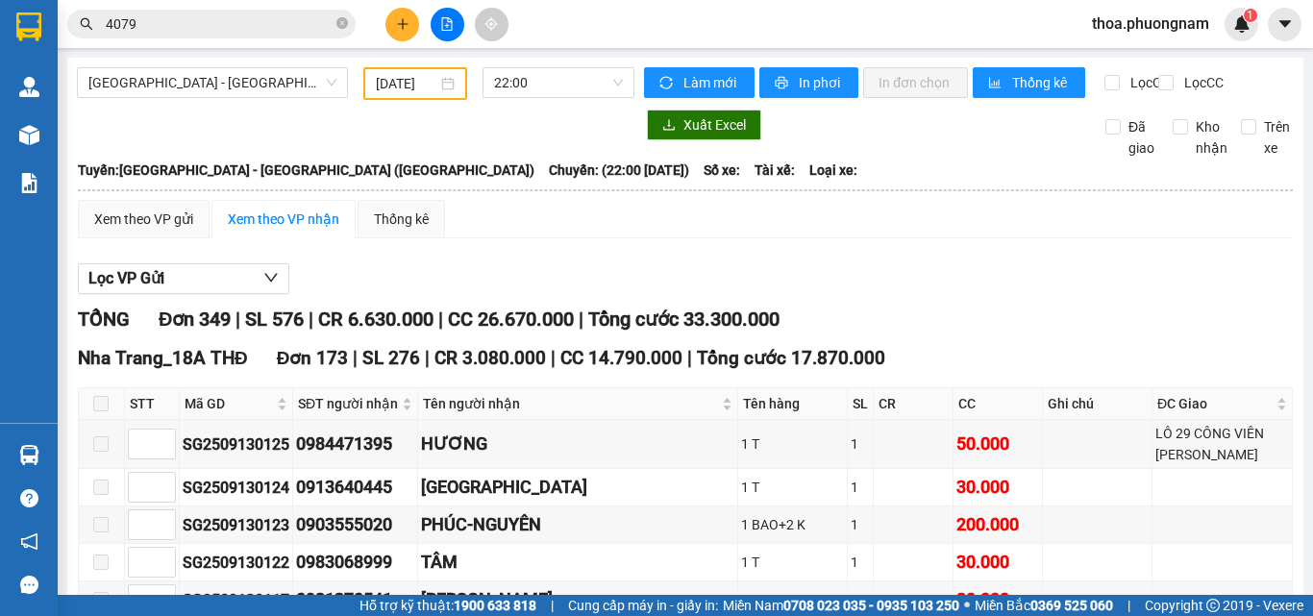
click at [1135, 23] on span "thoa.phuongnam" at bounding box center [1150, 24] width 148 height 24
click at [1114, 60] on span "Đăng xuất" at bounding box center [1158, 59] width 109 height 21
